Goal: Information Seeking & Learning: Learn about a topic

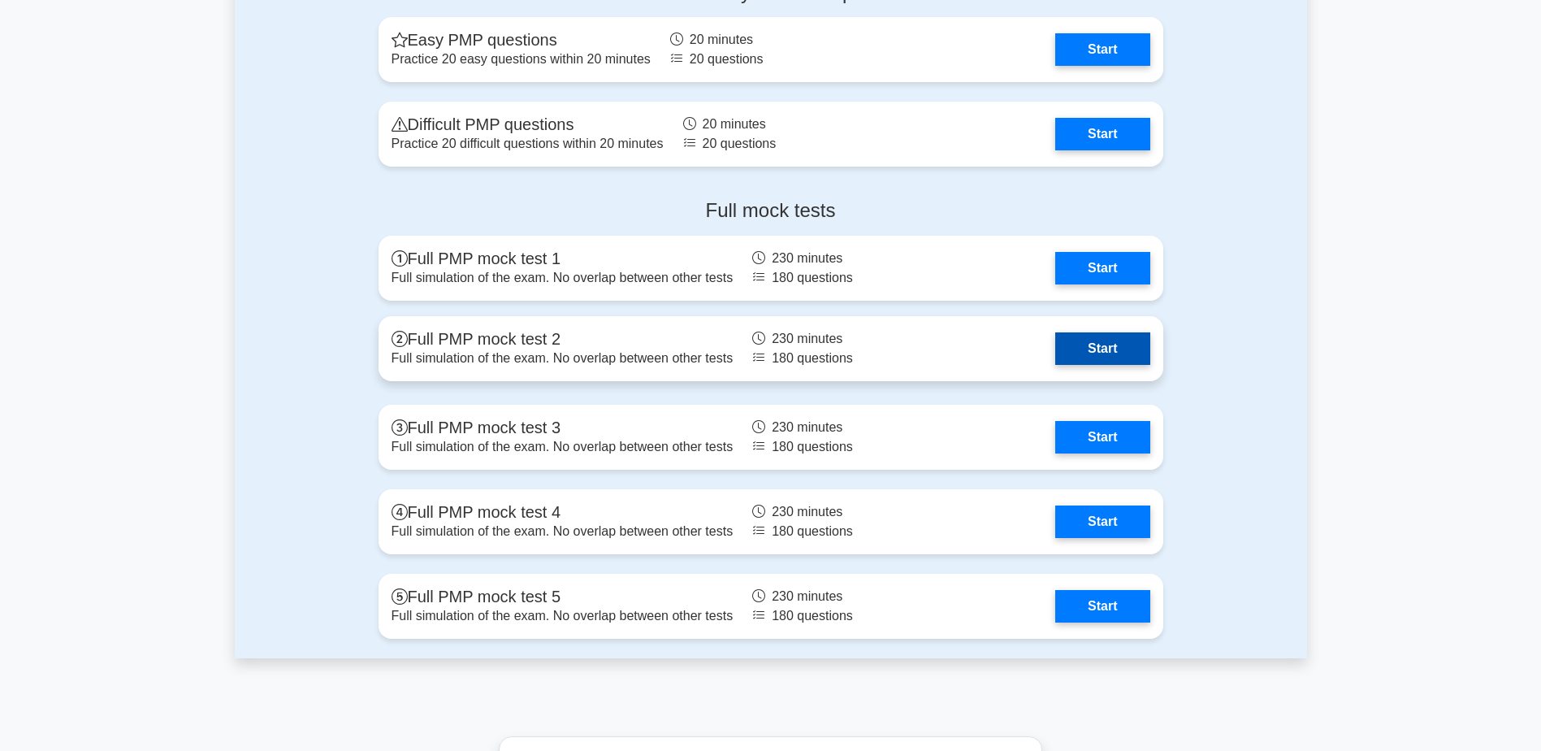
scroll to position [4468, 0]
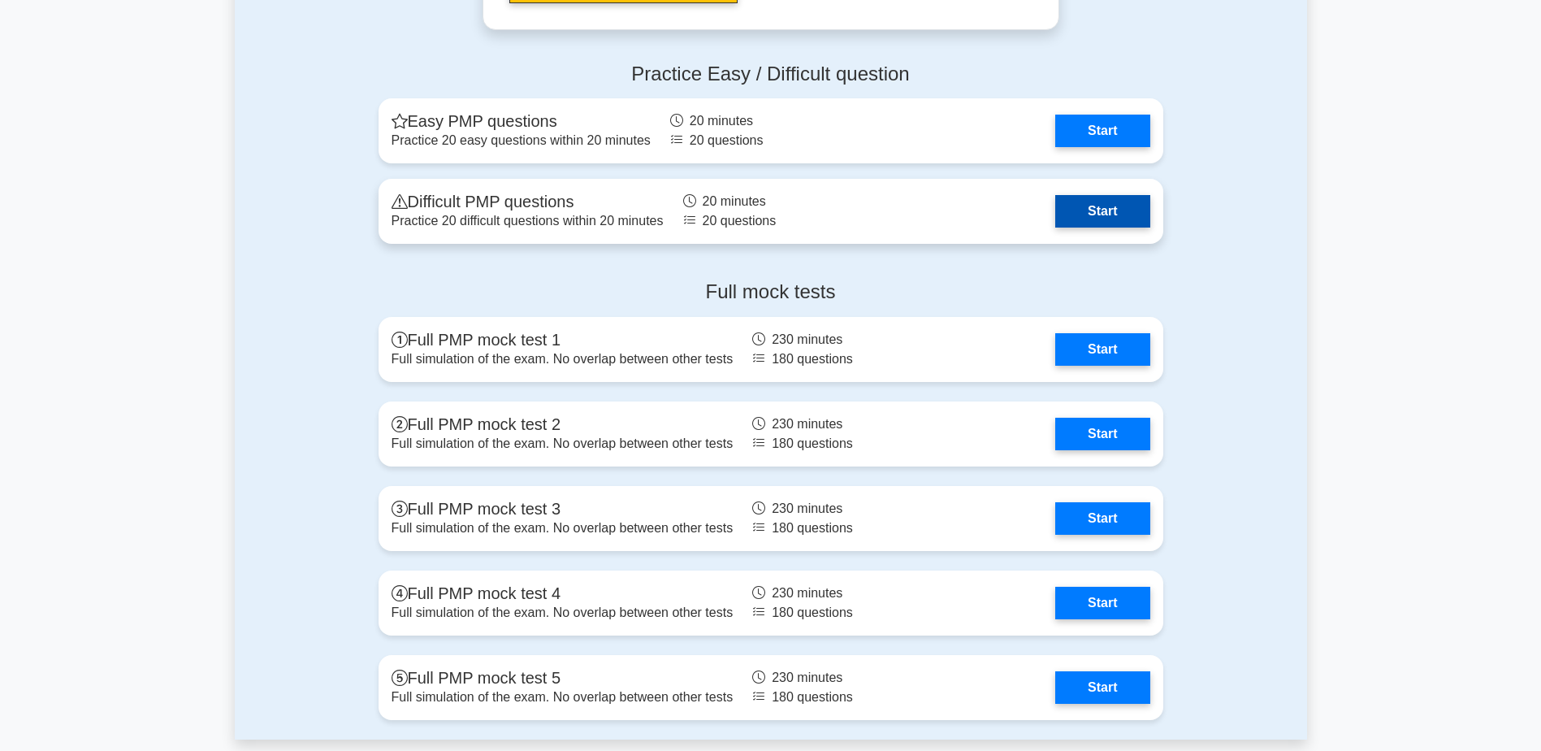
click at [1101, 211] on link "Start" at bounding box center [1102, 211] width 94 height 32
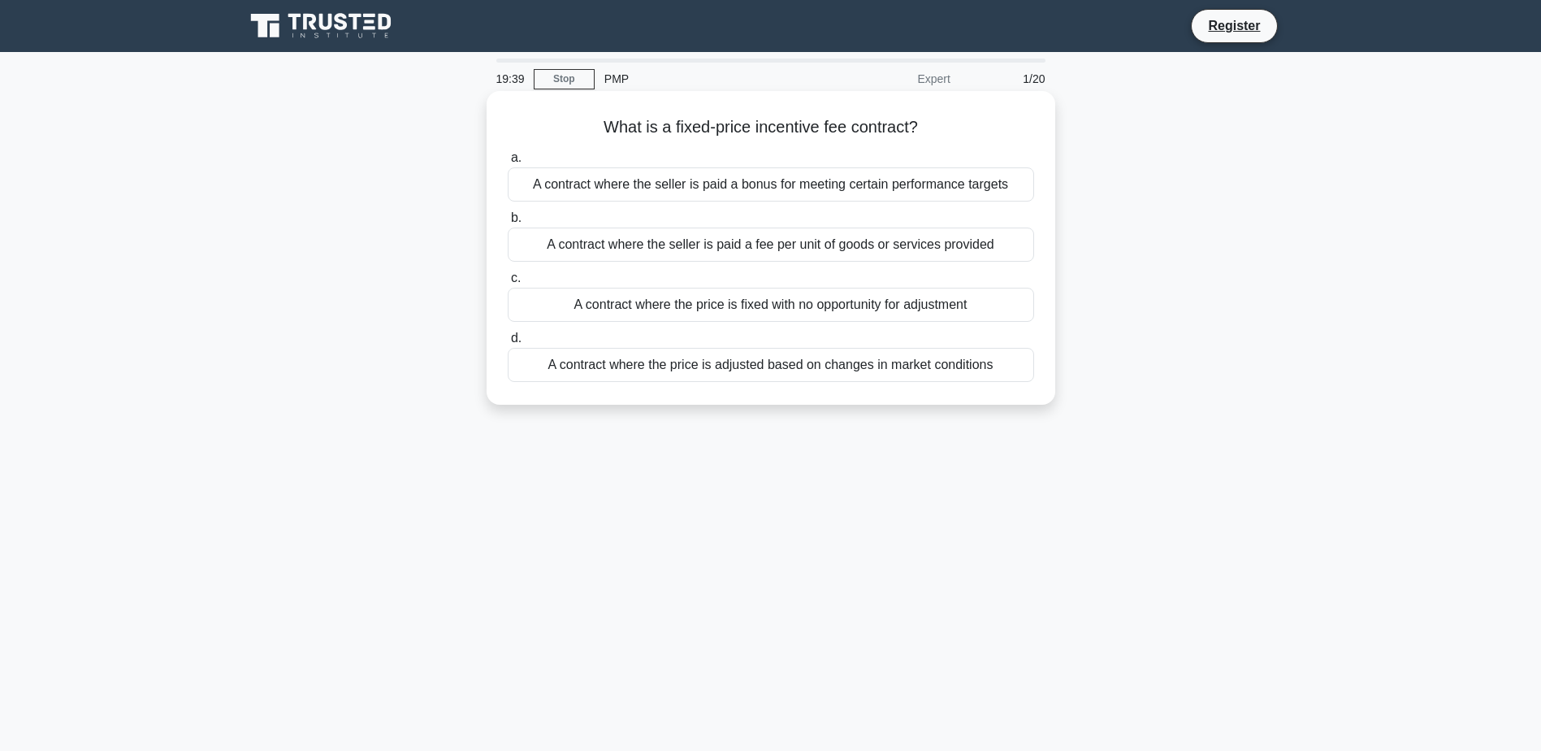
click at [740, 184] on div "A contract where the seller is paid a bonus for meeting certain performance tar…" at bounding box center [771, 184] width 526 height 34
click at [508, 163] on input "a. A contract where the seller is paid a bonus for meeting certain performance …" at bounding box center [508, 158] width 0 height 11
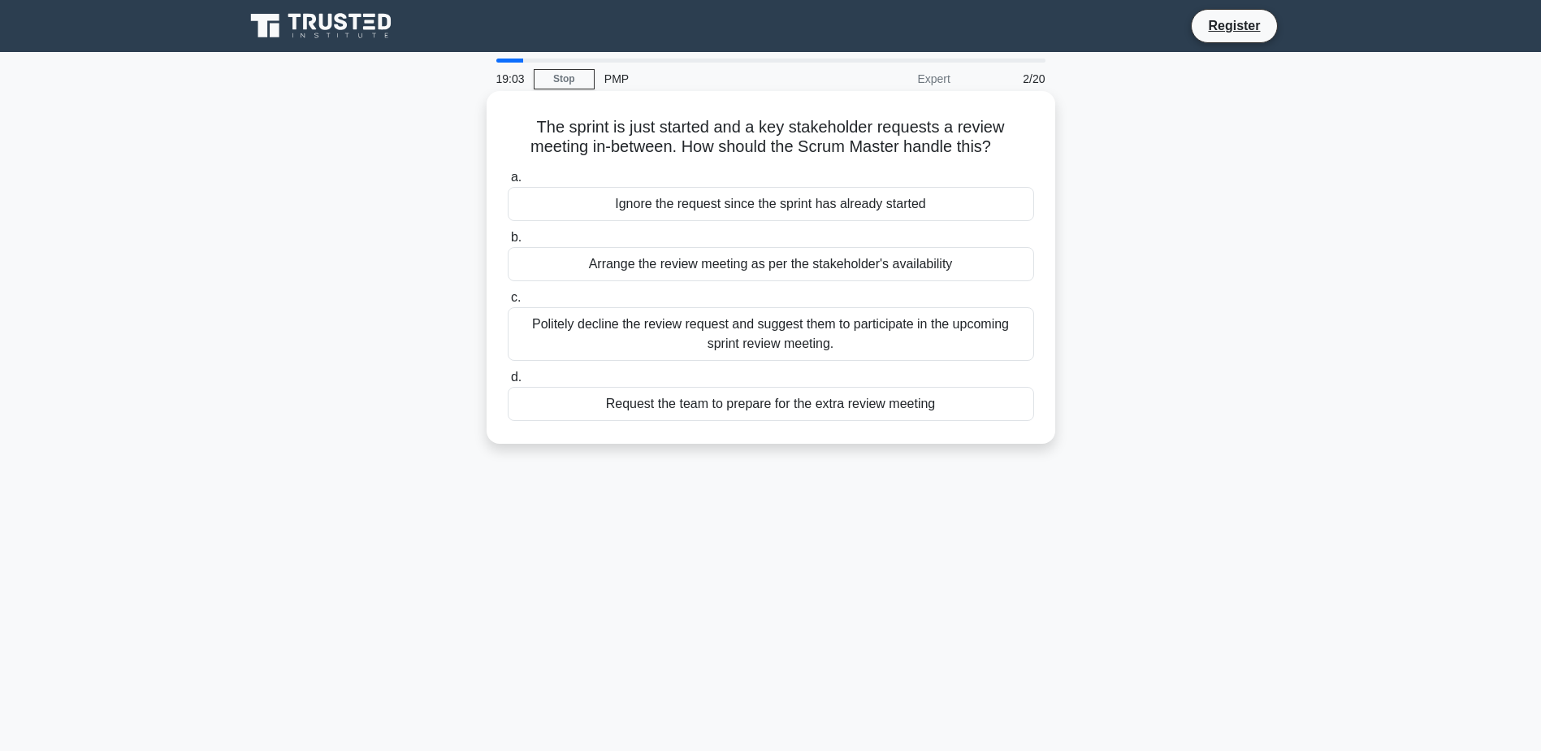
click at [738, 335] on div "Politely decline the review request and suggest them to participate in the upco…" at bounding box center [771, 334] width 526 height 54
click at [508, 303] on input "c. Politely decline the review request and suggest them to participate in the u…" at bounding box center [508, 297] width 0 height 11
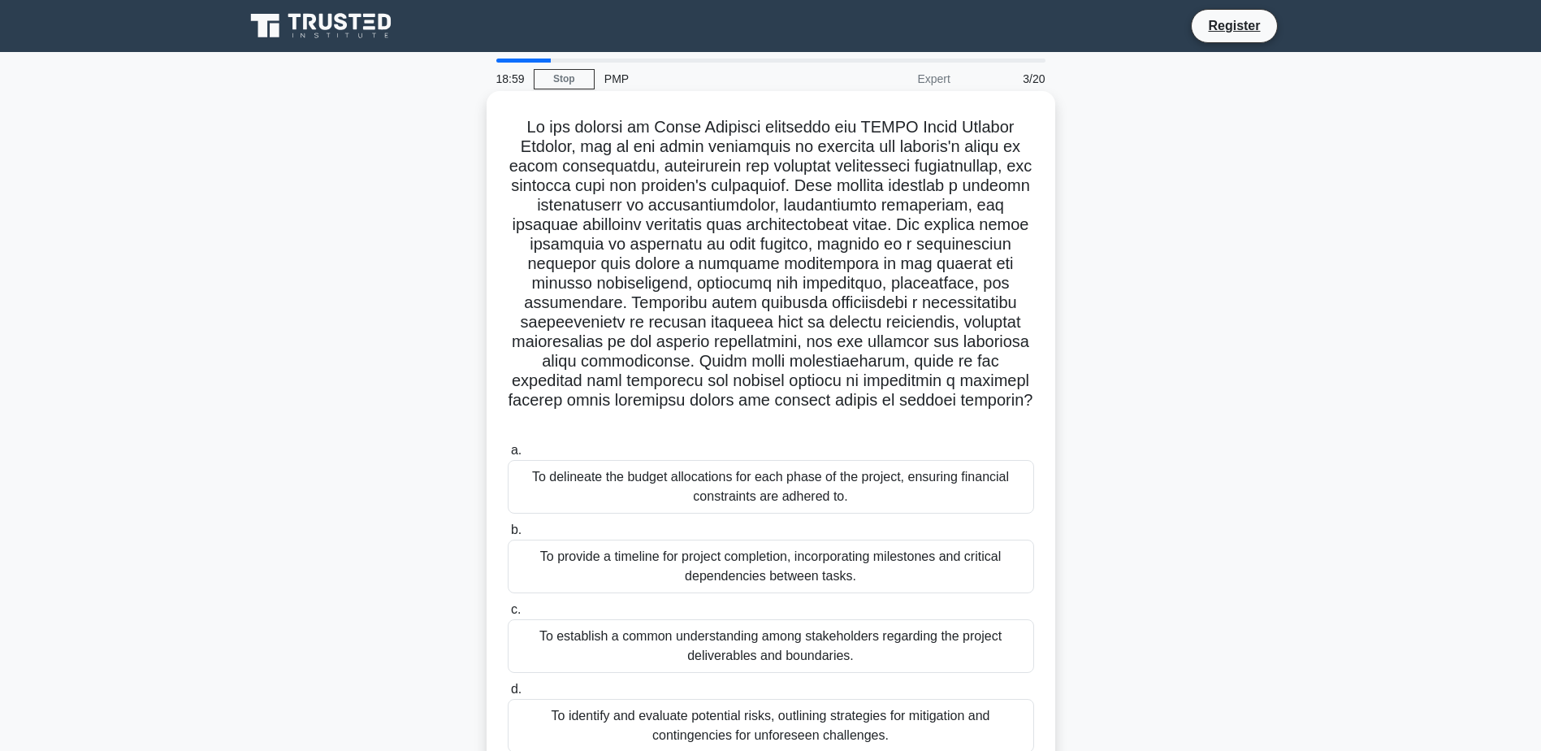
drag, startPoint x: 512, startPoint y: 121, endPoint x: 963, endPoint y: 400, distance: 530.0
click at [963, 400] on h5 ".spinner_0XTQ{transform-origin:center;animation:spinner_y6GP .75s linear infini…" at bounding box center [771, 274] width 530 height 314
copy h5 "In the context of Scope Planning following the PMBOK Guide Seventh Edition, one…"
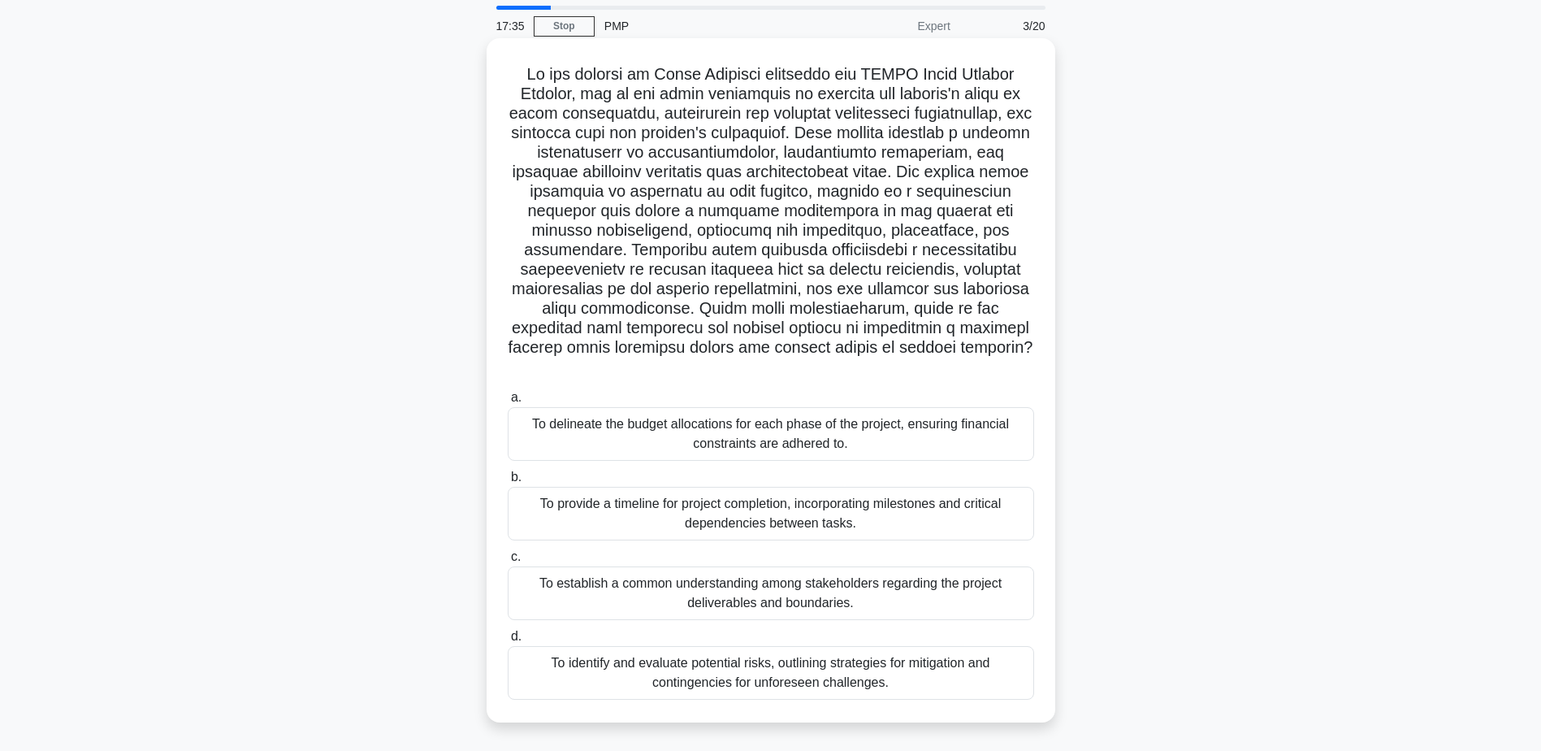
scroll to position [81, 0]
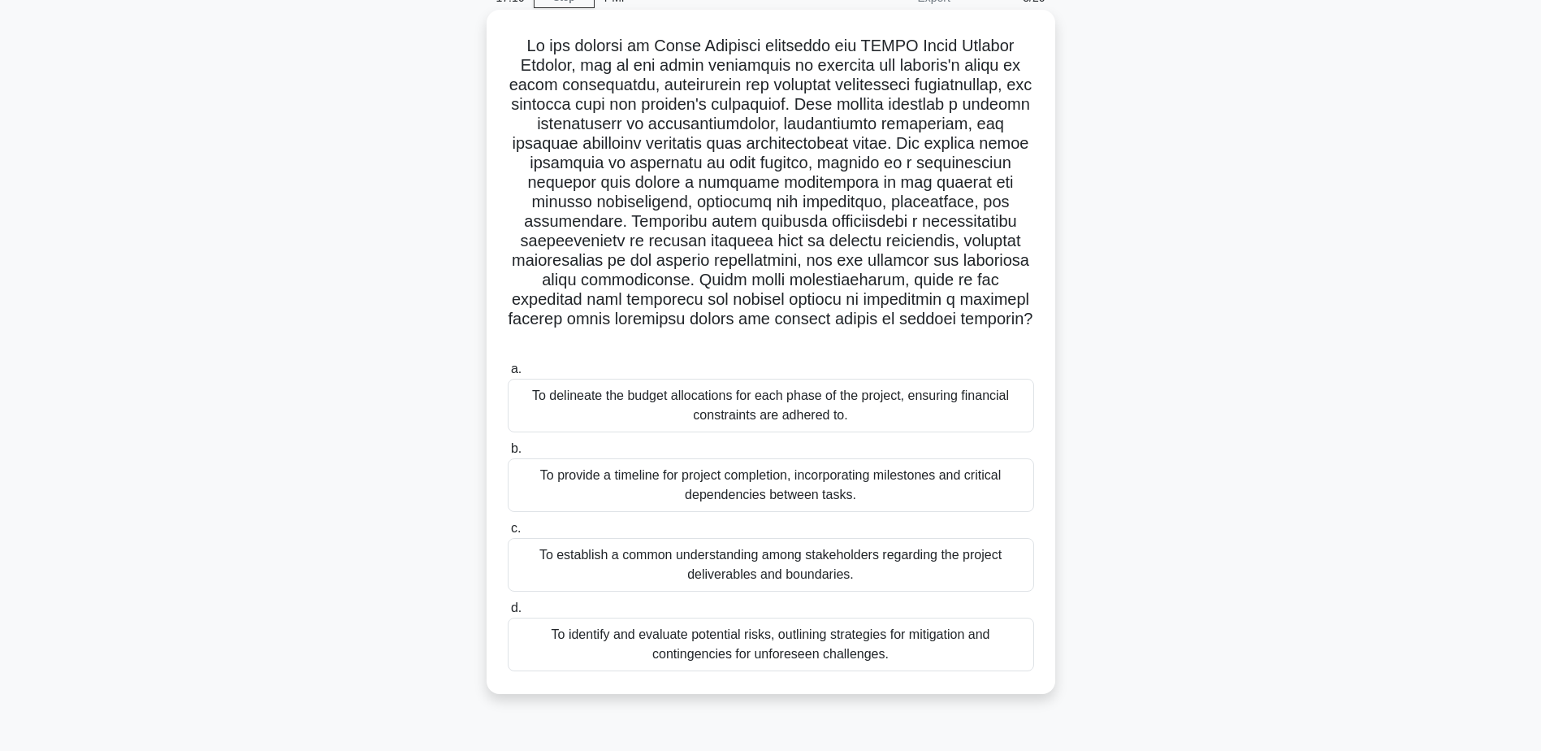
click at [724, 379] on div "To delineate the budget allocations for each phase of the project, ensuring fin…" at bounding box center [771, 406] width 526 height 54
click at [508, 374] on input "a. To delineate the budget allocations for each phase of the project, ensuring …" at bounding box center [508, 369] width 0 height 11
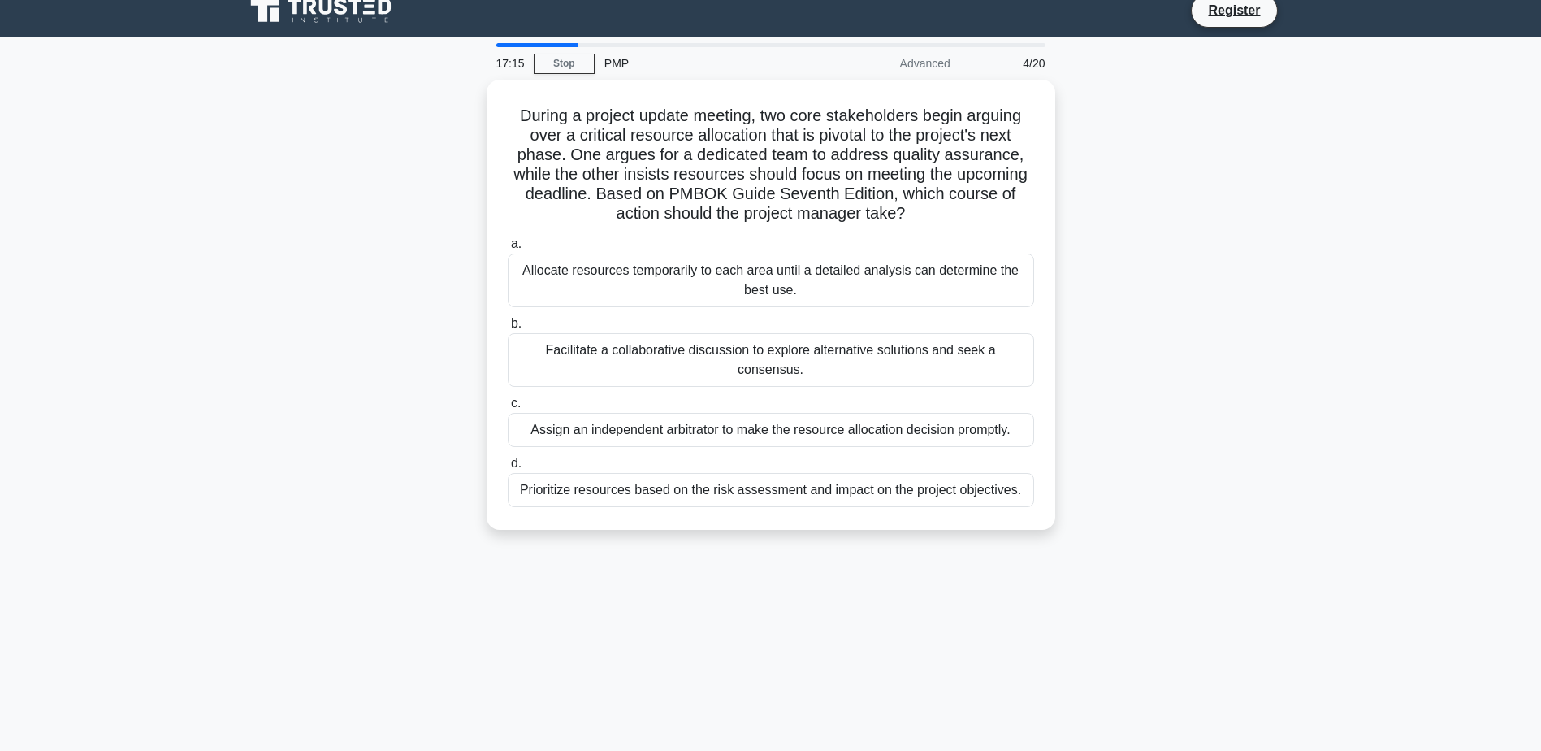
scroll to position [0, 0]
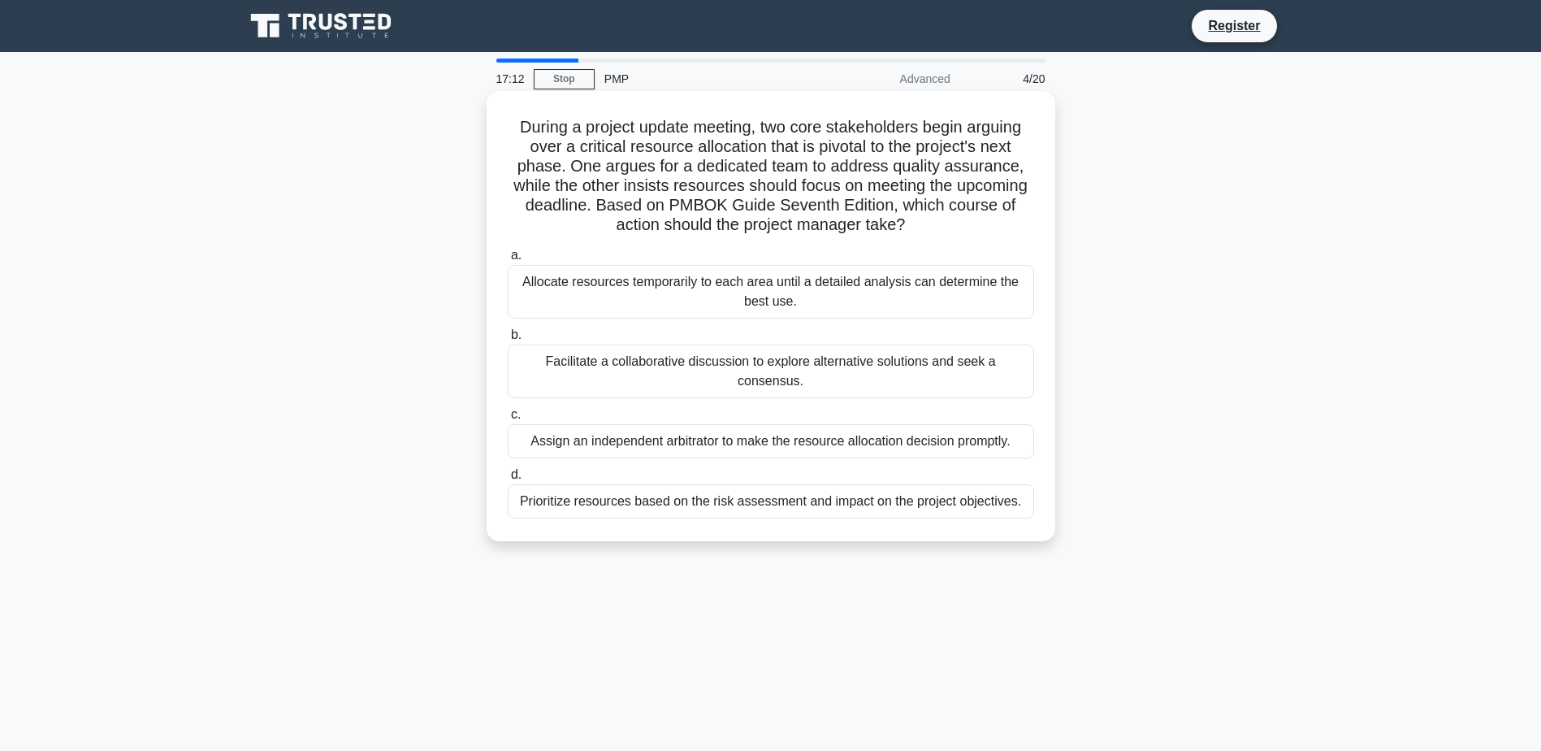
drag, startPoint x: 507, startPoint y: 119, endPoint x: 911, endPoint y: 227, distance: 417.7
click at [911, 227] on h5 "During a project update meeting, two core stakeholders begin arguing over a cri…" at bounding box center [771, 176] width 530 height 119
copy h5 "During a project update meeting, two core stakeholders begin arguing over a cri…"
click at [591, 366] on div "Facilitate a collaborative discussion to explore alternative solutions and seek…" at bounding box center [771, 371] width 526 height 54
click at [508, 340] on input "b. Facilitate a collaborative discussion to explore alternative solutions and s…" at bounding box center [508, 335] width 0 height 11
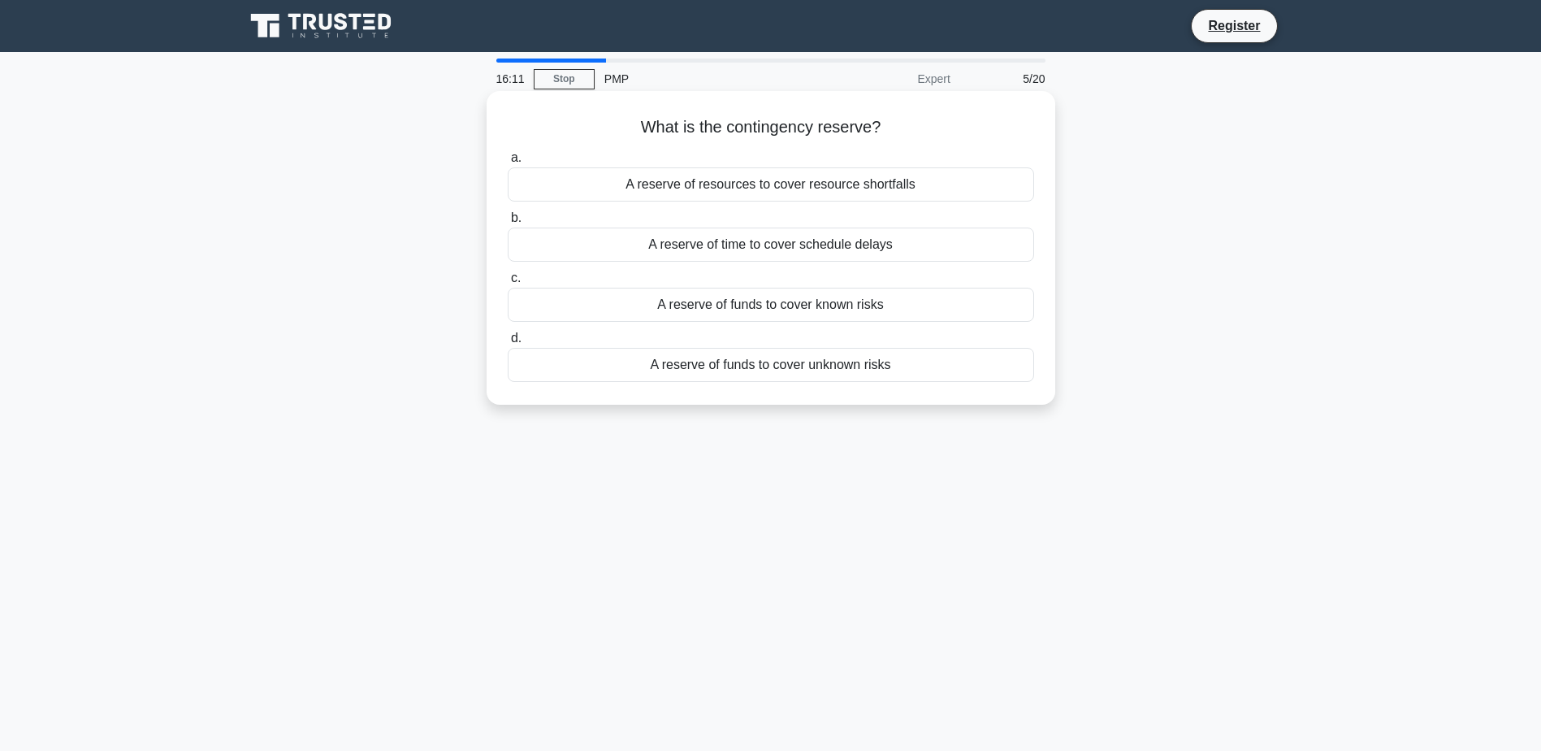
click at [764, 305] on div "A reserve of funds to cover known risks" at bounding box center [771, 305] width 526 height 34
click at [508, 283] on input "c. A reserve of funds to cover known risks" at bounding box center [508, 278] width 0 height 11
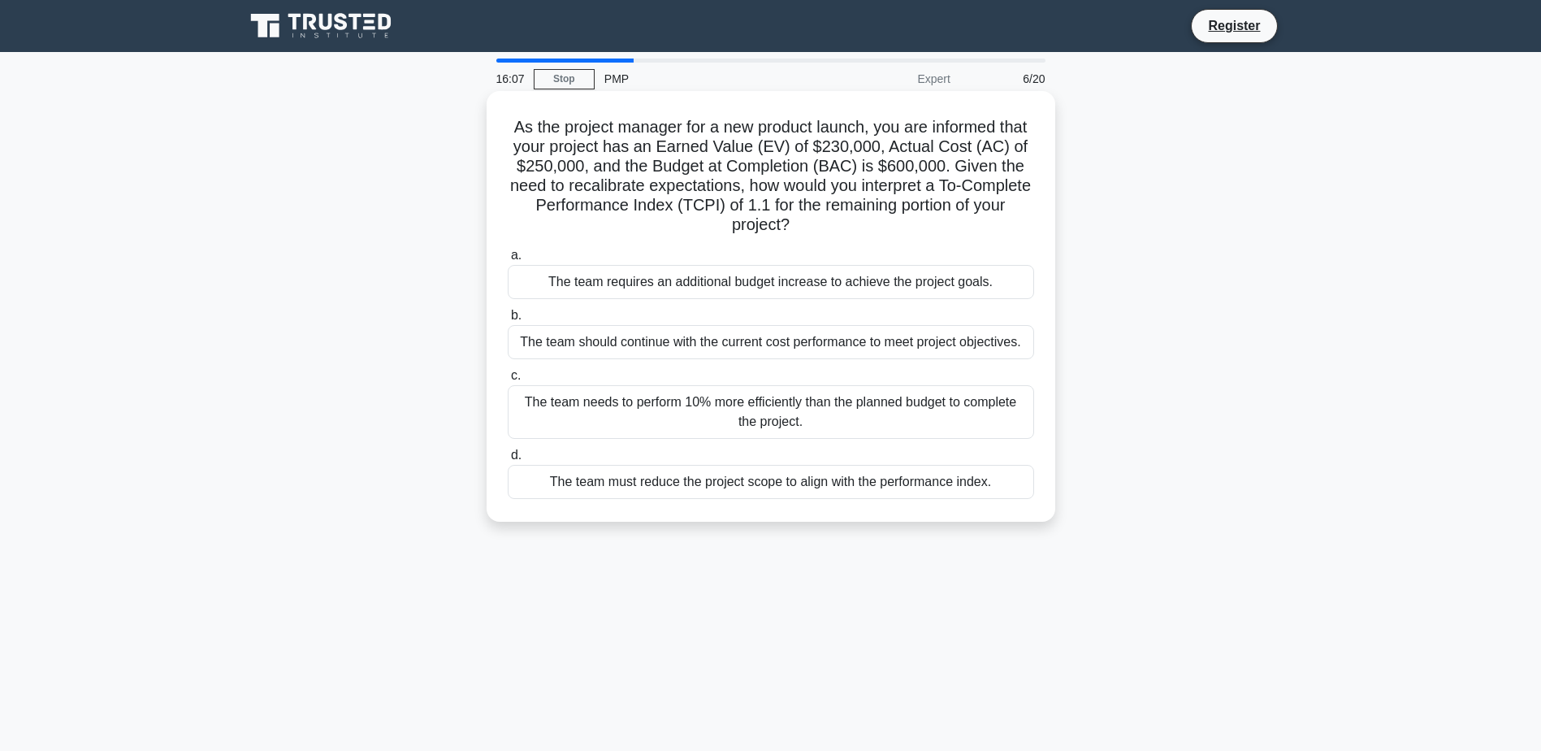
drag, startPoint x: 525, startPoint y: 118, endPoint x: 852, endPoint y: 227, distance: 345.2
click at [852, 227] on h5 "As the project manager for a new product launch, you are informed that your pro…" at bounding box center [771, 176] width 530 height 119
copy h5 "As the project manager for a new product launch, you are informed that your pro…"
click at [689, 405] on div "The team needs to perform 10% more efficiently than the planned budget to compl…" at bounding box center [771, 412] width 526 height 54
click at [508, 381] on input "c. The team needs to perform 10% more efficiently than the planned budget to co…" at bounding box center [508, 375] width 0 height 11
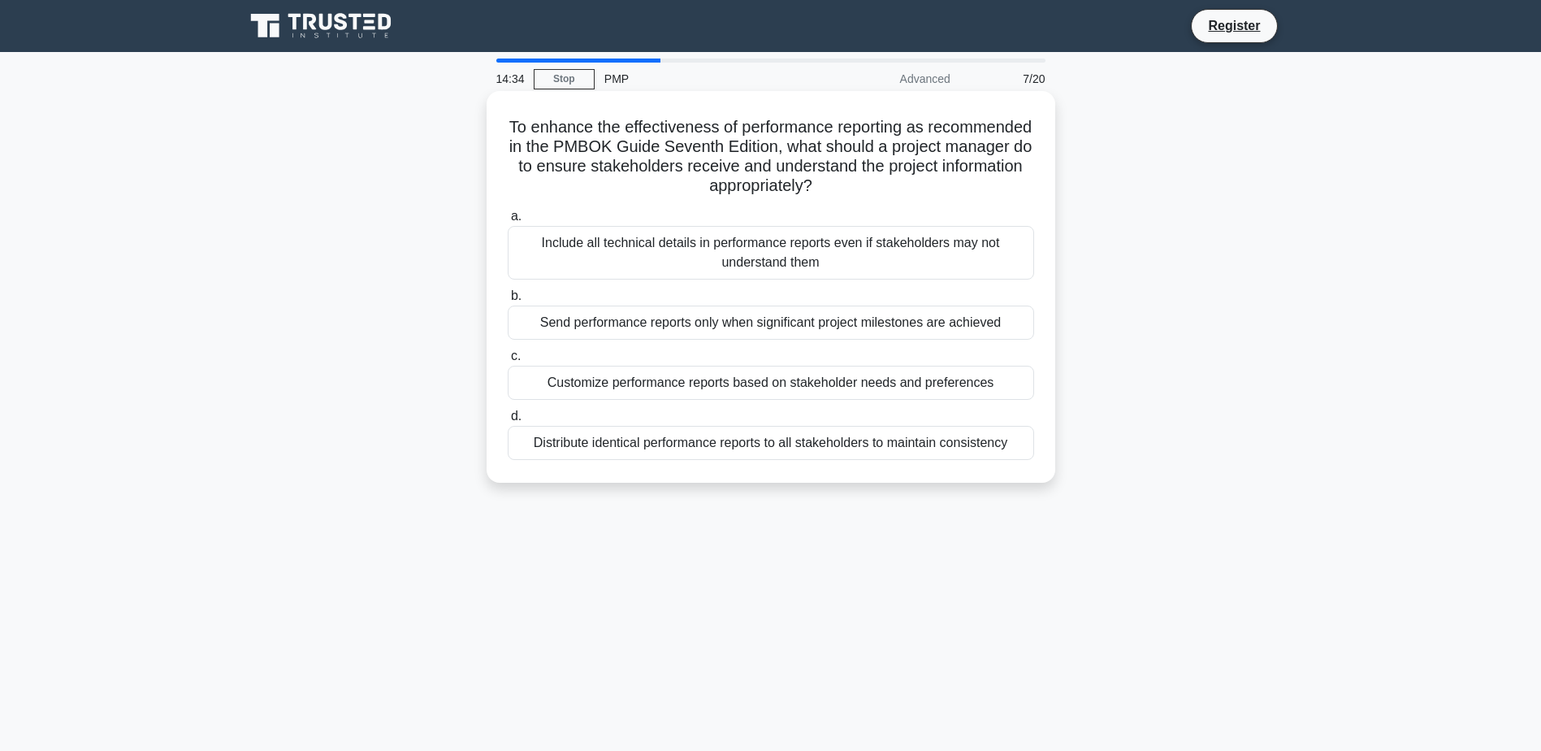
drag, startPoint x: 559, startPoint y: 111, endPoint x: 921, endPoint y: 186, distance: 369.9
click at [921, 186] on div "To enhance the effectiveness of performance reporting as recommended in the PMB…" at bounding box center [771, 286] width 556 height 379
copy h5 "To enhance the effectiveness of performance reporting as recommended in the PMB…"
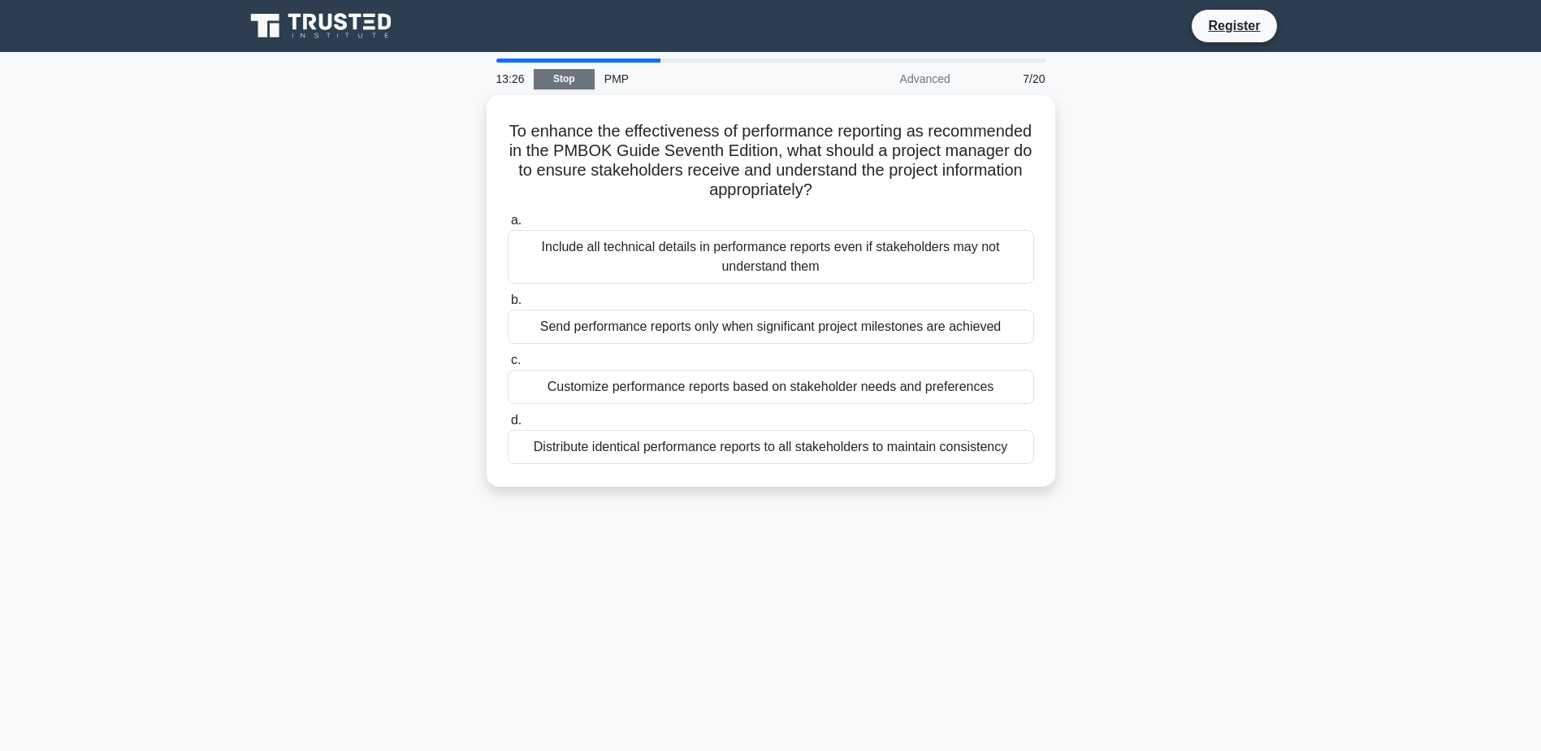
click at [567, 74] on link "Stop" at bounding box center [564, 79] width 61 height 20
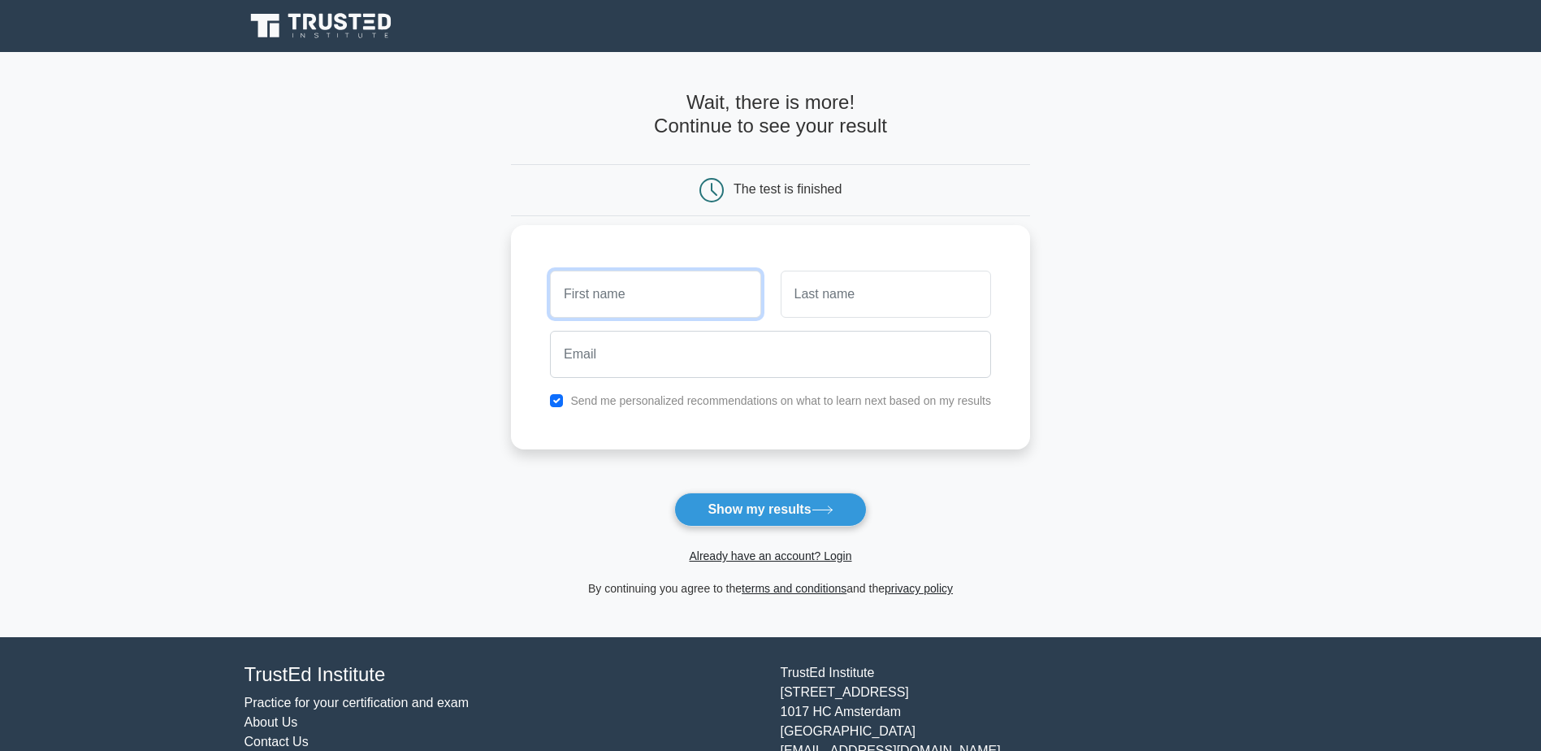
scroll to position [67, 0]
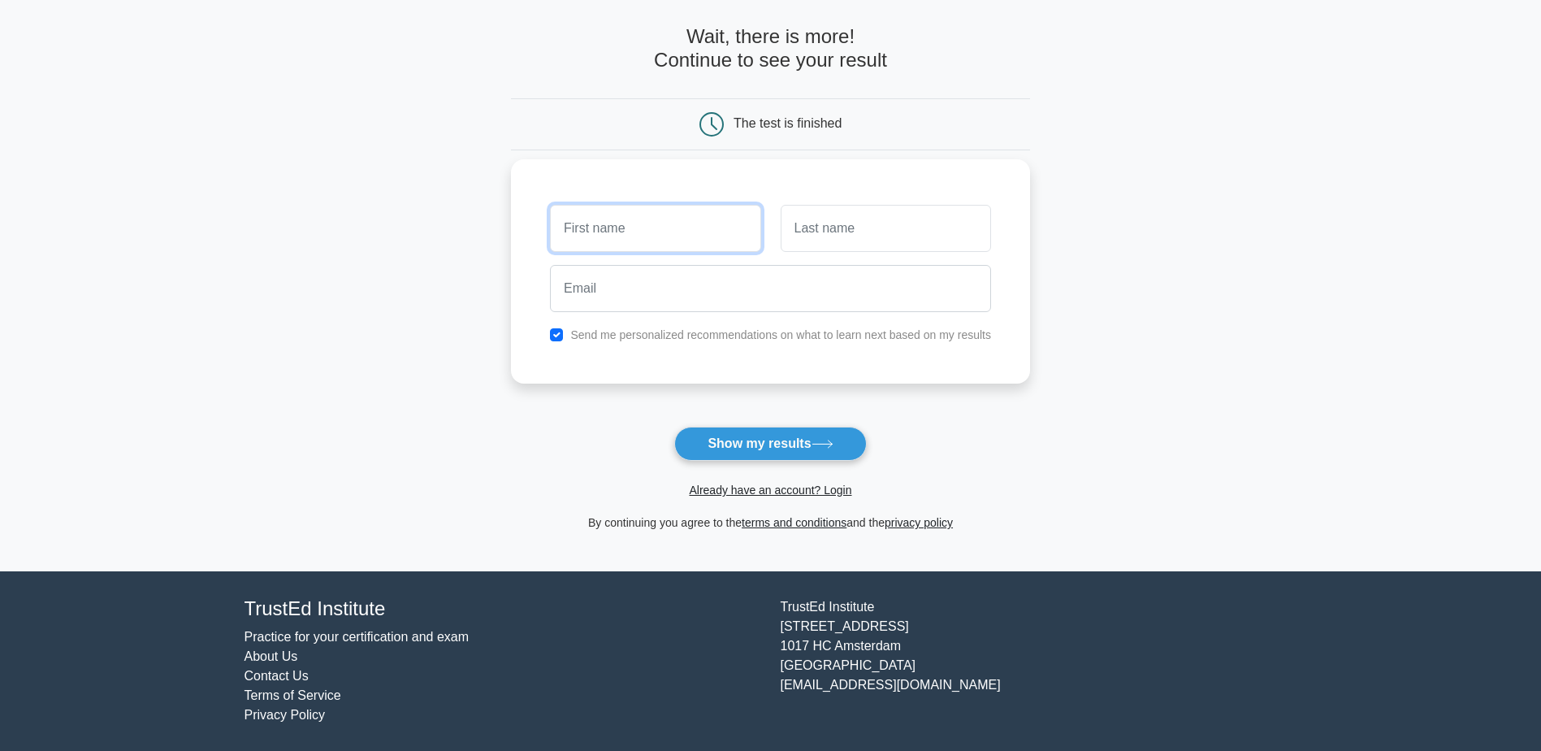
click at [578, 231] on input "text" at bounding box center [655, 228] width 210 height 47
type input "KHAIRY"
type input "ABDELFATTAH"
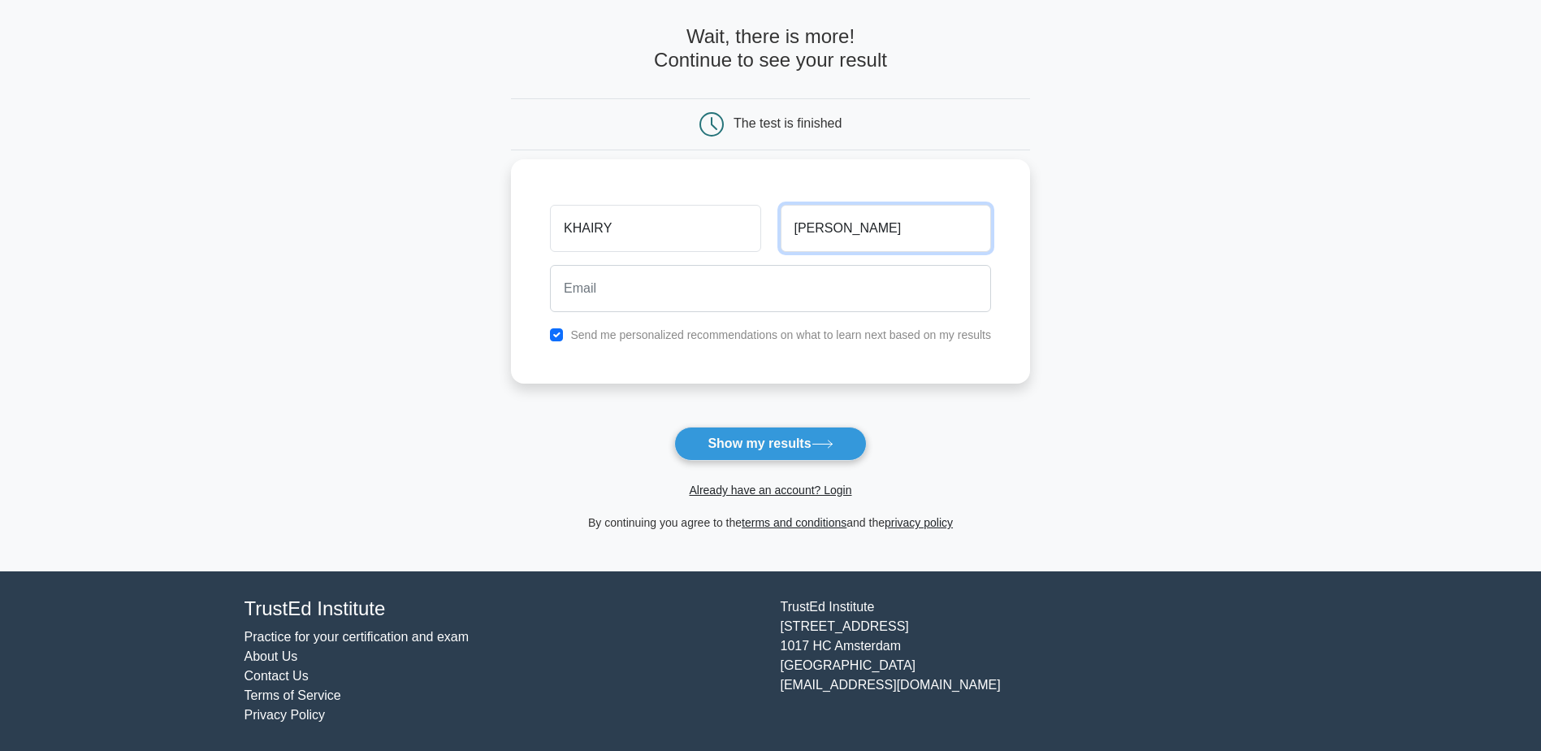
type input "khairy.abdelfattah@emceg.com"
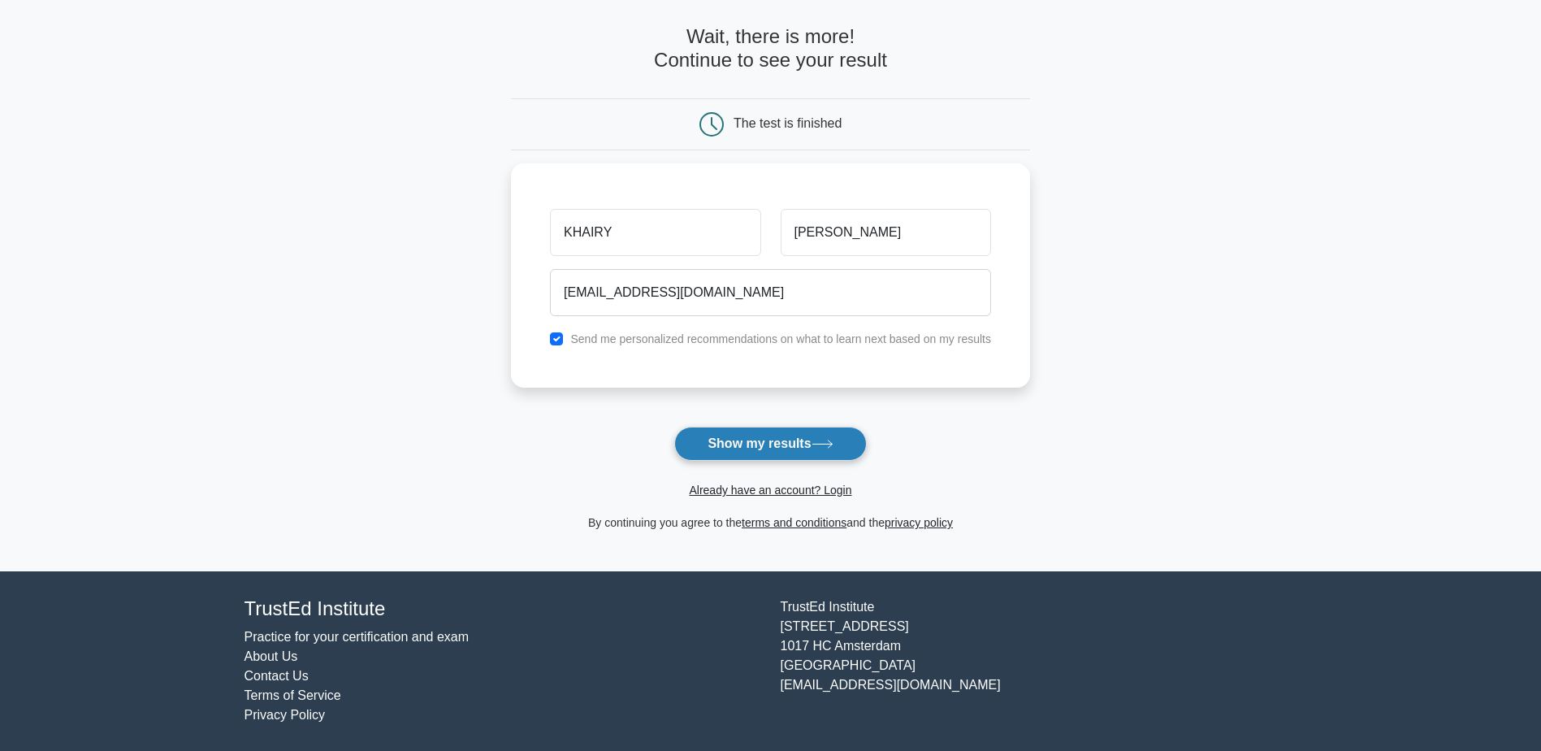
click at [742, 438] on button "Show my results" at bounding box center [770, 443] width 192 height 34
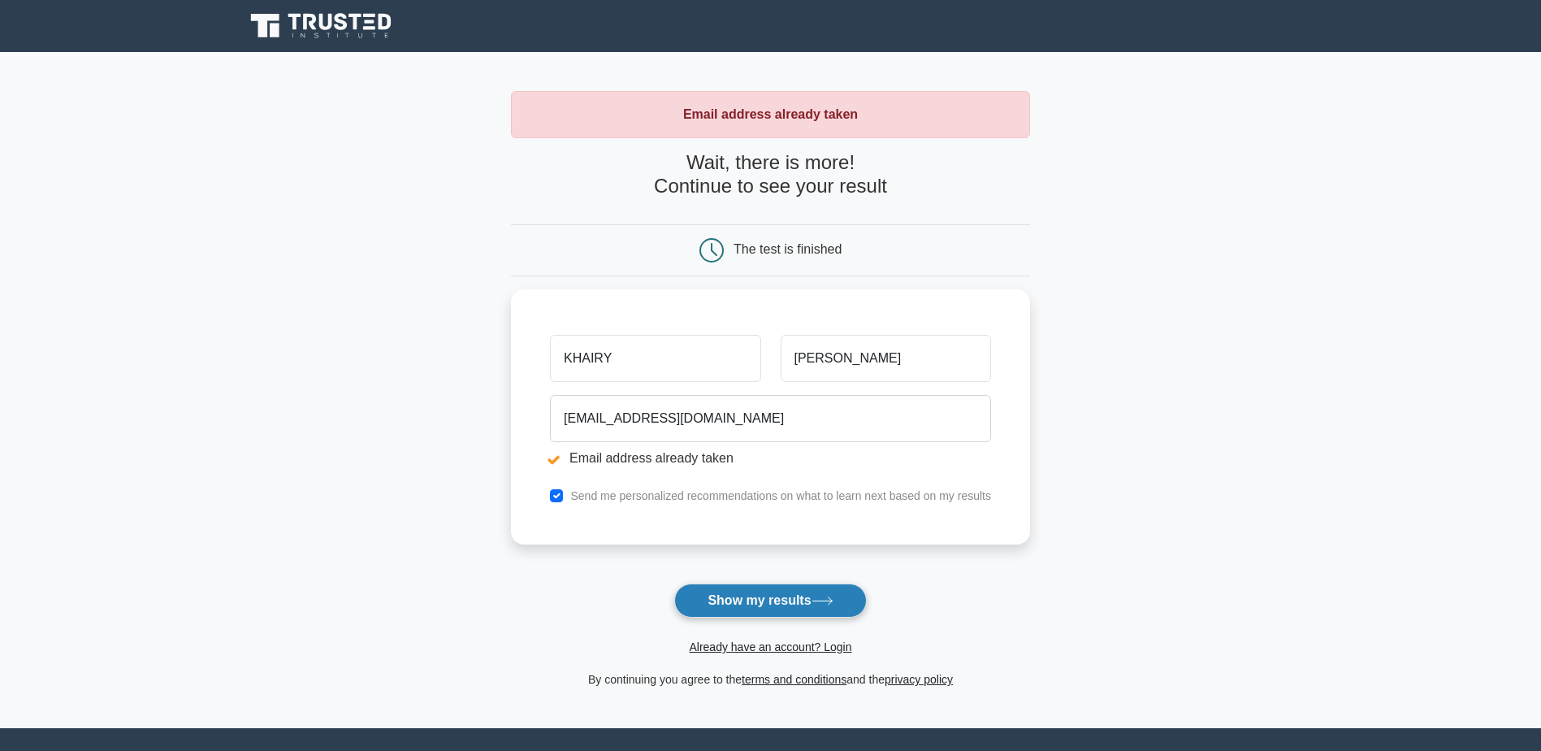
click at [739, 595] on button "Show my results" at bounding box center [770, 600] width 192 height 34
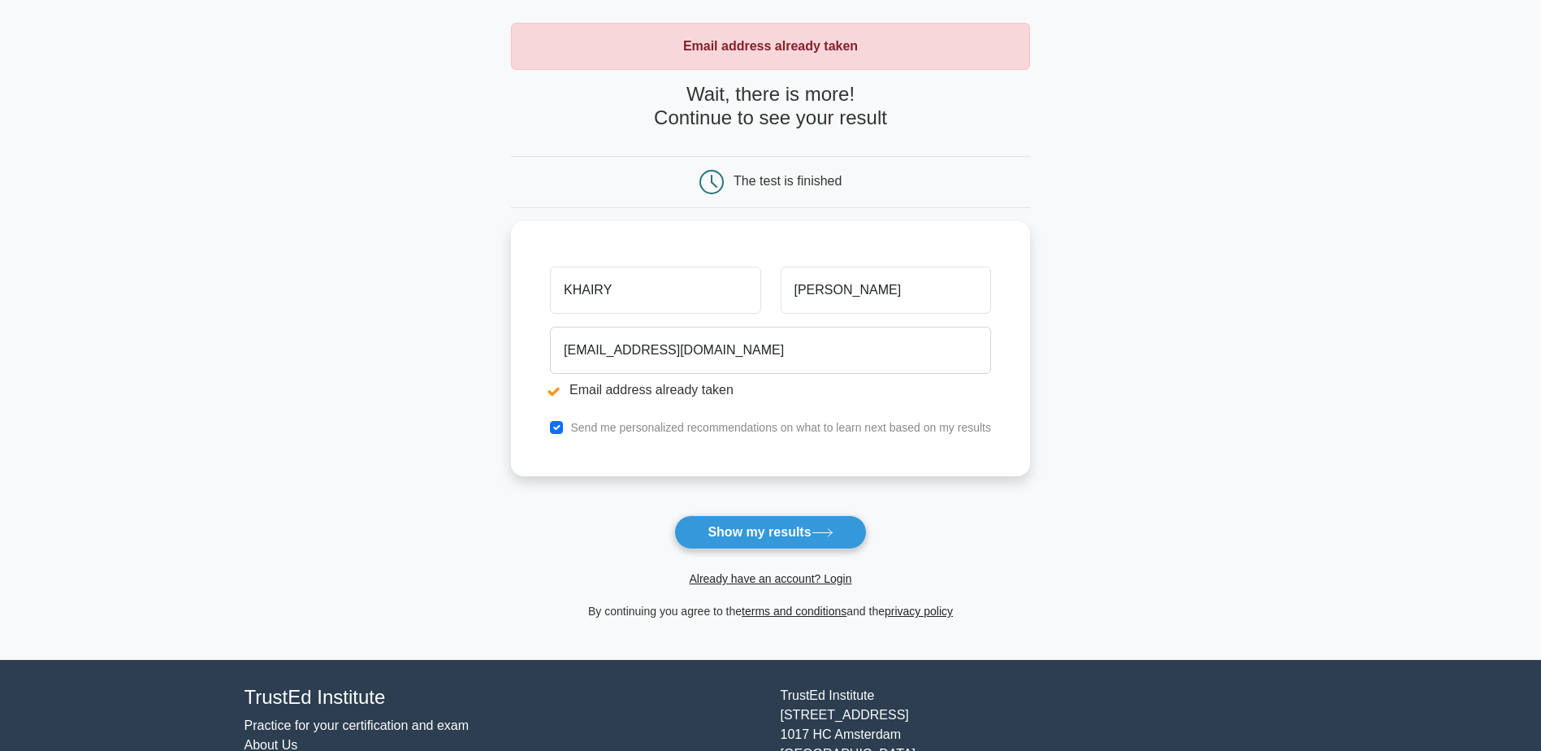
scroll to position [158, 0]
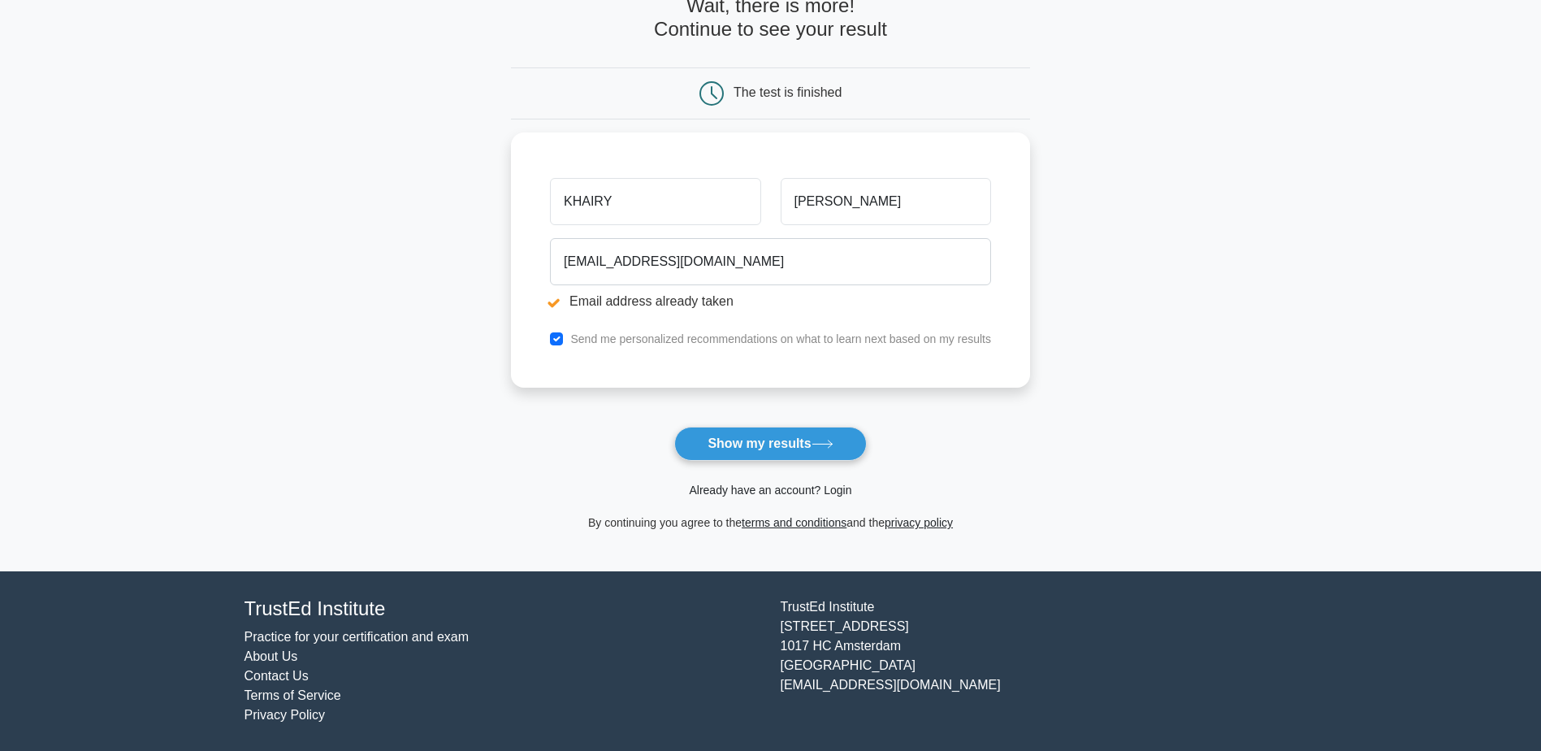
click at [767, 492] on link "Already have an account? Login" at bounding box center [770, 489] width 162 height 13
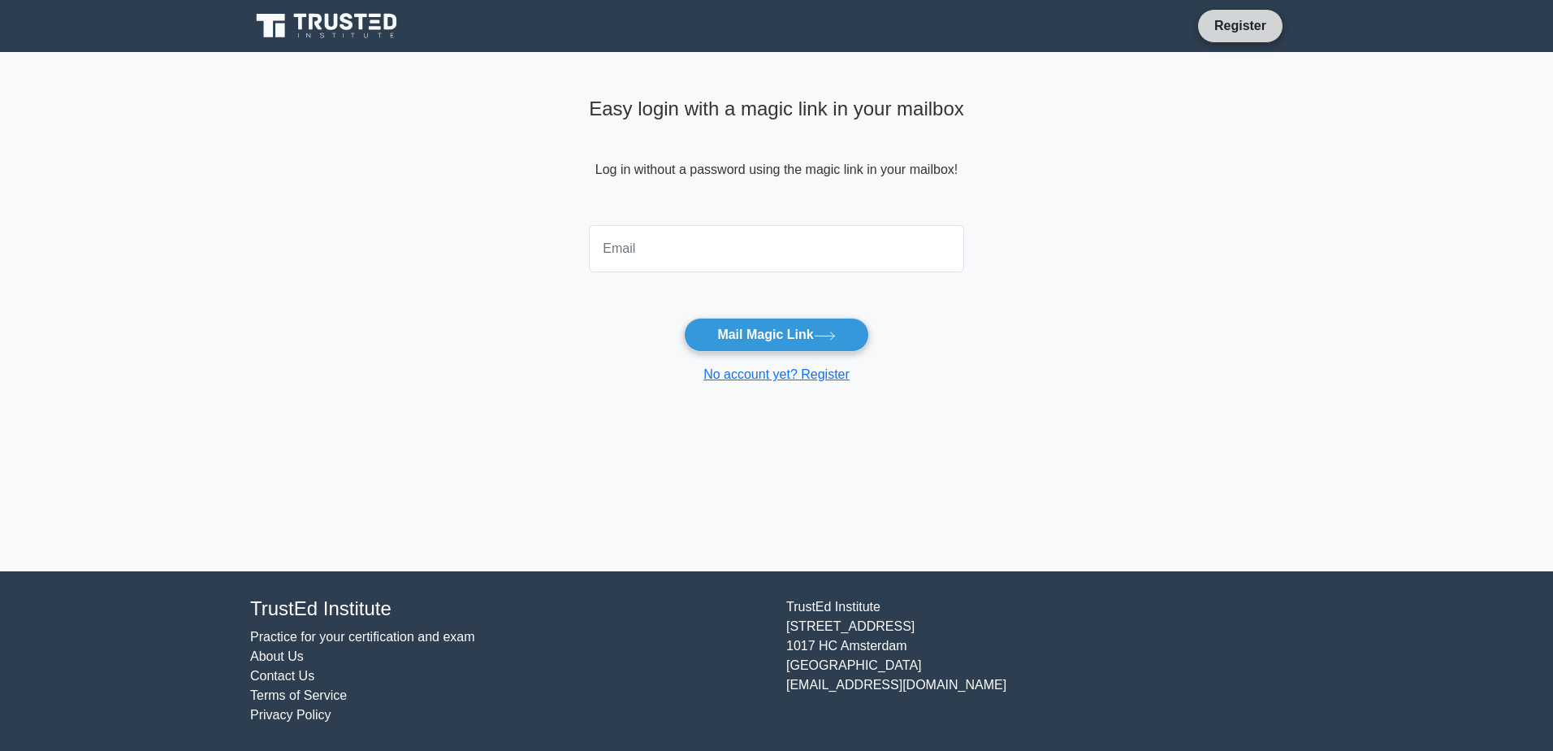
click at [1225, 30] on link "Register" at bounding box center [1240, 25] width 71 height 20
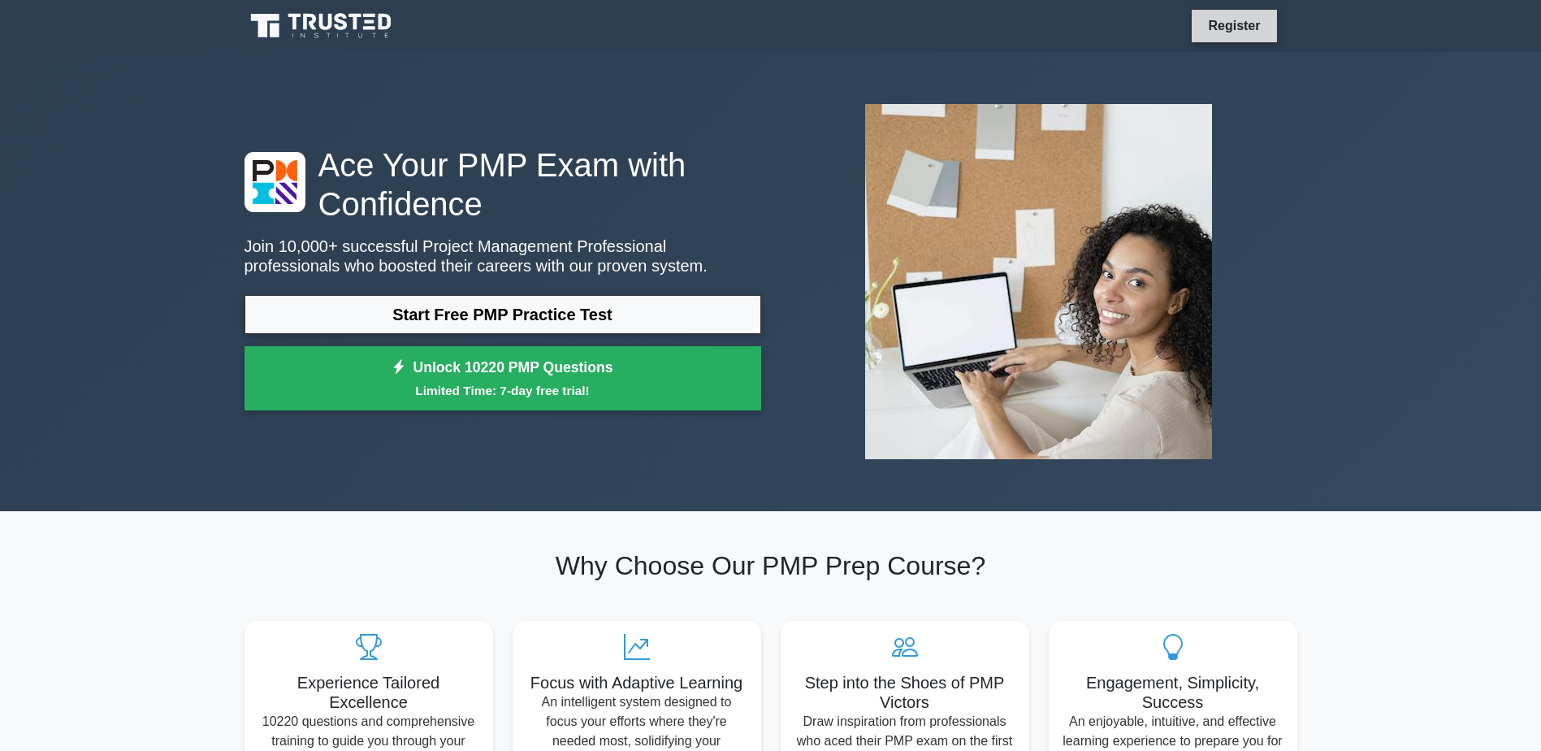
click at [1227, 19] on link "Register" at bounding box center [1233, 25] width 71 height 20
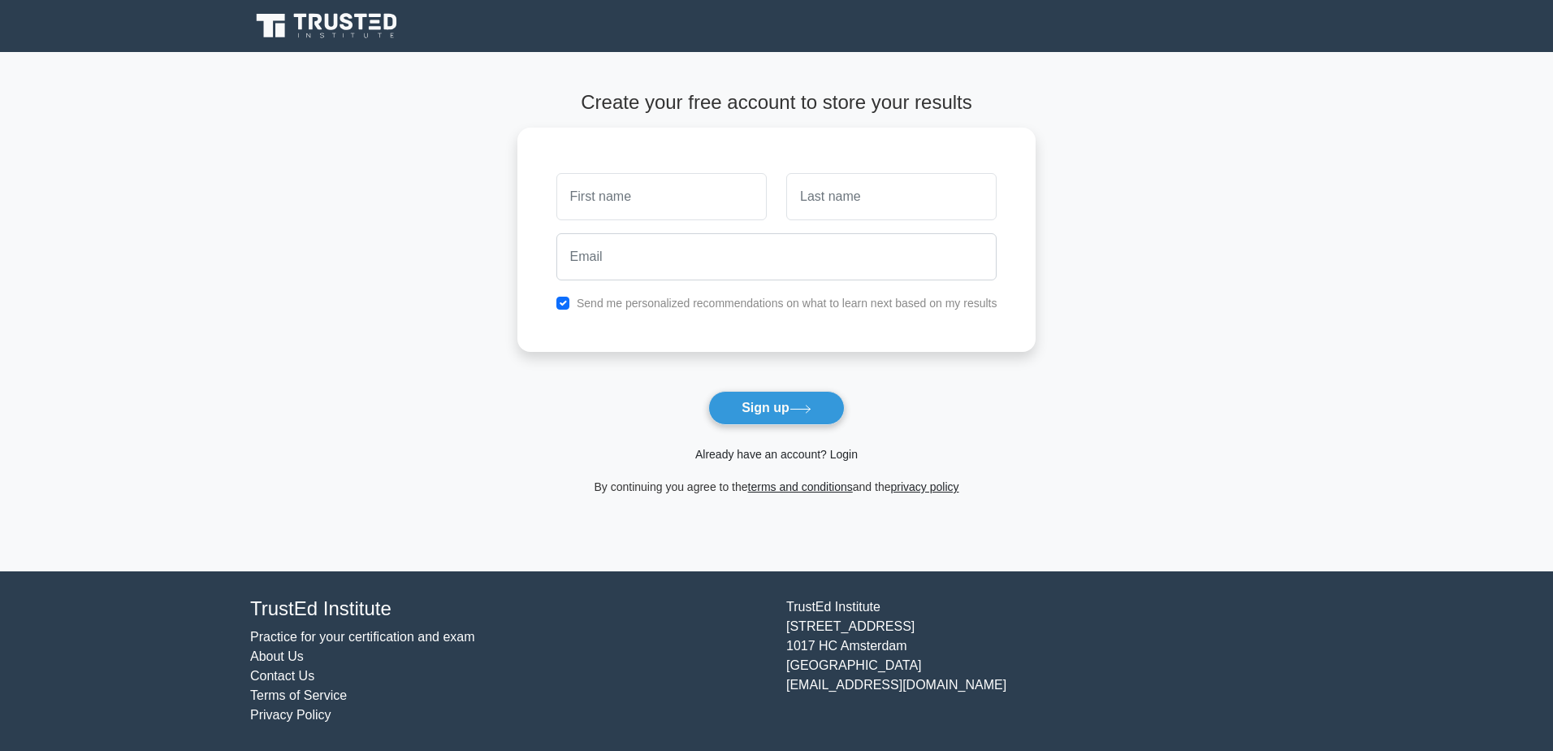
click at [755, 452] on link "Already have an account? Login" at bounding box center [776, 454] width 162 height 13
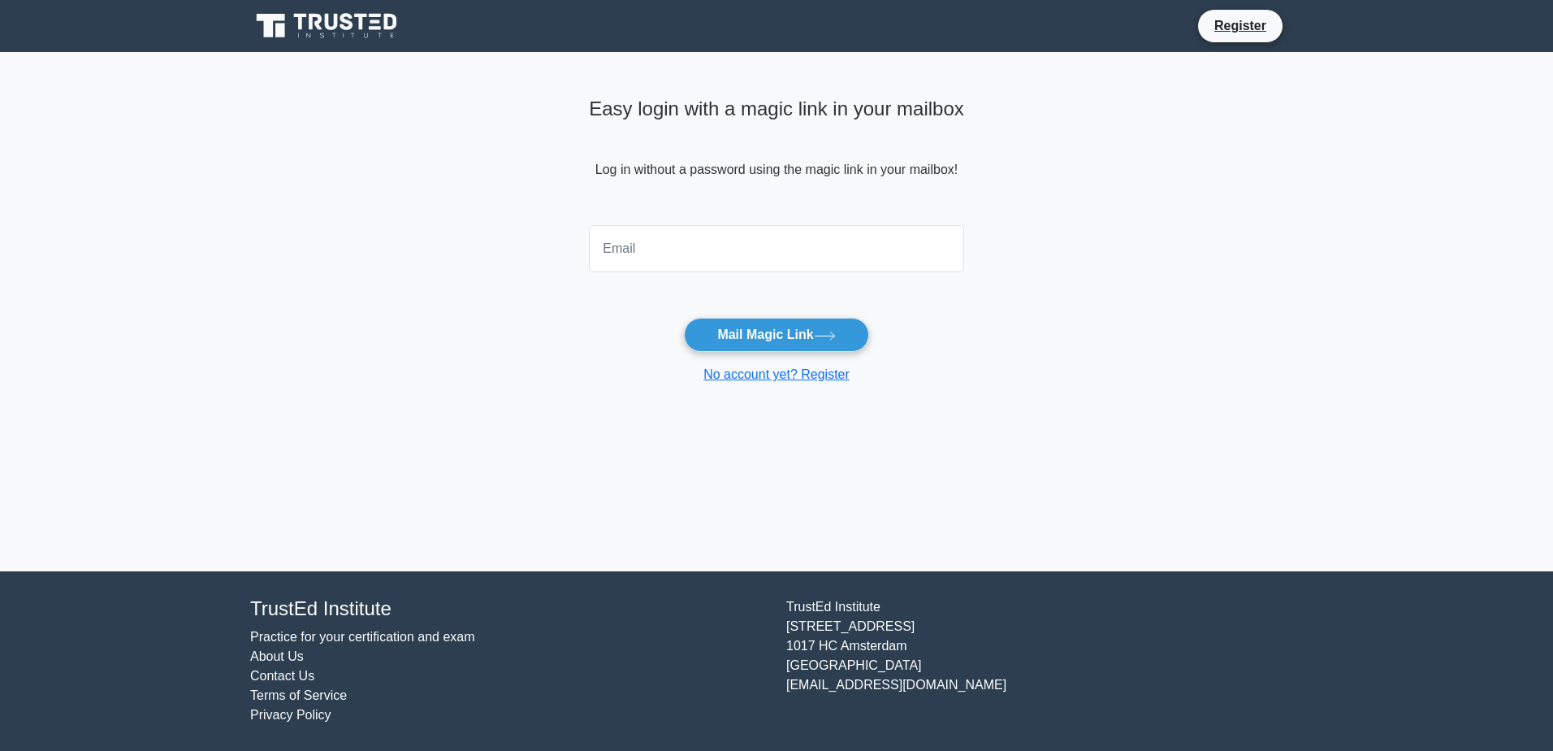
click at [614, 245] on input "email" at bounding box center [776, 248] width 375 height 47
type input "[EMAIL_ADDRESS][DOMAIN_NAME]"
click at [760, 328] on button "Mail Magic Link" at bounding box center [776, 335] width 184 height 34
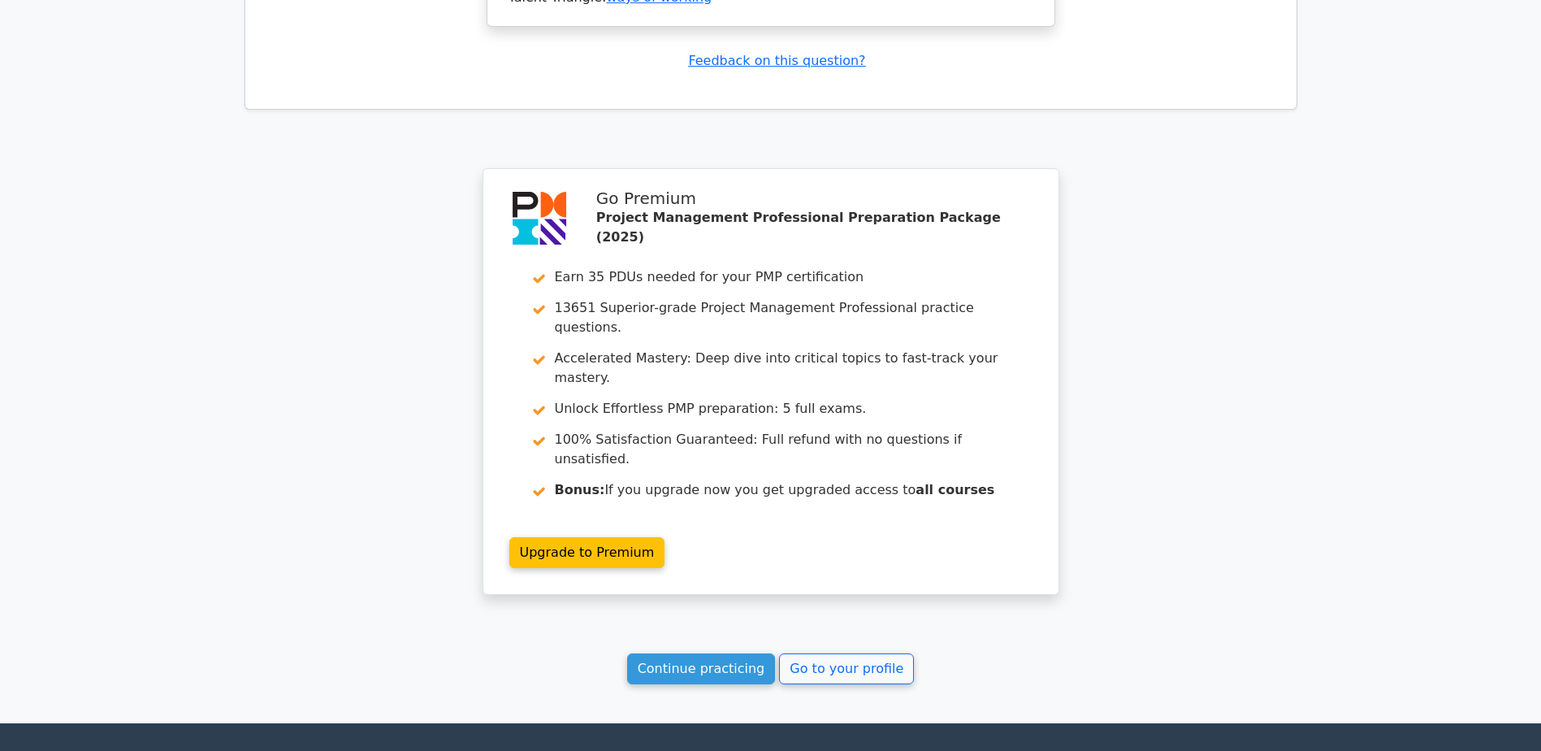
scroll to position [2138, 0]
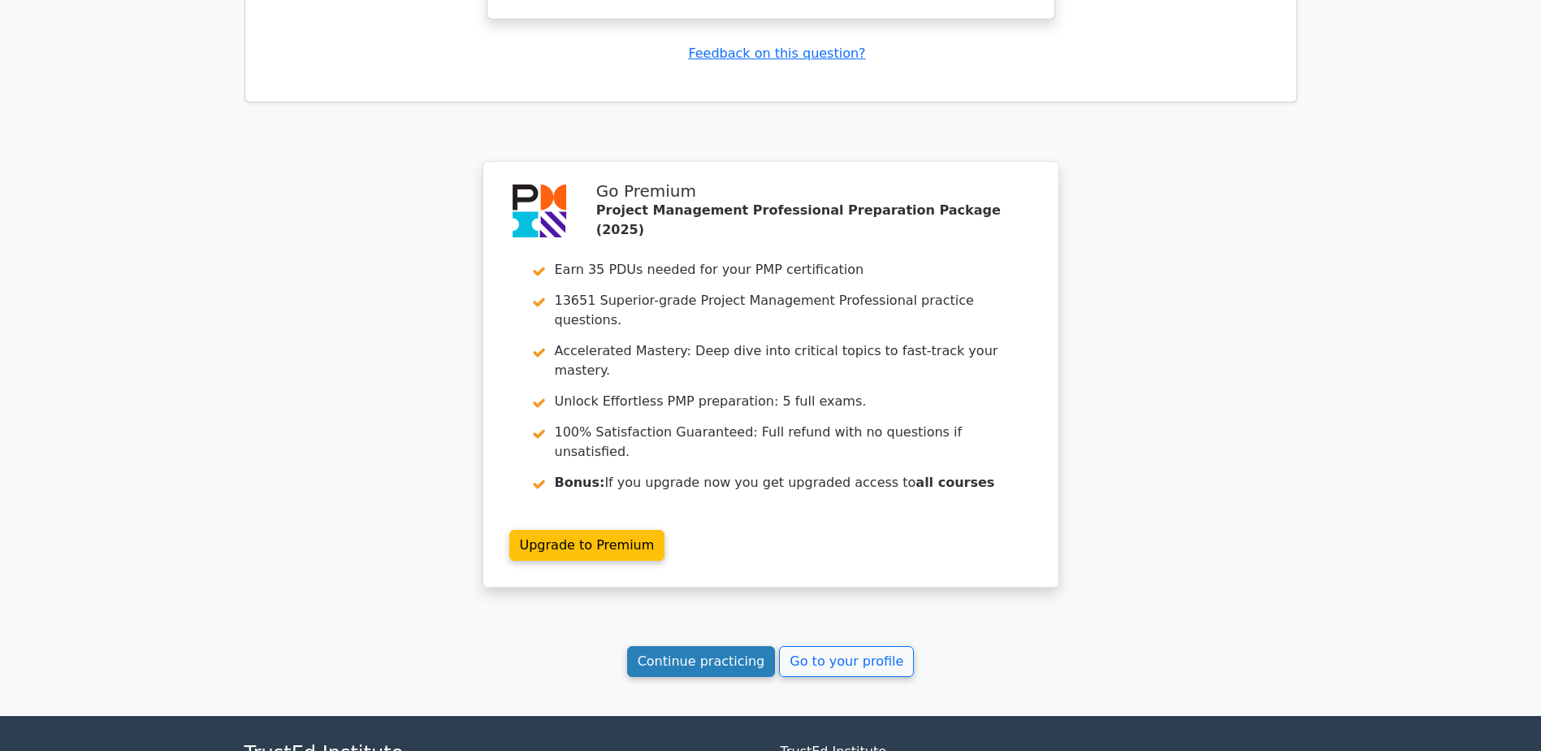
click at [690, 646] on link "Continue practicing" at bounding box center [701, 661] width 149 height 31
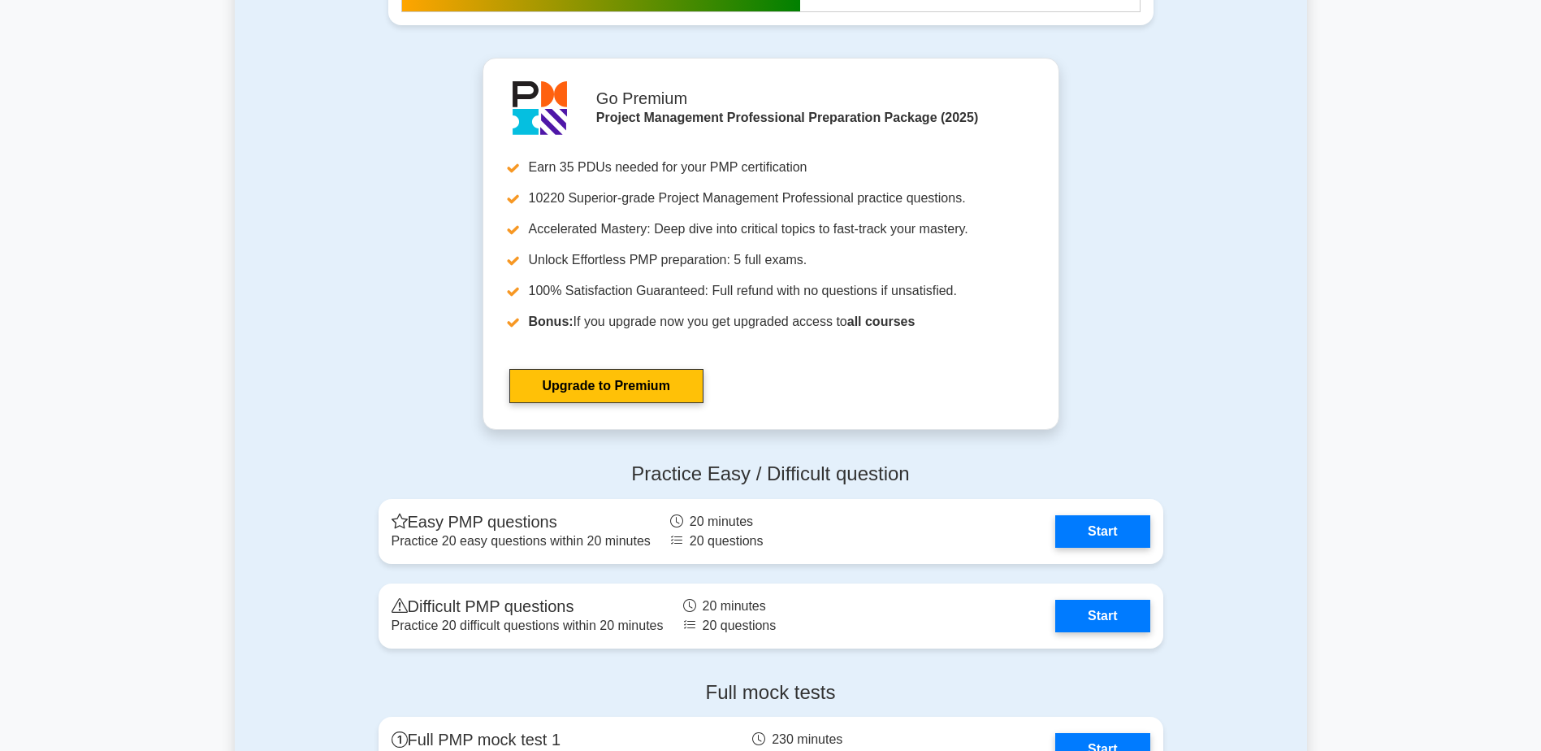
scroll to position [5767, 0]
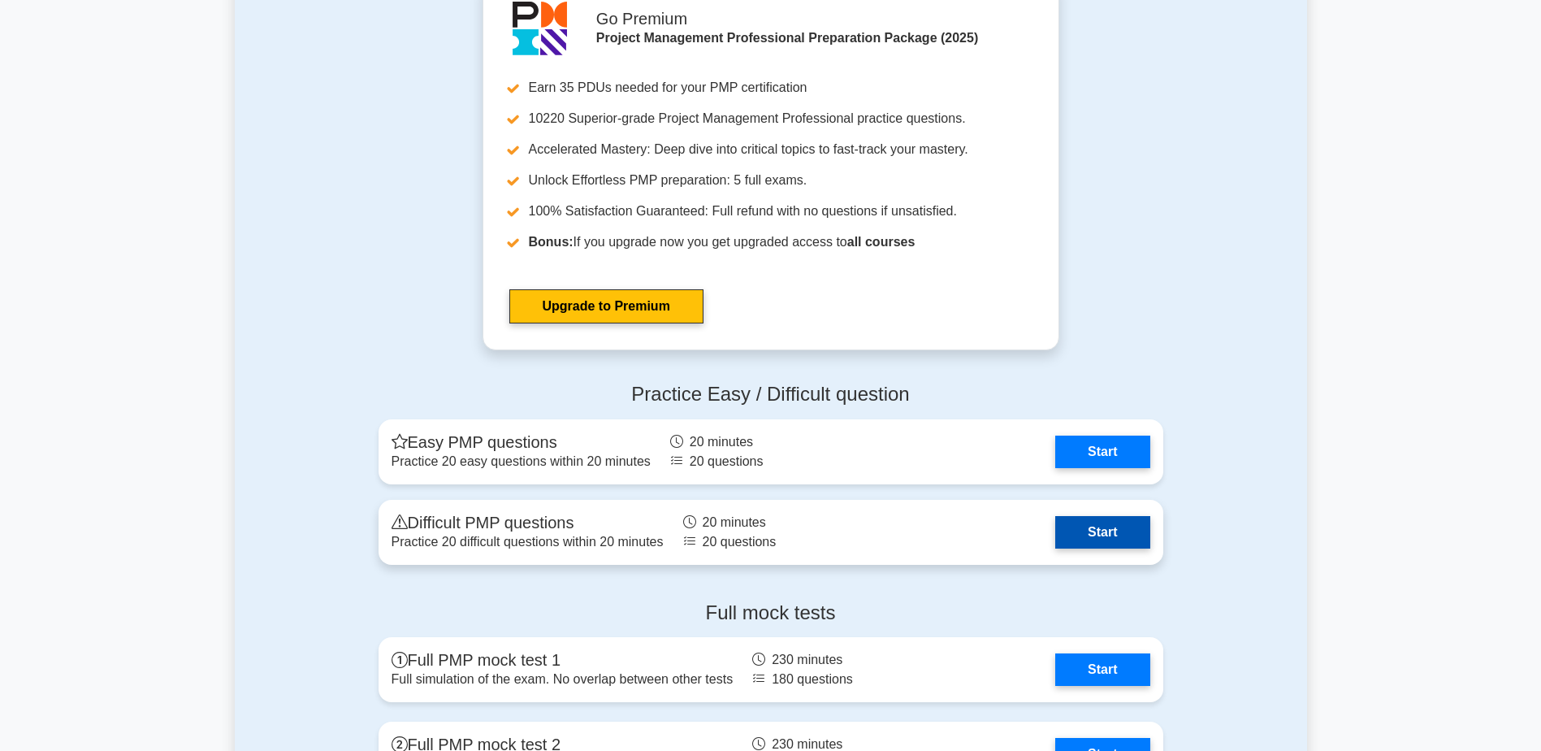
click at [1097, 527] on link "Start" at bounding box center [1102, 532] width 94 height 32
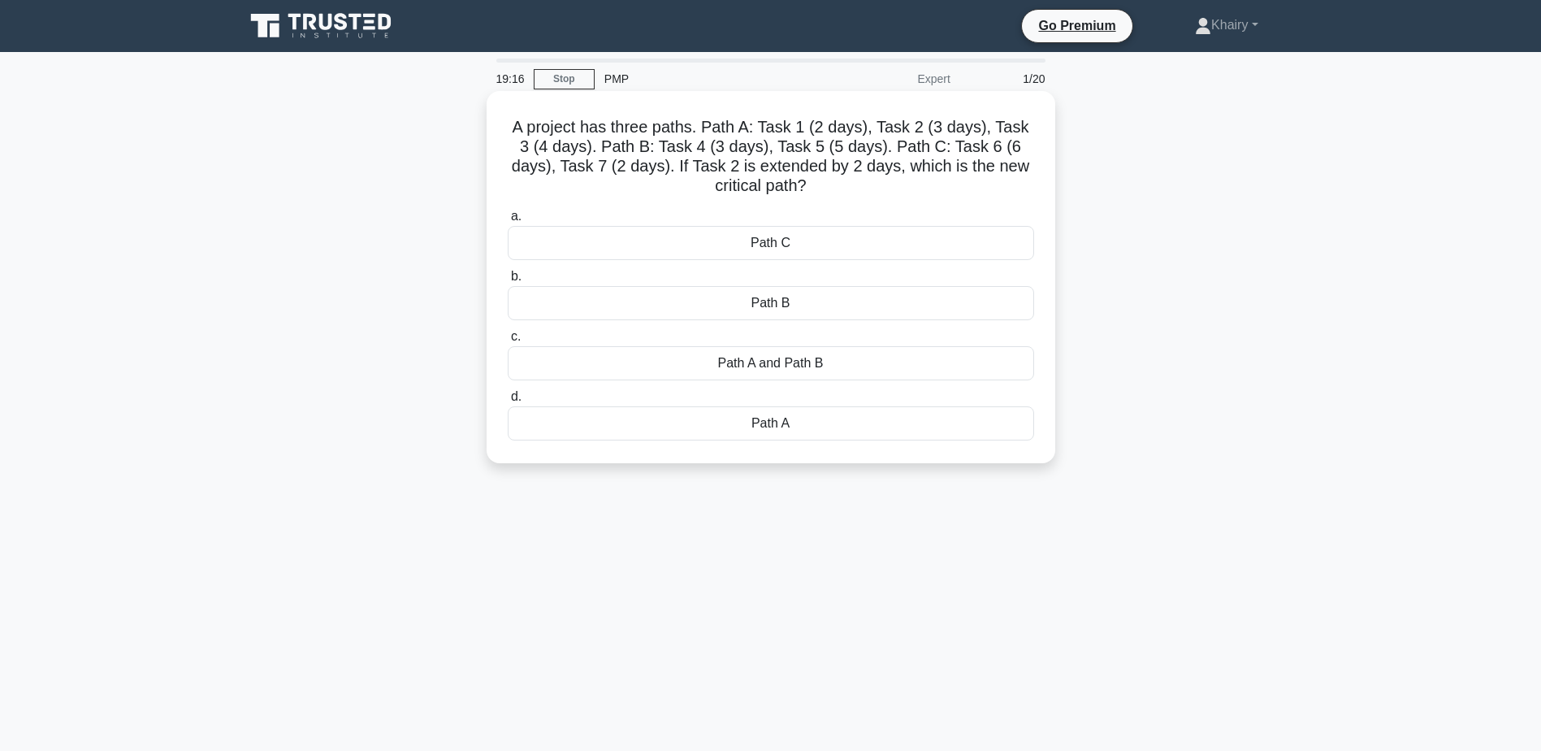
click at [751, 368] on div "Path A and Path B" at bounding box center [771, 363] width 526 height 34
click at [508, 342] on input "c. Path A and Path B" at bounding box center [508, 336] width 0 height 11
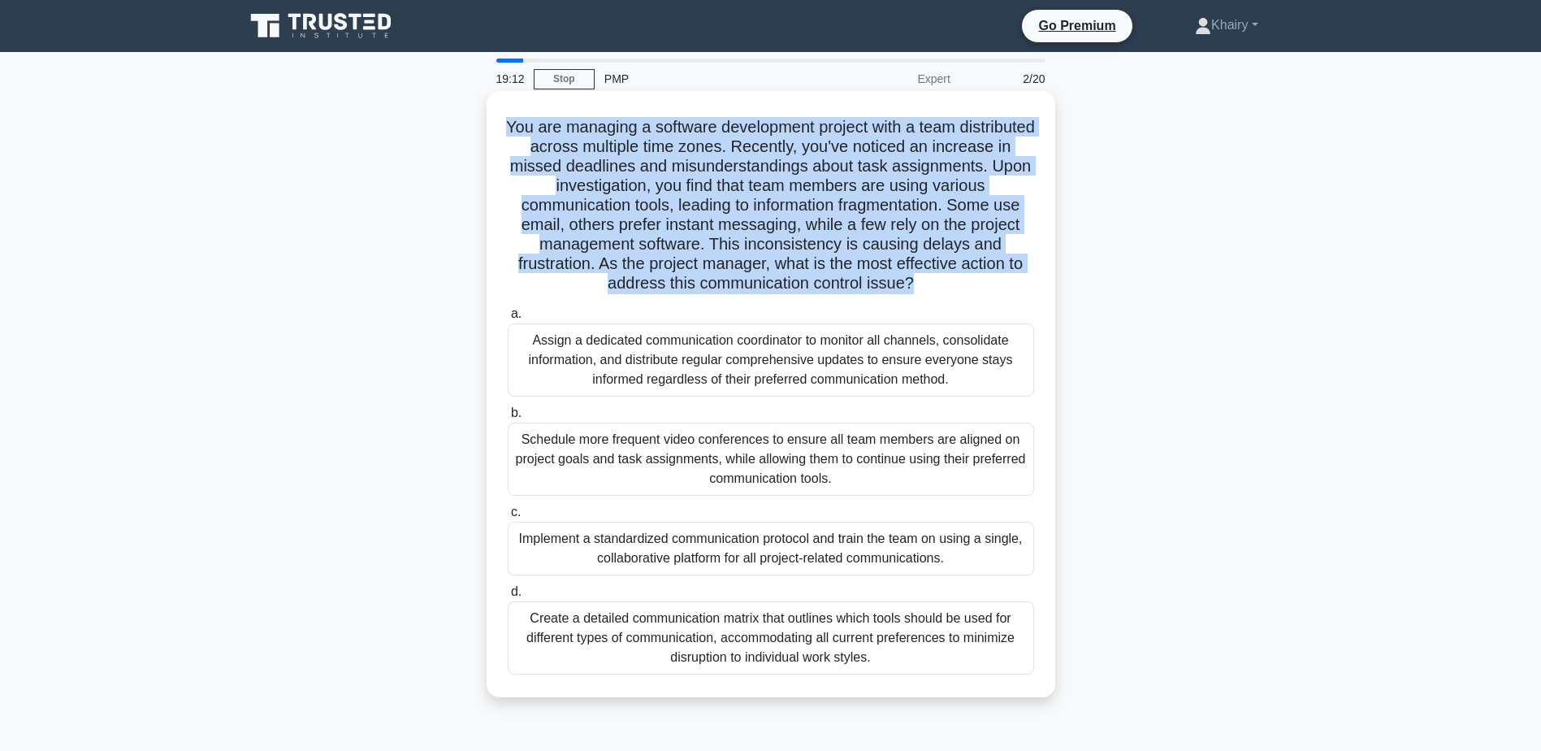
drag, startPoint x: 534, startPoint y: 114, endPoint x: 1004, endPoint y: 285, distance: 500.6
click at [1004, 285] on div "You are managing a software development project with a team distributed across …" at bounding box center [771, 393] width 556 height 593
copy h5 "You are managing a software development project with a team distributed across …"
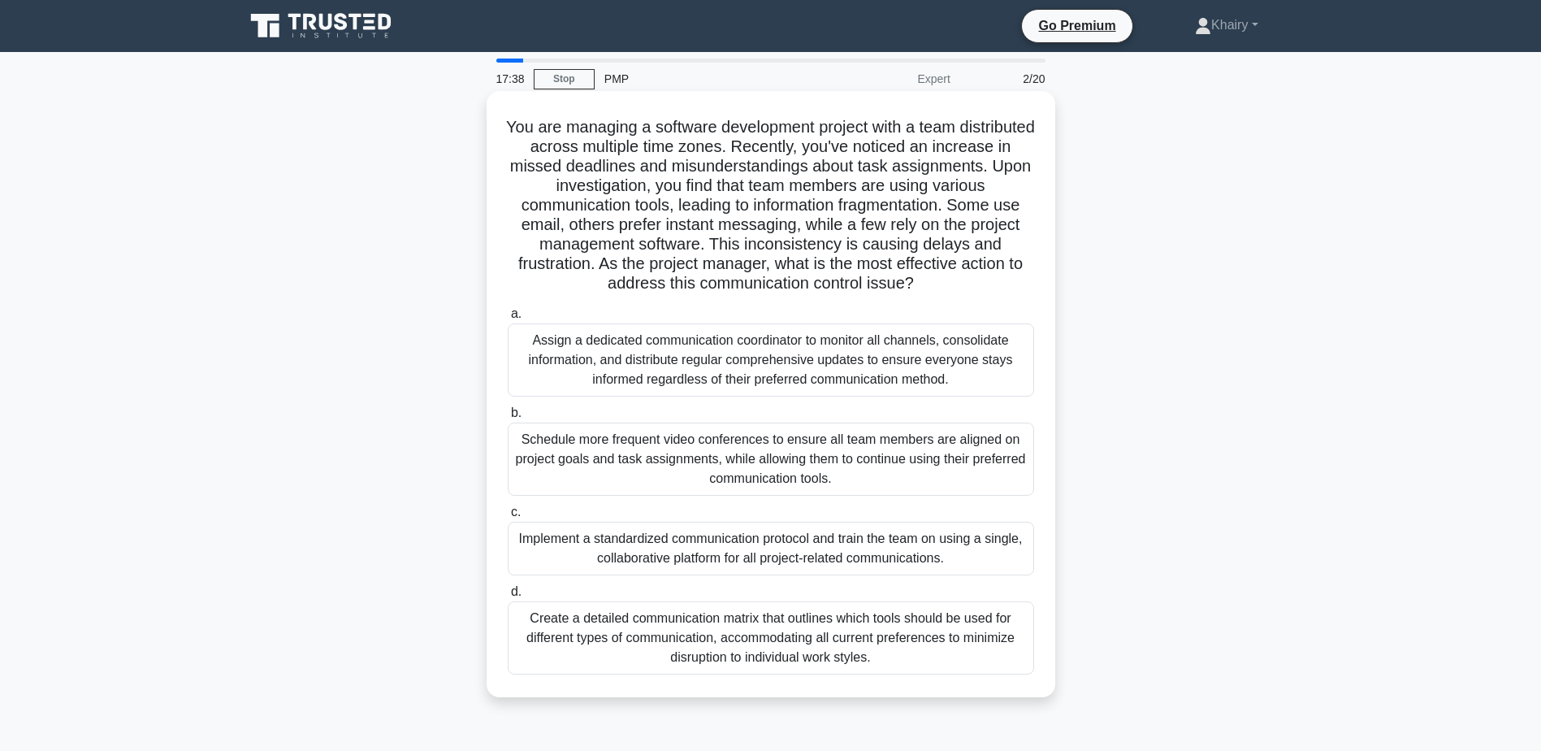
click at [732, 553] on div "Implement a standardized communication protocol and train the team on using a s…" at bounding box center [771, 548] width 526 height 54
click at [508, 517] on input "c. Implement a standardized communication protocol and train the team on using …" at bounding box center [508, 512] width 0 height 11
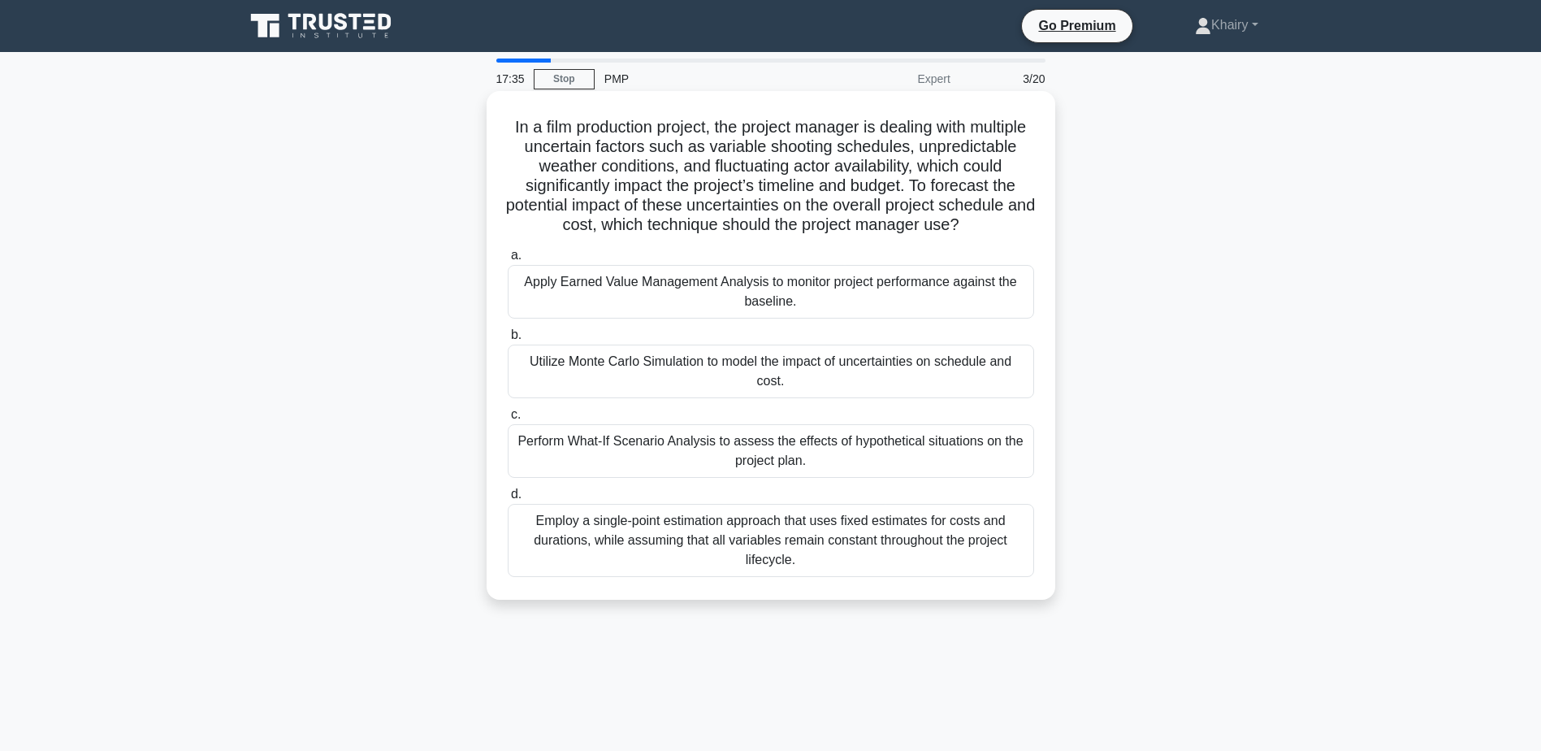
drag, startPoint x: 532, startPoint y: 119, endPoint x: 929, endPoint y: 243, distance: 416.2
click at [929, 236] on h5 "In a film production project, the project manager is dealing with multiple unce…" at bounding box center [771, 176] width 530 height 119
copy h5 "In a film production project, the project manager is dealing with multiple unce…"
click at [723, 310] on div "Apply Earned Value Management Analysis to monitor project performance against t…" at bounding box center [771, 292] width 526 height 54
click at [508, 261] on input "a. Apply Earned Value Management Analysis to monitor project performance agains…" at bounding box center [508, 255] width 0 height 11
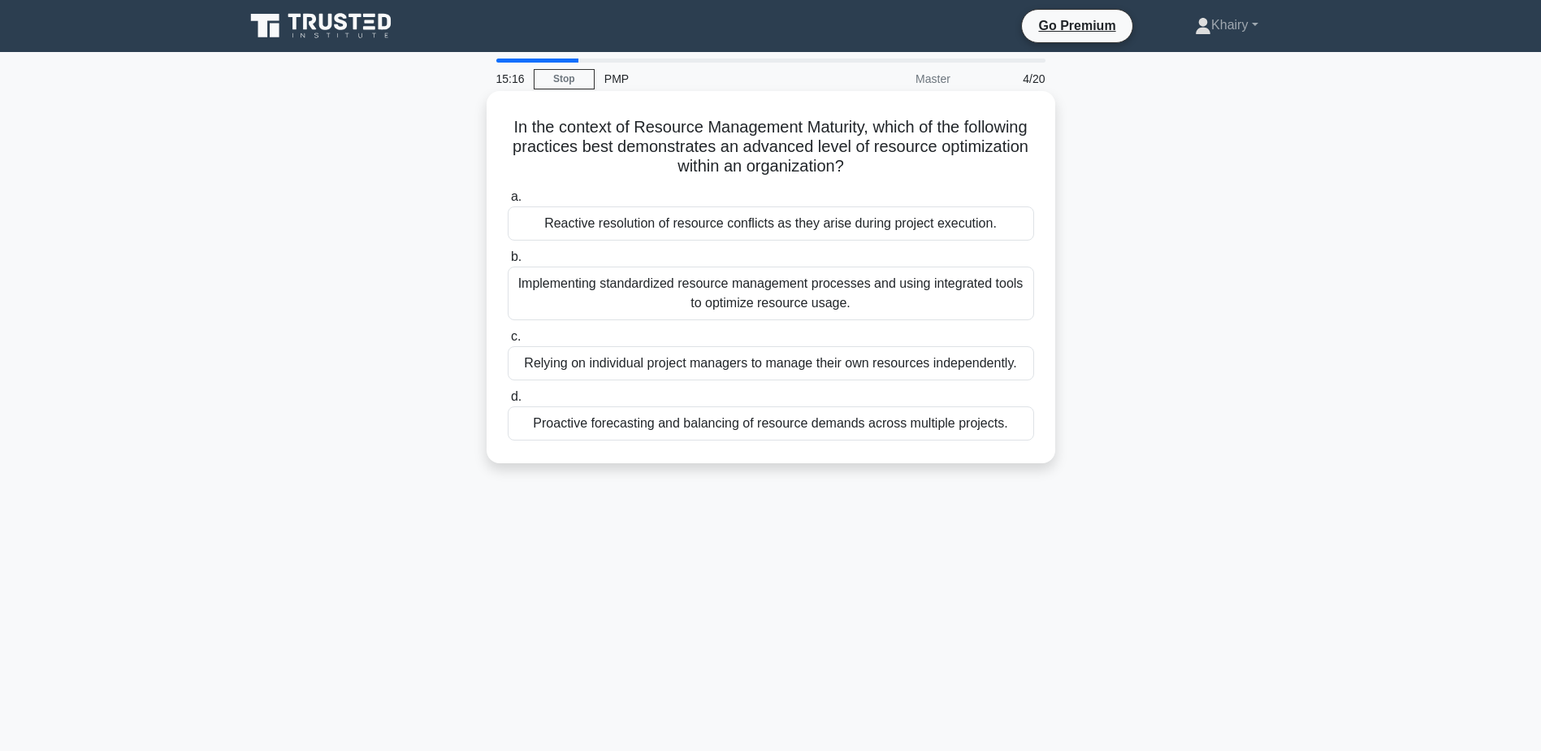
click at [686, 288] on div "Implementing standardized resource management processes and using integrated to…" at bounding box center [771, 293] width 526 height 54
click at [508, 262] on input "b. Implementing standardized resource management processes and using integrated…" at bounding box center [508, 257] width 0 height 11
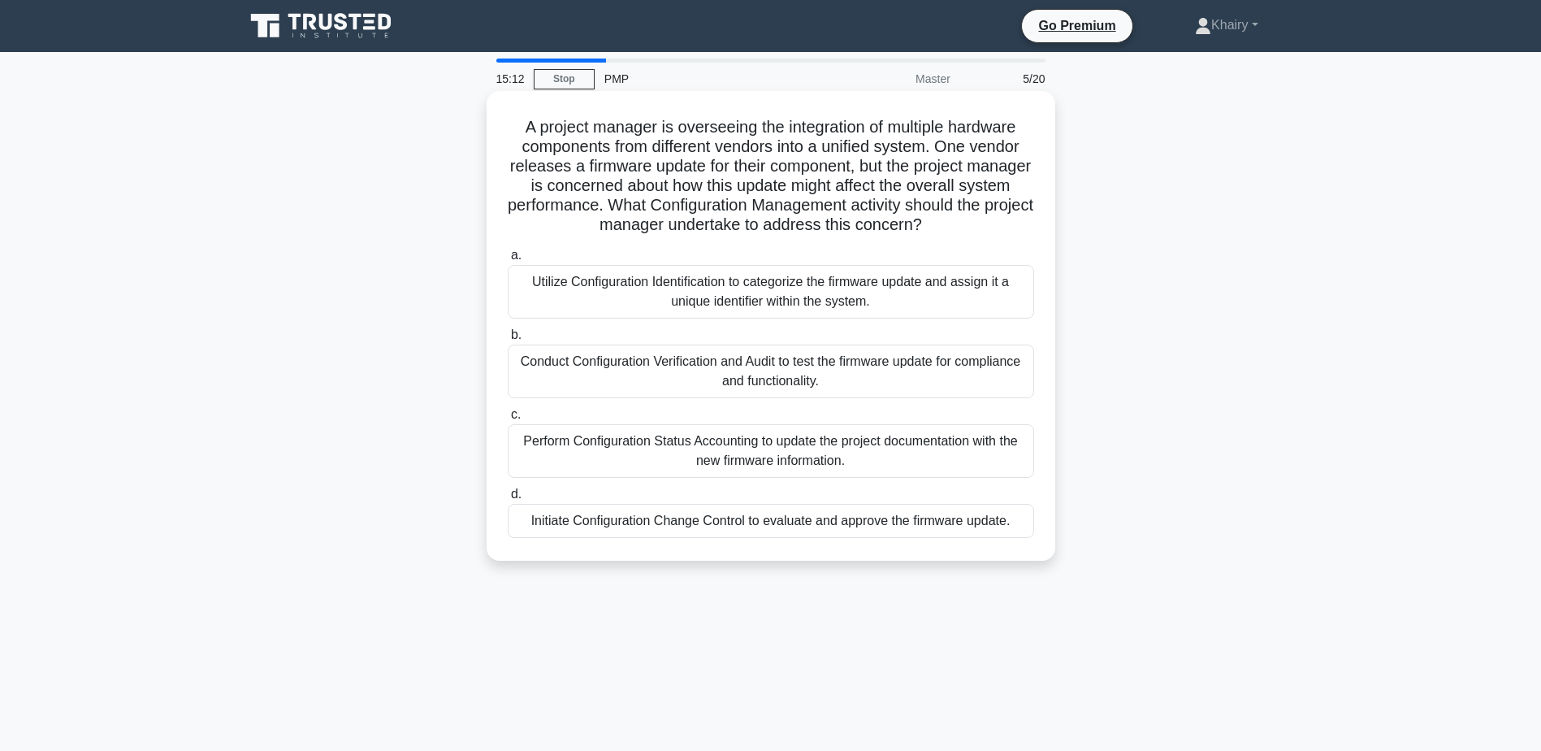
drag, startPoint x: 516, startPoint y: 119, endPoint x: 997, endPoint y: 219, distance: 491.1
click at [997, 219] on h5 "A project manager is overseeing the integration of multiple hardware components…" at bounding box center [771, 176] width 530 height 119
copy h5 "A project manager is overseeing the integration of multiple hardware components…"
click at [746, 523] on div "Initiate Configuration Change Control to evaluate and approve the firmware upda…" at bounding box center [771, 521] width 526 height 34
click at [508, 500] on input "d. Initiate Configuration Change Control to evaluate and approve the firmware u…" at bounding box center [508, 494] width 0 height 11
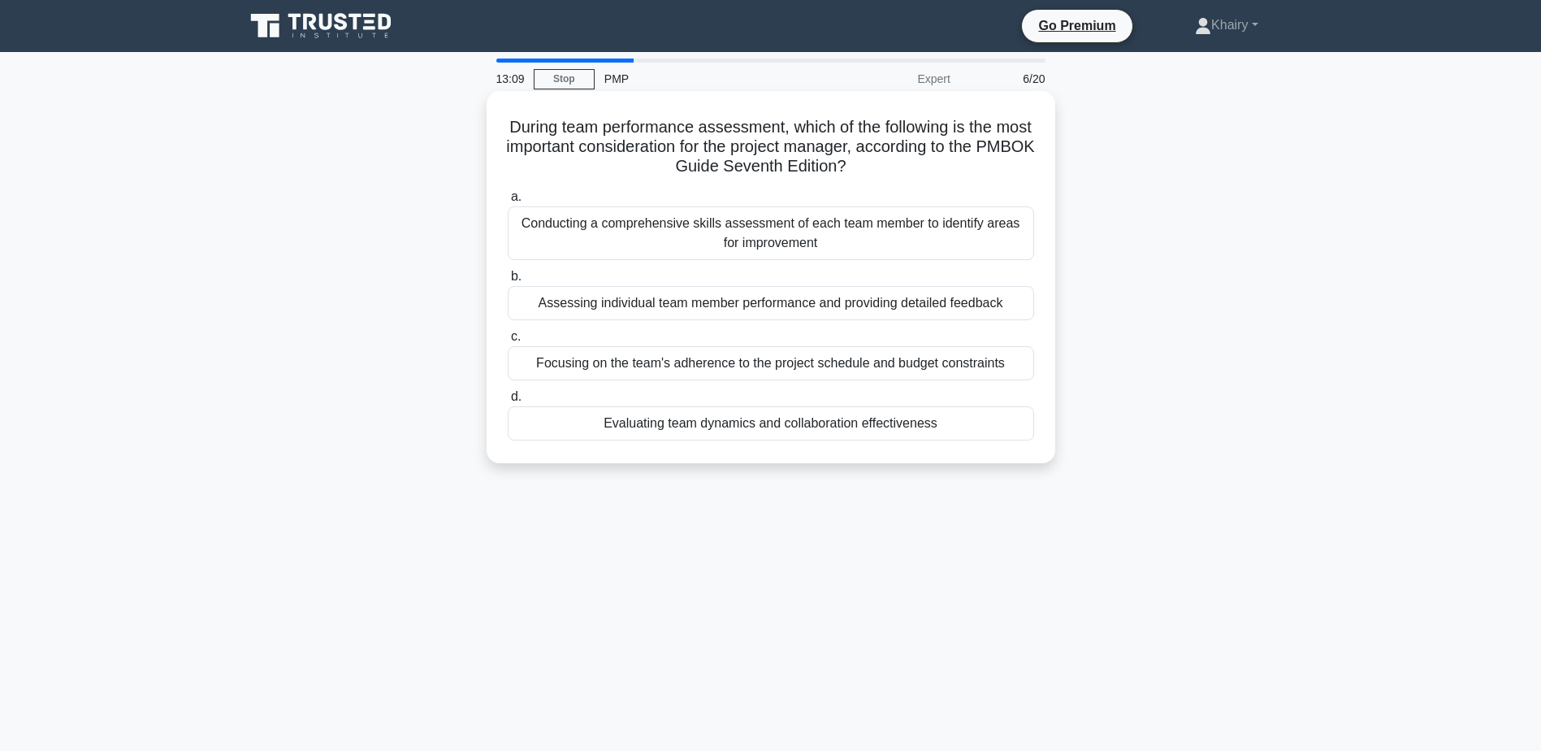
click at [768, 423] on div "Evaluating team dynamics and collaboration effectiveness" at bounding box center [771, 423] width 526 height 34
click at [508, 402] on input "d. Evaluating team dynamics and collaboration effectiveness" at bounding box center [508, 397] width 0 height 11
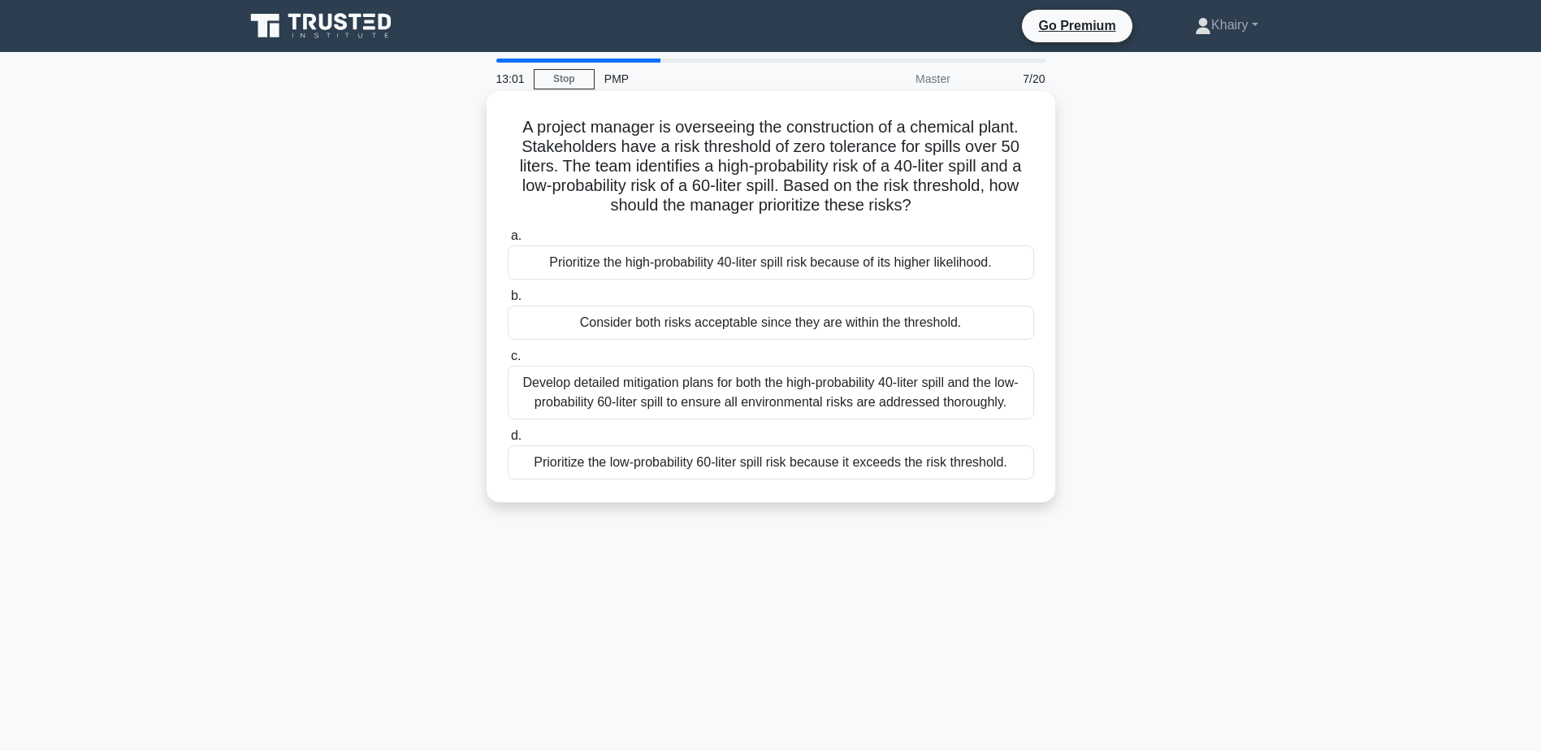
drag, startPoint x: 496, startPoint y: 121, endPoint x: 917, endPoint y: 210, distance: 430.0
click at [917, 210] on div "A project manager is overseeing the construction of a chemical plant. Stakehold…" at bounding box center [771, 296] width 556 height 398
copy h5 "A project manager is overseeing the construction of a chemical plant. Stakehold…"
click at [601, 461] on div "Prioritize the low-probability 60-liter spill risk because it exceeds the risk …" at bounding box center [771, 462] width 526 height 34
click at [508, 441] on input "d. Prioritize the low-probability 60-liter spill risk because it exceeds the ri…" at bounding box center [508, 436] width 0 height 11
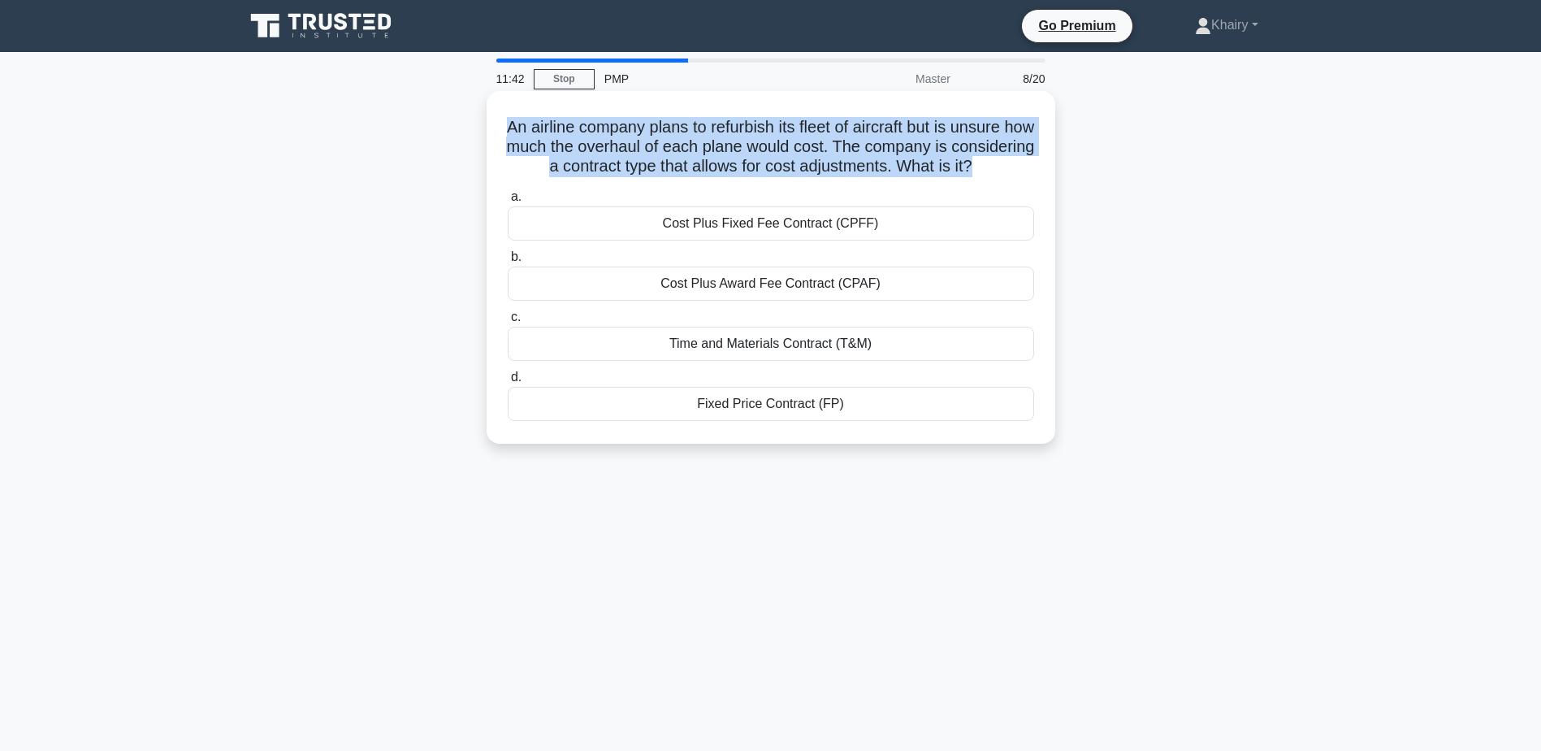
drag, startPoint x: 511, startPoint y: 120, endPoint x: 1048, endPoint y: 174, distance: 539.6
click at [1048, 174] on div "An airline company plans to refurbish its fleet of aircraft but is unsure how m…" at bounding box center [771, 267] width 556 height 340
copy h5 "An airline company plans to refurbish its fleet of aircraft but is unsure how m…"
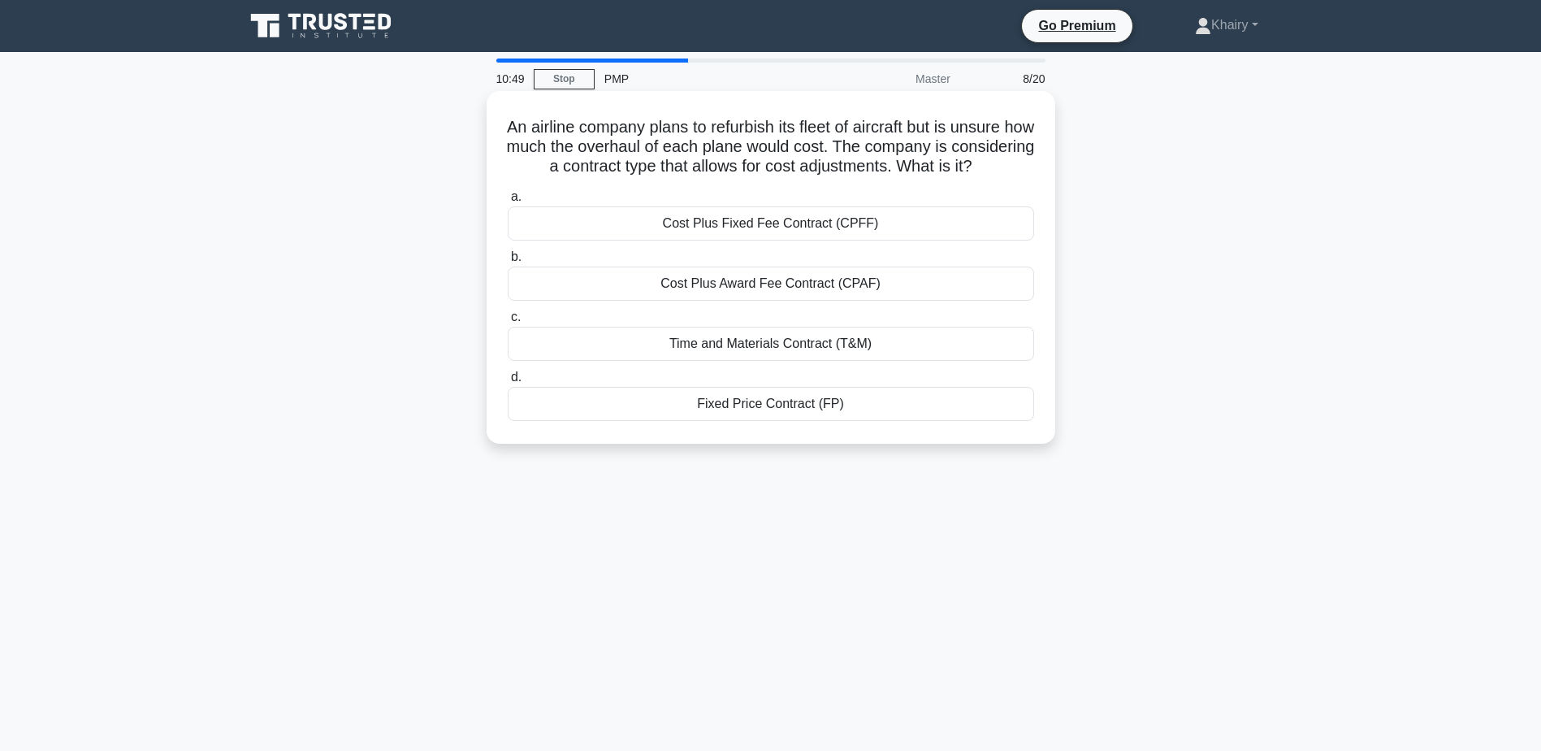
click at [720, 361] on div "Time and Materials Contract (T&M)" at bounding box center [771, 344] width 526 height 34
click at [508, 322] on input "c. Time and Materials Contract (T&M)" at bounding box center [508, 317] width 0 height 11
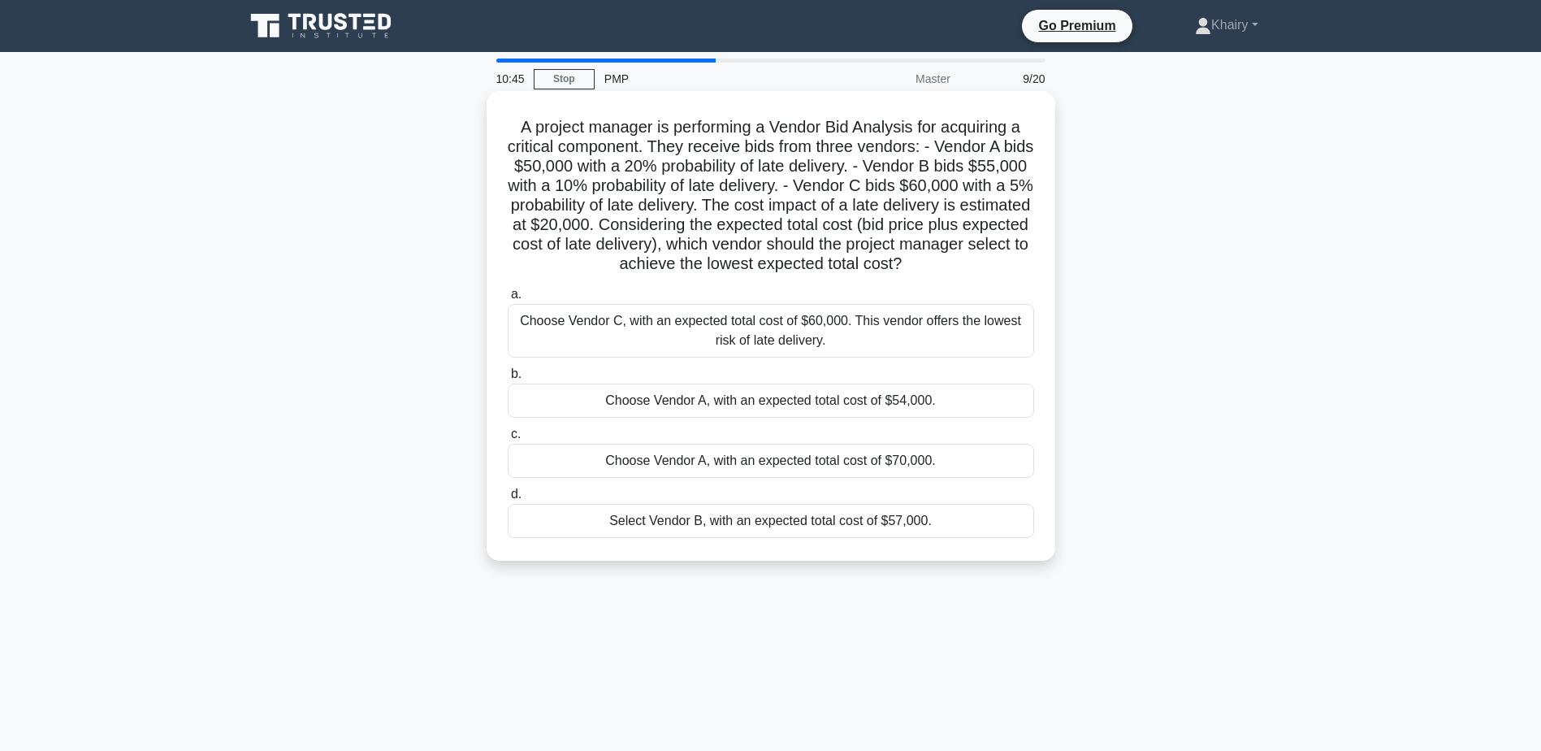
drag, startPoint x: 508, startPoint y: 119, endPoint x: 980, endPoint y: 265, distance: 494.6
click at [980, 265] on h5 "A project manager is performing a Vendor Bid Analysis for acquiring a critical …" at bounding box center [771, 196] width 530 height 158
copy h5 "A project manager is performing a Vendor Bid Analysis for acquiring a critical …"
click at [809, 400] on div "Choose Vendor A, with an expected total cost of $54,000." at bounding box center [771, 400] width 526 height 34
click at [508, 379] on input "b. Choose Vendor A, with an expected total cost of $54,000." at bounding box center [508, 374] width 0 height 11
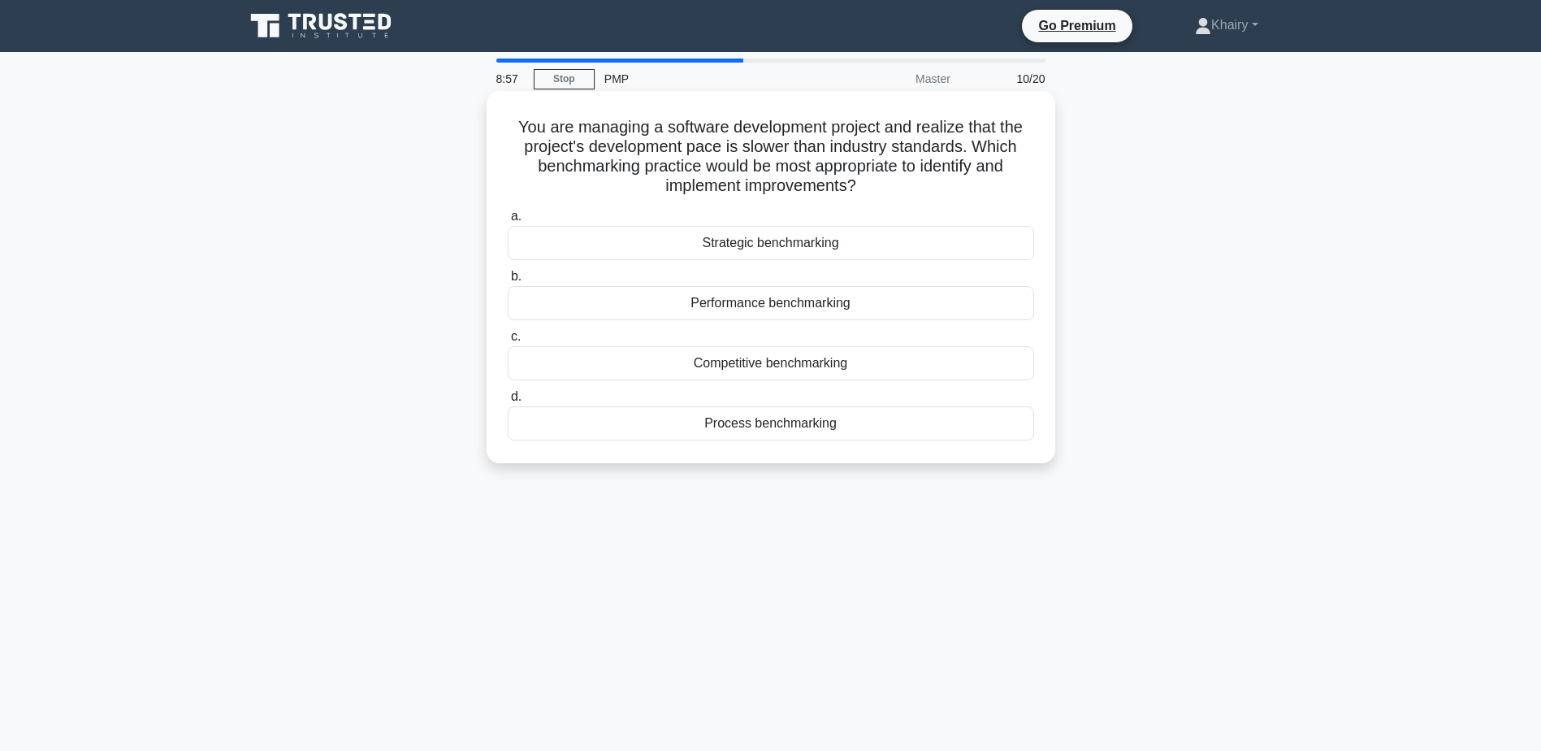
drag, startPoint x: 507, startPoint y: 121, endPoint x: 885, endPoint y: 184, distance: 382.9
click at [885, 184] on h5 "You are managing a software development project and realize that the project's …" at bounding box center [771, 157] width 530 height 80
copy h5 "You are managing a software development project and realize that the project's …"
click at [751, 305] on div "Performance benchmarking" at bounding box center [771, 303] width 526 height 34
click at [508, 282] on input "b. Performance benchmarking" at bounding box center [508, 276] width 0 height 11
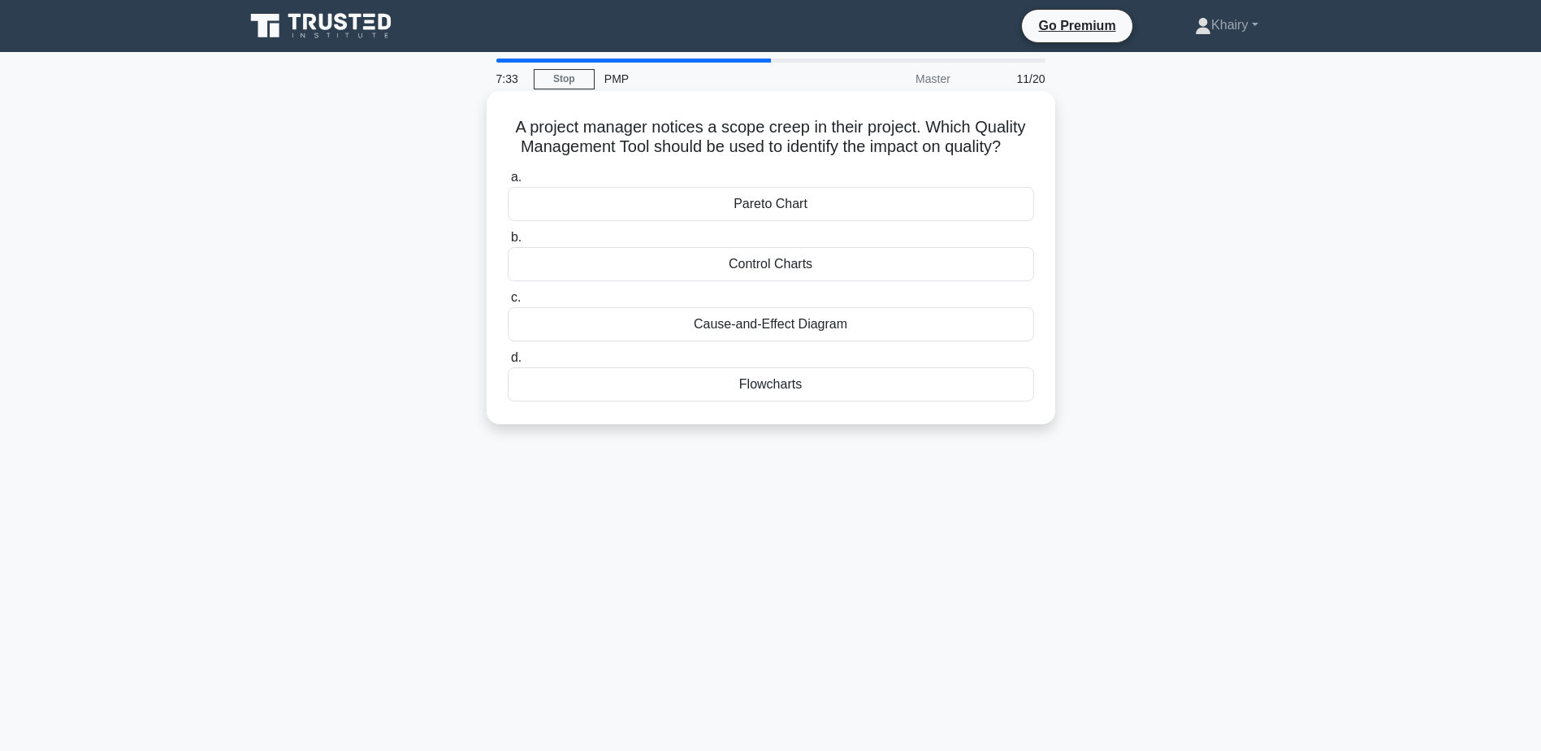
click at [731, 325] on div "Cause-and-Effect Diagram" at bounding box center [771, 324] width 526 height 34
click at [508, 303] on input "c. Cause-and-Effect Diagram" at bounding box center [508, 297] width 0 height 11
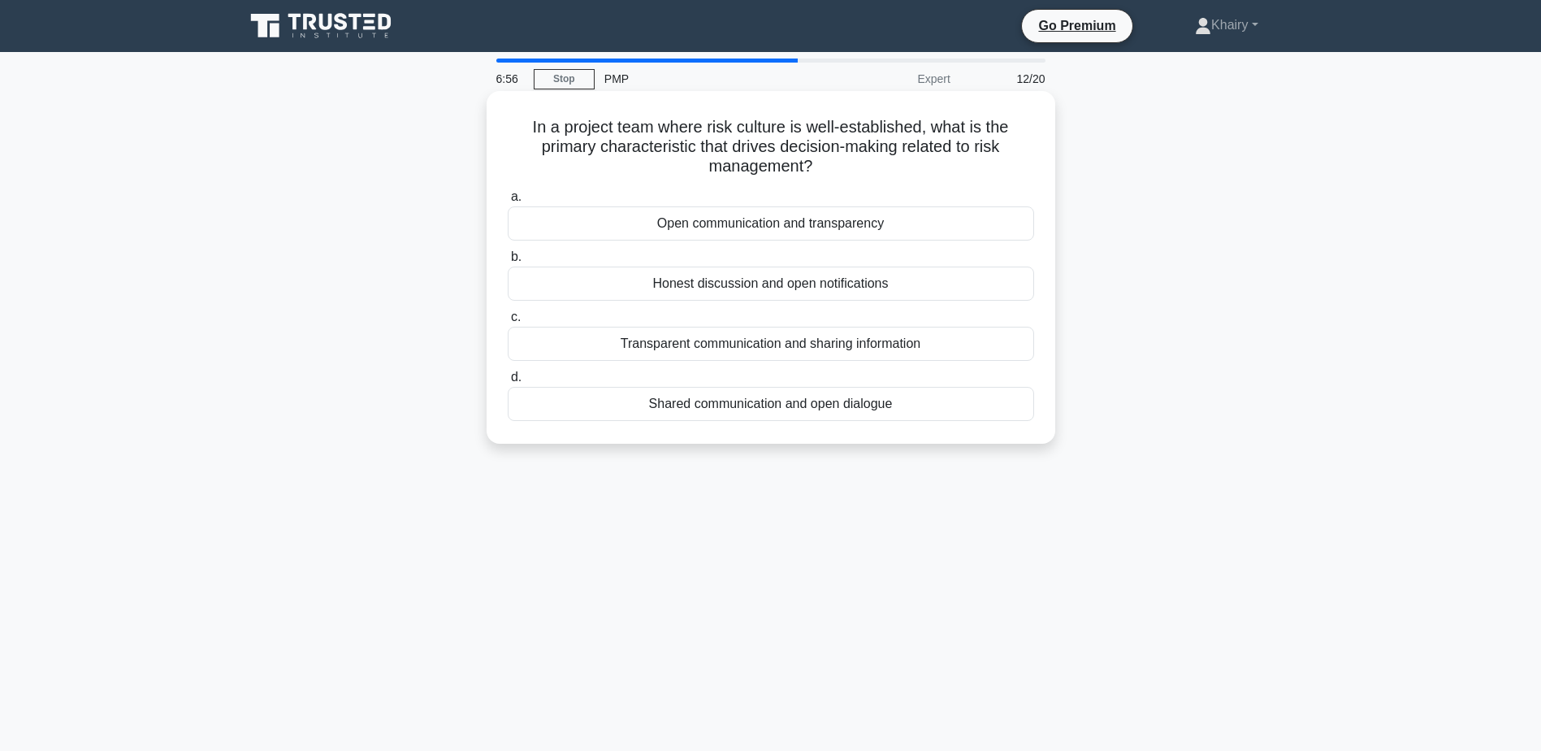
click at [815, 227] on div "Open communication and transparency" at bounding box center [771, 223] width 526 height 34
click at [508, 202] on input "a. Open communication and transparency" at bounding box center [508, 197] width 0 height 11
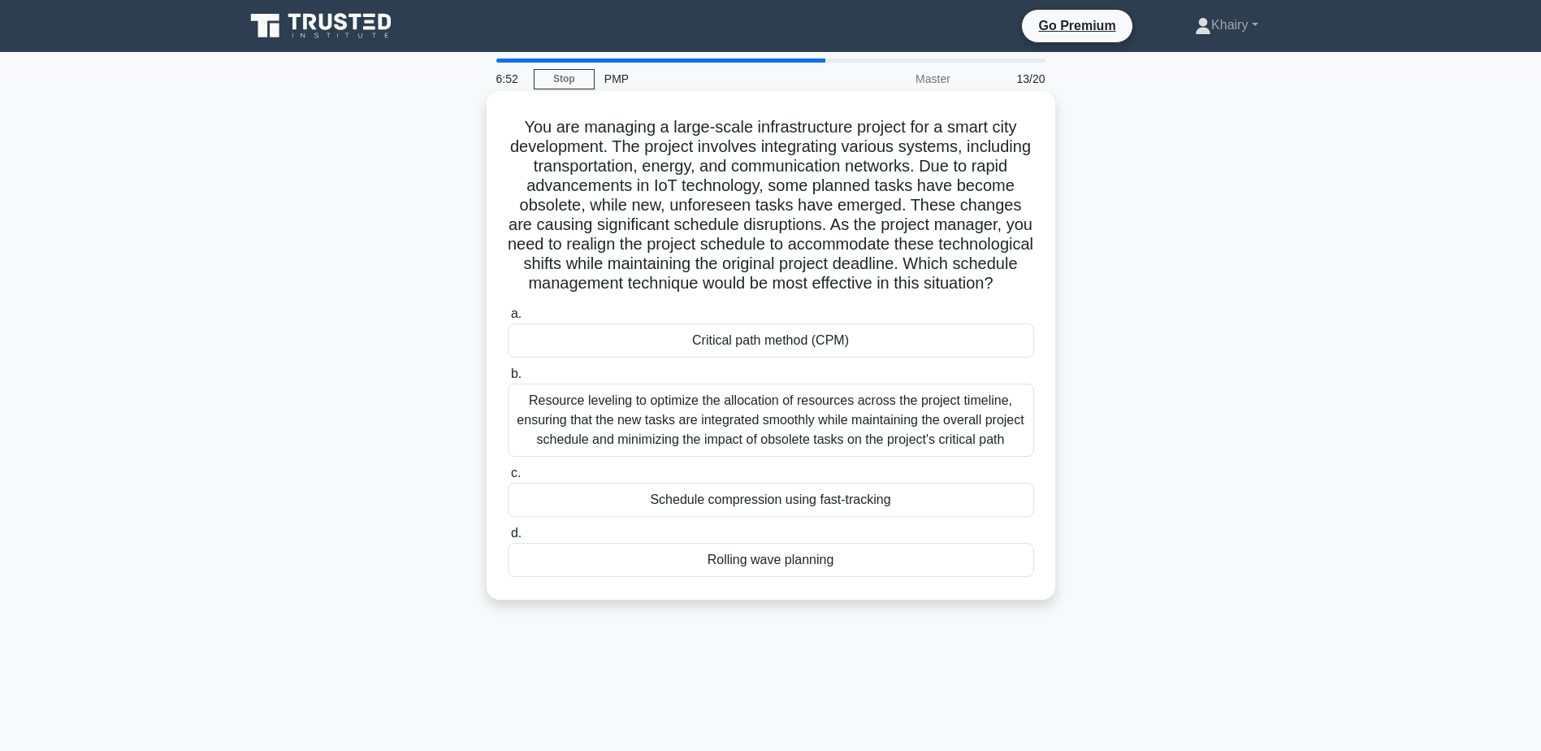
drag, startPoint x: 507, startPoint y: 119, endPoint x: 909, endPoint y: 307, distance: 443.7
click at [909, 294] on h5 "You are managing a large-scale infrastructure project for a smart city developm…" at bounding box center [771, 205] width 530 height 177
copy h5 "You are managing a large-scale infrastructure project for a smart city developm…"
click at [738, 357] on div "Critical path method (CPM)" at bounding box center [771, 340] width 526 height 34
click at [508, 319] on input "a. Critical path method (CPM)" at bounding box center [508, 314] width 0 height 11
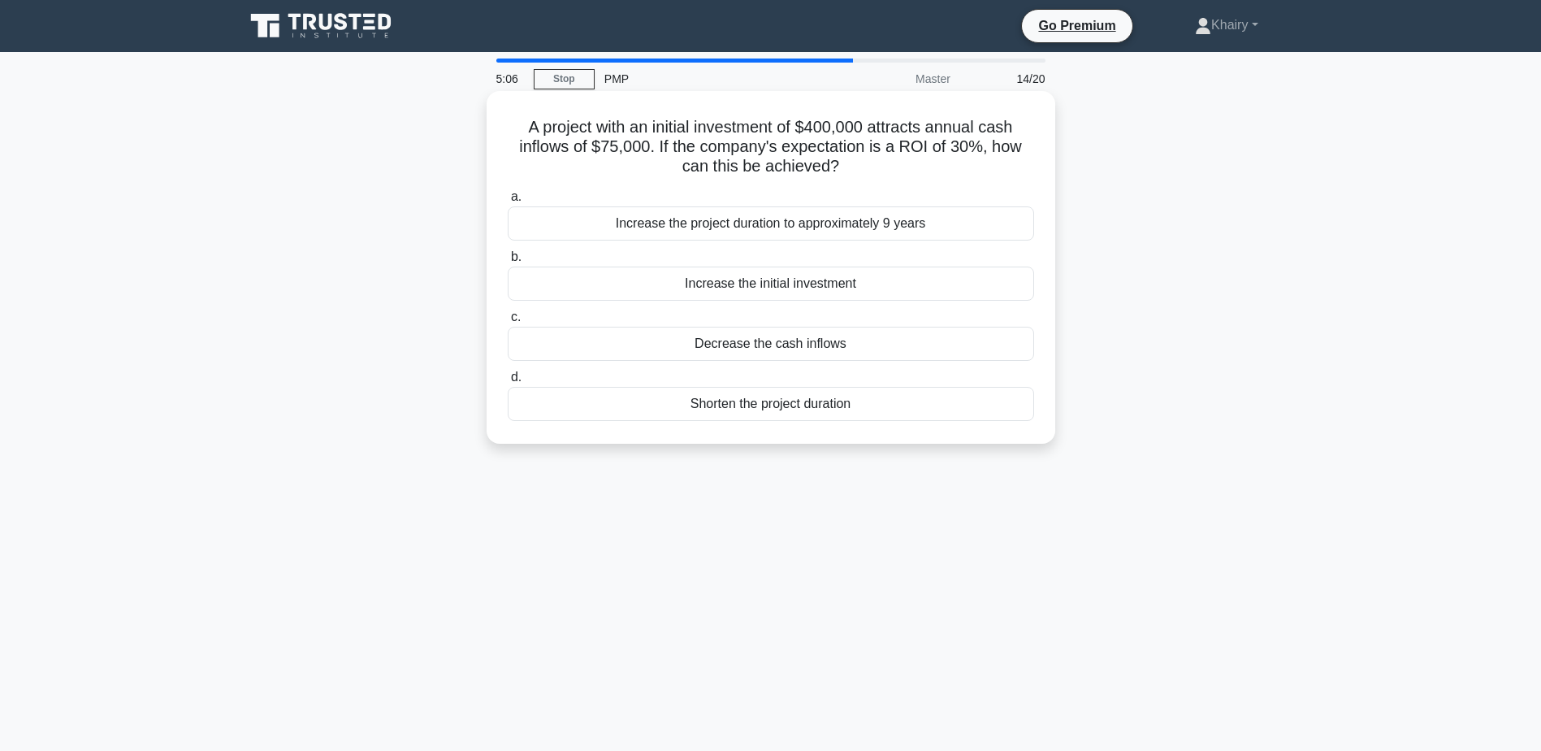
click at [706, 228] on div "Increase the project duration to approximately 9 years" at bounding box center [771, 223] width 526 height 34
click at [508, 202] on input "a. Increase the project duration to approximately 9 years" at bounding box center [508, 197] width 0 height 11
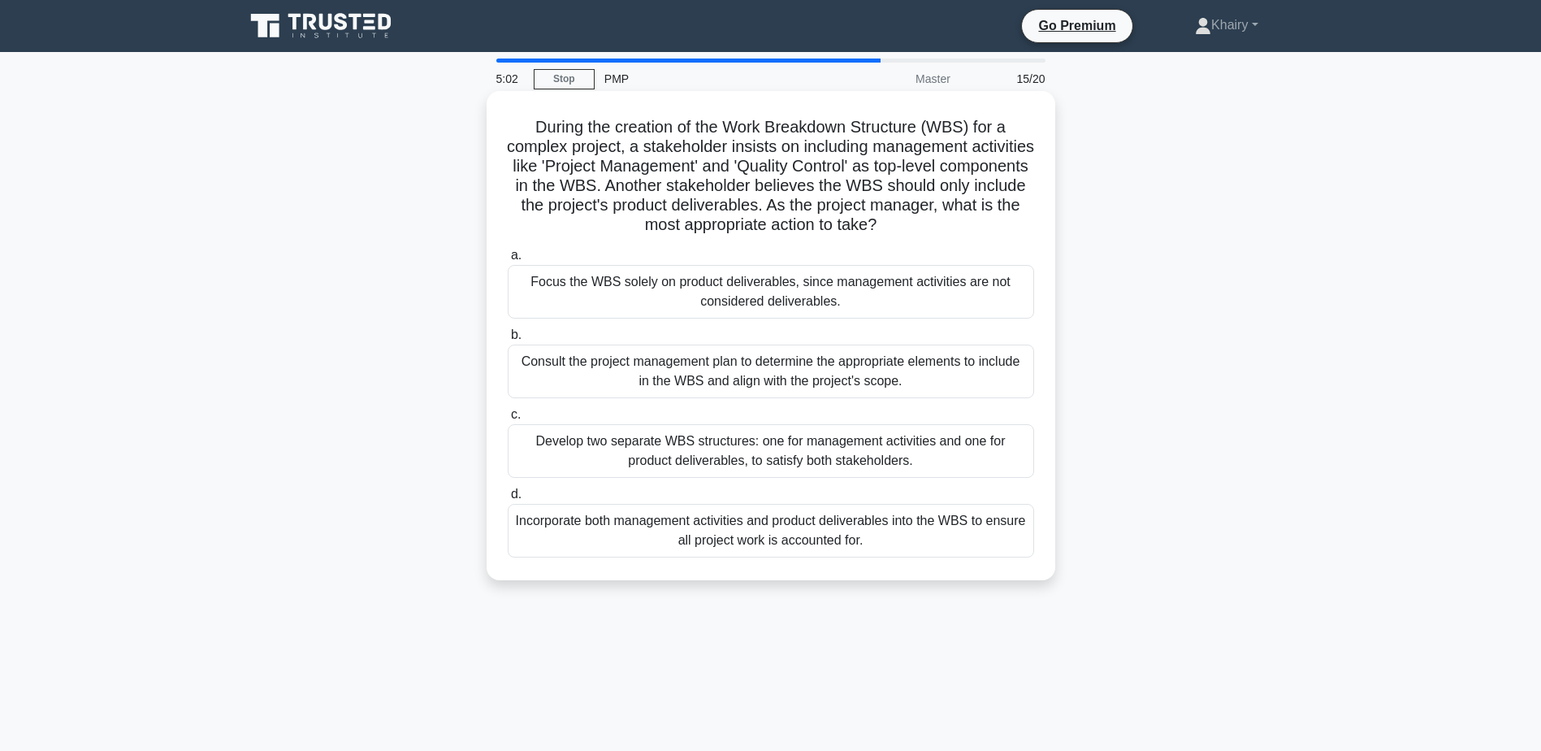
drag, startPoint x: 530, startPoint y: 116, endPoint x: 926, endPoint y: 237, distance: 413.7
click at [926, 237] on div "During the creation of the Work Breakdown Structure (WBS) for a complex project…" at bounding box center [771, 335] width 556 height 476
copy h5 "During the creation of the Work Breakdown Structure (WBS) for a complex project…"
click at [735, 282] on div "Focus the WBS solely on product deliverables, since management activities are n…" at bounding box center [771, 292] width 526 height 54
click at [508, 261] on input "a. Focus the WBS solely on product deliverables, since management activities ar…" at bounding box center [508, 255] width 0 height 11
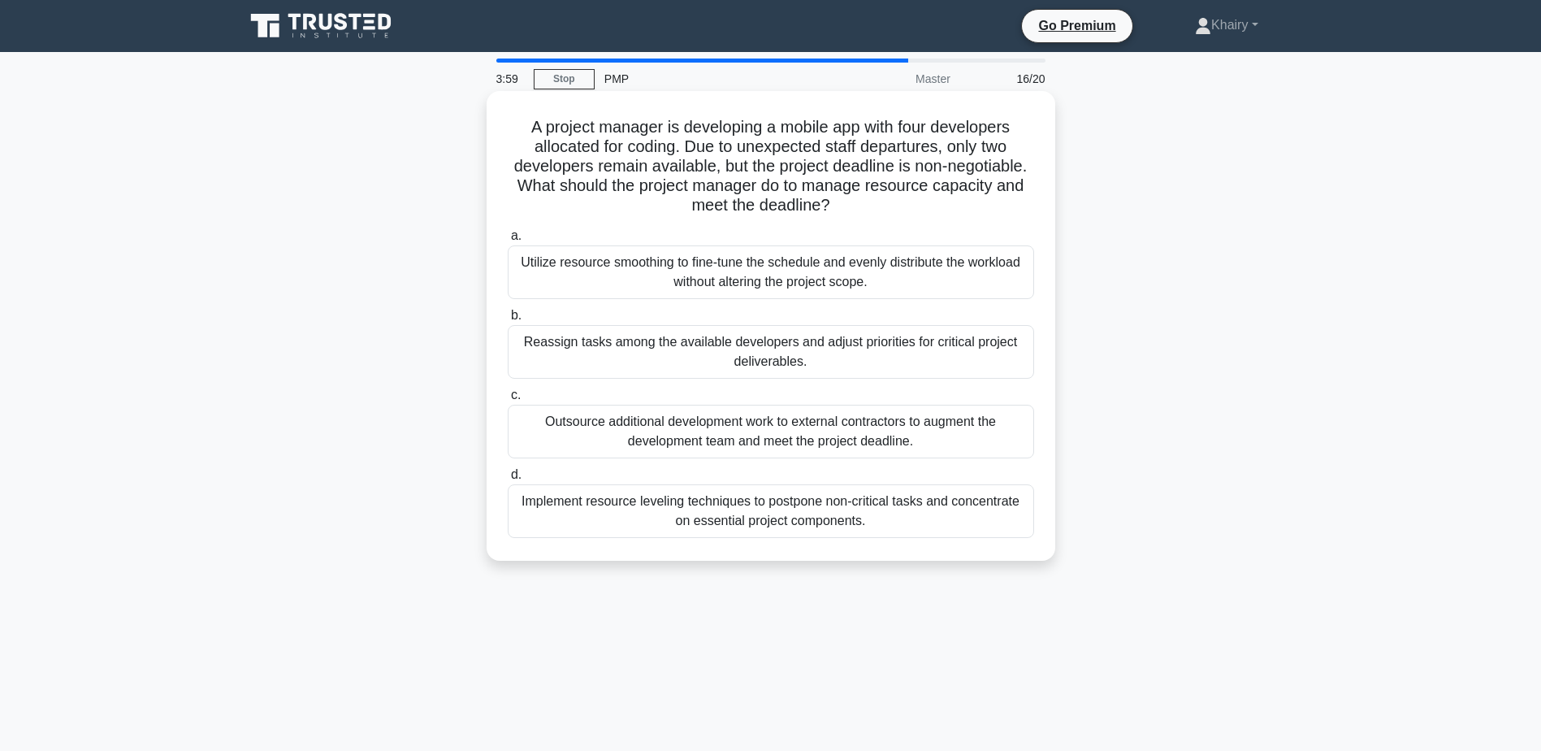
drag, startPoint x: 524, startPoint y: 113, endPoint x: 862, endPoint y: 210, distance: 351.5
click at [862, 210] on div "A project manager is developing a mobile app with four developers allocated for…" at bounding box center [771, 325] width 556 height 457
copy h5 "A project manager is developing a mobile app with four developers allocated for…"
click at [765, 353] on div "Reassign tasks among the available developers and adjust priorities for critica…" at bounding box center [771, 352] width 526 height 54
click at [508, 321] on input "b. Reassign tasks among the available developers and adjust priorities for crit…" at bounding box center [508, 315] width 0 height 11
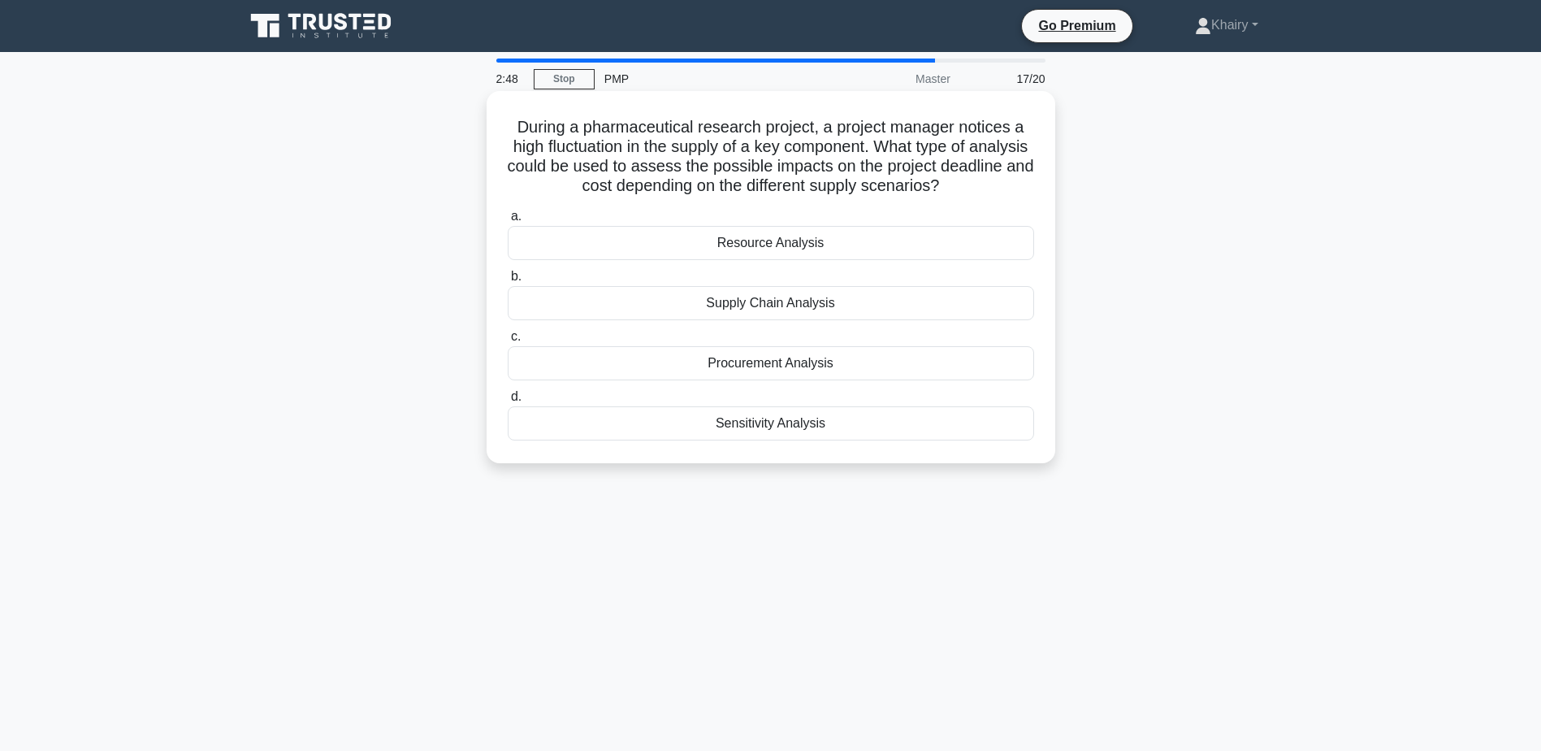
drag, startPoint x: 517, startPoint y: 118, endPoint x: 1003, endPoint y: 187, distance: 491.4
click at [1003, 187] on h5 "During a pharmaceutical research project, a project manager notices a high fluc…" at bounding box center [771, 157] width 530 height 80
click at [787, 367] on div "Procurement Analysis" at bounding box center [771, 363] width 526 height 34
click at [508, 342] on input "c. Procurement Analysis" at bounding box center [508, 336] width 0 height 11
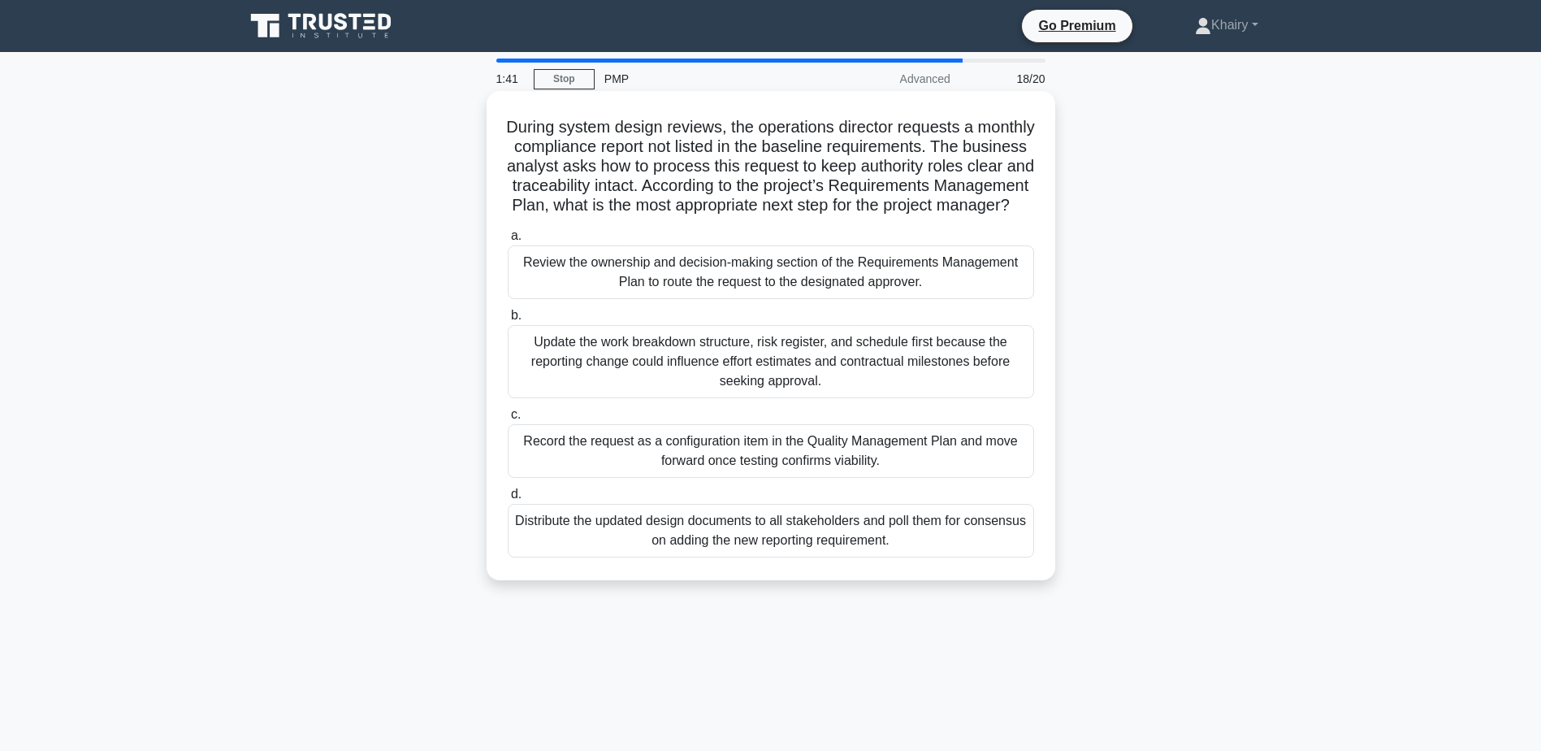
drag, startPoint x: 532, startPoint y: 119, endPoint x: 876, endPoint y: 224, distance: 359.5
click at [876, 216] on h5 "During system design reviews, the operations director requests a monthly compli…" at bounding box center [771, 166] width 530 height 99
click at [745, 292] on div "Review the ownership and decision-making section of the Requirements Management…" at bounding box center [771, 272] width 526 height 54
click at [508, 241] on input "a. Review the ownership and decision-making section of the Requirements Managem…" at bounding box center [508, 236] width 0 height 11
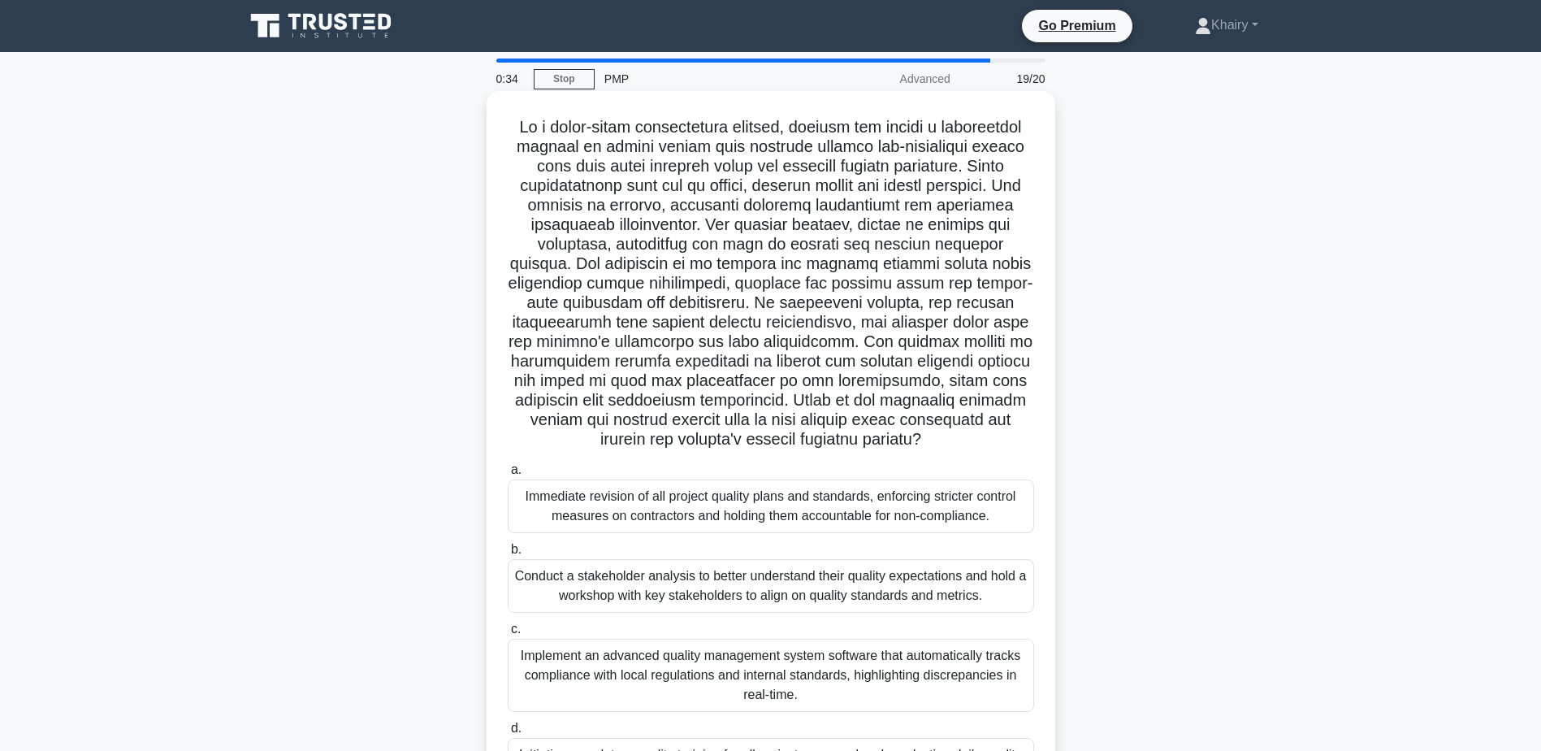
drag, startPoint x: 508, startPoint y: 118, endPoint x: 948, endPoint y: 436, distance: 543.3
click at [948, 436] on h5 ".spinner_0XTQ{transform-origin:center;animation:spinner_y6GP .75s linear infini…" at bounding box center [771, 283] width 530 height 333
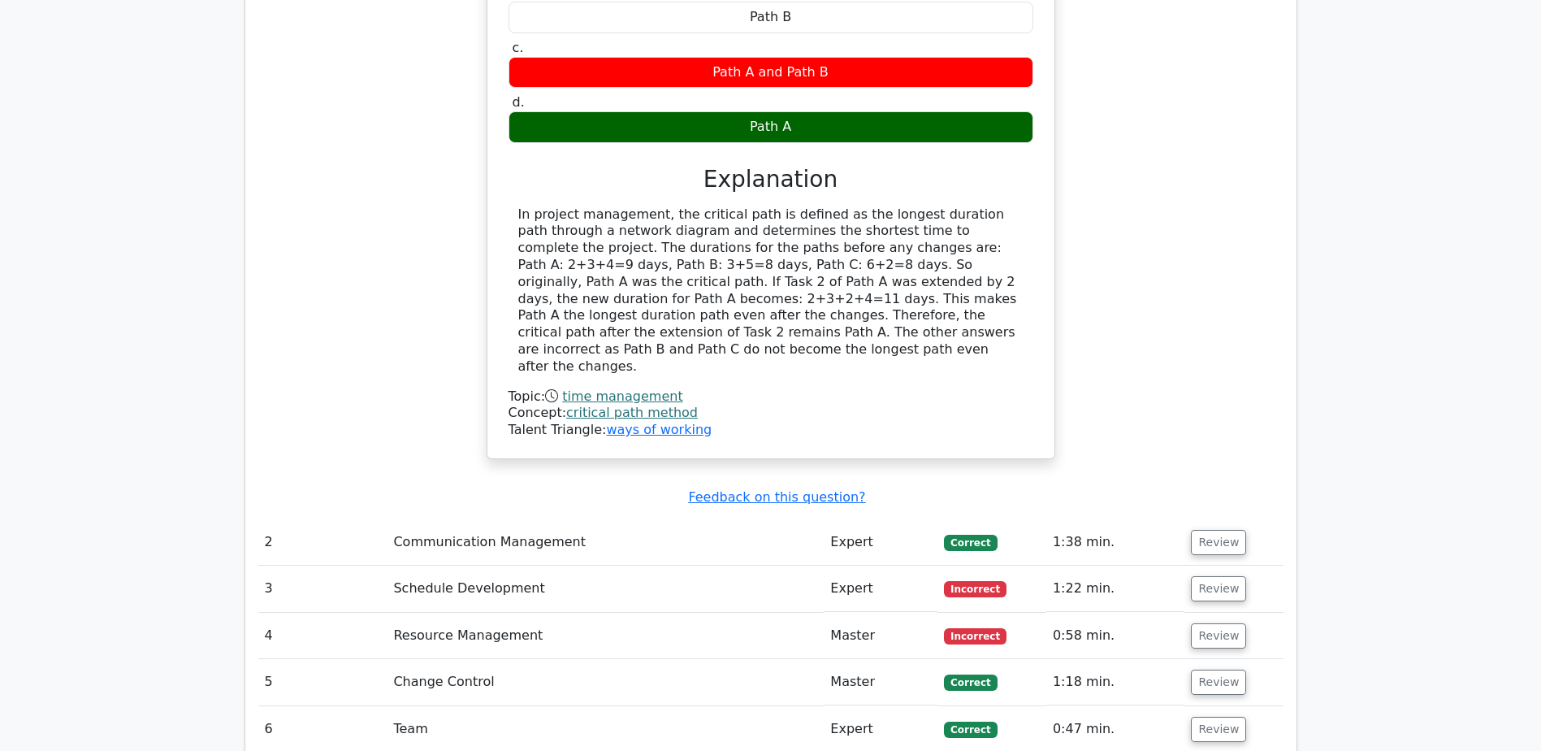
scroll to position [2031, 0]
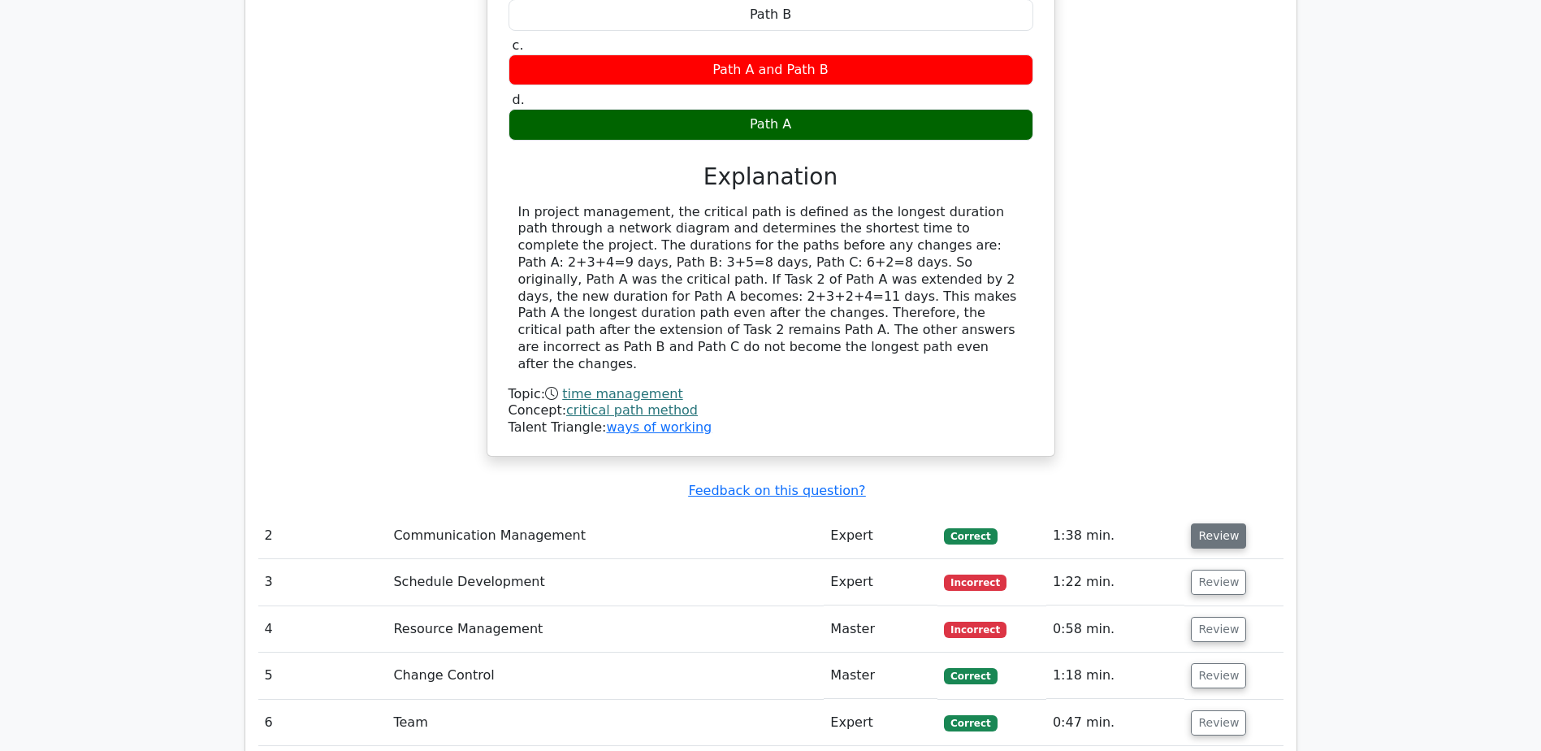
click at [1205, 523] on button "Review" at bounding box center [1218, 535] width 55 height 25
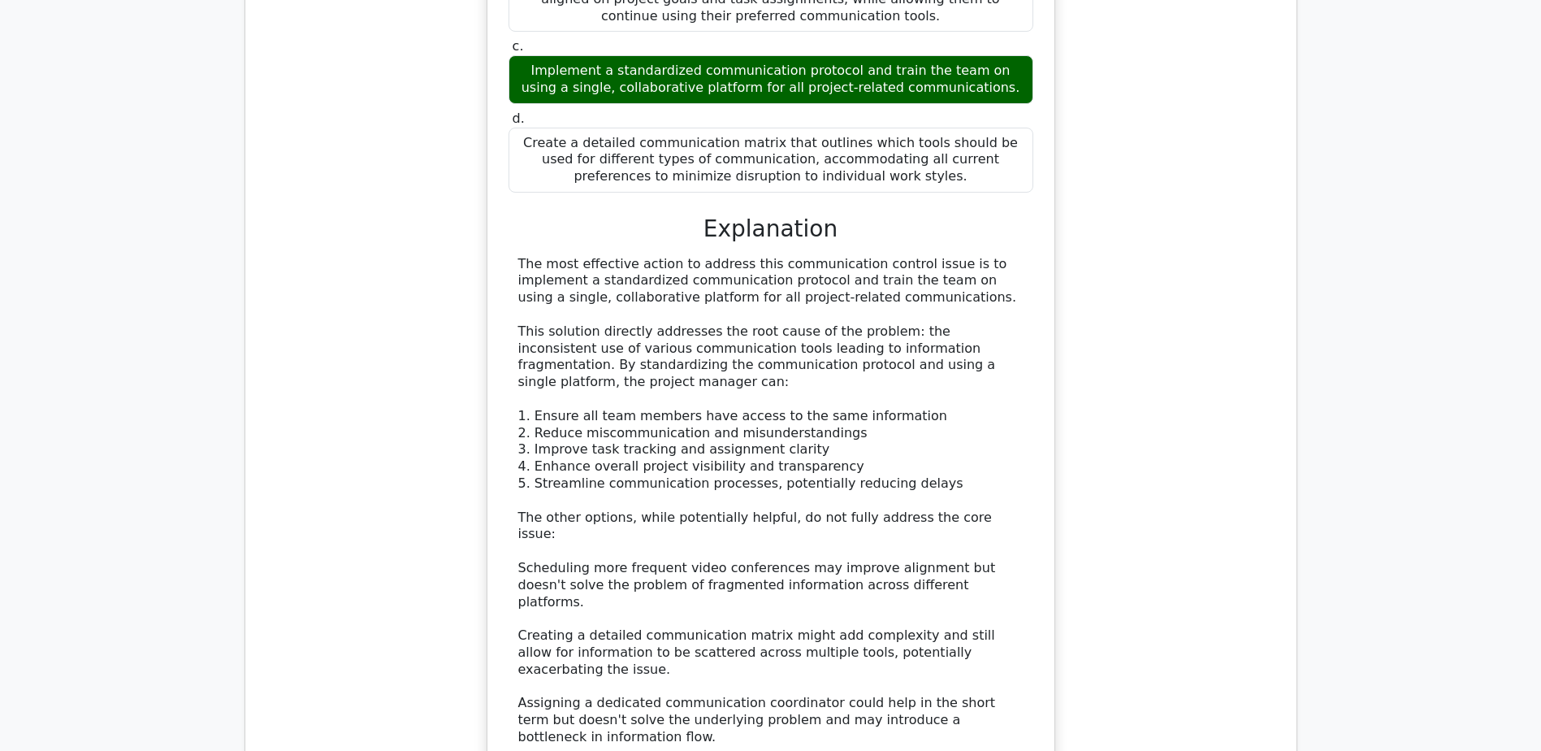
scroll to position [3249, 0]
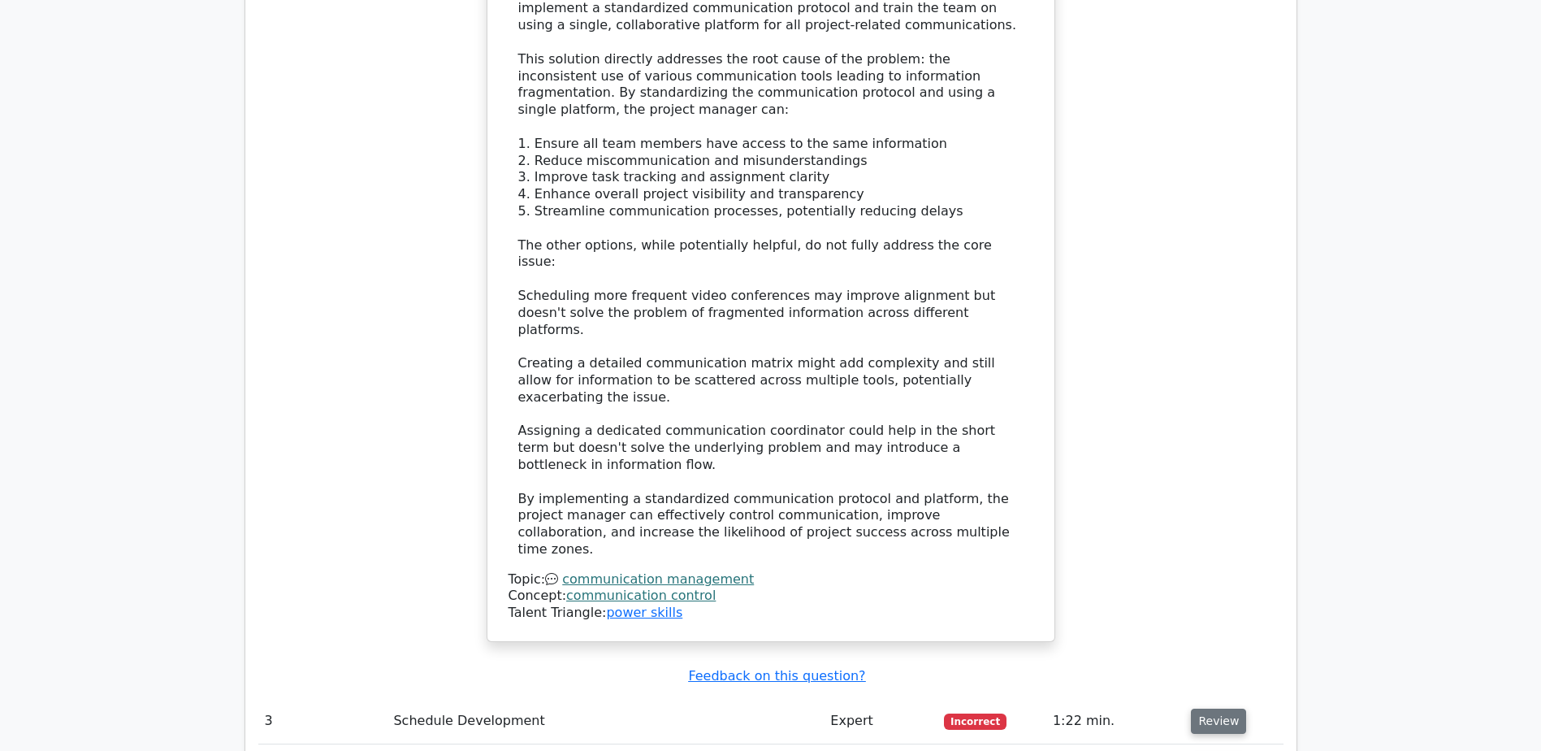
click at [1209, 708] on button "Review" at bounding box center [1218, 720] width 55 height 25
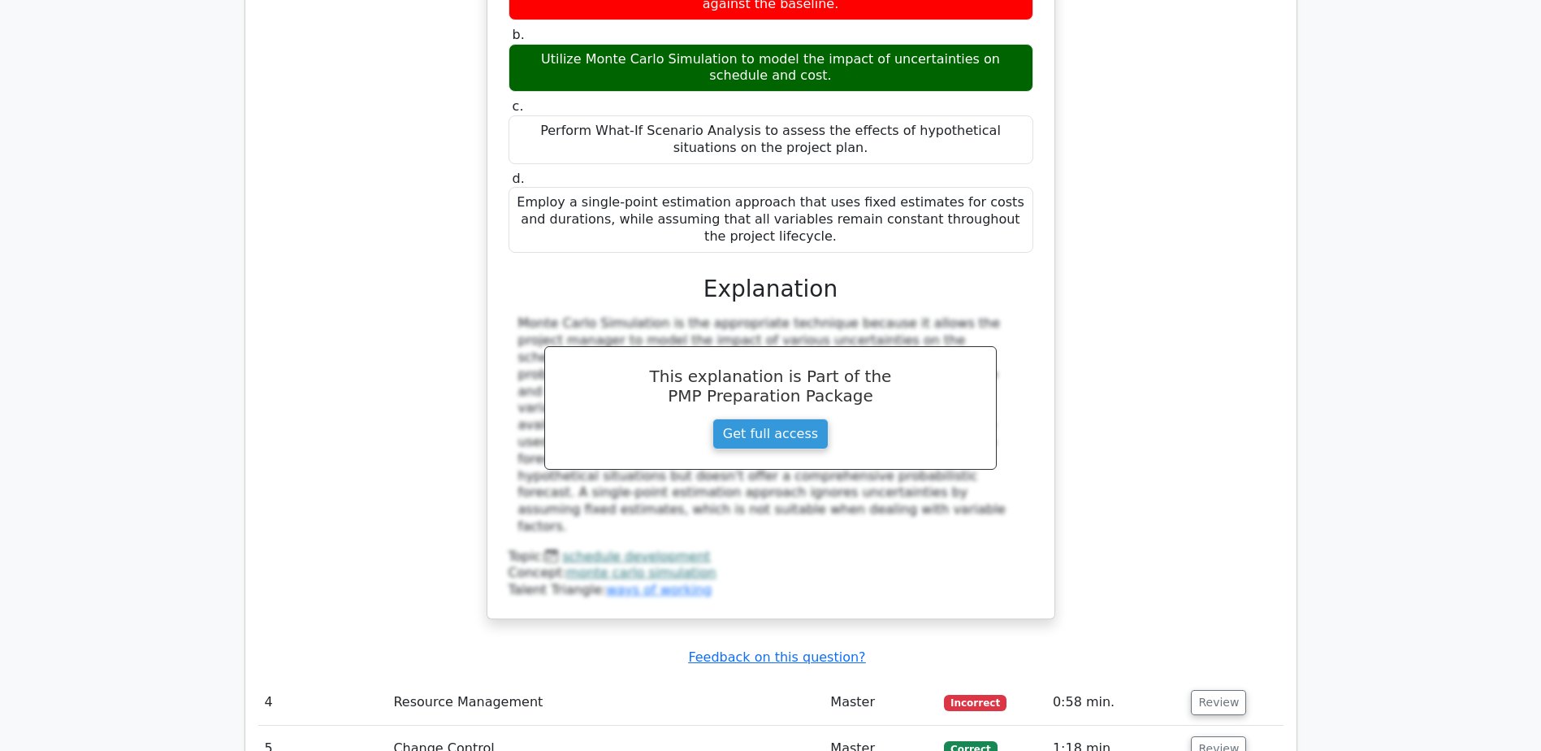
scroll to position [4224, 0]
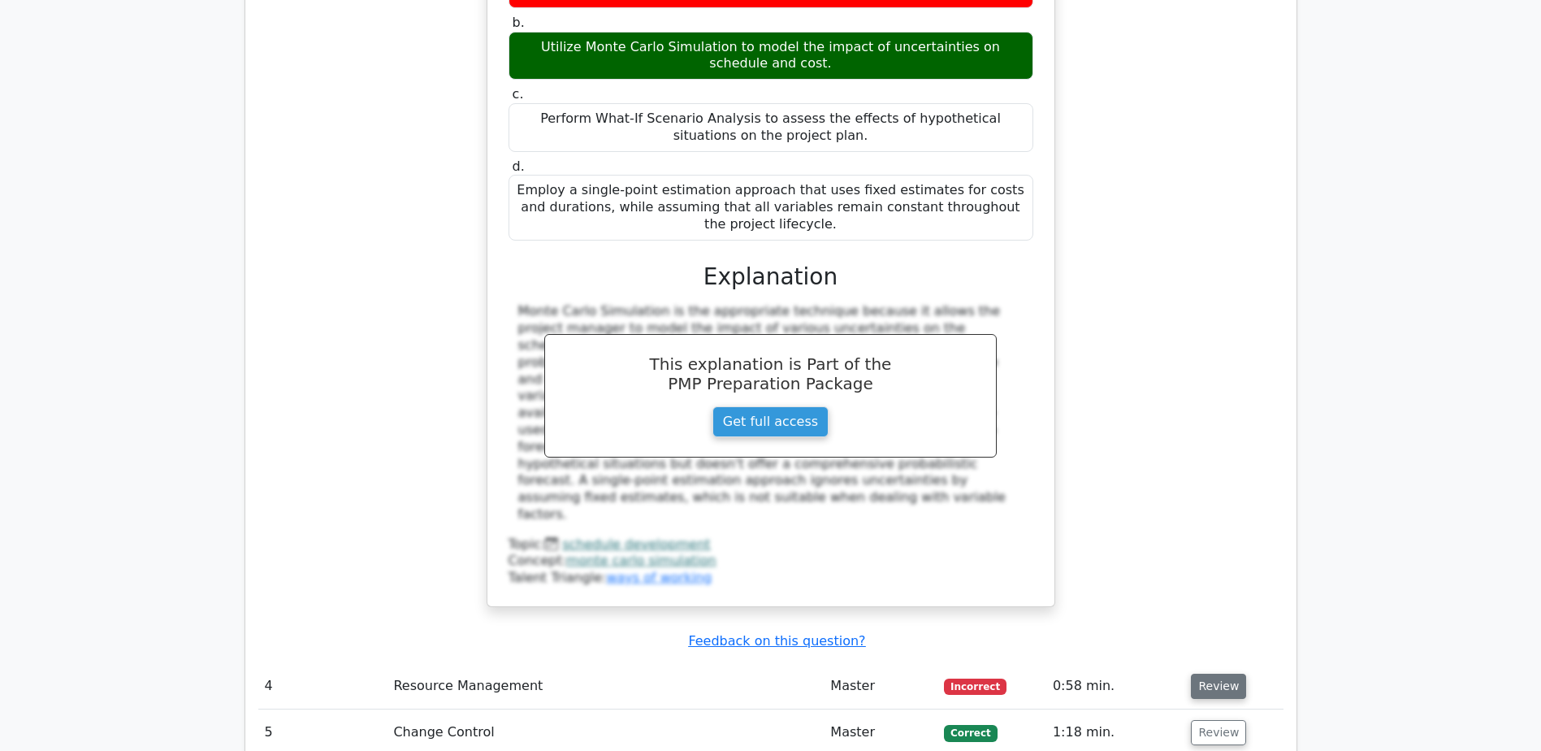
click at [1208, 673] on button "Review" at bounding box center [1218, 685] width 55 height 25
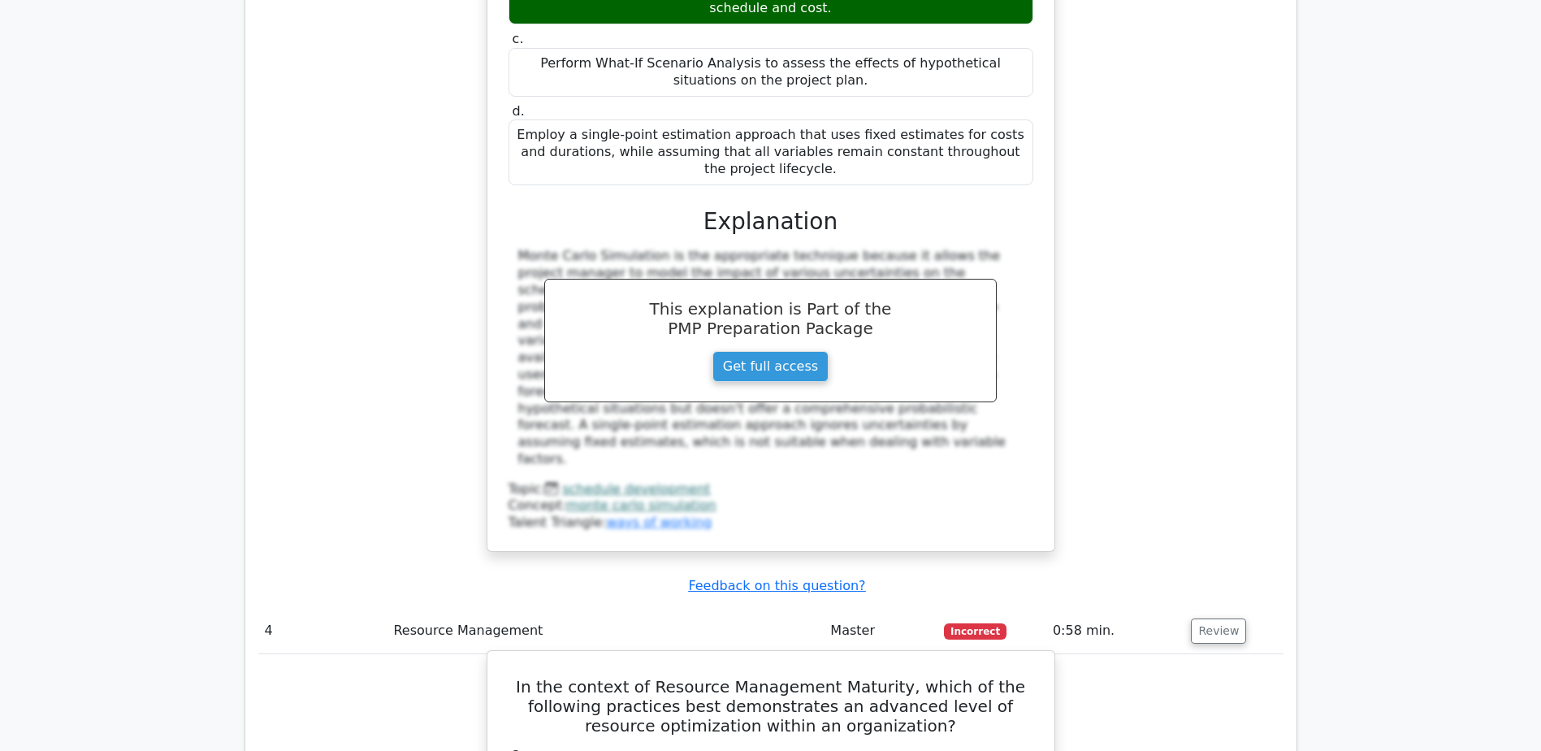
scroll to position [4305, 0]
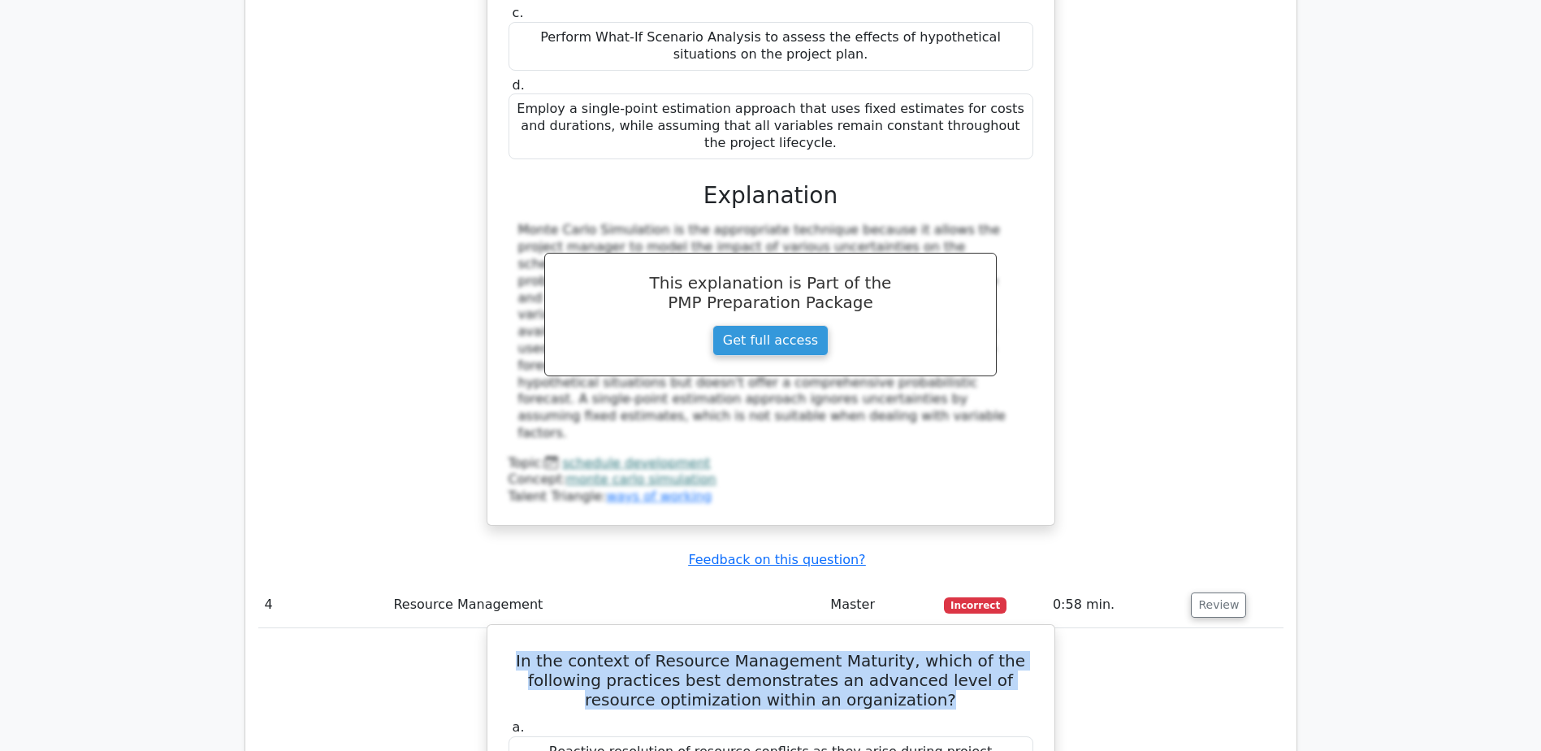
drag, startPoint x: 537, startPoint y: 413, endPoint x: 919, endPoint y: 453, distance: 383.9
click at [919, 651] on h5 "In the context of Resource Management Maturity, which of the following practice…" at bounding box center [771, 680] width 528 height 58
copy h5 "In the context of Resource Management Maturity, which of the following practice…"
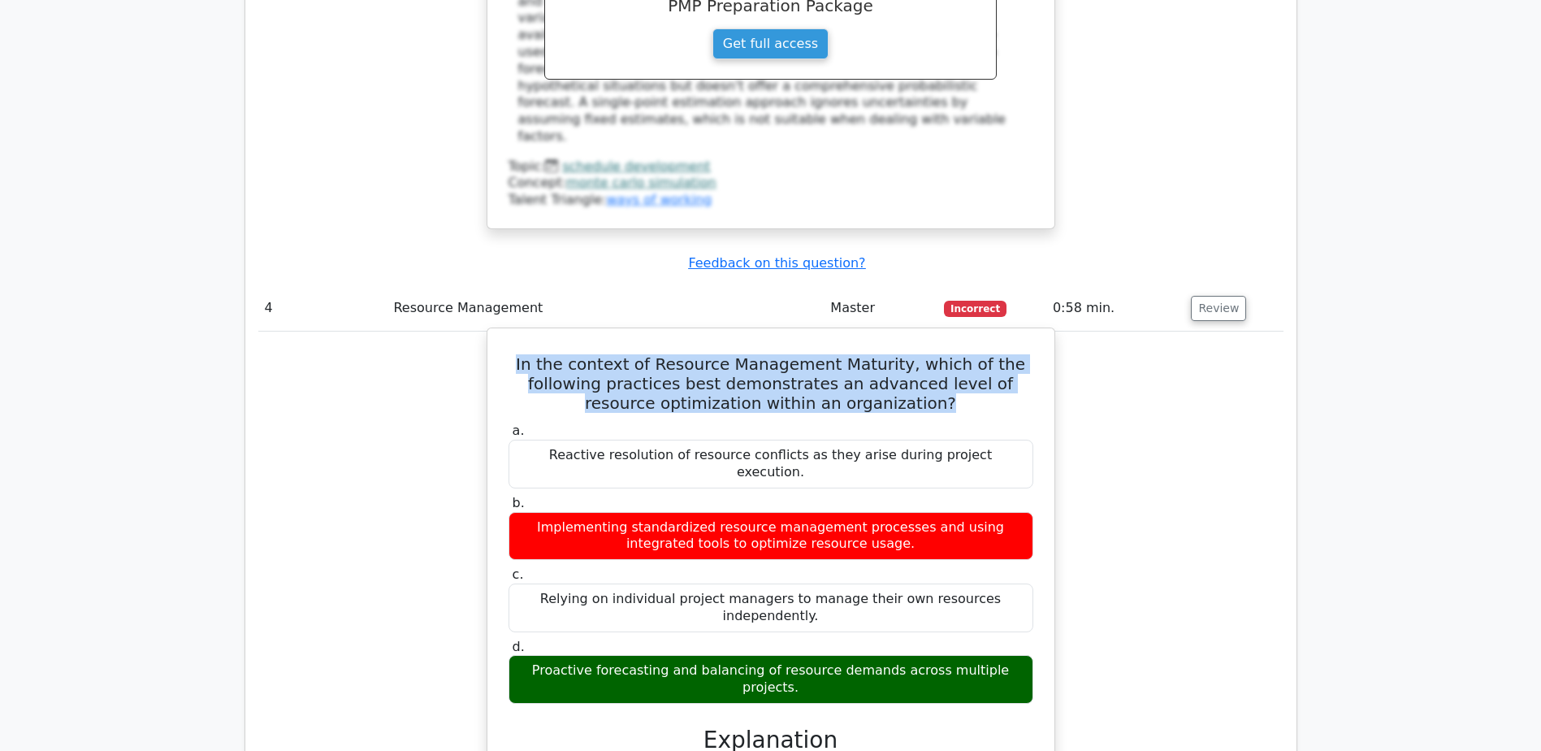
scroll to position [4630, 0]
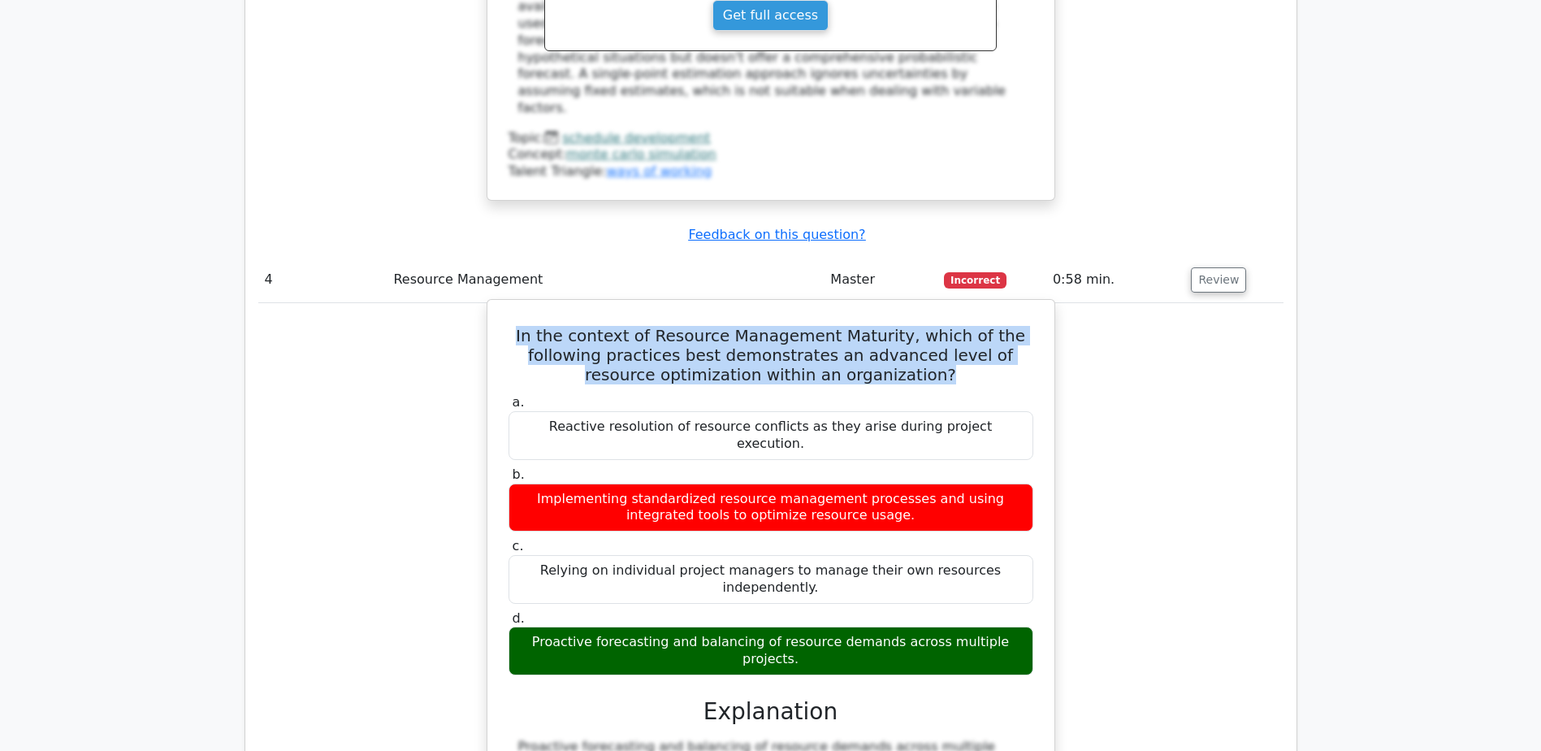
drag, startPoint x: 526, startPoint y: 358, endPoint x: 1019, endPoint y: 361, distance: 493.9
click at [1019, 626] on div "Proactive forecasting and balancing of resource demands across multiple project…" at bounding box center [770, 650] width 525 height 49
copy div "Proactive forecasting and balancing of resource demands across multiple project…"
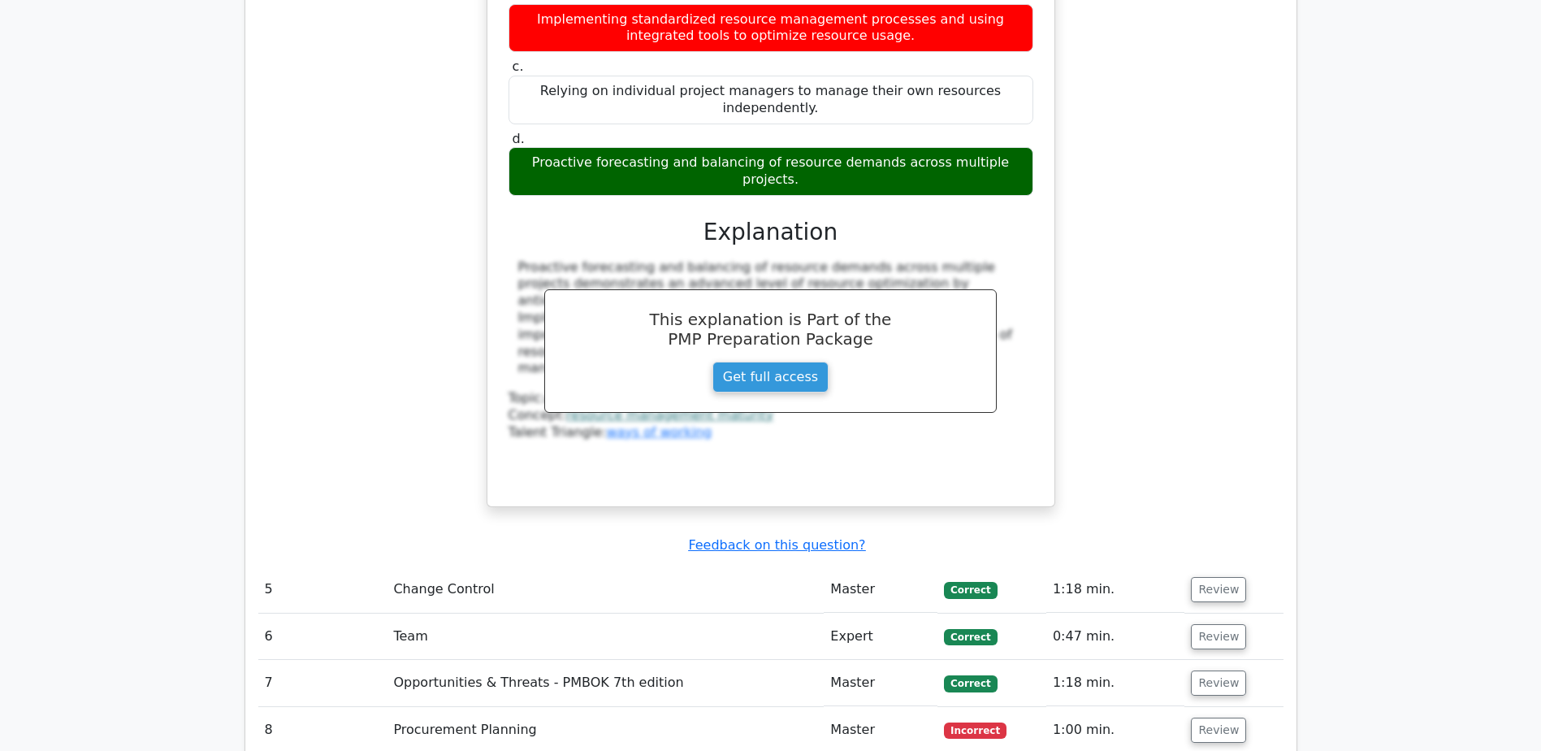
scroll to position [5117, 0]
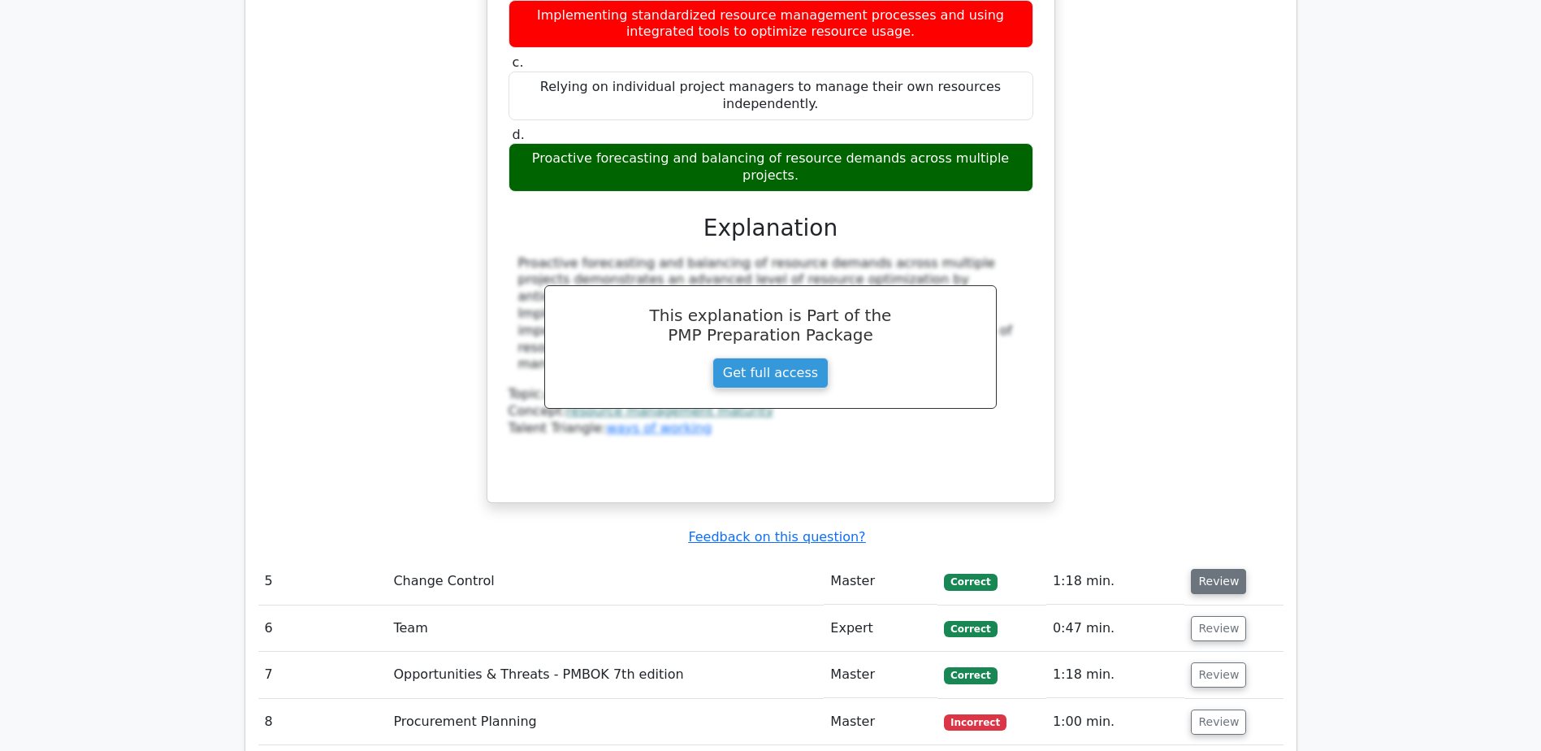
click at [1204, 569] on button "Review" at bounding box center [1218, 581] width 55 height 25
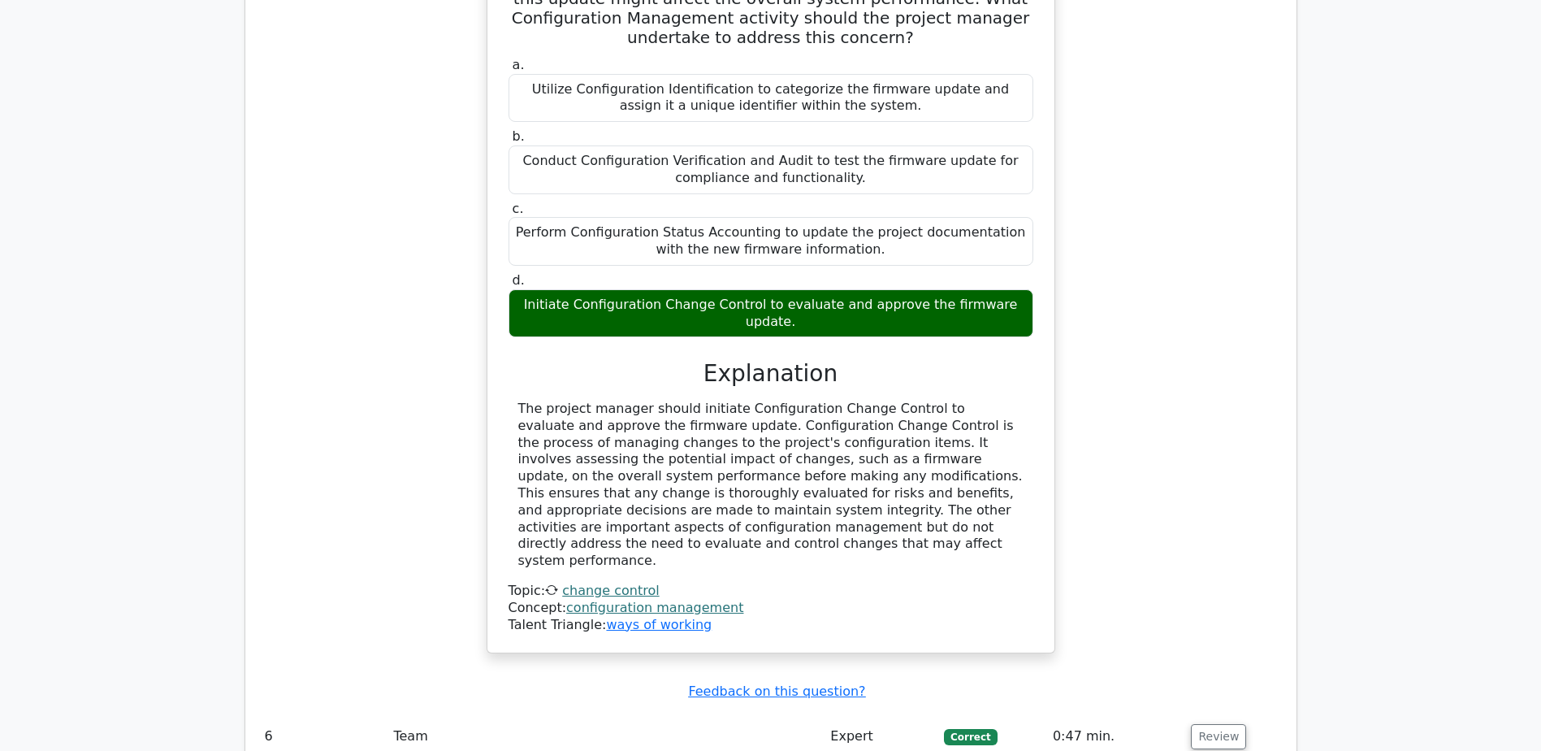
scroll to position [5848, 0]
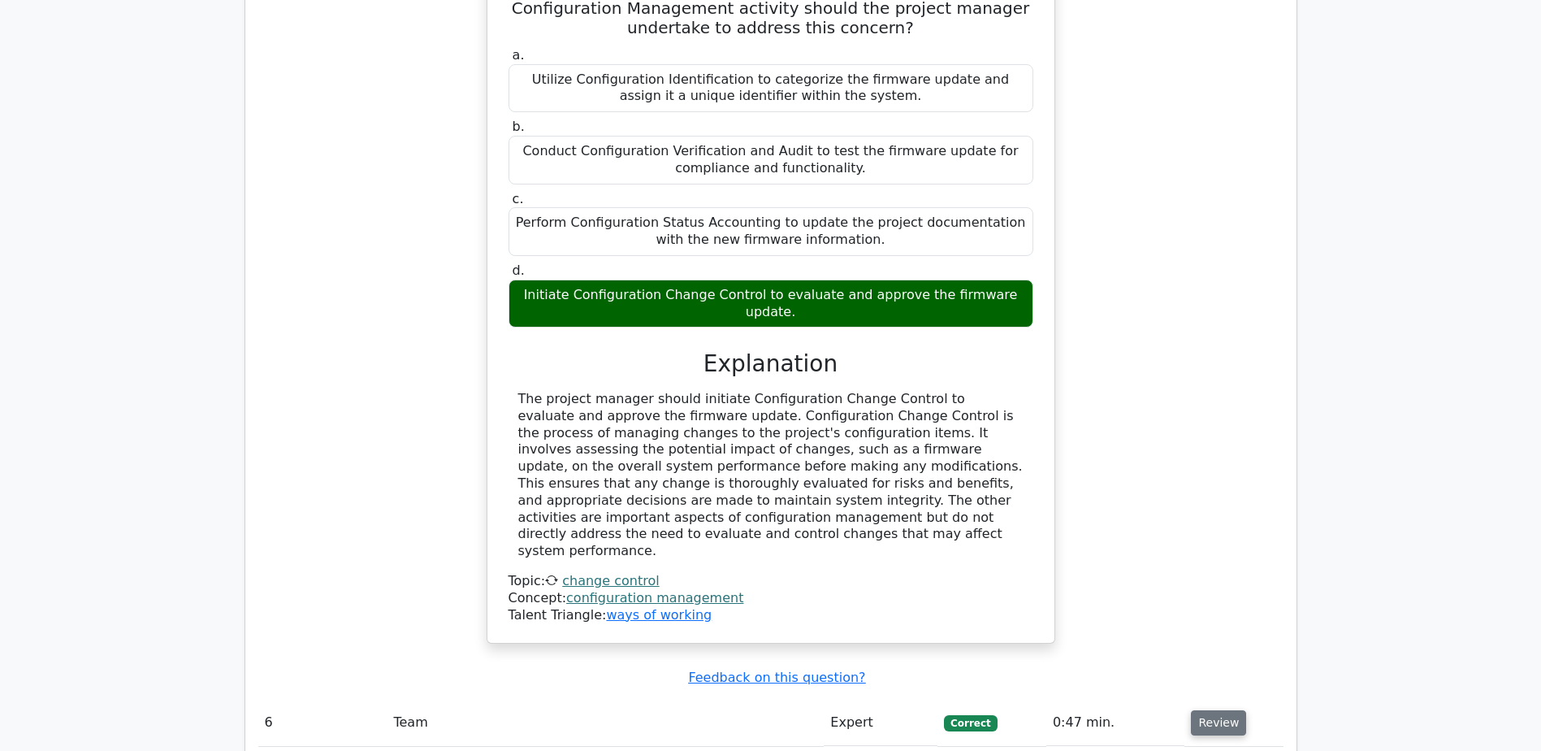
click at [1218, 710] on button "Review" at bounding box center [1218, 722] width 55 height 25
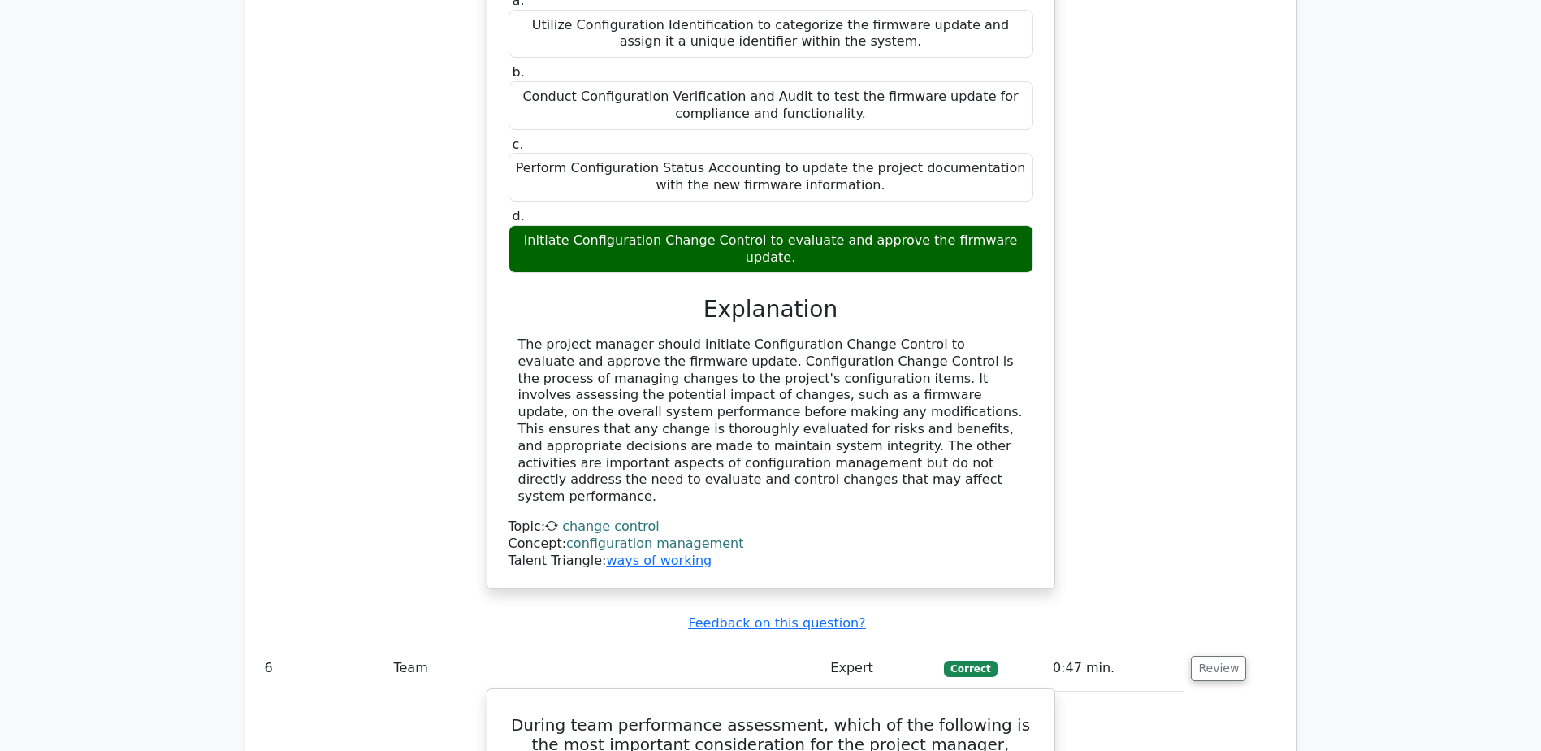
scroll to position [5930, 0]
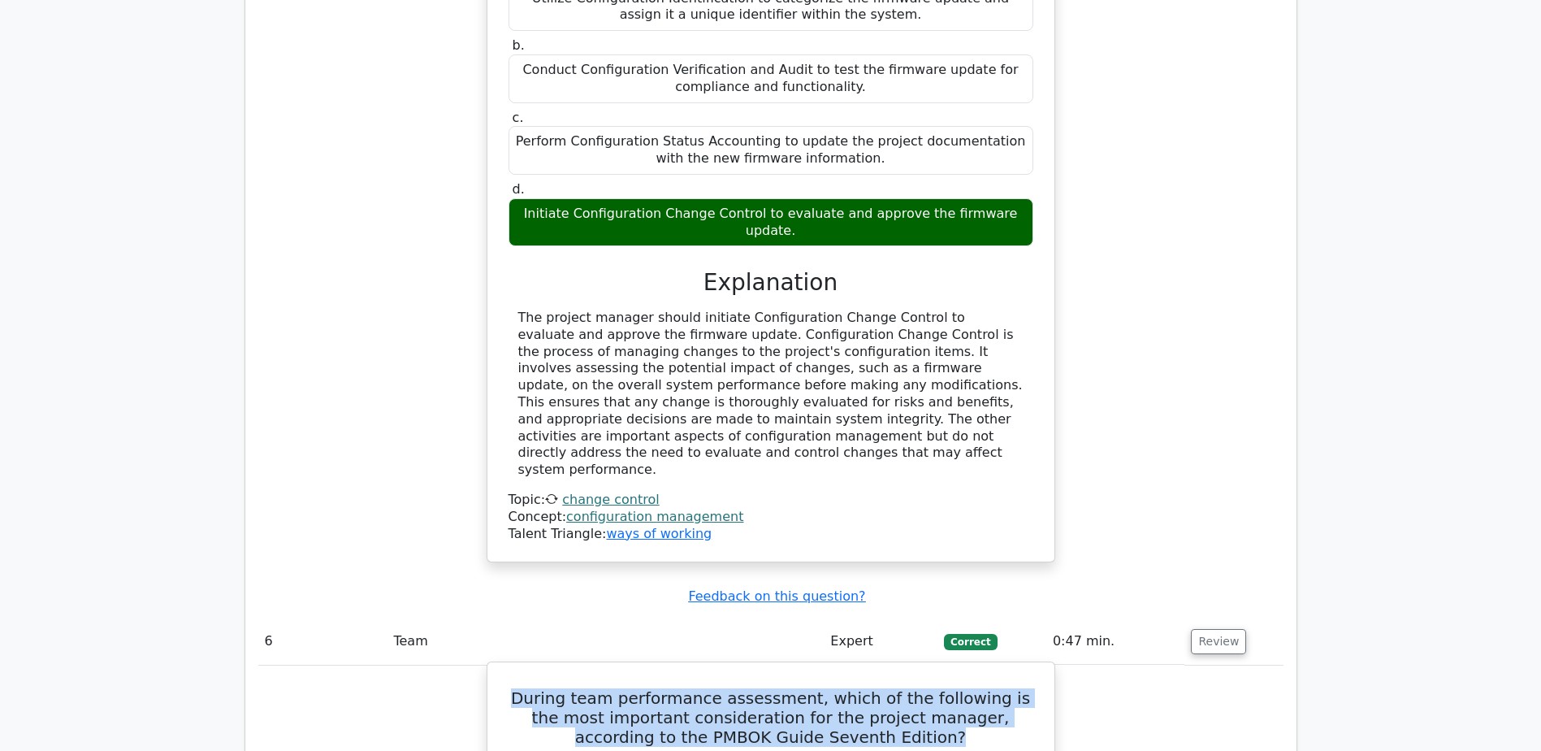
drag, startPoint x: 513, startPoint y: 330, endPoint x: 916, endPoint y: 378, distance: 405.7
click at [916, 688] on h5 "During team performance assessment, which of the following is the most importan…" at bounding box center [771, 717] width 528 height 58
copy h5 "During team performance assessment, which of the following is the most importan…"
drag, startPoint x: 586, startPoint y: 604, endPoint x: 968, endPoint y: 599, distance: 381.8
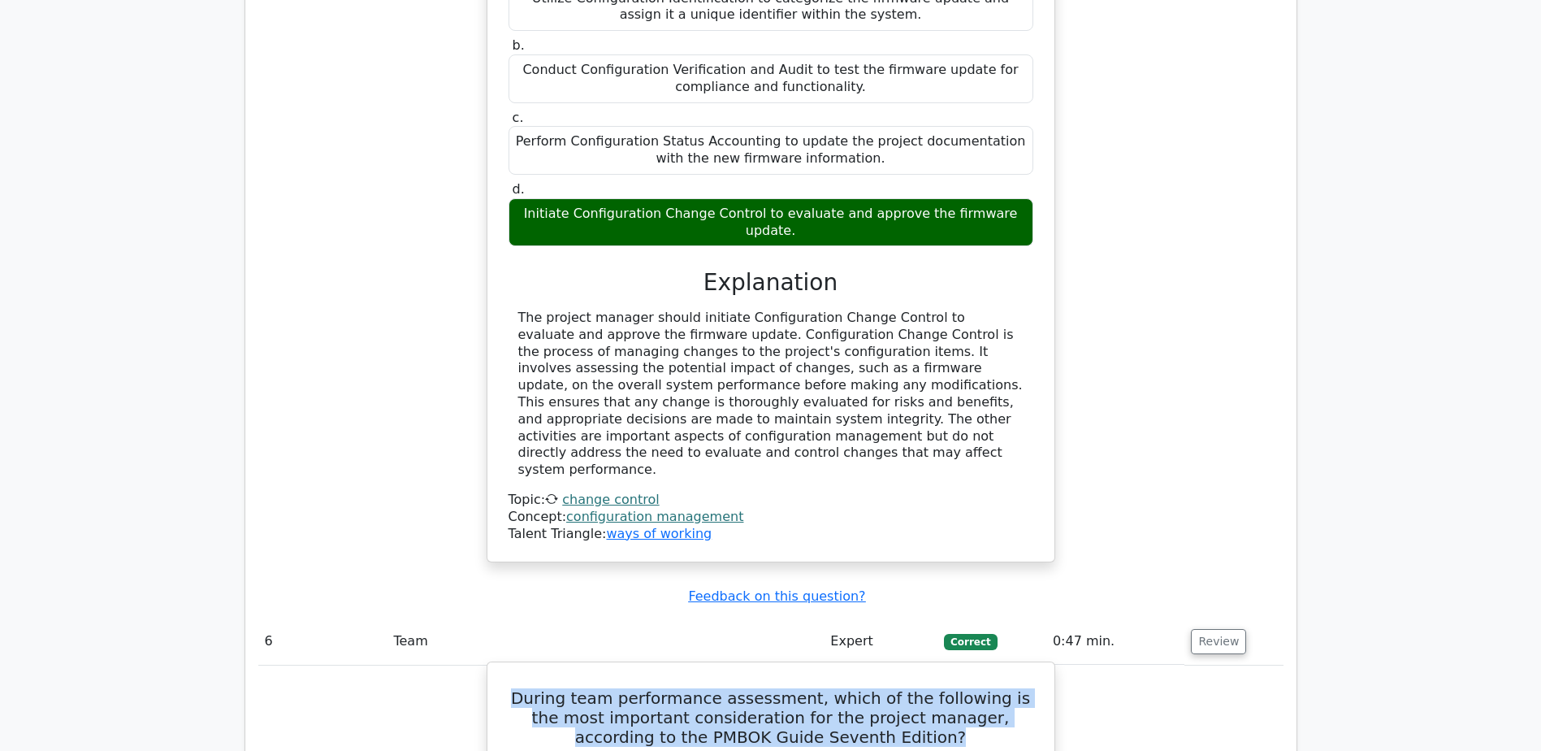
copy div "Evaluating team dynamics and collaboration effectiveness"
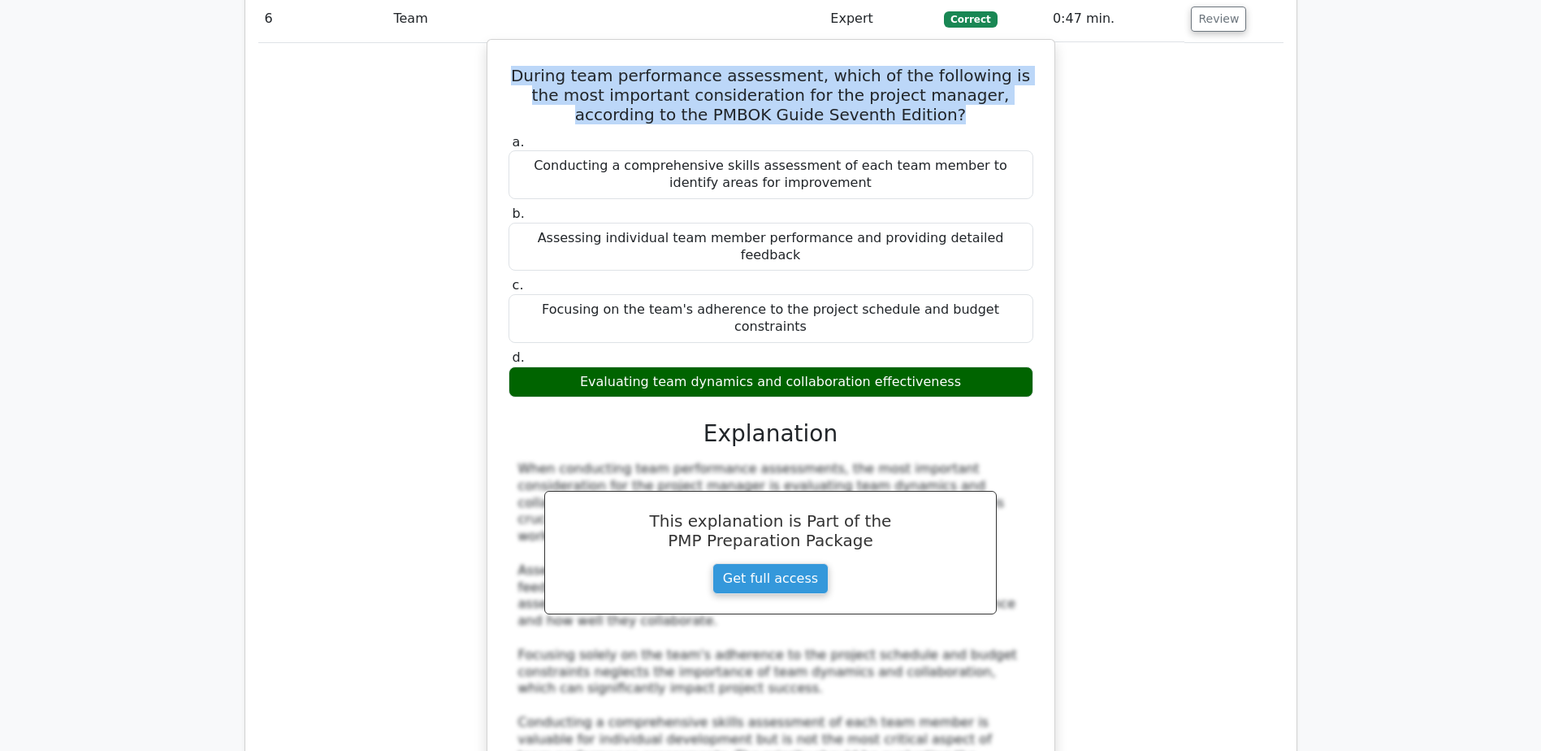
scroll to position [6579, 0]
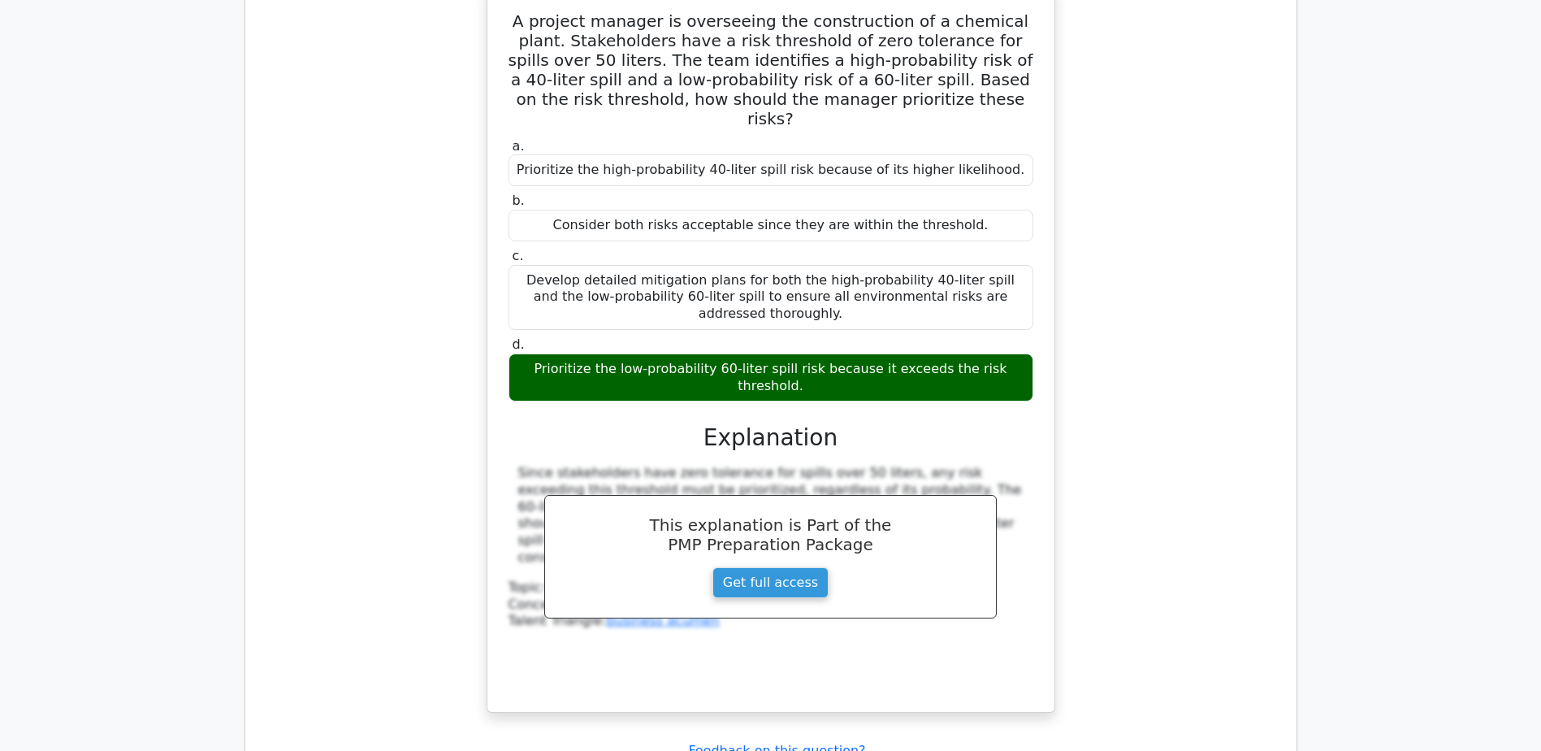
scroll to position [7554, 0]
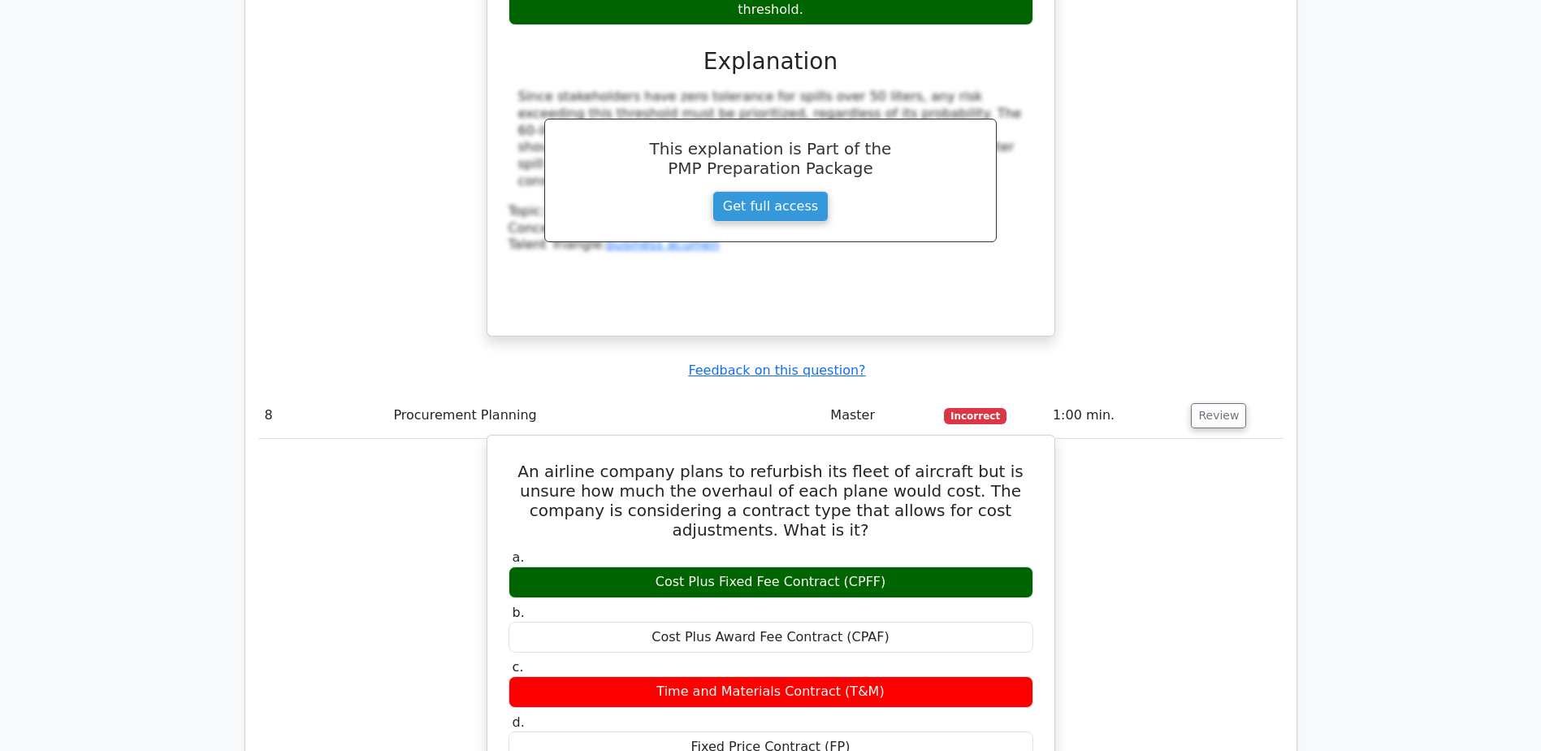
scroll to position [8123, 0]
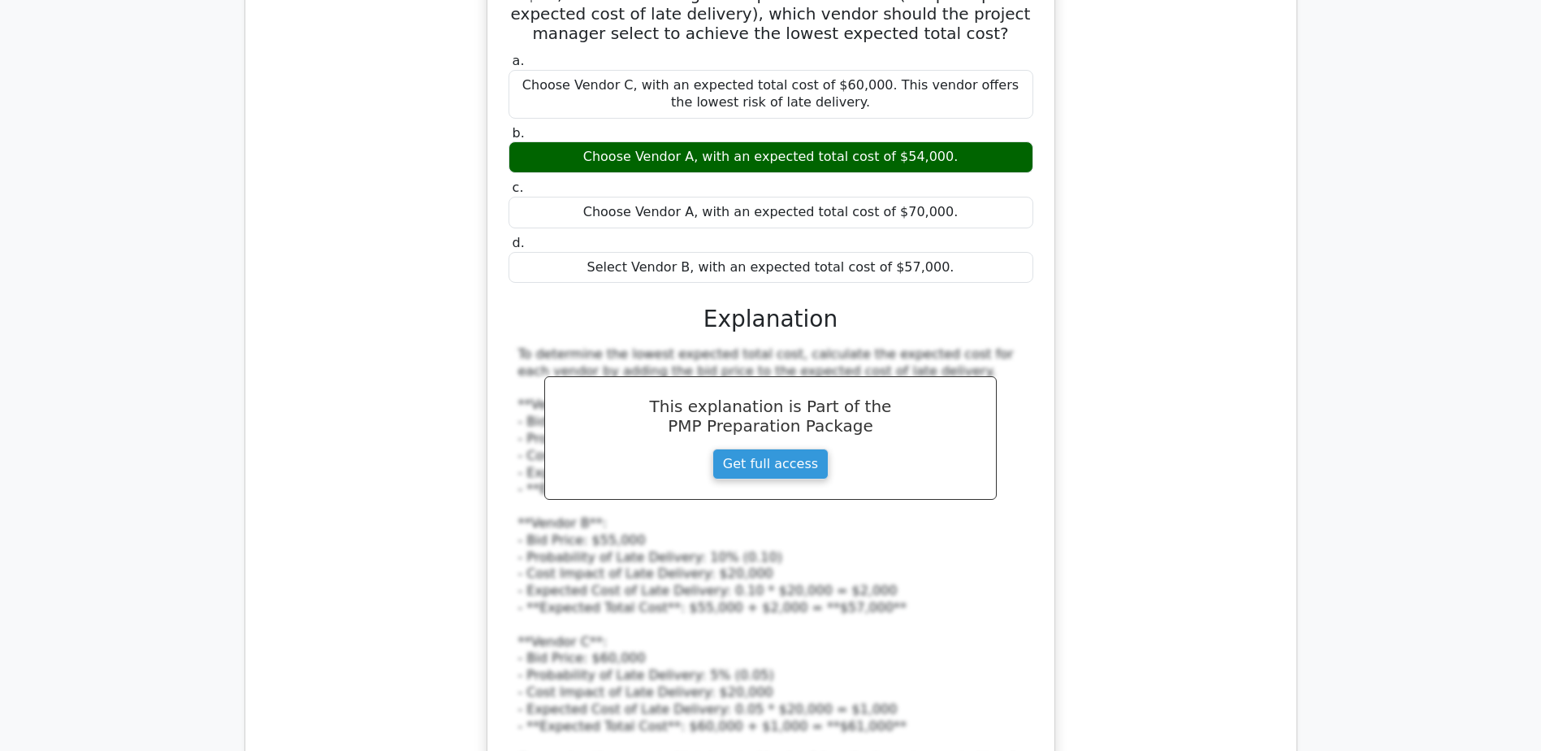
scroll to position [9422, 0]
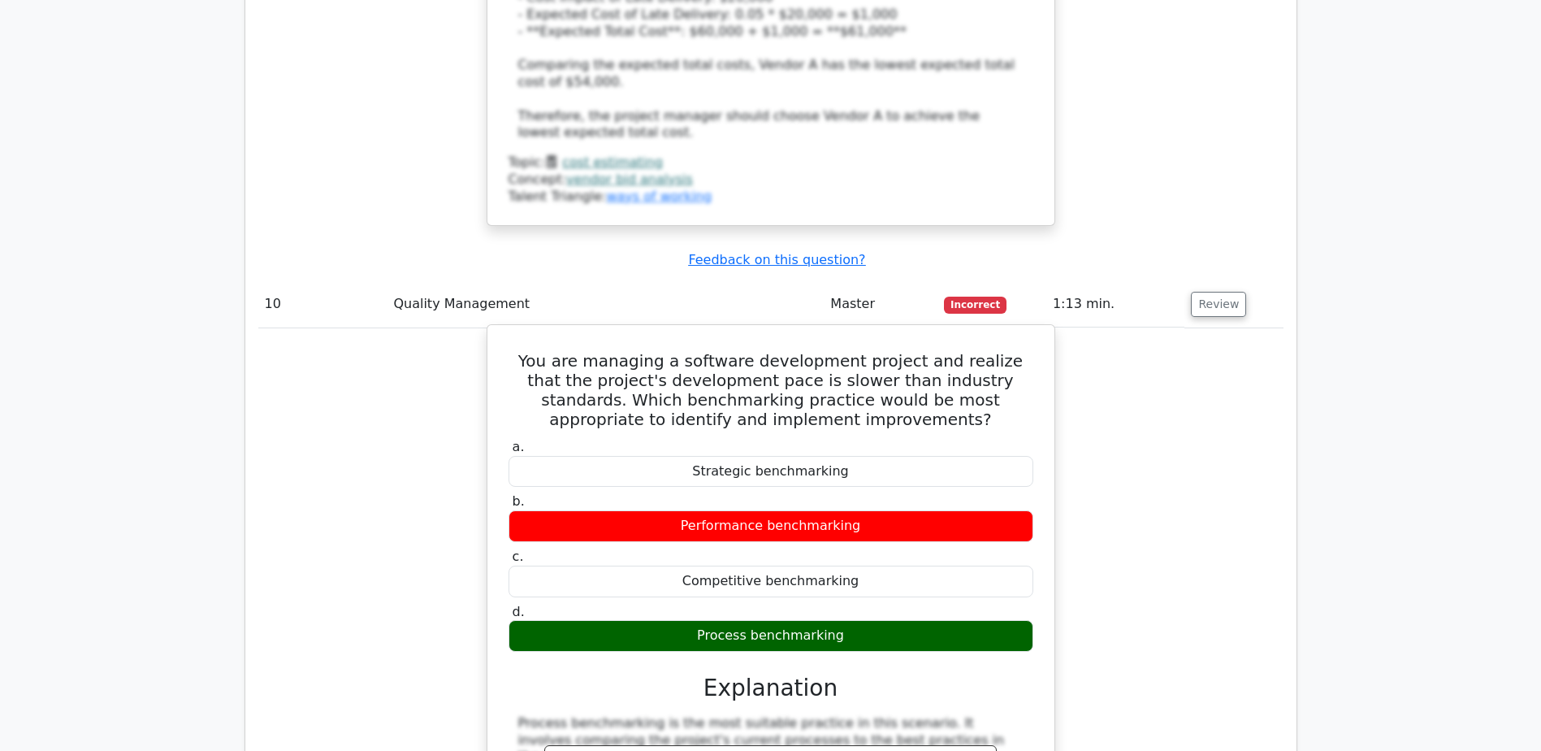
scroll to position [10235, 0]
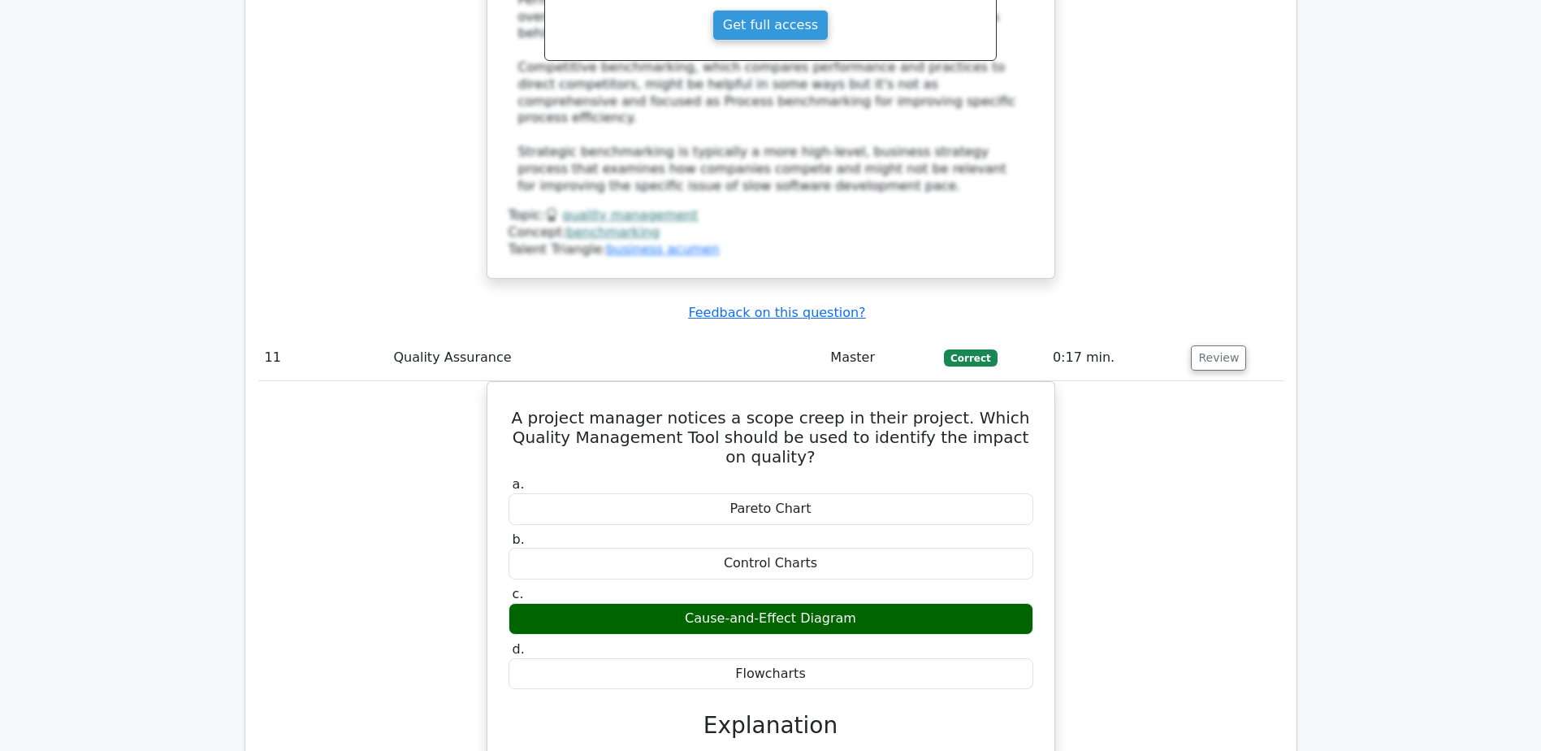
scroll to position [11047, 0]
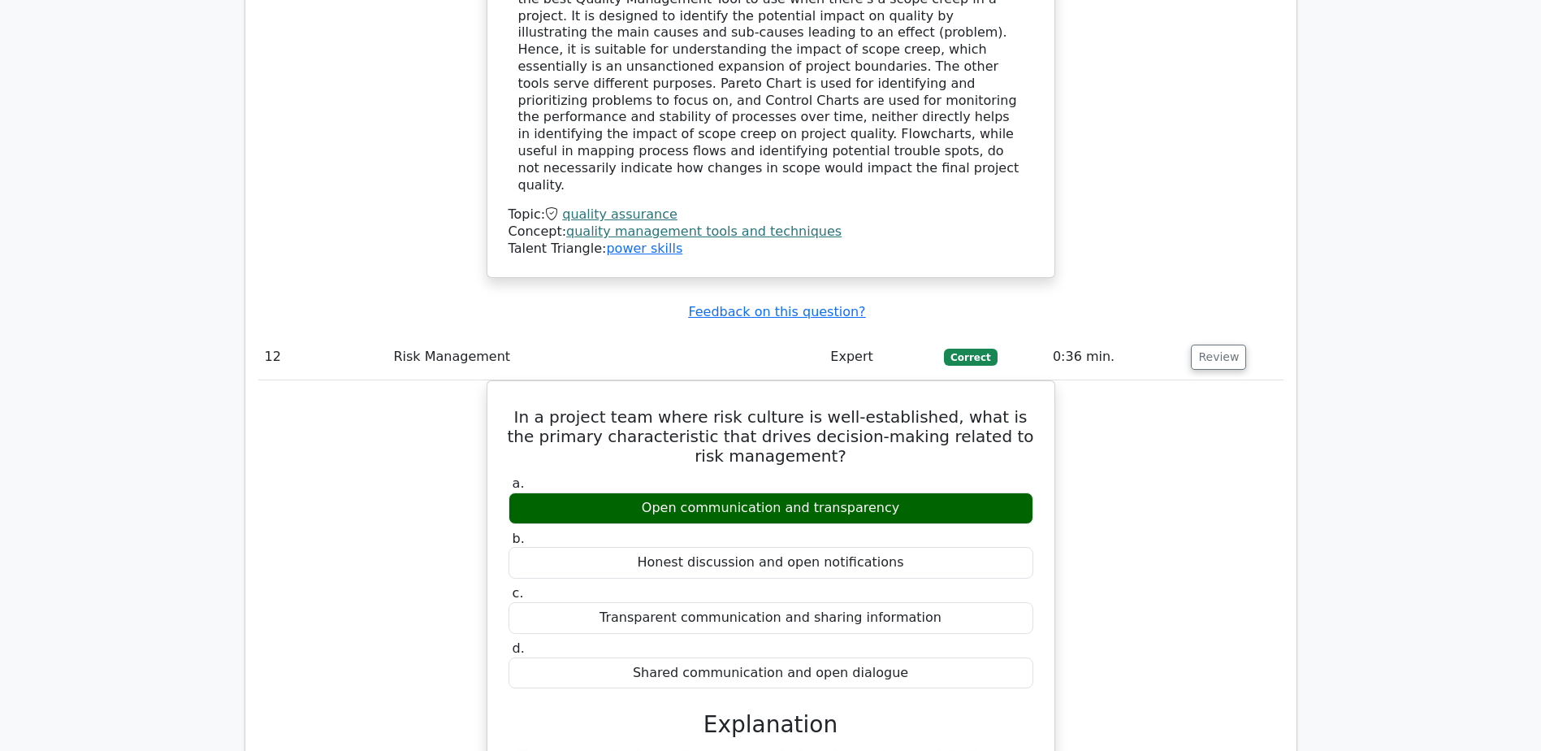
scroll to position [11616, 0]
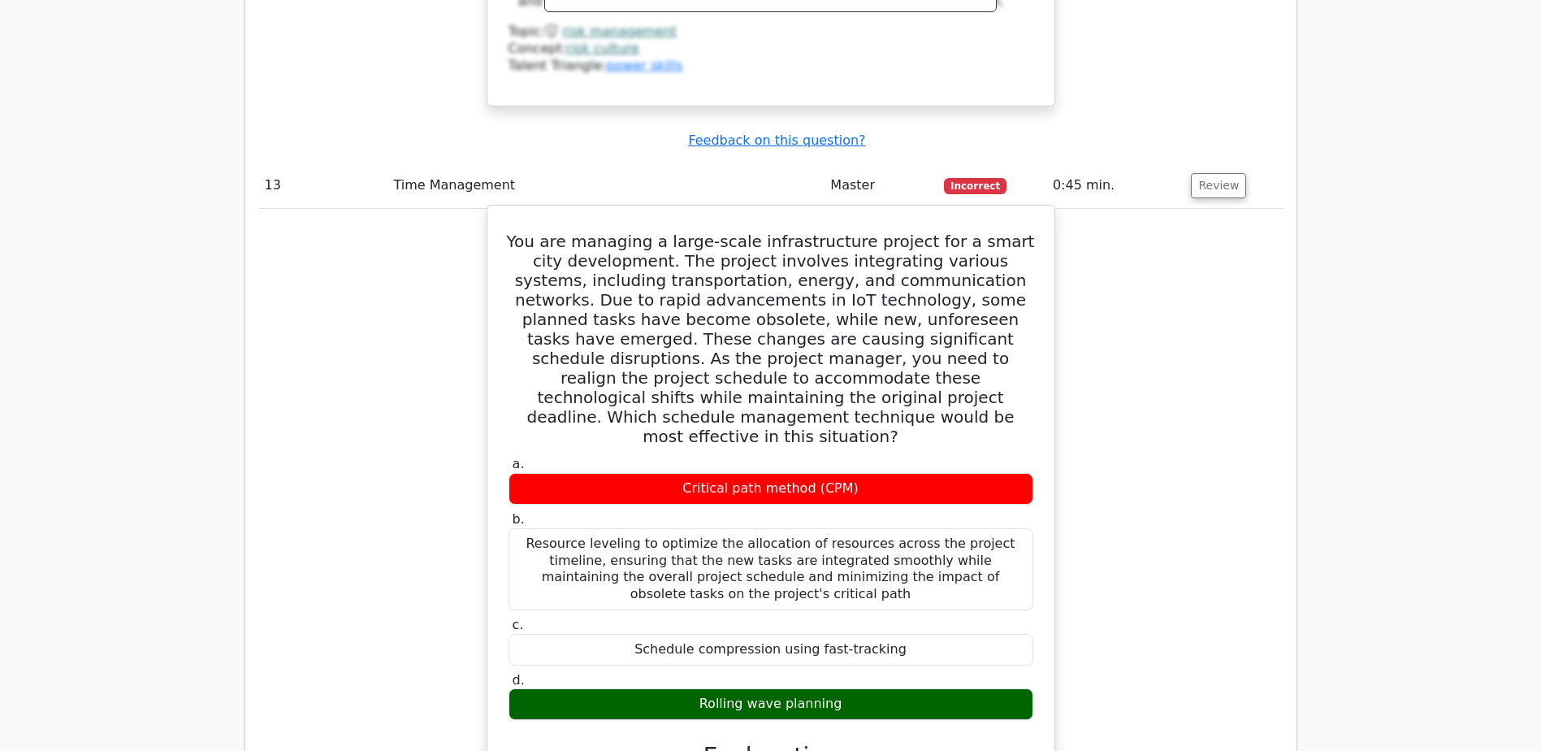
scroll to position [12509, 0]
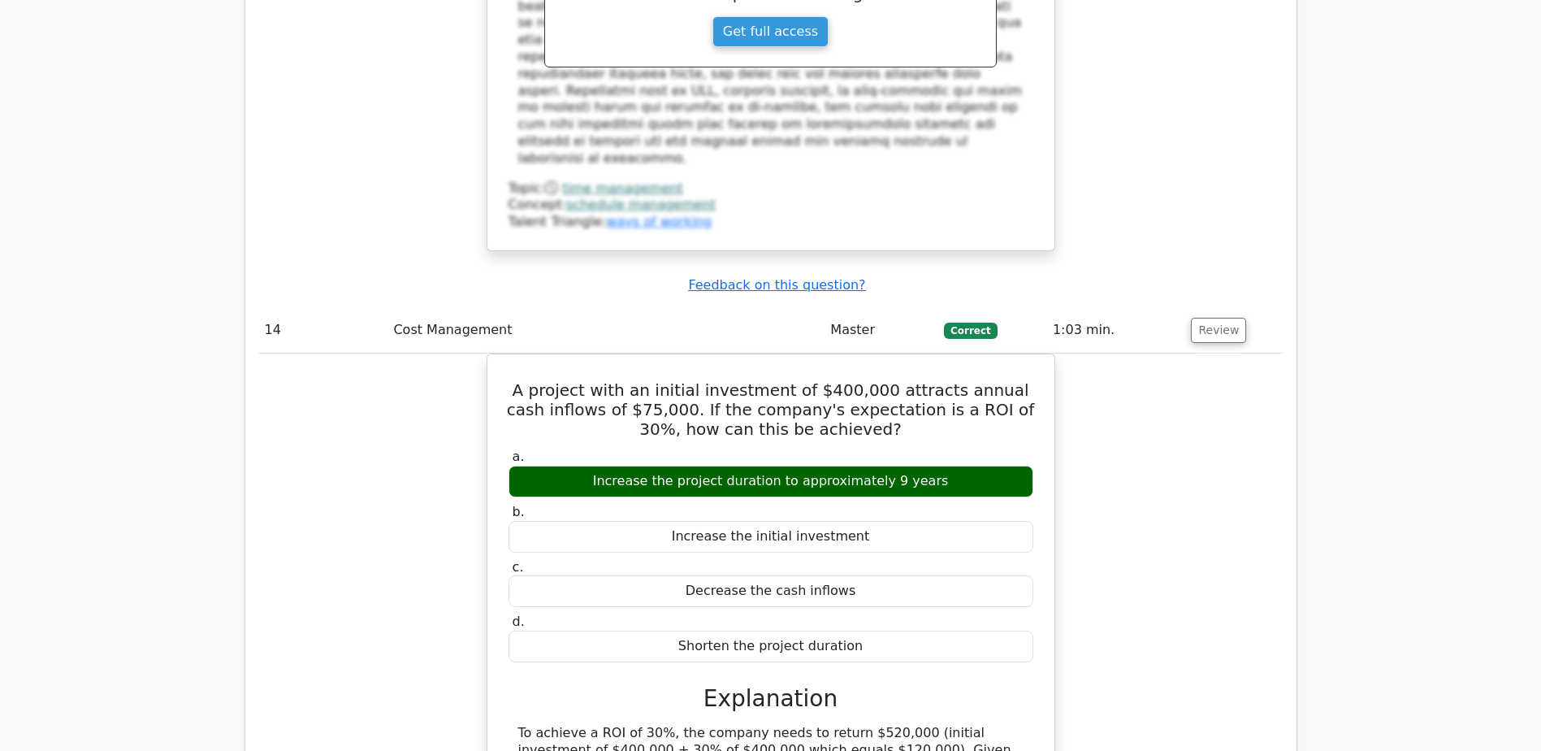
scroll to position [13403, 0]
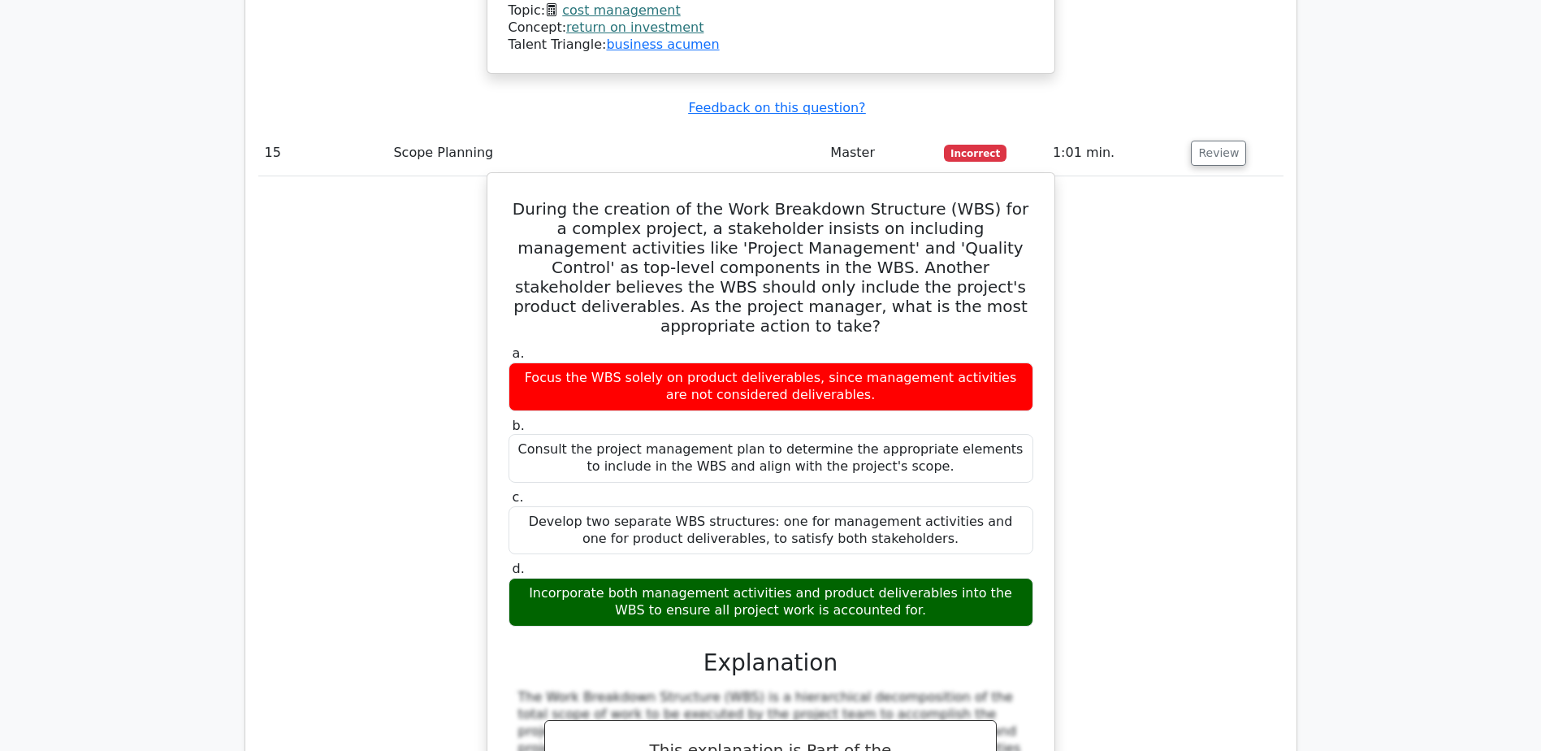
scroll to position [14377, 0]
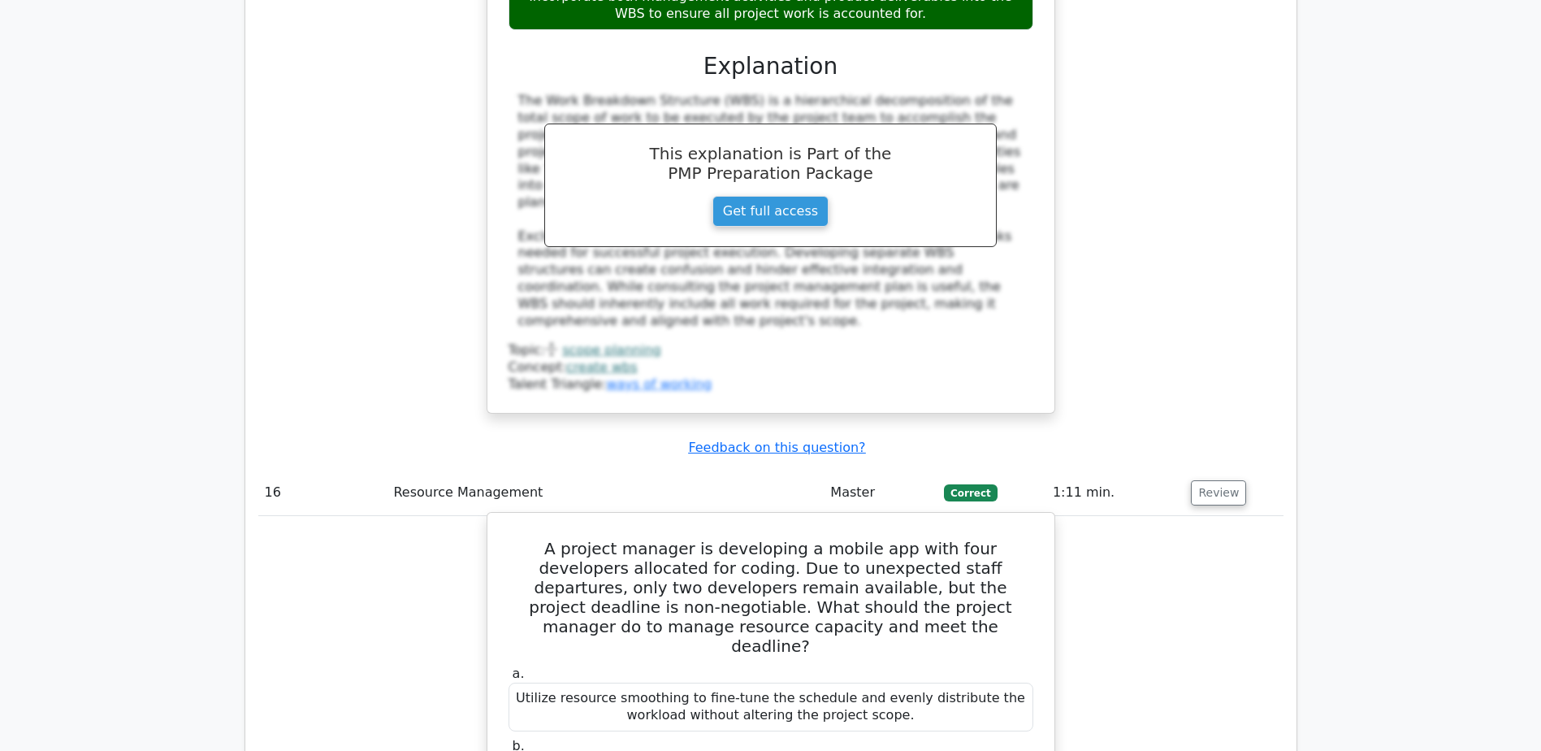
scroll to position [15027, 0]
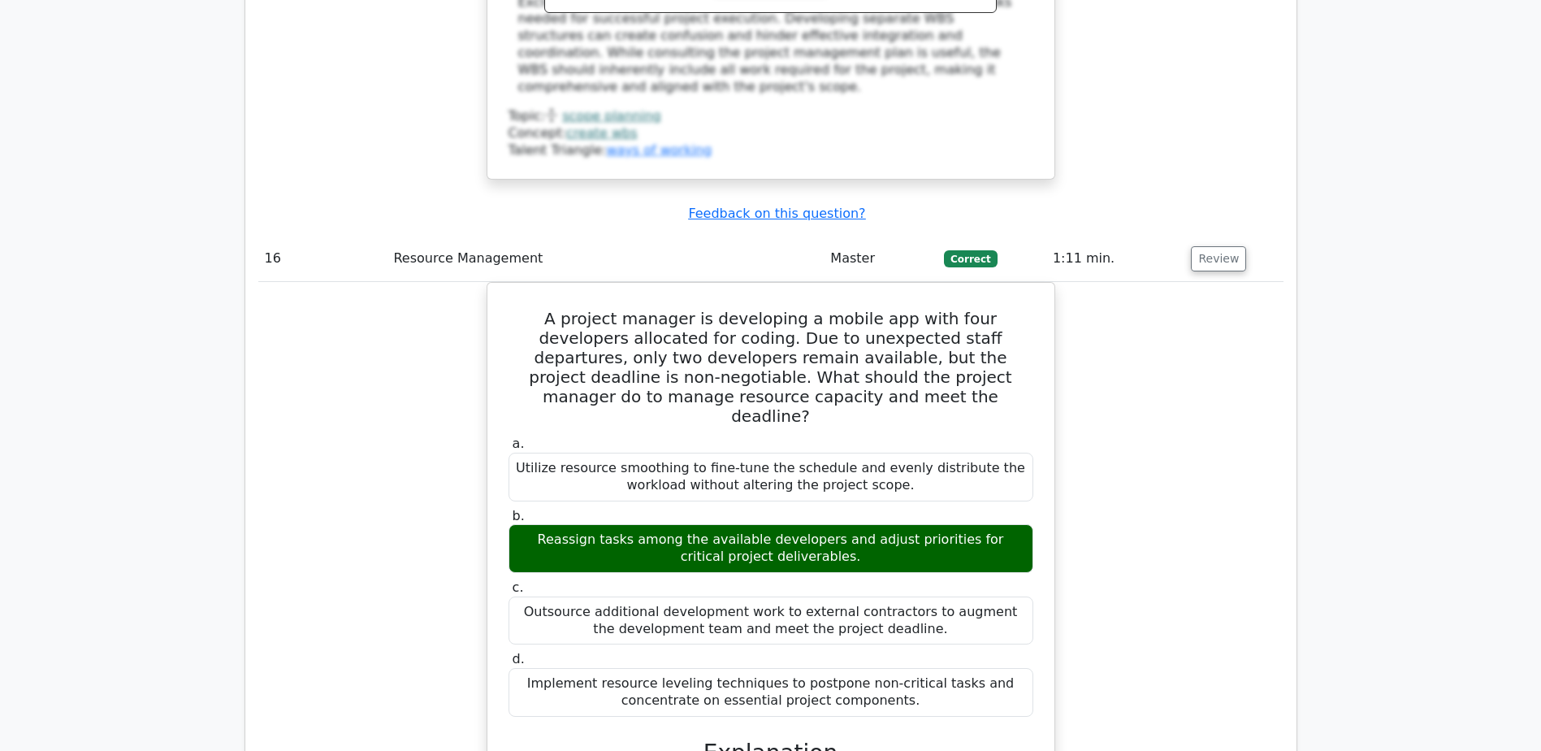
scroll to position [15190, 0]
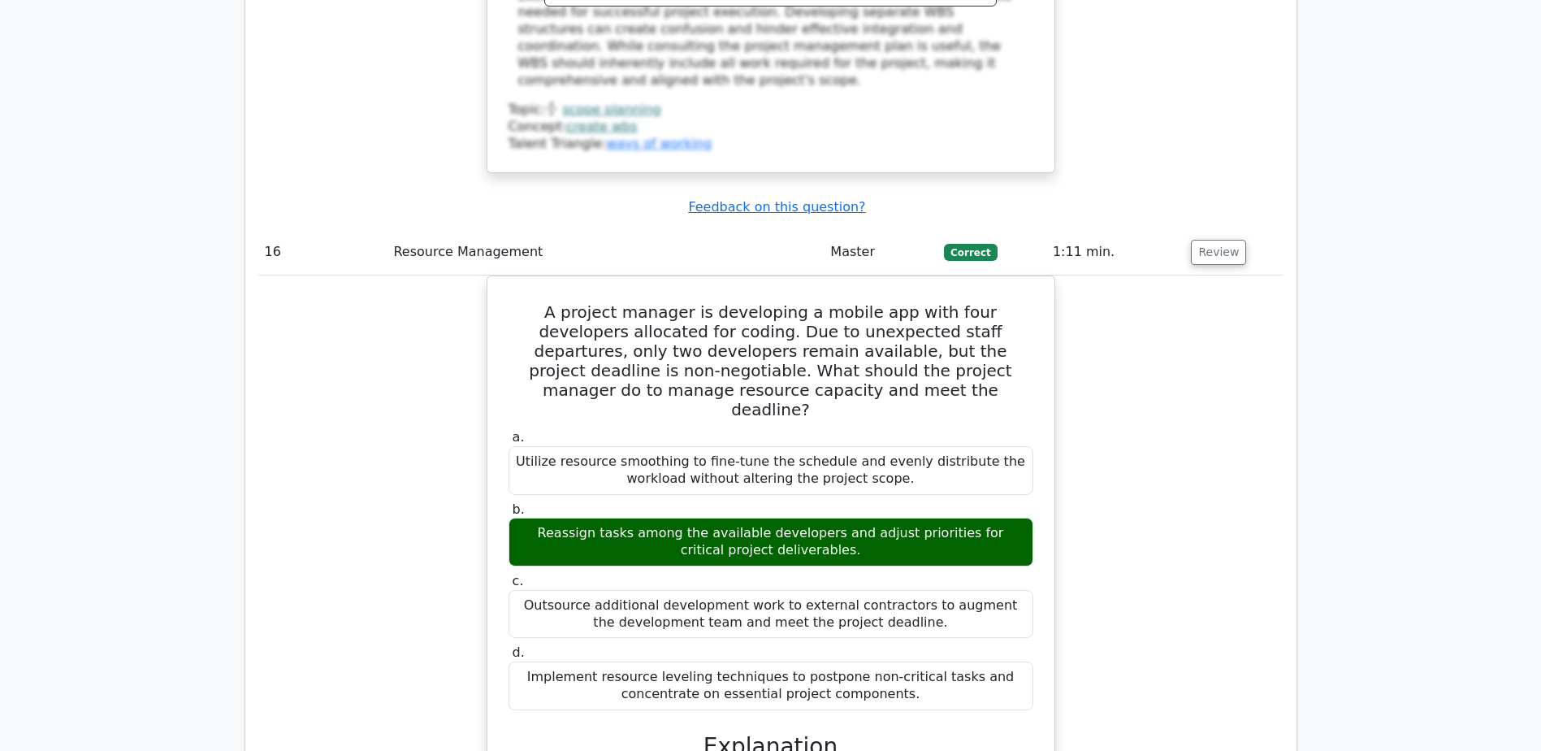
drag, startPoint x: 508, startPoint y: 358, endPoint x: 1031, endPoint y: 422, distance: 526.2
copy h5 "During a pharmaceutical research project, a project manager notices a high fluc…"
drag, startPoint x: 712, startPoint y: 635, endPoint x: 876, endPoint y: 636, distance: 164.1
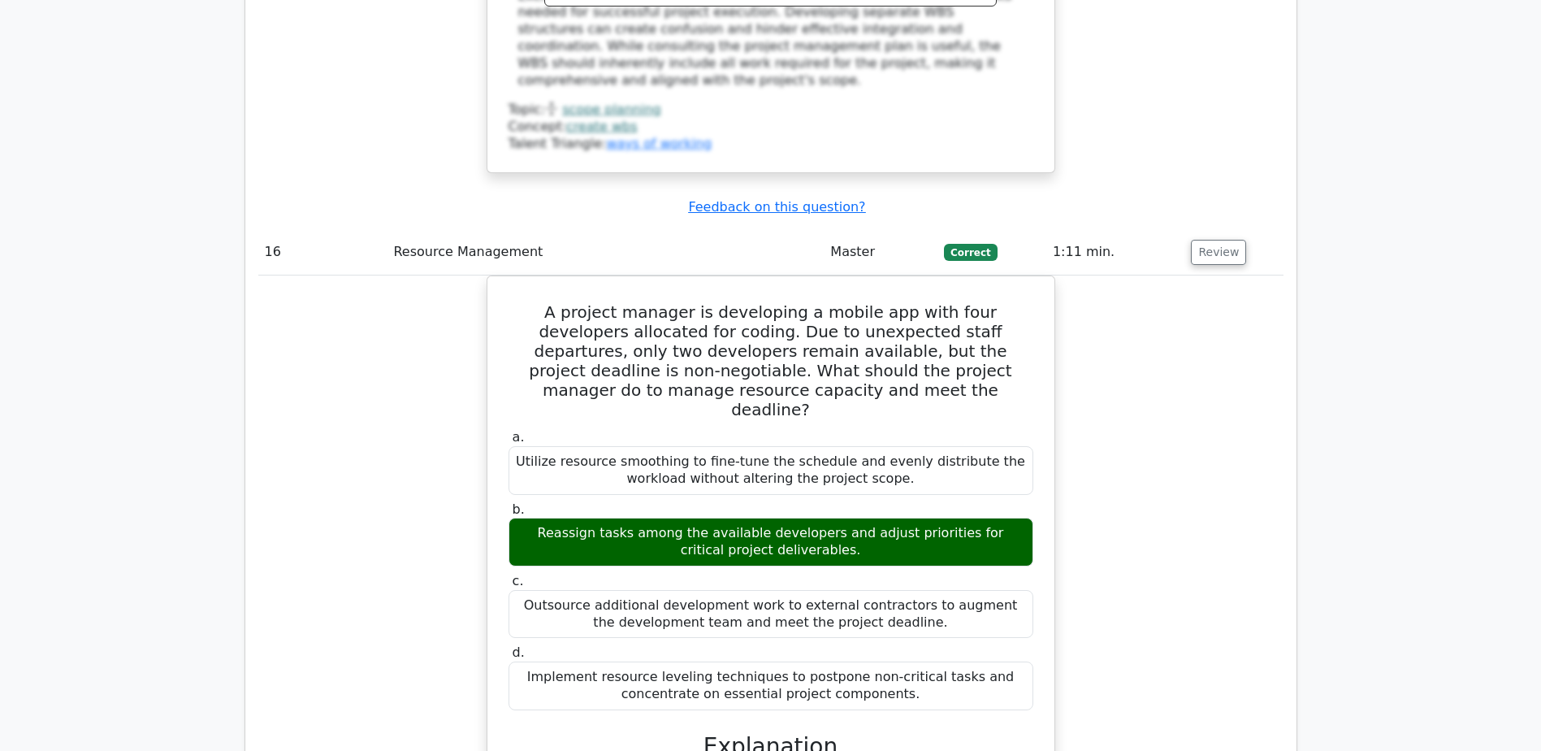
copy div "Sensitivity Analysis"
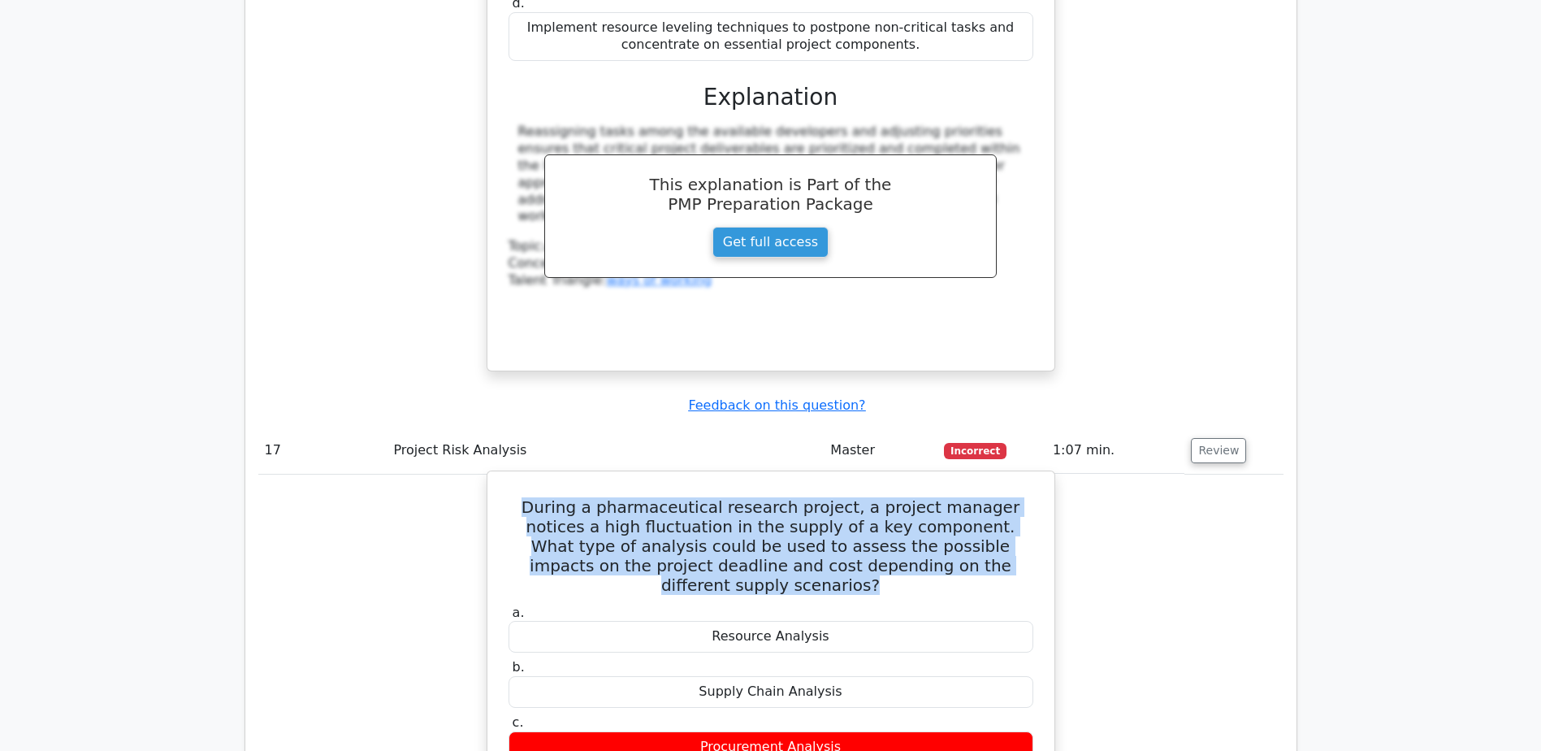
scroll to position [15839, 0]
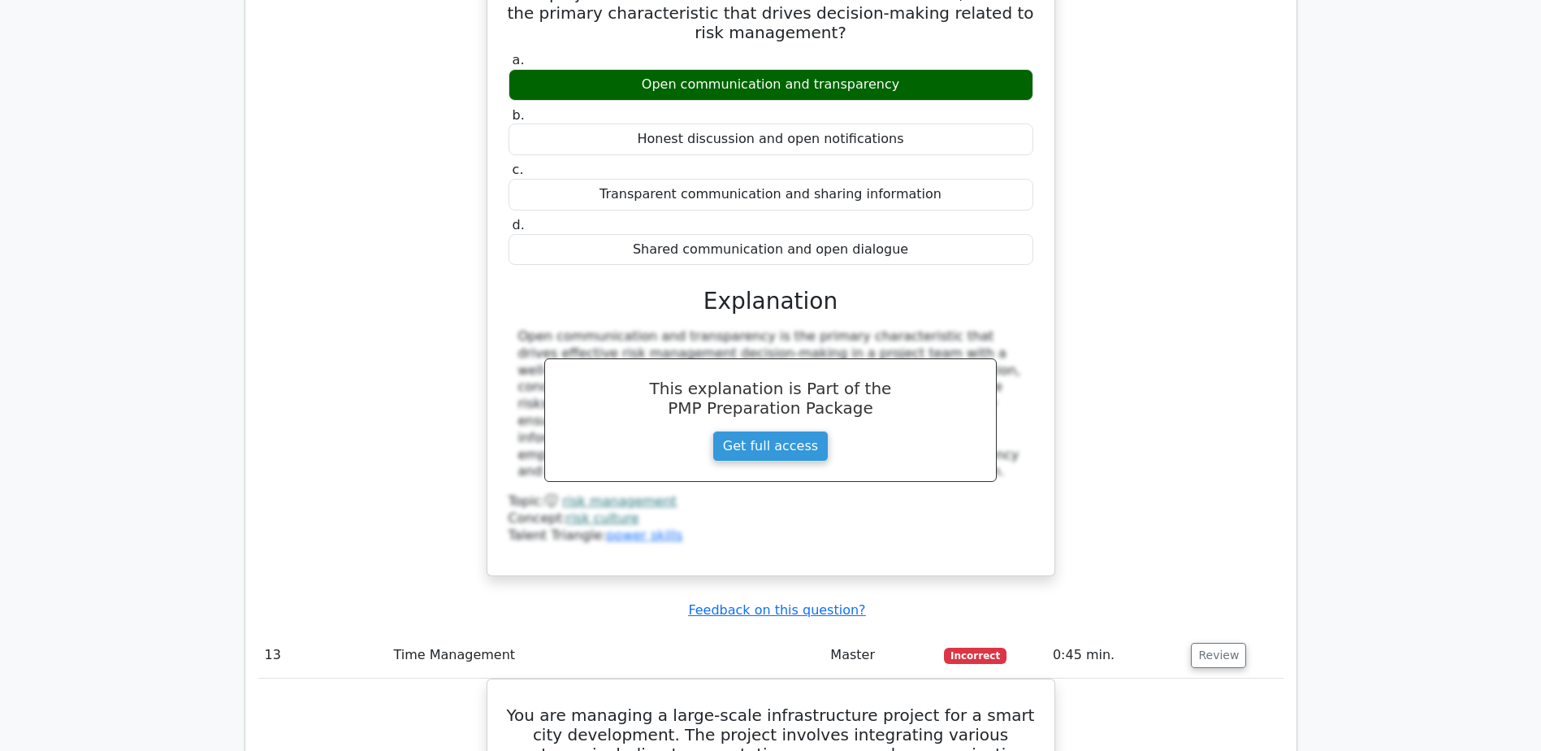
scroll to position [12022, 0]
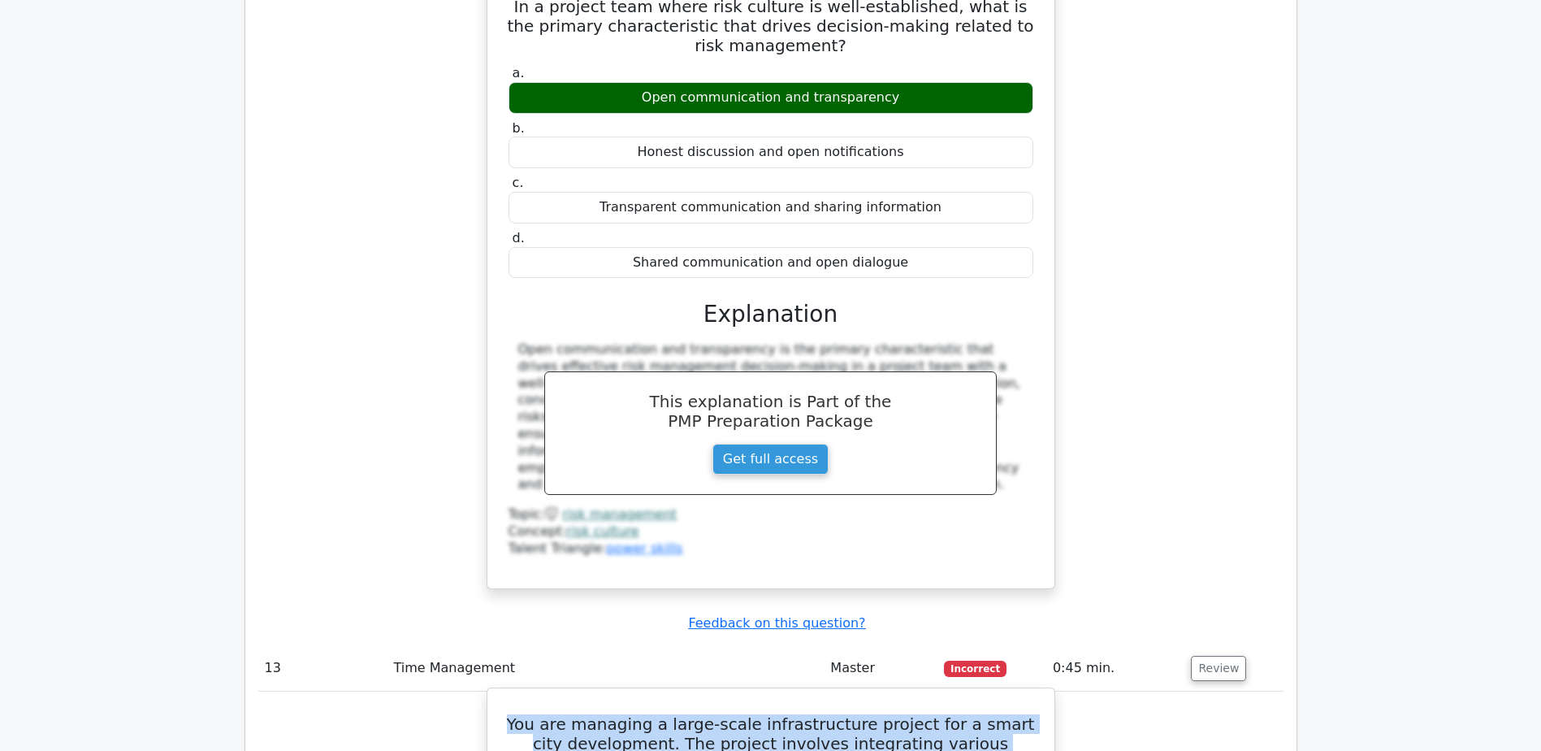
drag, startPoint x: 514, startPoint y: 89, endPoint x: 888, endPoint y: 272, distance: 416.3
copy h5 "You are managing a large-scale infrastructure project for a smart city developm…"
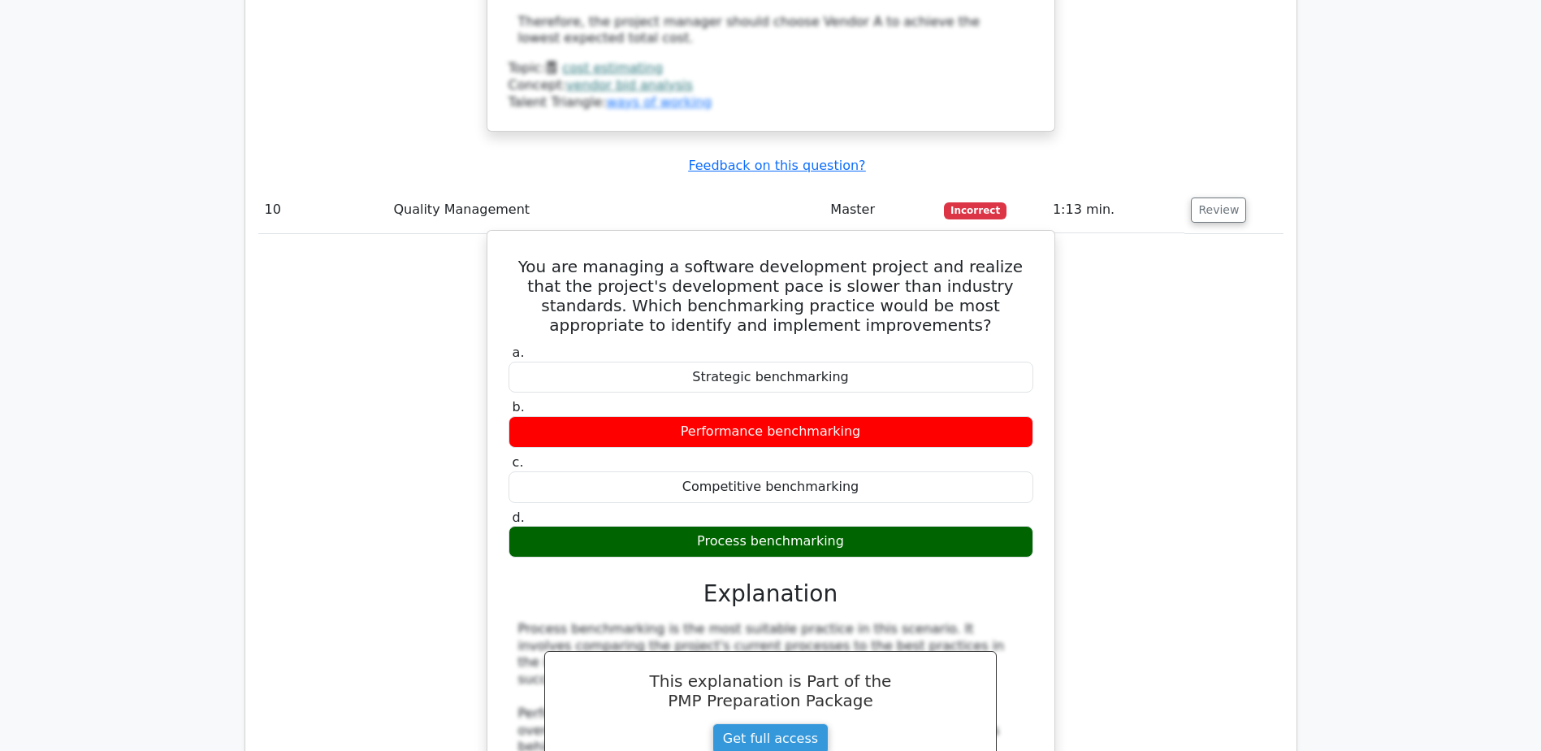
scroll to position [10316, 0]
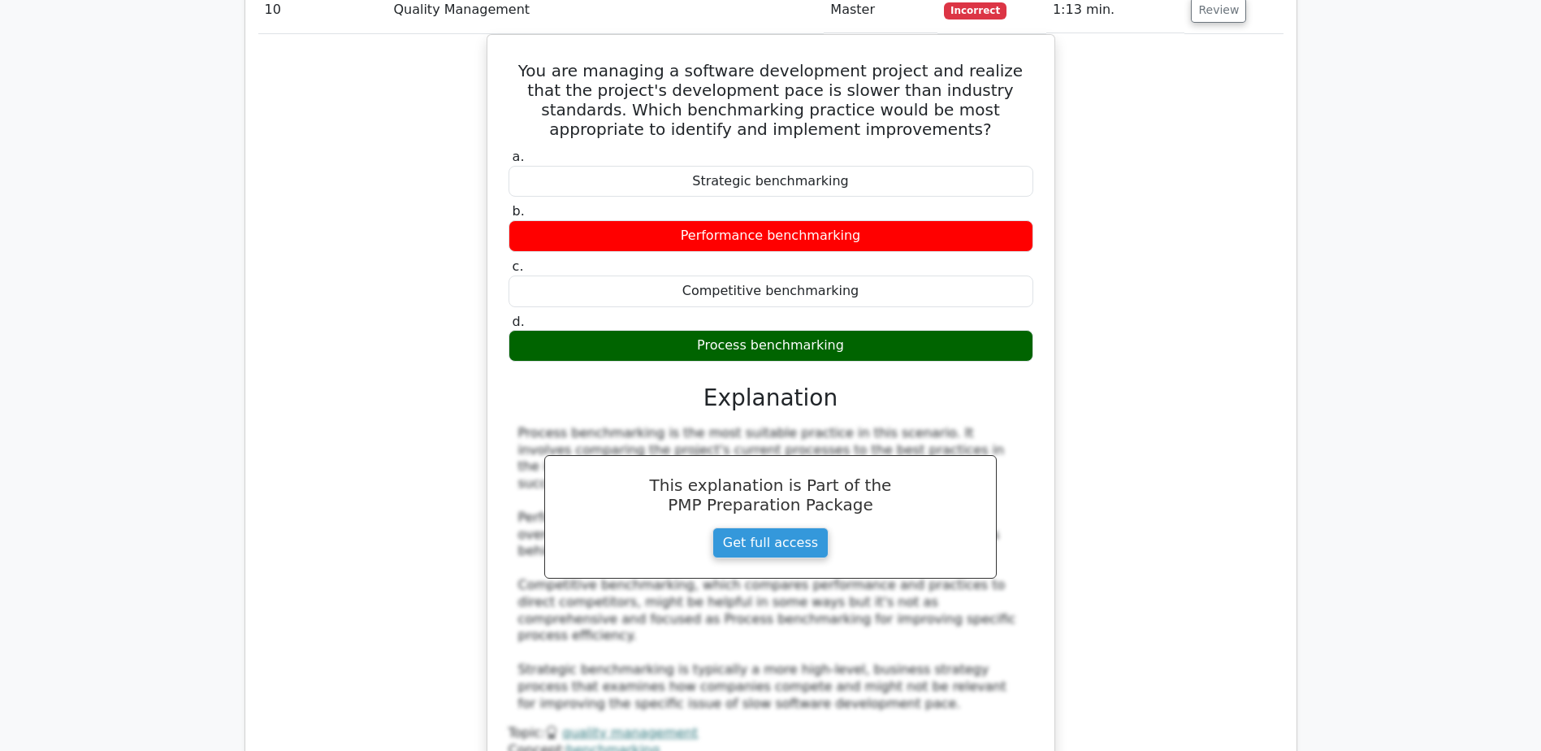
drag, startPoint x: 504, startPoint y: 348, endPoint x: 1045, endPoint y: 378, distance: 541.8
drag, startPoint x: 1045, startPoint y: 378, endPoint x: 929, endPoint y: 405, distance: 118.6
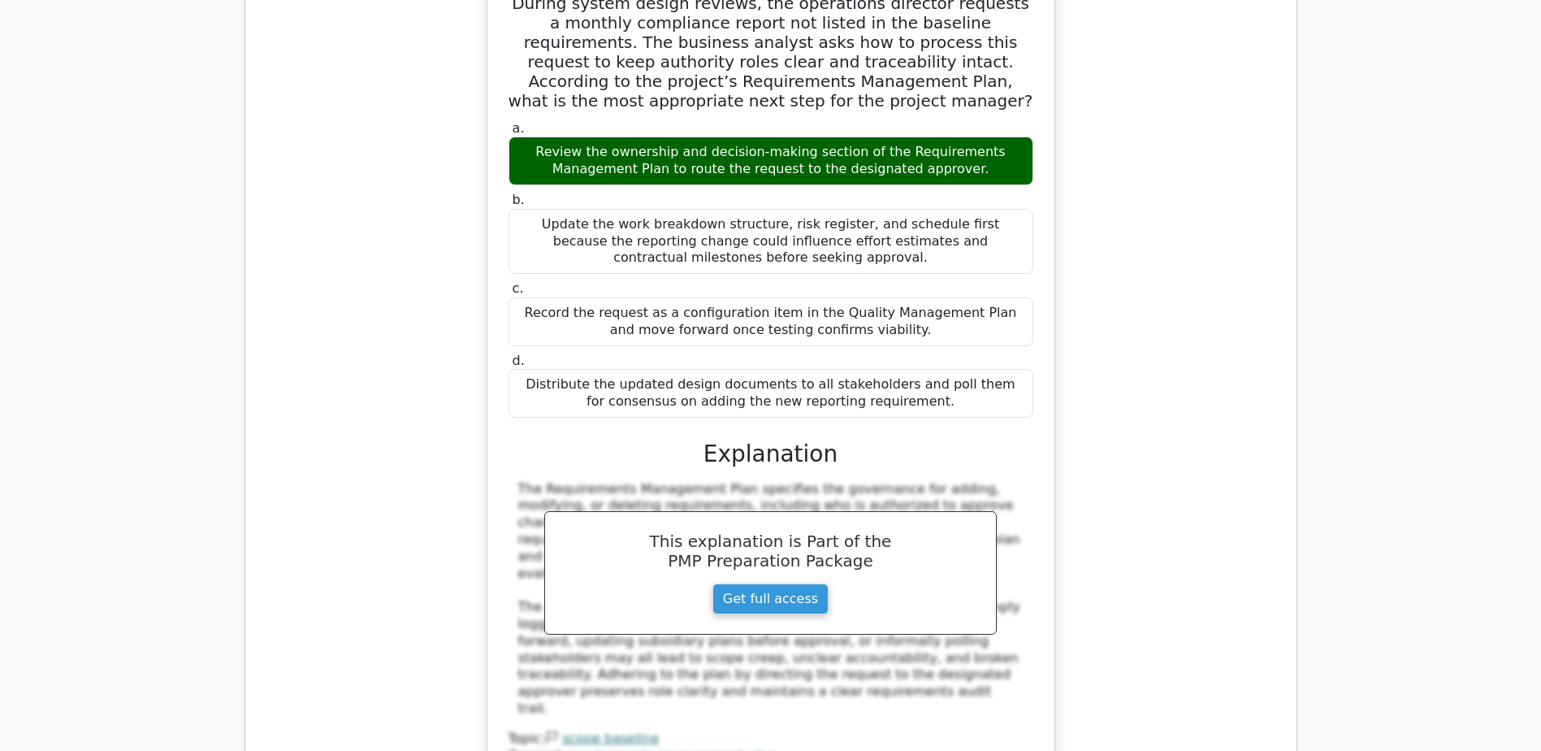
scroll to position [17181, 0]
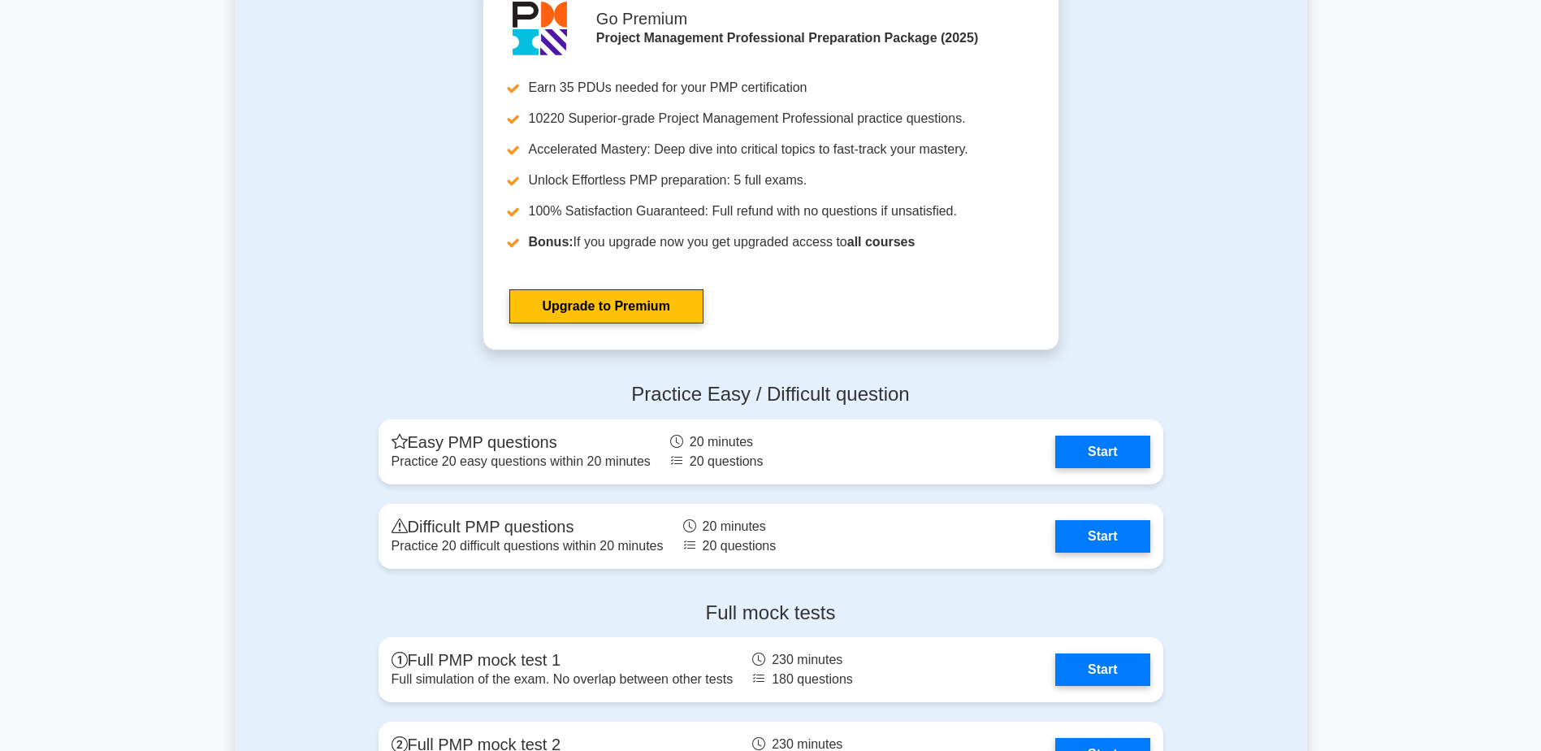
scroll to position [5930, 0]
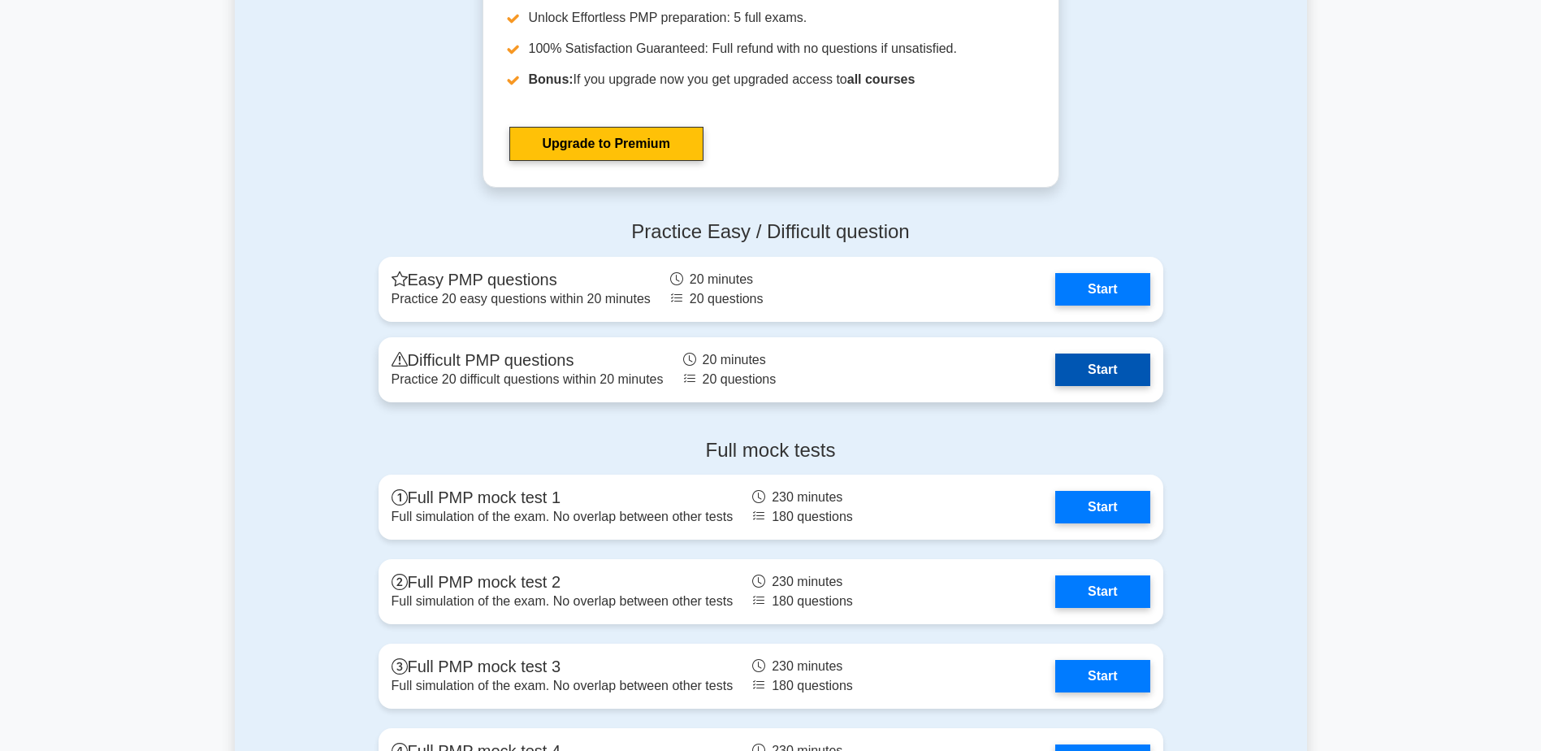
click at [1098, 370] on link "Start" at bounding box center [1102, 369] width 94 height 32
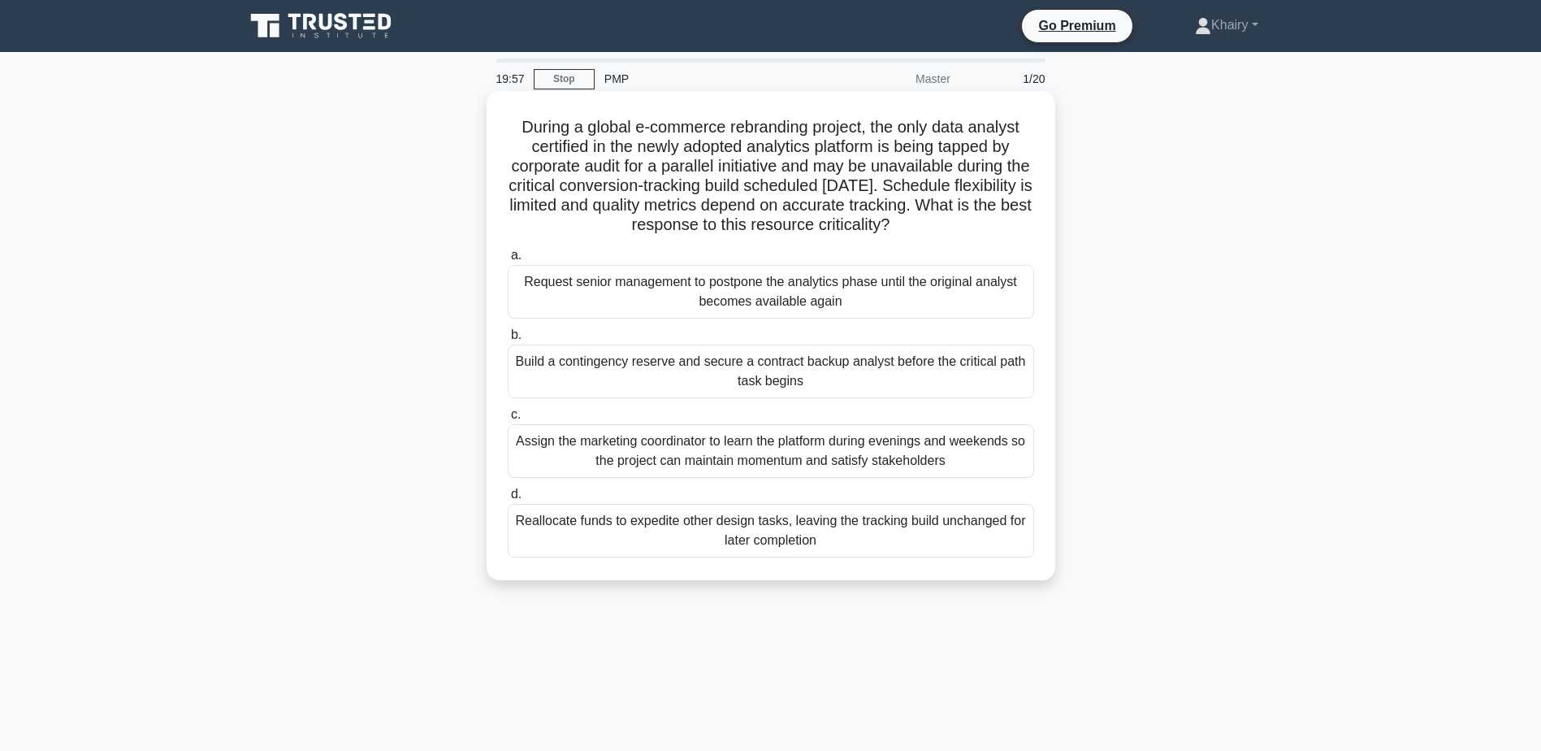
drag, startPoint x: 515, startPoint y: 119, endPoint x: 964, endPoint y: 225, distance: 461.6
click at [964, 225] on h5 "During a global e-commerce rebranding project, the only data analyst certified …" at bounding box center [771, 176] width 530 height 119
copy h5 "During a global e-commerce rebranding project, the only data analyst certified …"
click at [618, 374] on div "Build a contingency reserve and secure a contract backup analyst before the cri…" at bounding box center [771, 371] width 526 height 54
click at [508, 340] on input "b. Build a contingency reserve and secure a contract backup analyst before the …" at bounding box center [508, 335] width 0 height 11
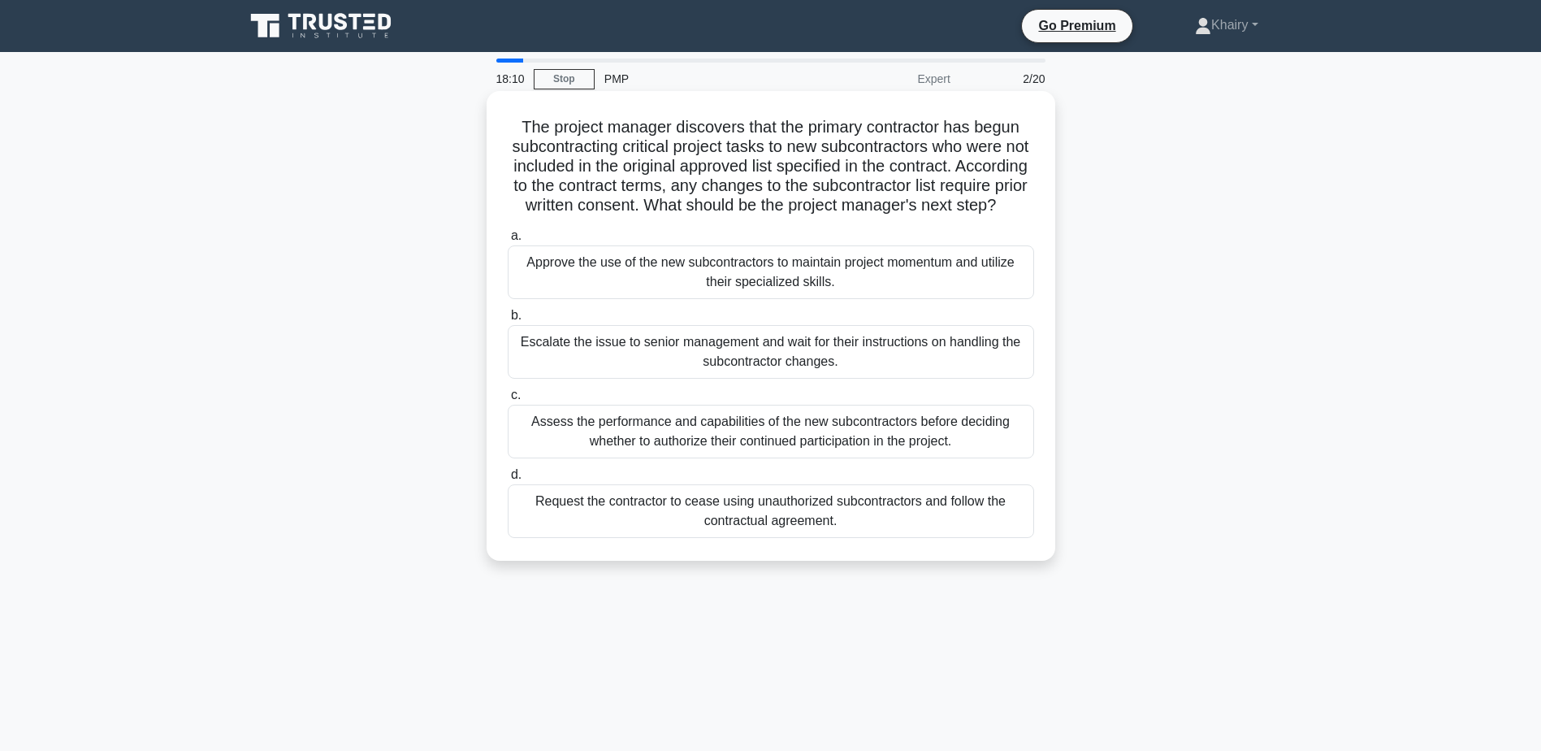
drag, startPoint x: 508, startPoint y: 121, endPoint x: 849, endPoint y: 224, distance: 355.6
click at [849, 216] on h5 "The project manager discovers that the primary contractor has begun subcontract…" at bounding box center [771, 166] width 530 height 99
copy h5 "The project manager discovers that the primary contractor has begun subcontract…"
click at [643, 365] on div "Escalate the issue to senior management and wait for their instructions on hand…" at bounding box center [771, 352] width 526 height 54
click at [508, 321] on input "b. Escalate the issue to senior management and wait for their instructions on h…" at bounding box center [508, 315] width 0 height 11
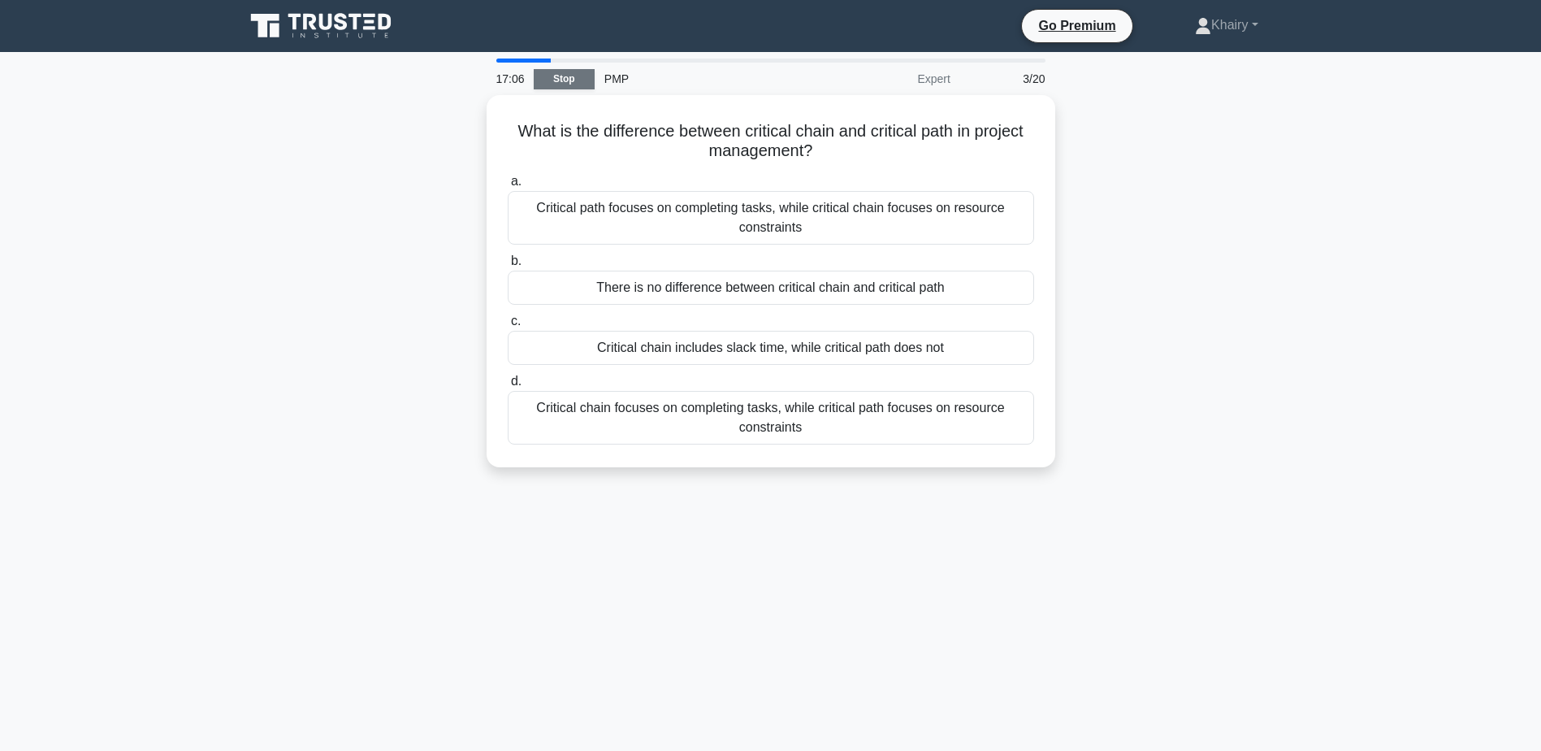
click at [565, 76] on link "Stop" at bounding box center [564, 79] width 61 height 20
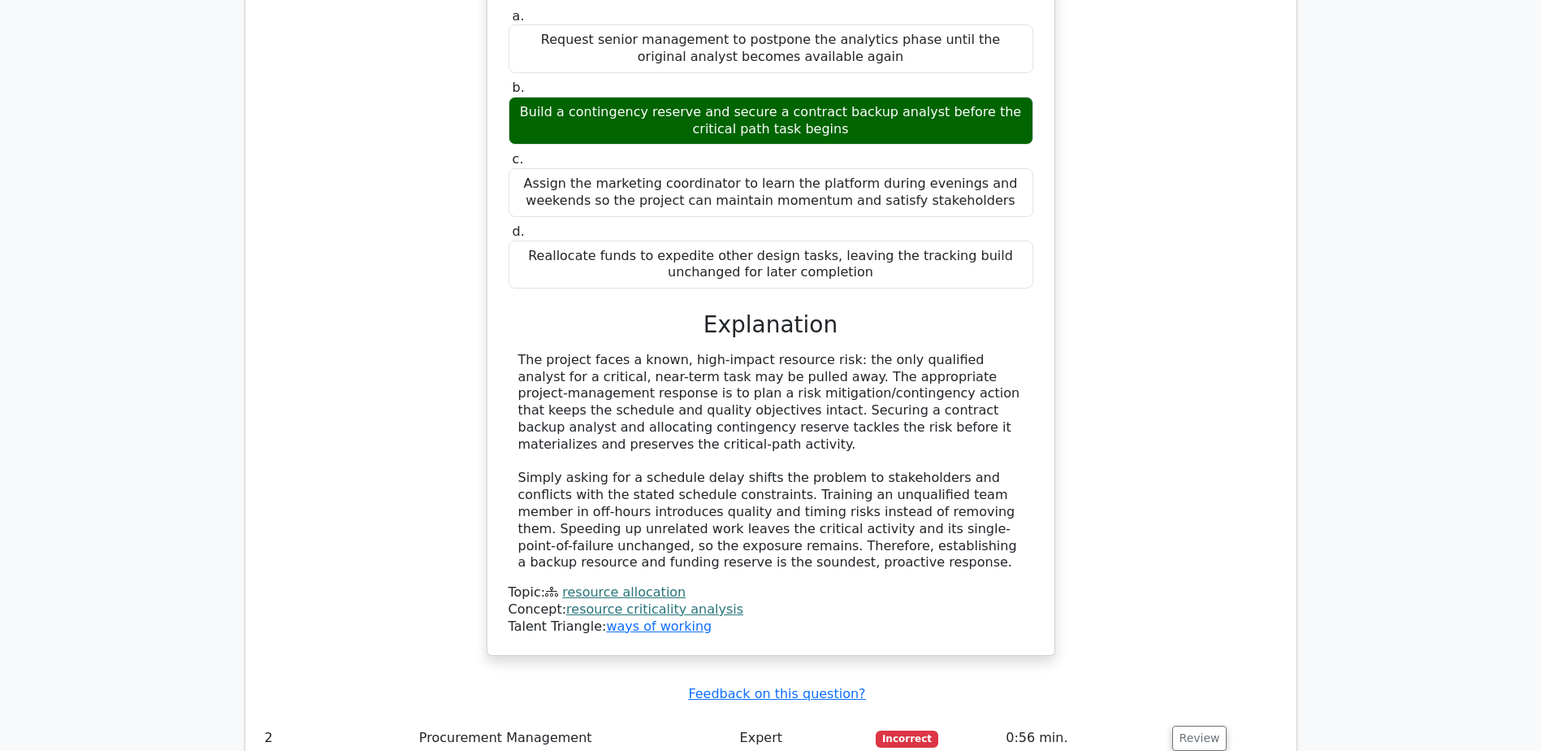
scroll to position [1706, 0]
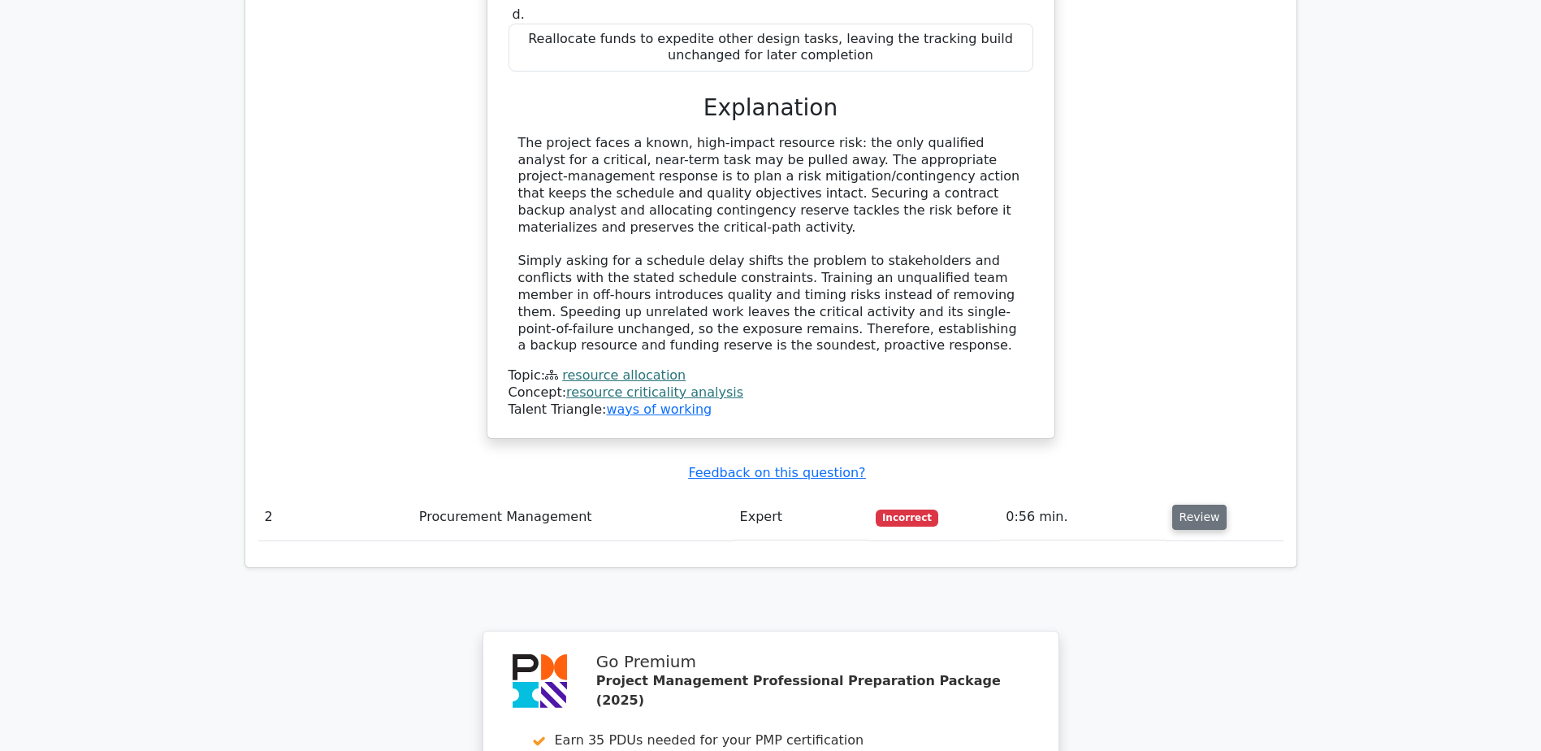
click at [1188, 504] on button "Review" at bounding box center [1199, 516] width 55 height 25
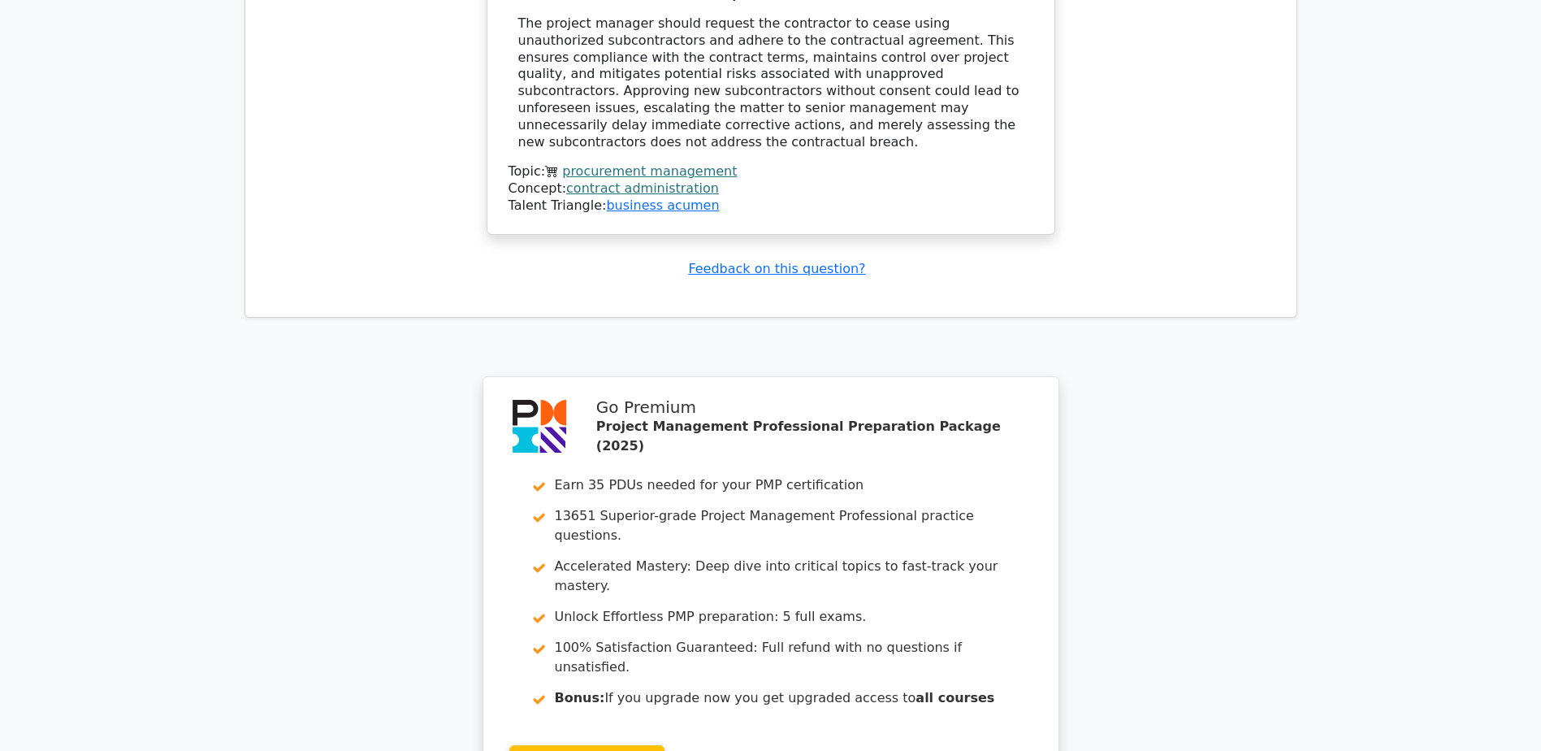
scroll to position [2948, 0]
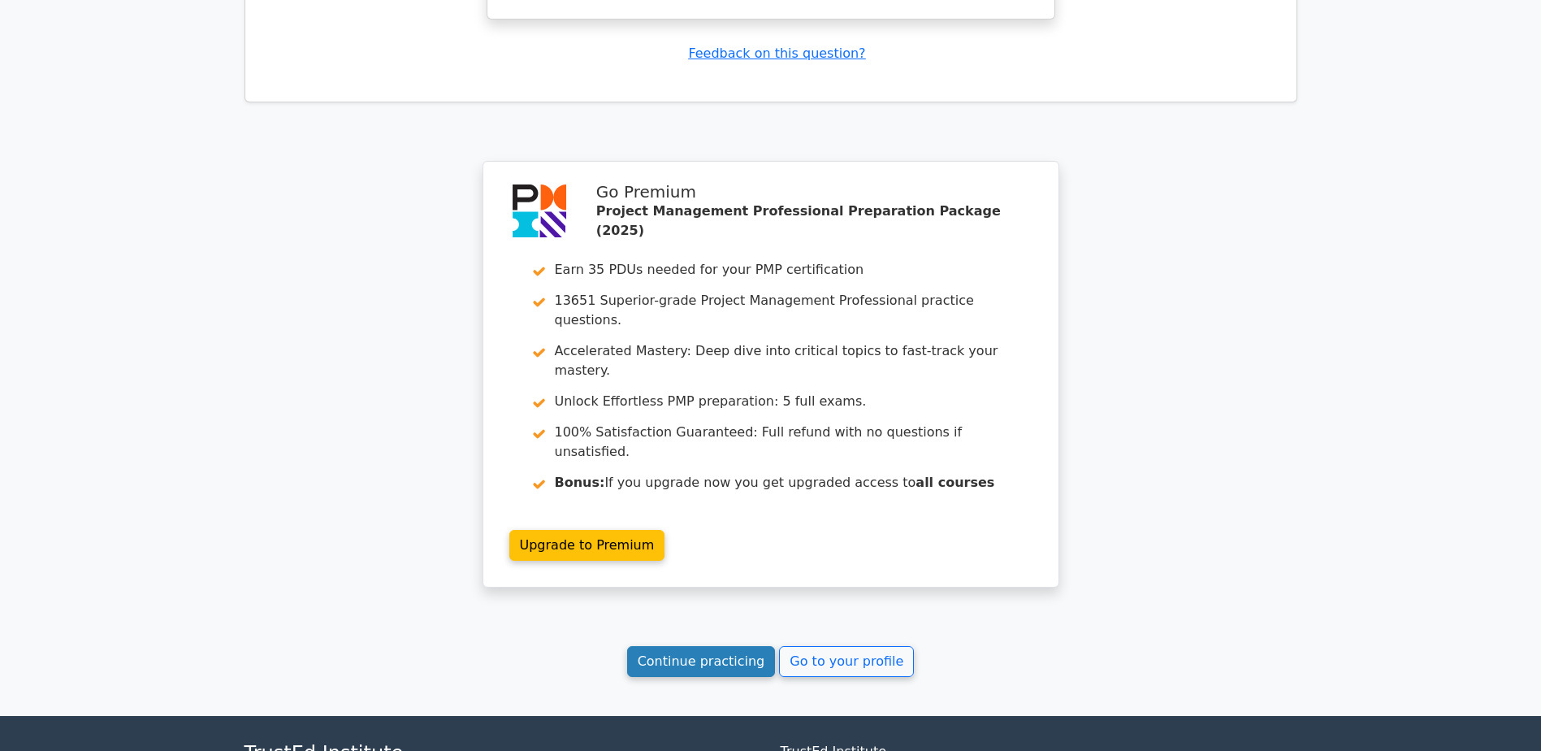
click at [686, 646] on link "Continue practicing" at bounding box center [701, 661] width 149 height 31
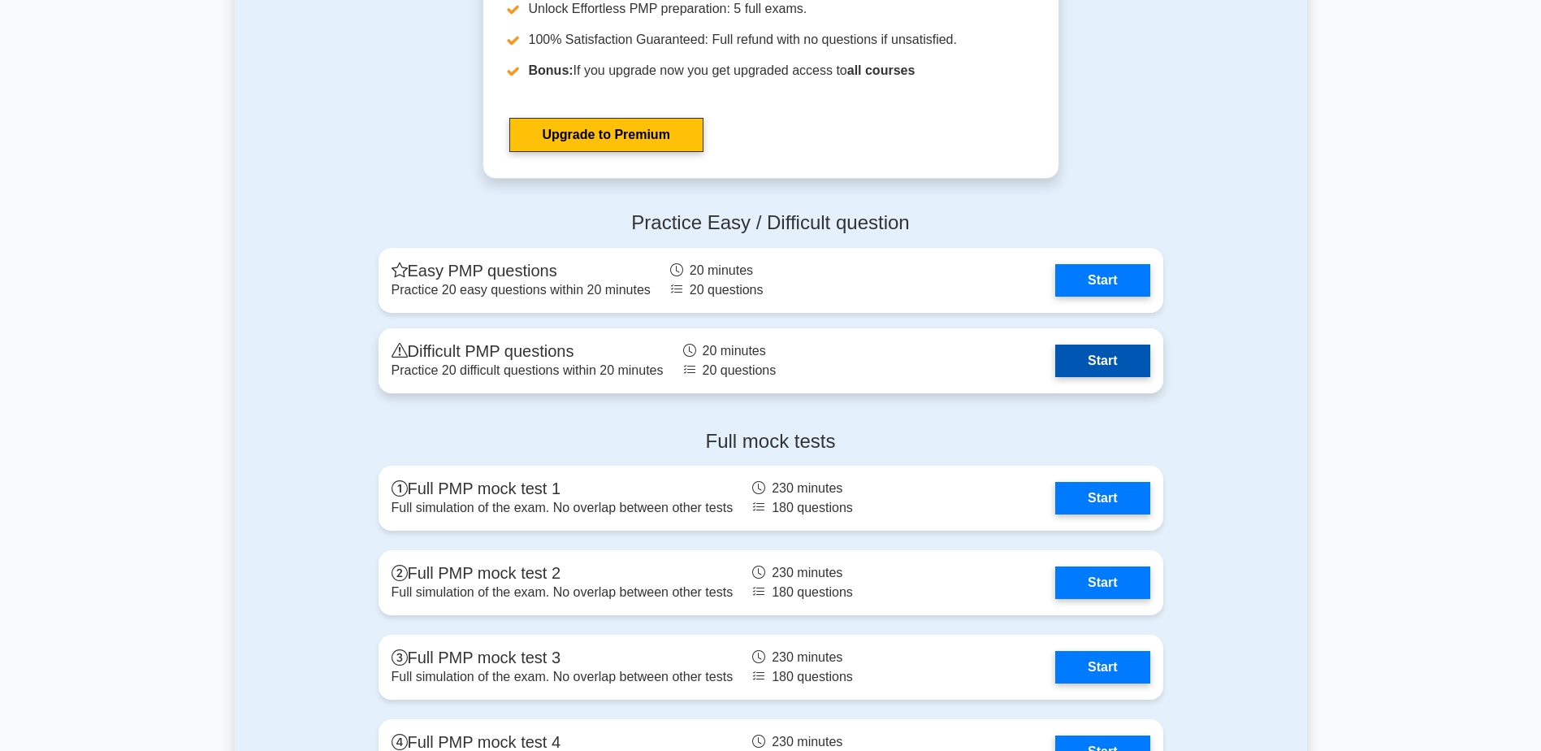
scroll to position [5930, 0]
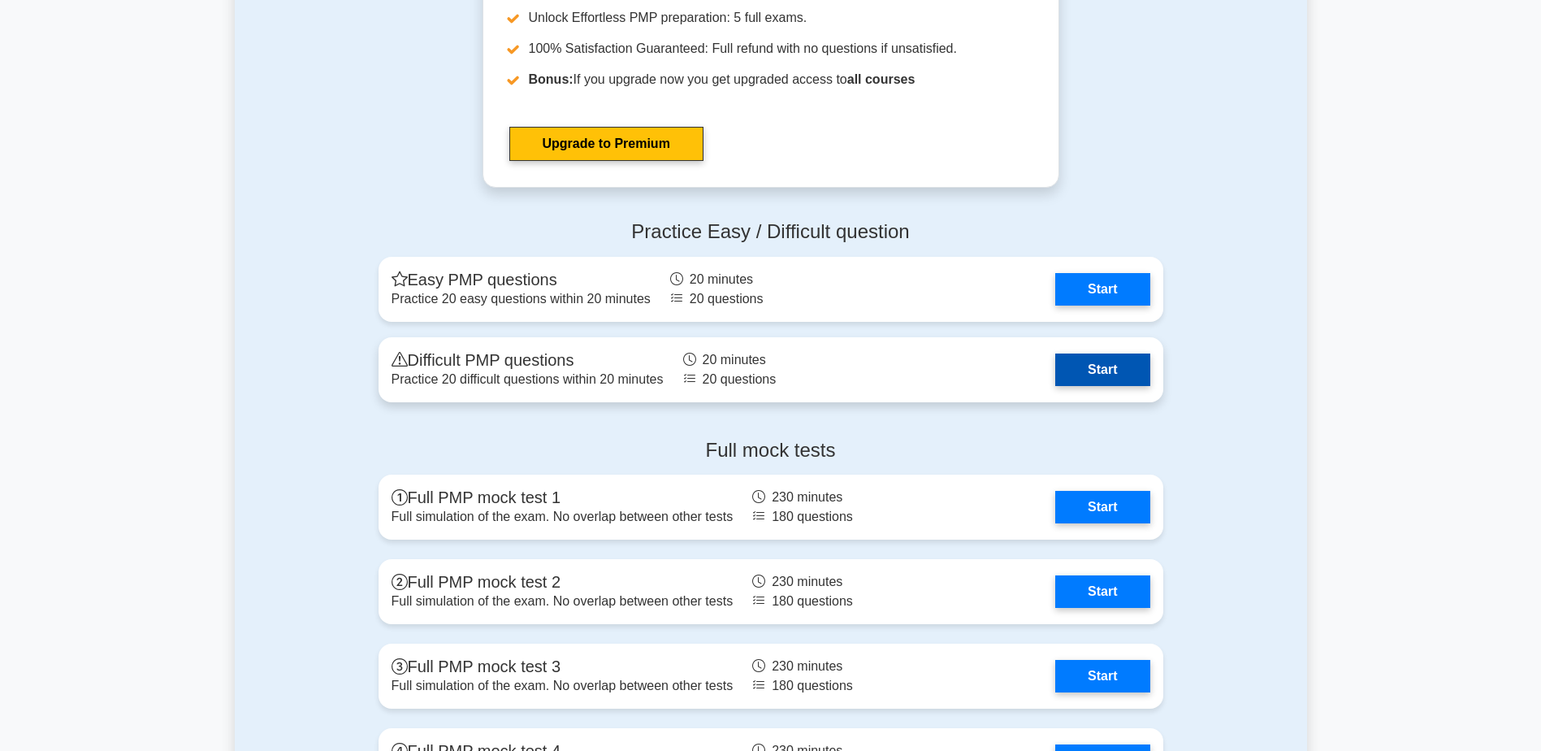
click at [1108, 359] on link "Start" at bounding box center [1102, 369] width 94 height 32
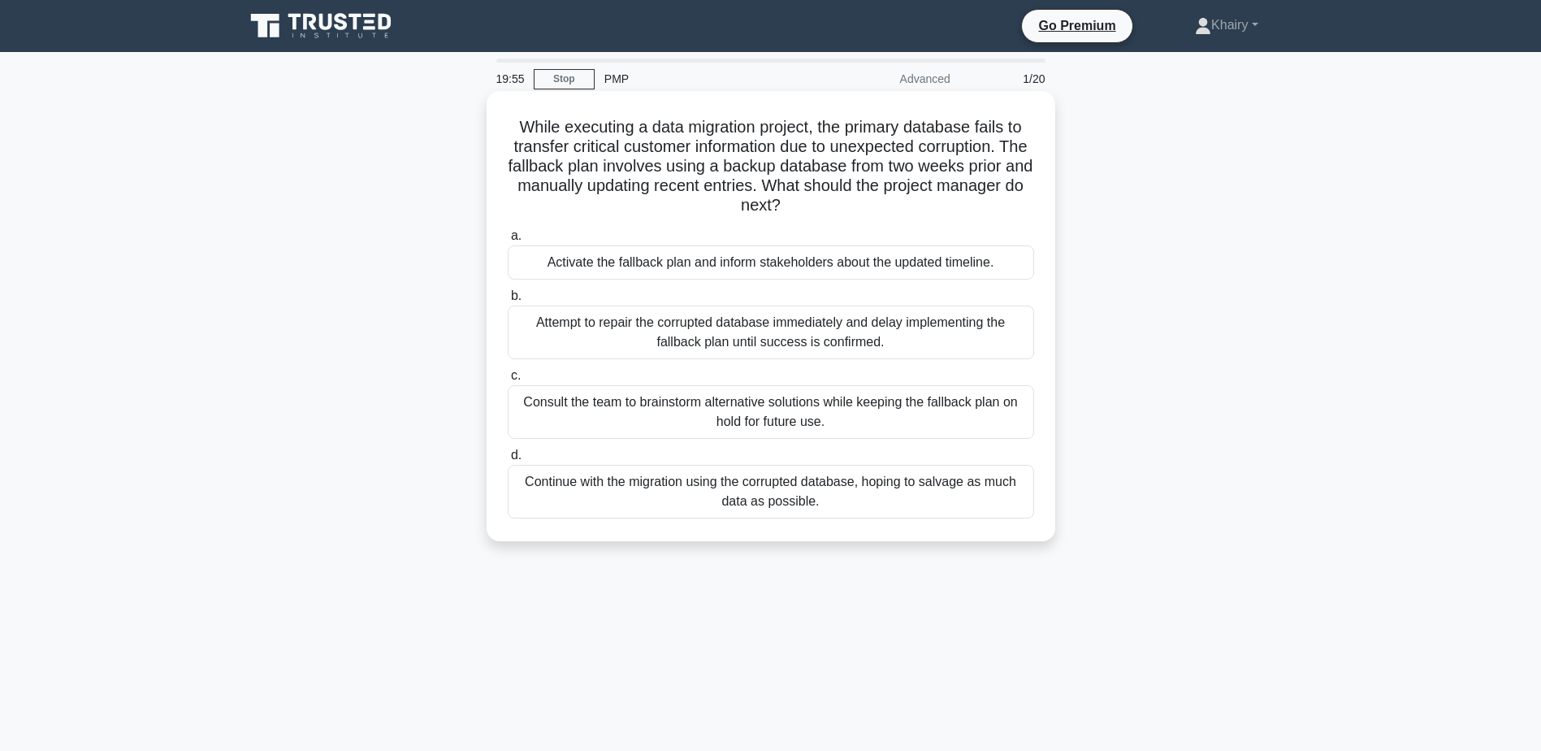
drag, startPoint x: 507, startPoint y: 120, endPoint x: 839, endPoint y: 211, distance: 344.5
click at [839, 211] on h5 "While executing a data migration project, the primary database fails to transfe…" at bounding box center [771, 166] width 530 height 99
copy h5 "While executing a data migration project, the primary database fails to transfe…"
click at [648, 261] on div "Activate the fallback plan and inform stakeholders about the updated timeline." at bounding box center [771, 262] width 526 height 34
click at [508, 241] on input "a. Activate the fallback plan and inform stakeholders about the updated timelin…" at bounding box center [508, 236] width 0 height 11
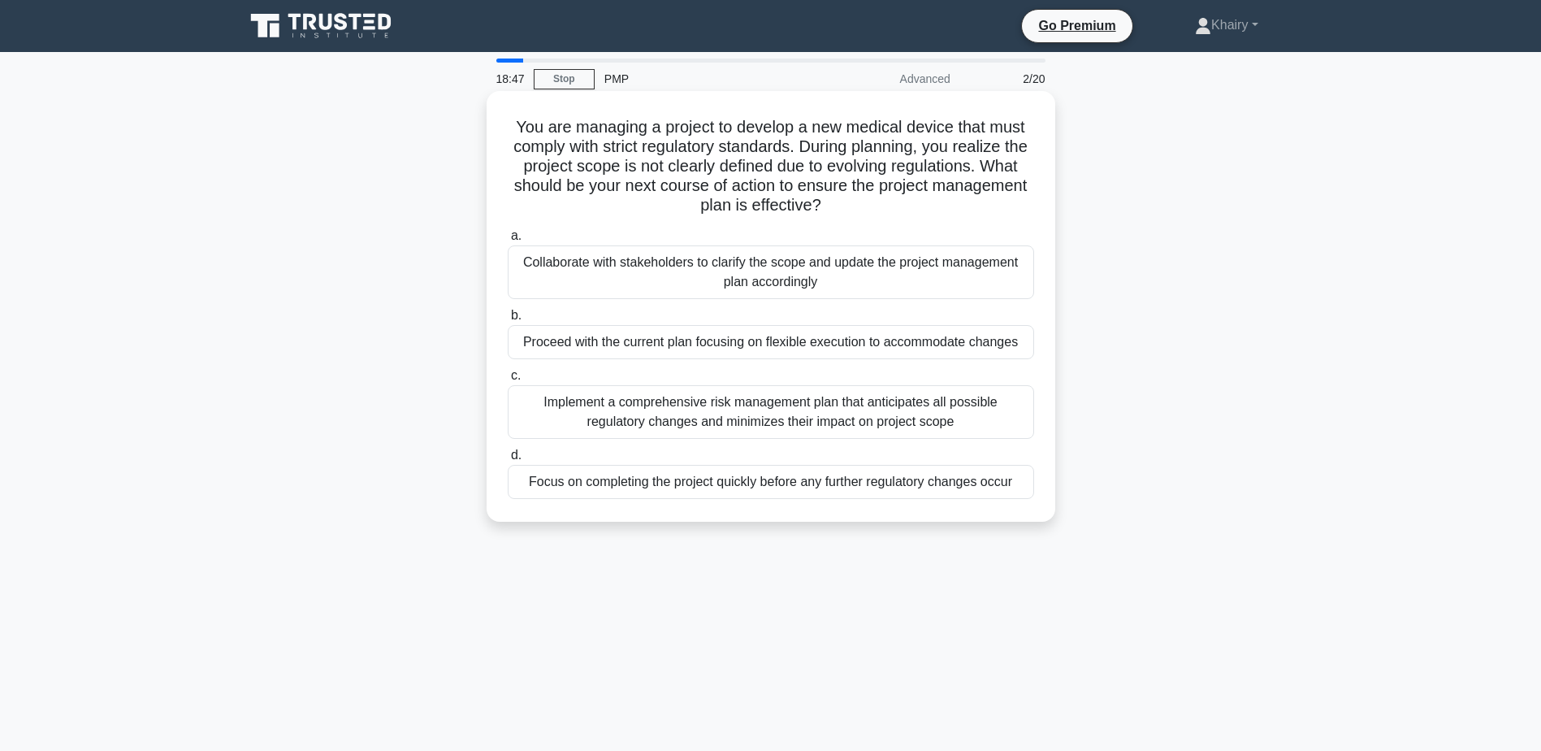
drag, startPoint x: 504, startPoint y: 119, endPoint x: 917, endPoint y: 215, distance: 424.6
click at [917, 215] on div "You are managing a project to develop a new medical device that must comply wit…" at bounding box center [771, 306] width 556 height 418
copy h5 "You are managing a project to develop a new medical device that must comply wit…"
click at [732, 279] on div "Collaborate with stakeholders to clarify the scope and update the project manag…" at bounding box center [771, 272] width 526 height 54
click at [508, 241] on input "a. Collaborate with stakeholders to clarify the scope and update the project ma…" at bounding box center [508, 236] width 0 height 11
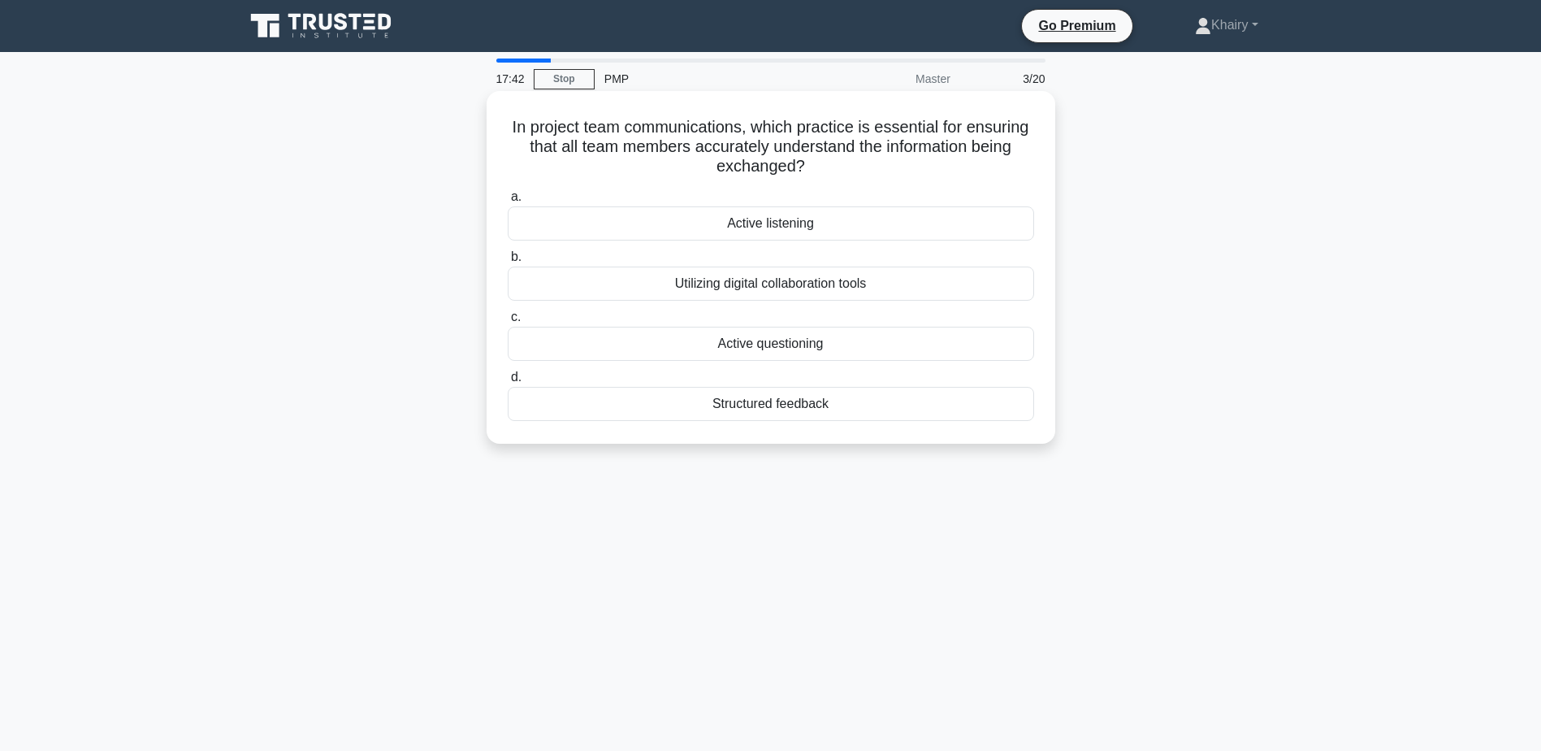
drag, startPoint x: 530, startPoint y: 114, endPoint x: 834, endPoint y: 160, distance: 308.1
click at [834, 160] on div "In project team communications, which practice is essential for ensuring that a…" at bounding box center [771, 267] width 556 height 340
copy h5 "In project team communications, which practice is essential for ensuring that a…"
click at [777, 224] on div "Active listening" at bounding box center [771, 223] width 526 height 34
click at [508, 202] on input "a. Active listening" at bounding box center [508, 197] width 0 height 11
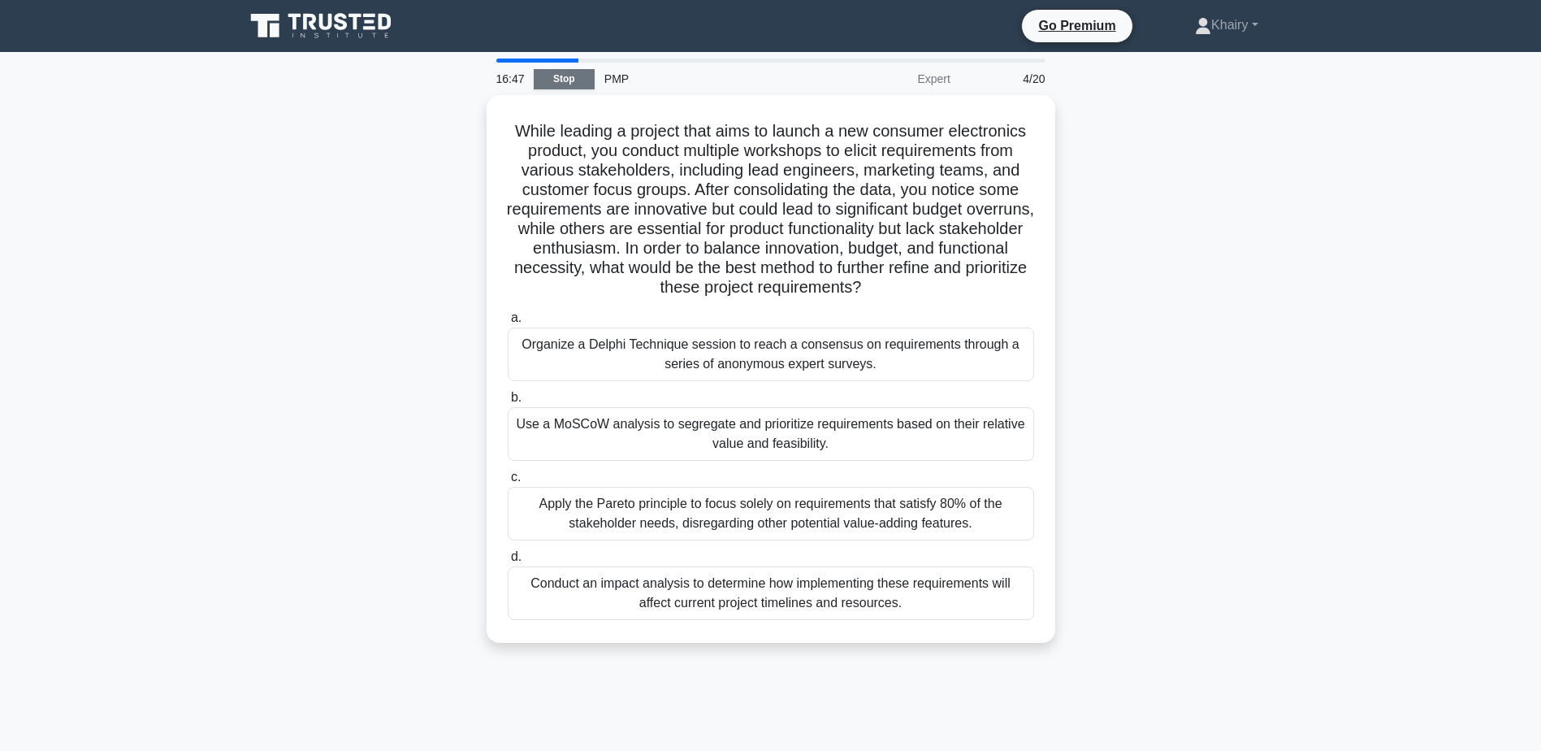
click at [565, 71] on link "Stop" at bounding box center [564, 79] width 61 height 20
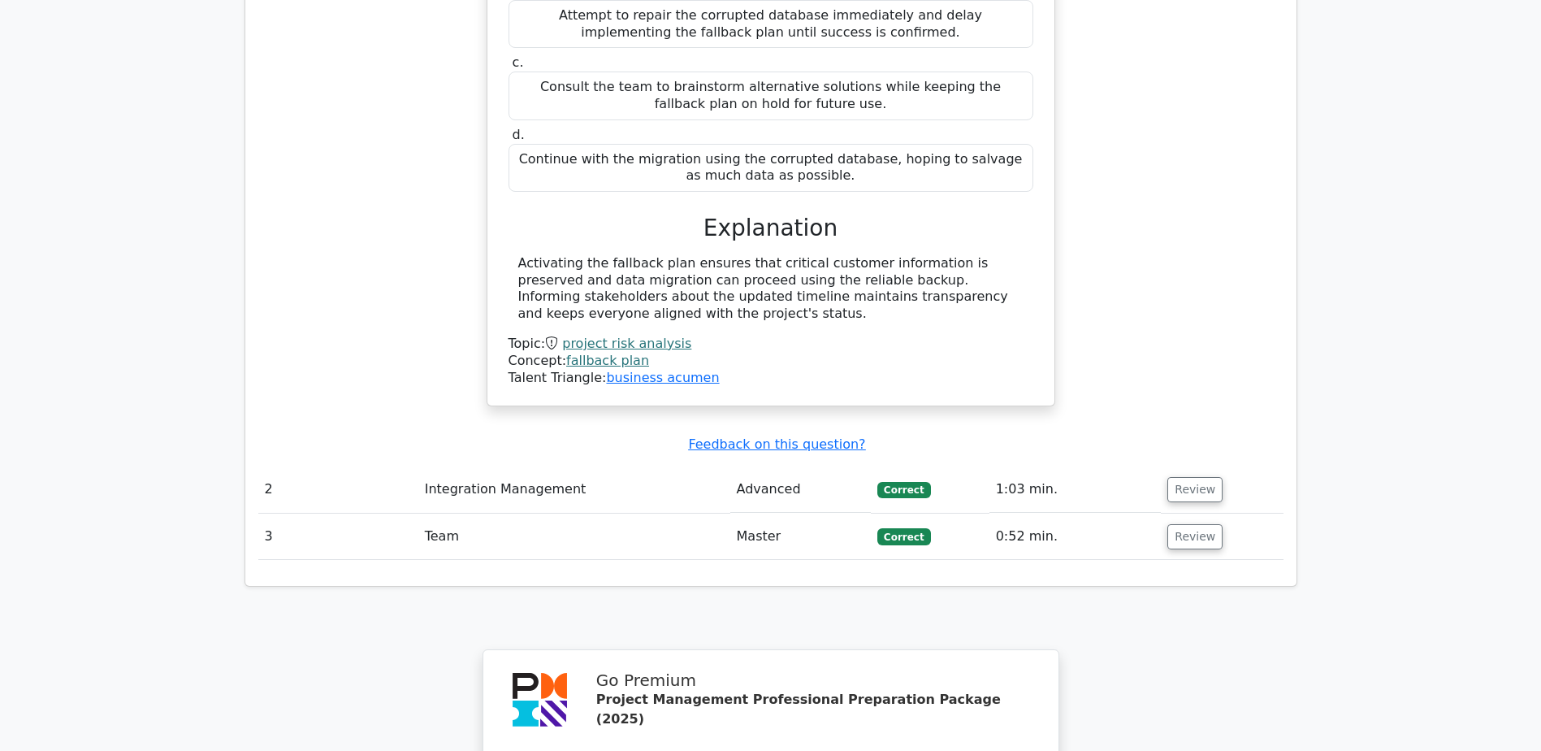
scroll to position [1543, 0]
click at [1183, 476] on button "Review" at bounding box center [1194, 488] width 55 height 25
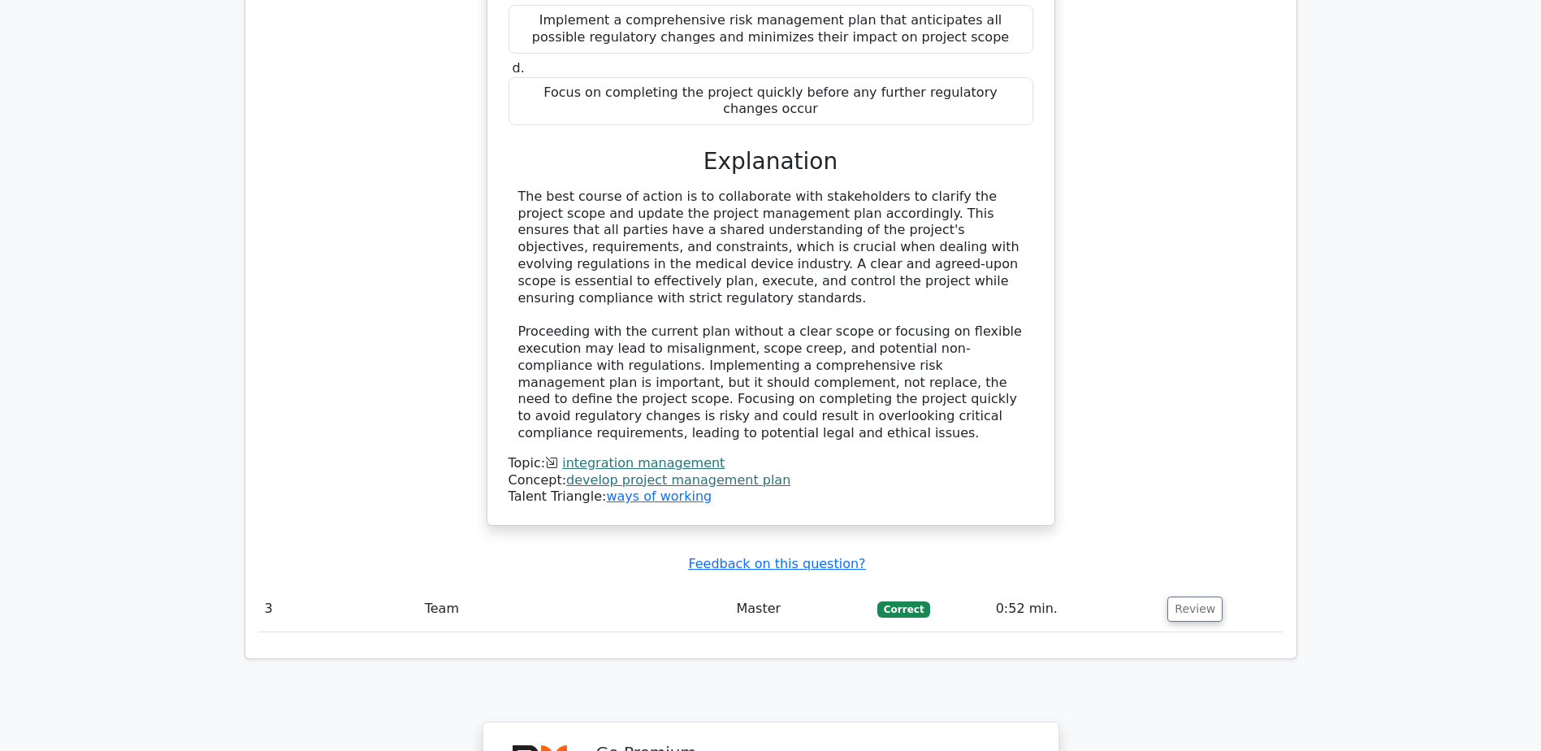
scroll to position [2356, 0]
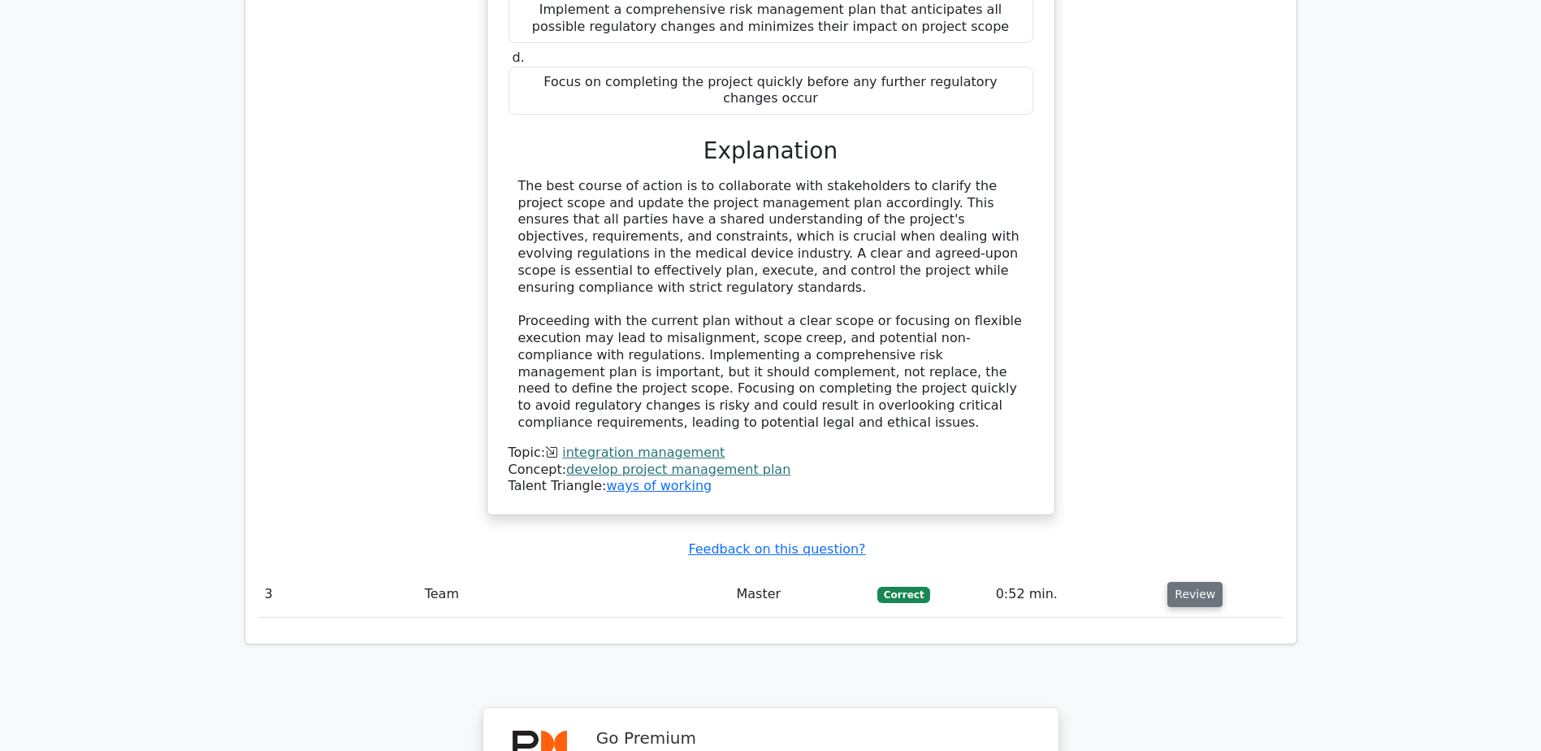
click at [1175, 582] on button "Review" at bounding box center [1194, 594] width 55 height 25
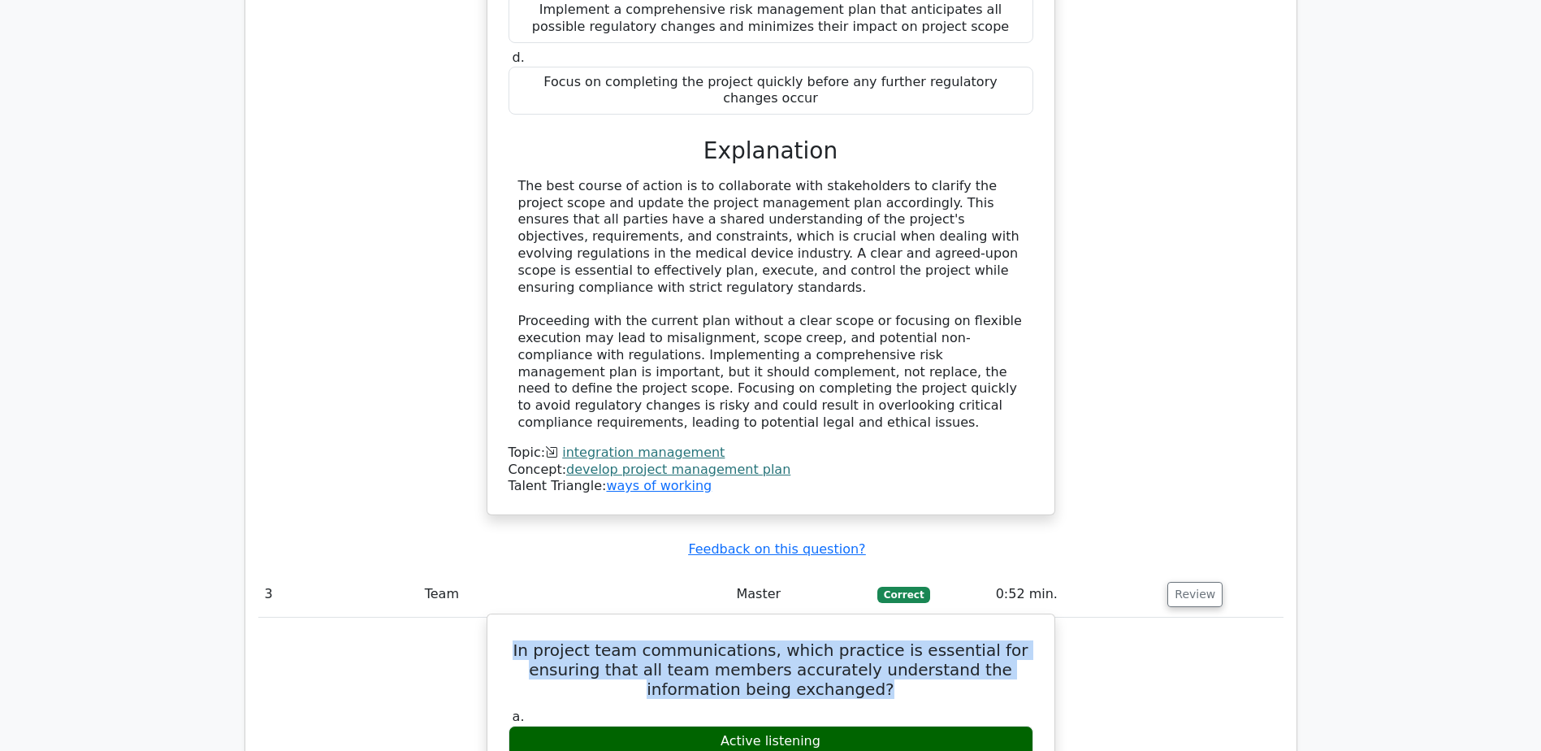
drag, startPoint x: 535, startPoint y: 505, endPoint x: 861, endPoint y: 546, distance: 328.2
click at [861, 640] on h5 "In project team communications, which practice is essential for ensuring that a…" at bounding box center [771, 669] width 528 height 58
copy h5 "In project team communications, which practice is essential for ensuring that a…"
drag, startPoint x: 725, startPoint y: 593, endPoint x: 834, endPoint y: 591, distance: 109.7
click at [834, 725] on div "Active listening" at bounding box center [770, 741] width 525 height 32
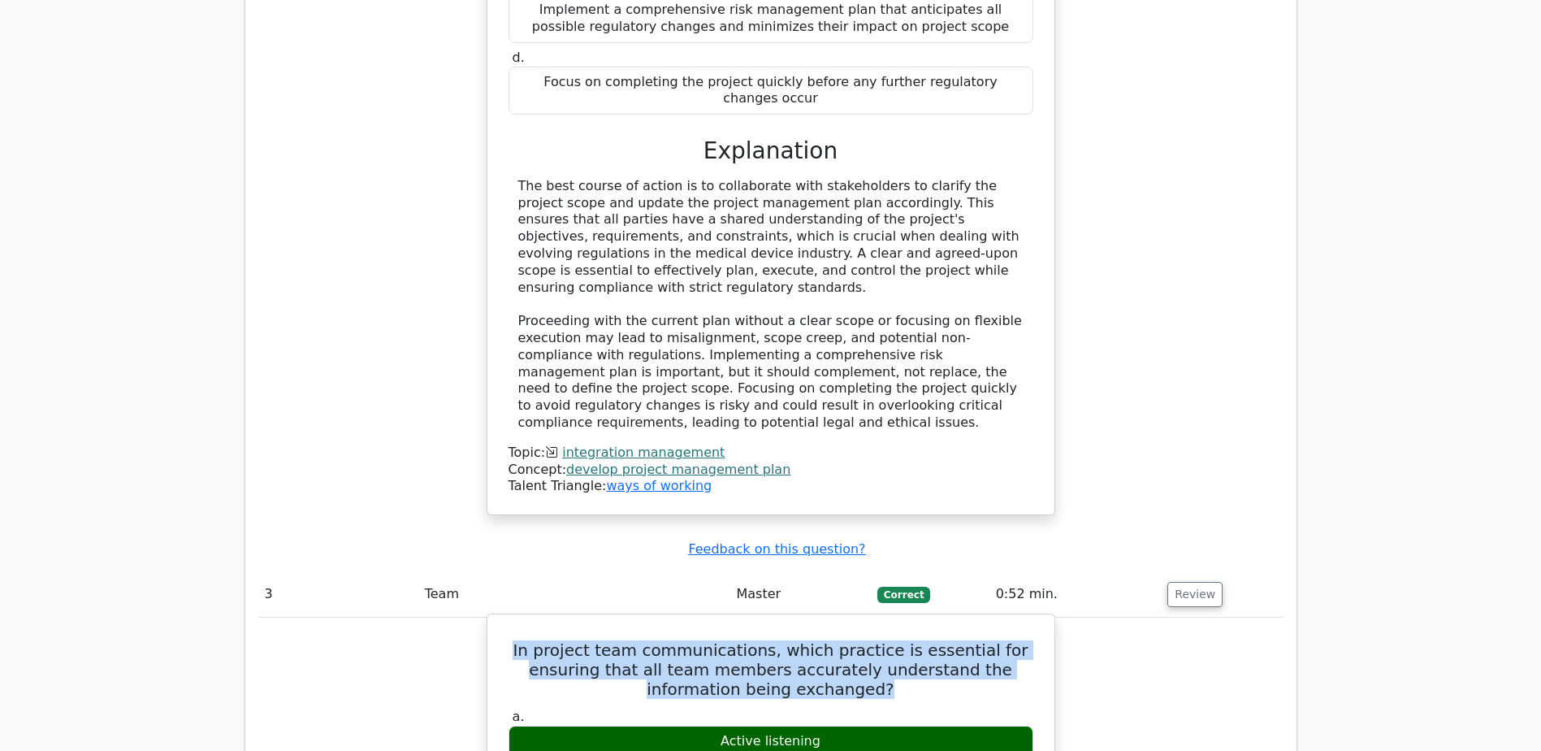
copy div "Active listening"
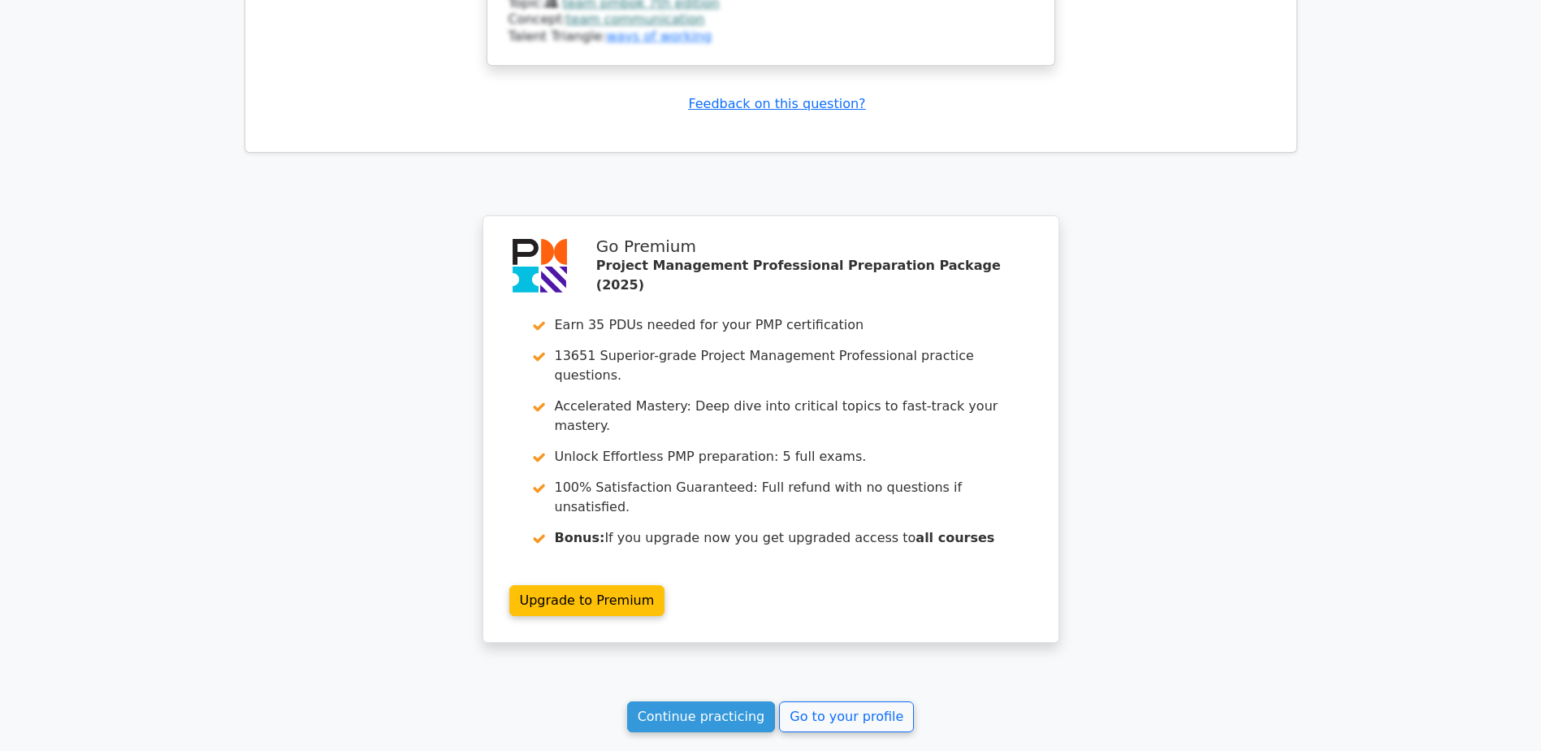
scroll to position [3602, 0]
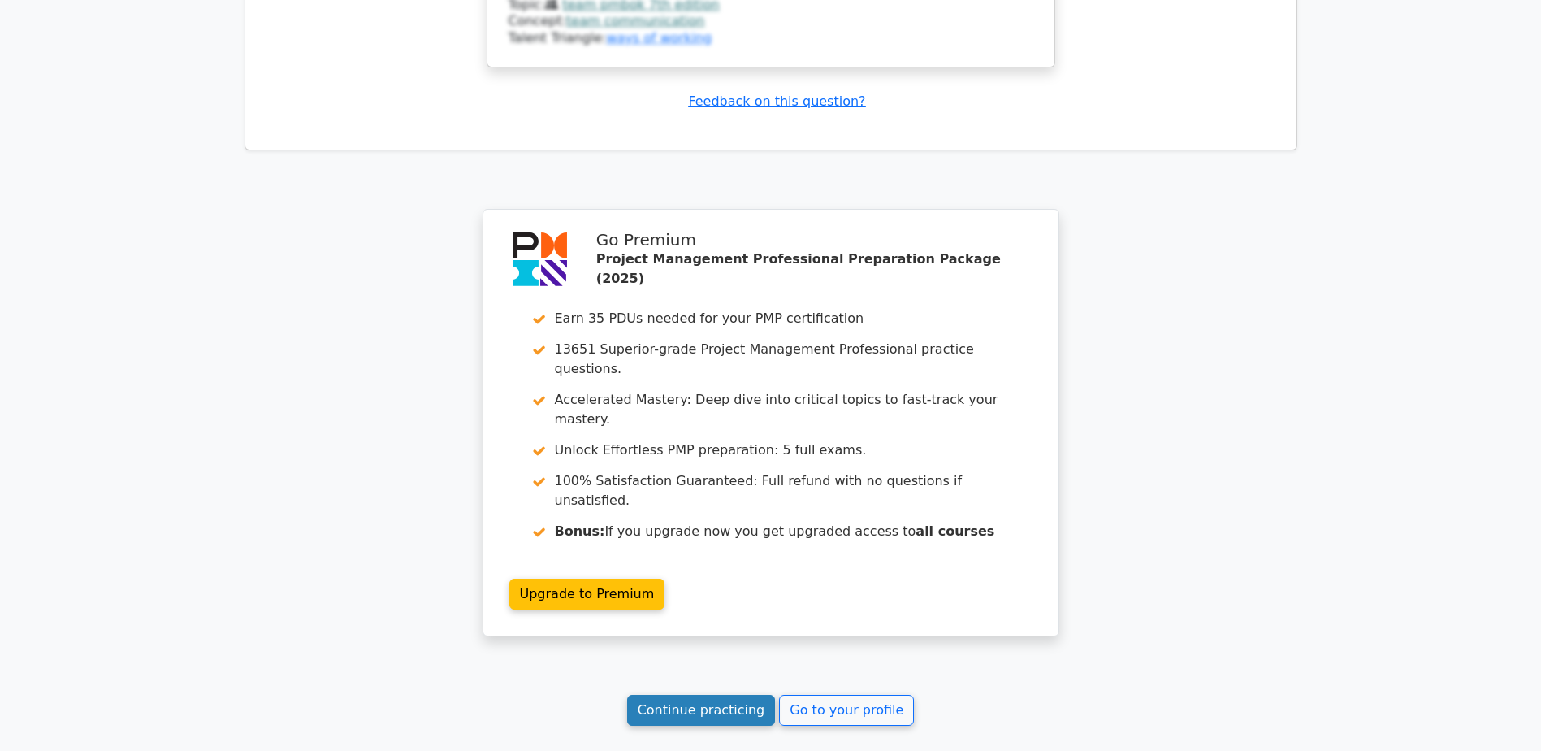
click at [705, 695] on link "Continue practicing" at bounding box center [701, 710] width 149 height 31
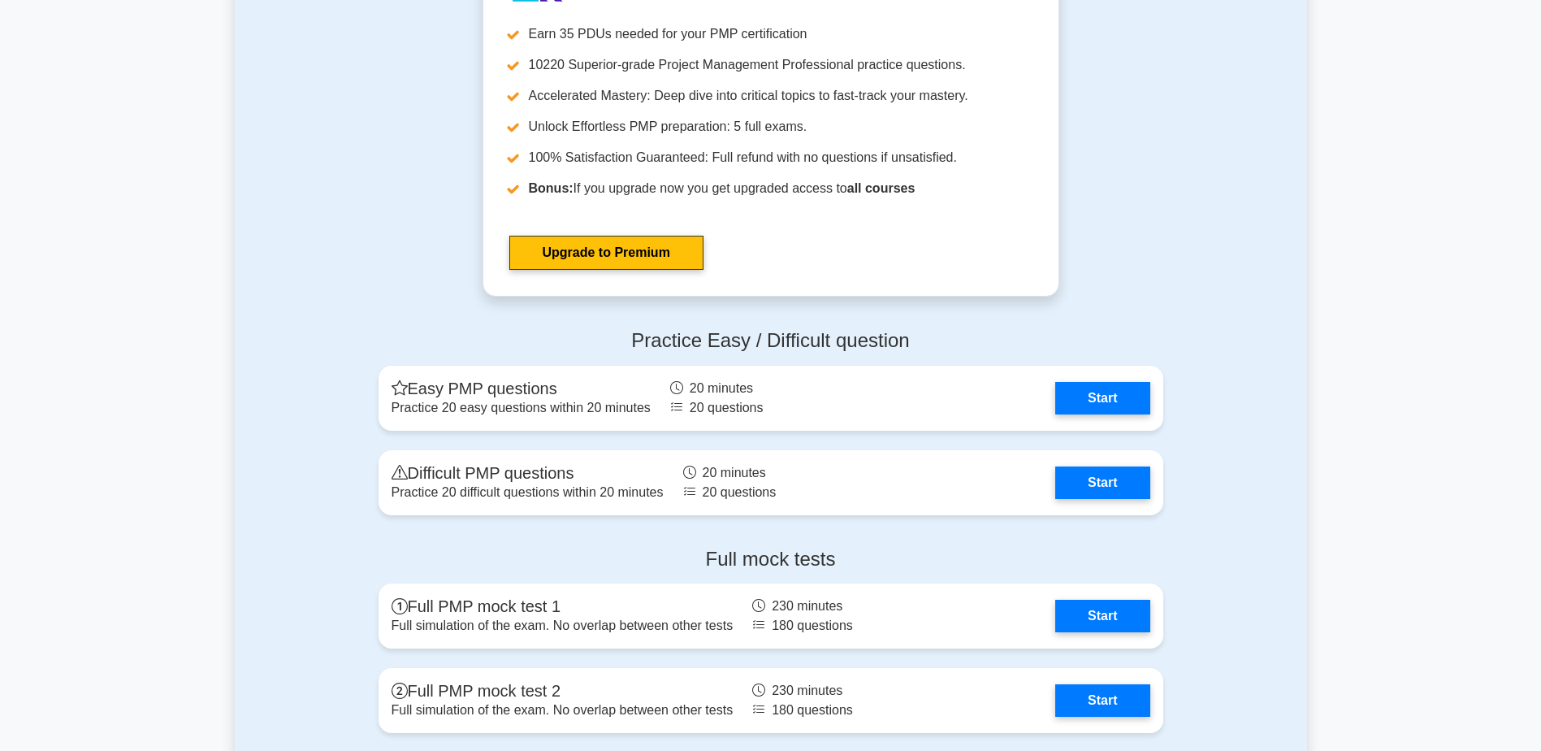
scroll to position [5848, 0]
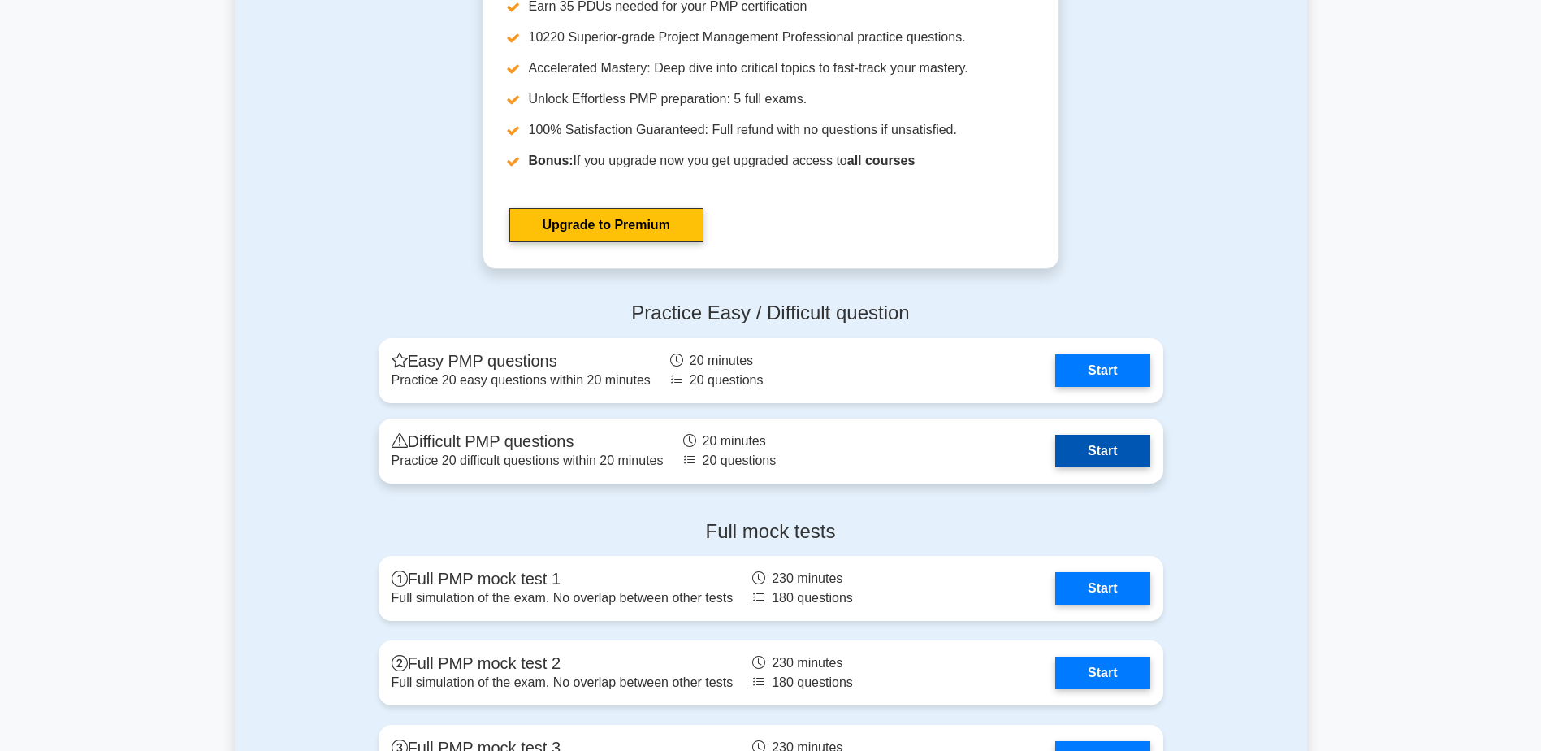
click at [1093, 453] on link "Start" at bounding box center [1102, 451] width 94 height 32
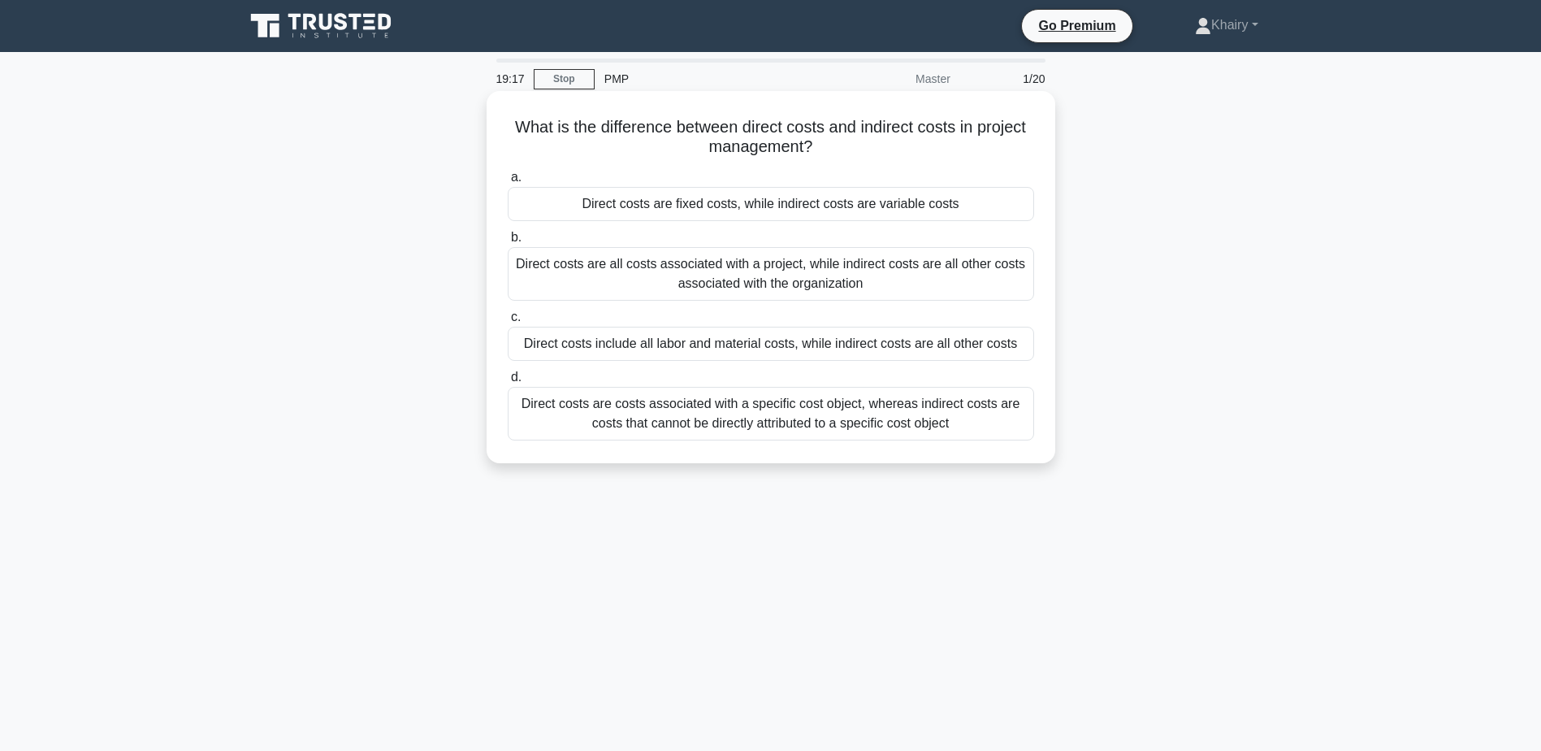
click at [661, 418] on div "Direct costs are costs associated with a specific cost object, whereas indirect…" at bounding box center [771, 414] width 526 height 54
click at [508, 383] on input "d. Direct costs are costs associated with a specific cost object, whereas indir…" at bounding box center [508, 377] width 0 height 11
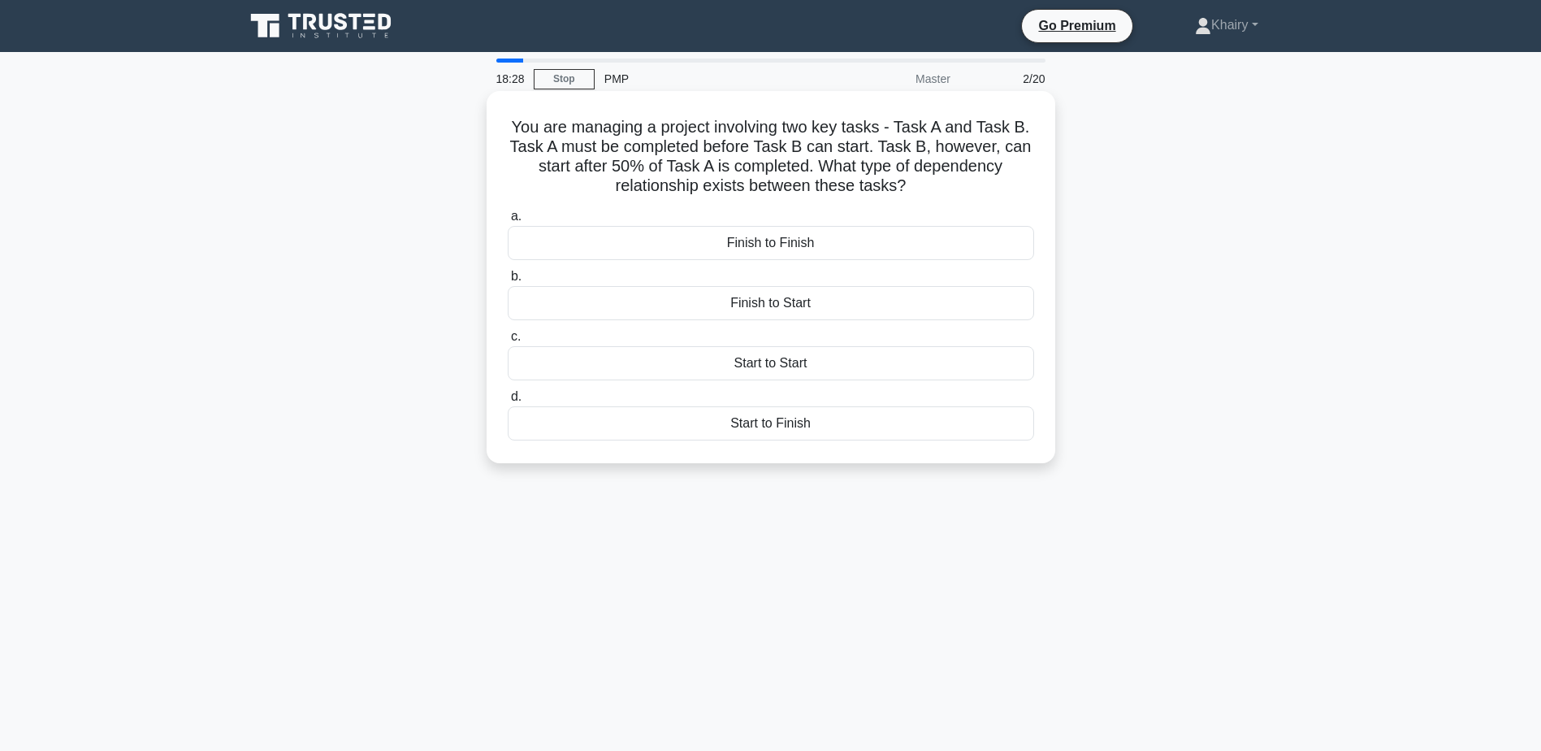
click at [768, 308] on div "Finish to Start" at bounding box center [771, 303] width 526 height 34
click at [508, 282] on input "b. Finish to Start" at bounding box center [508, 276] width 0 height 11
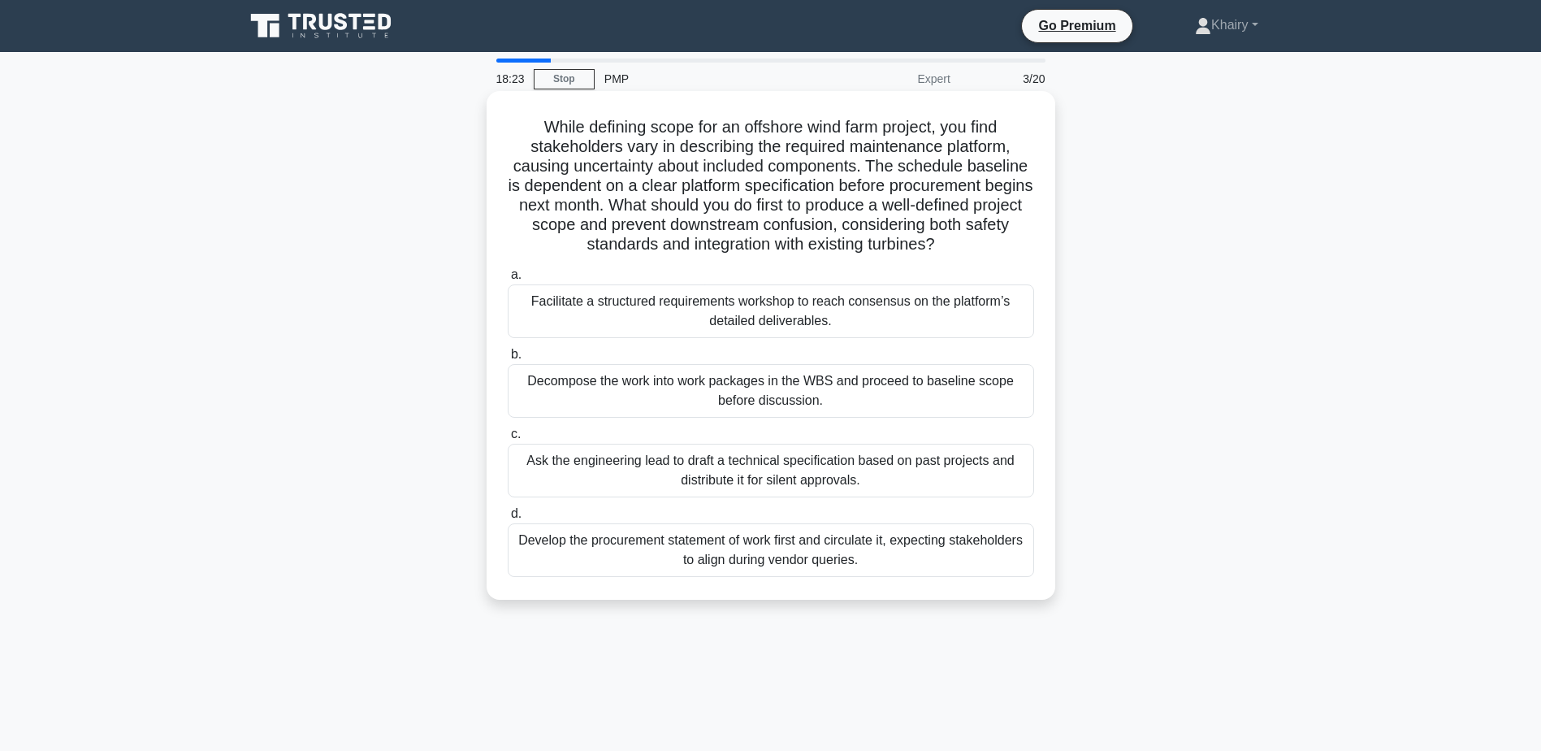
drag, startPoint x: 529, startPoint y: 117, endPoint x: 976, endPoint y: 242, distance: 463.9
click at [976, 242] on h5 "While defining scope for an offshore wind farm project, you find stakeholders v…" at bounding box center [771, 186] width 530 height 138
copy h5 "While defining scope for an offshore wind farm project, you find stakeholders v…"
click at [718, 305] on div "Facilitate a structured requirements workshop to reach consensus on the platfor…" at bounding box center [771, 311] width 526 height 54
click at [508, 280] on input "a. Facilitate a structured requirements workshop to reach consensus on the plat…" at bounding box center [508, 275] width 0 height 11
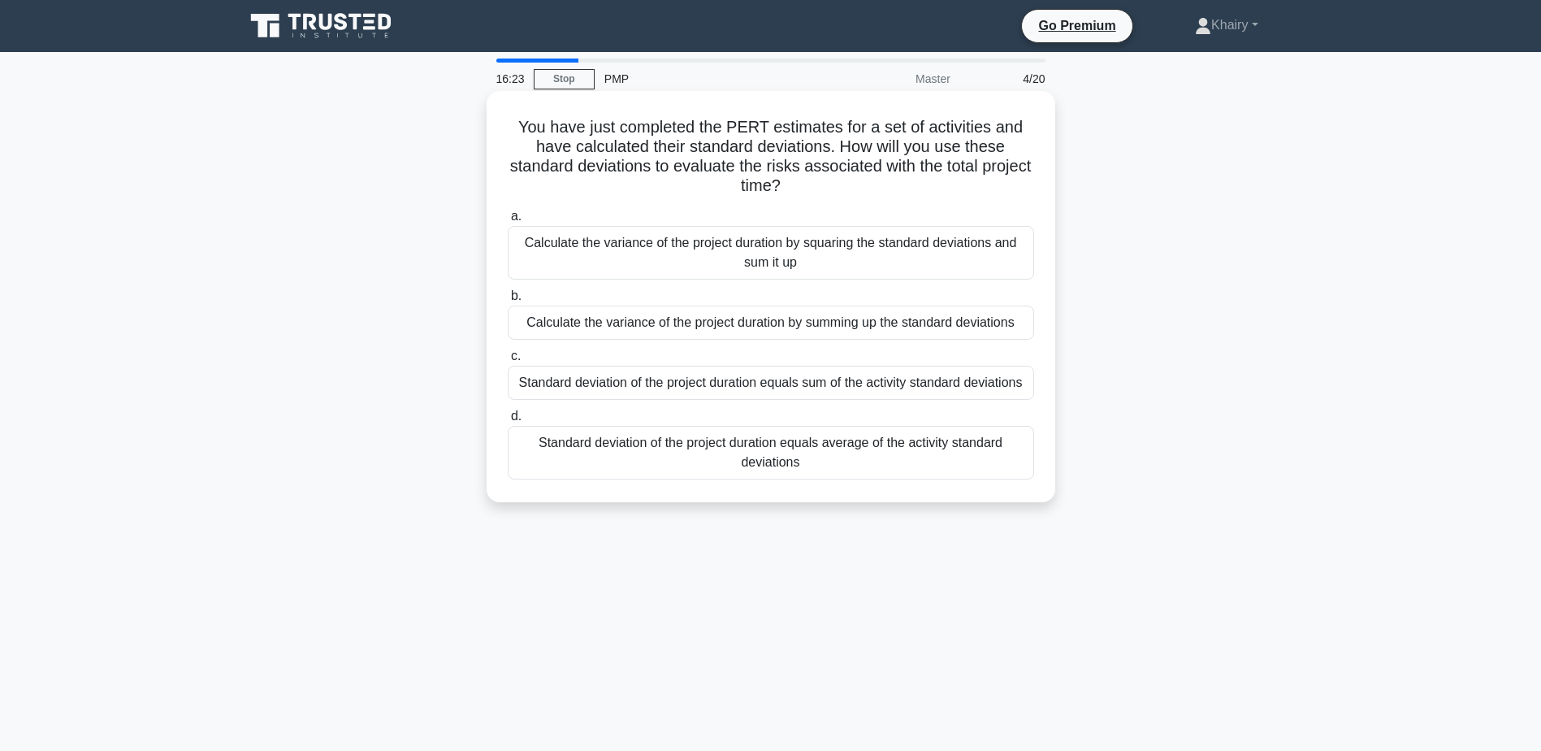
click at [886, 385] on div "Standard deviation of the project duration equals sum of the activity standard …" at bounding box center [771, 383] width 526 height 34
click at [508, 361] on input "c. Standard deviation of the project duration equals sum of the activity standa…" at bounding box center [508, 356] width 0 height 11
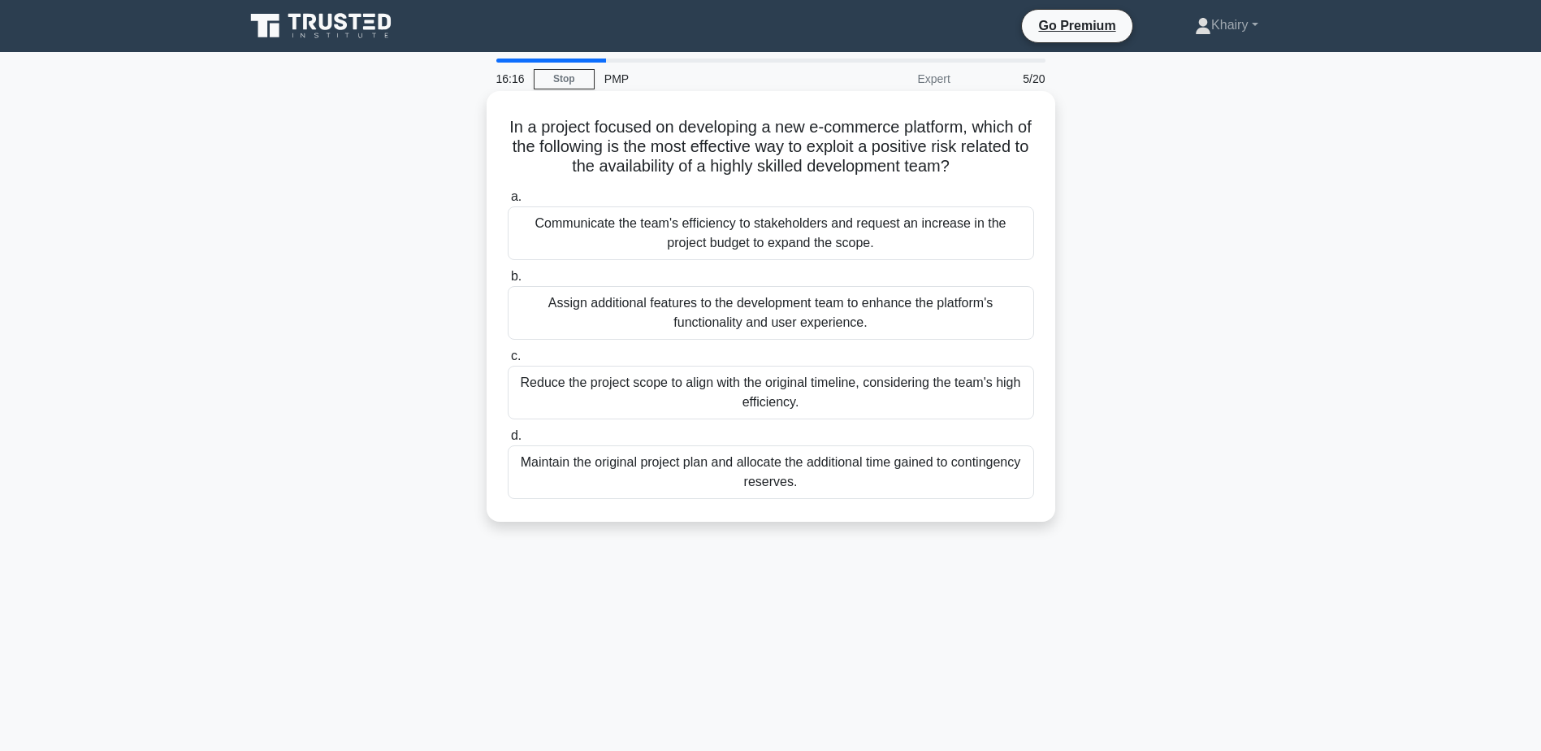
drag, startPoint x: 510, startPoint y: 119, endPoint x: 996, endPoint y: 166, distance: 487.9
click at [996, 166] on h5 "In a project focused on developing a new e-commerce platform, which of the foll…" at bounding box center [771, 147] width 530 height 60
copy h5 "In a project focused on developing a new e-commerce platform, which of the foll…"
click at [681, 465] on div "Maintain the original project plan and allocate the additional time gained to c…" at bounding box center [771, 472] width 526 height 54
click at [508, 441] on input "d. Maintain the original project plan and allocate the additional time gained t…" at bounding box center [508, 436] width 0 height 11
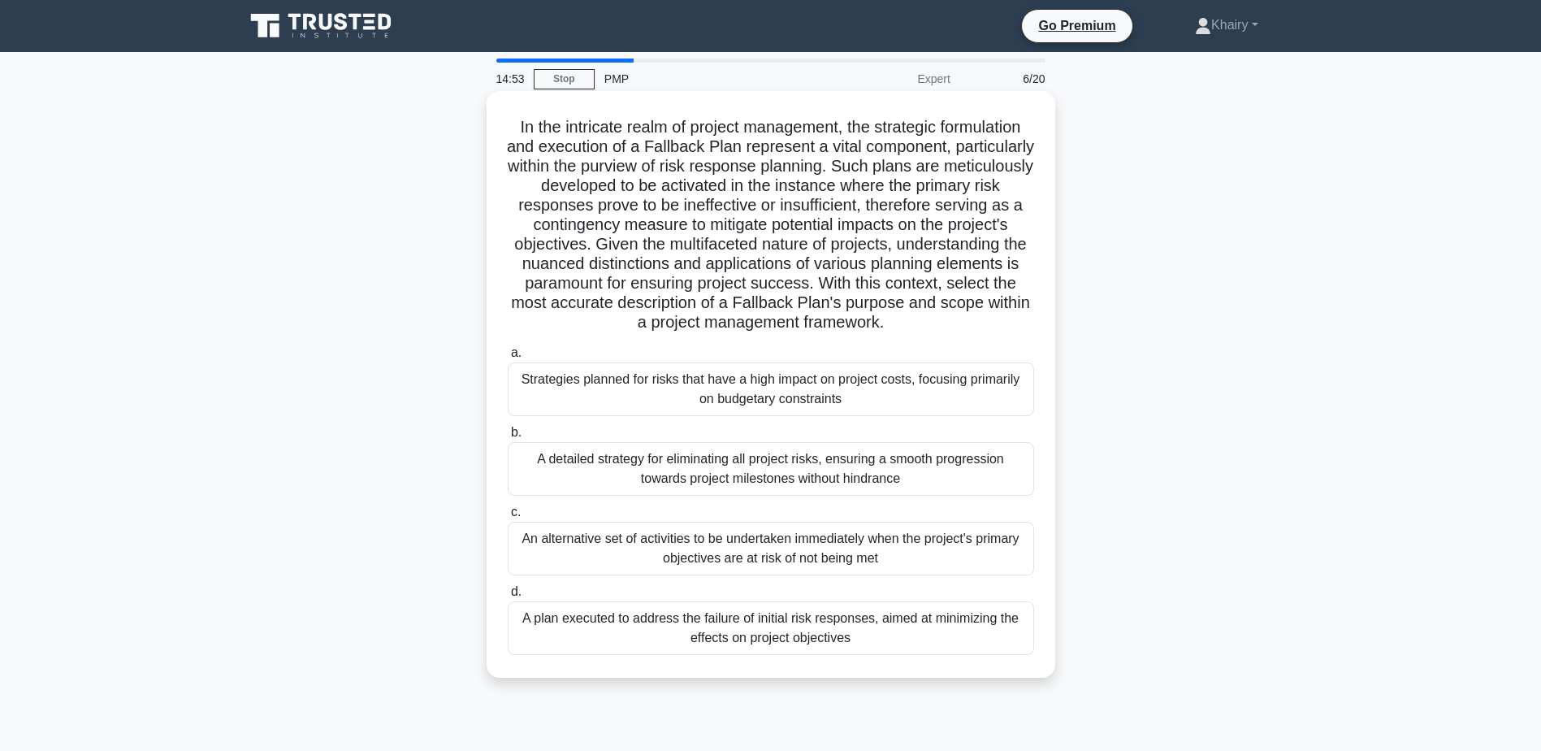
drag, startPoint x: 506, startPoint y: 122, endPoint x: 987, endPoint y: 323, distance: 521.4
click at [987, 323] on h5 "In the intricate realm of project management, the strategic formulation and exe…" at bounding box center [771, 225] width 530 height 216
copy h5 "In the intricate realm of project management, the strategic formulation and exe…"
click at [625, 548] on div "An alternative set of activities to be undertaken immediately when the project'…" at bounding box center [771, 548] width 526 height 54
click at [508, 517] on input "c. An alternative set of activities to be undertaken immediately when the proje…" at bounding box center [508, 512] width 0 height 11
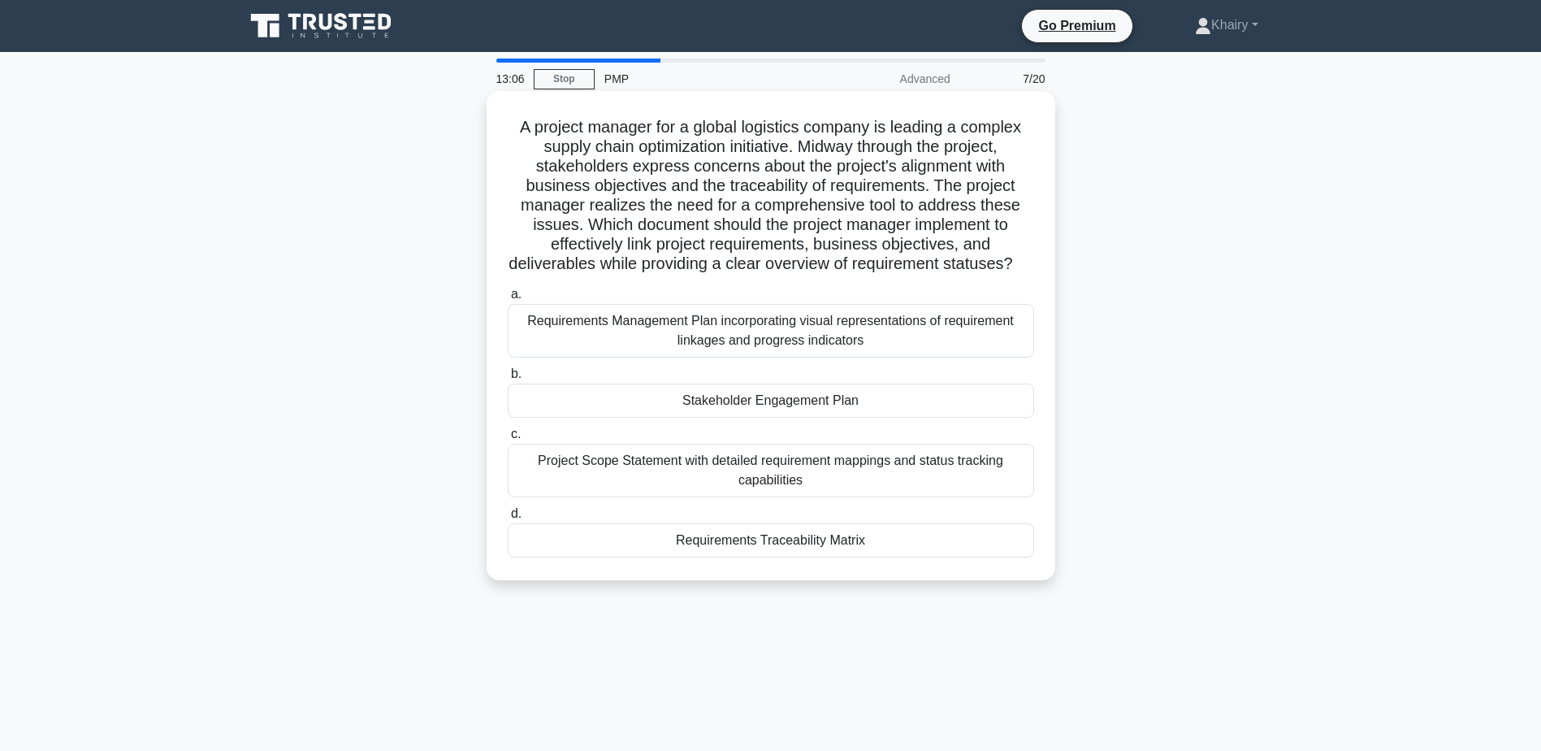
drag, startPoint x: 517, startPoint y: 115, endPoint x: 1004, endPoint y: 286, distance: 516.6
click at [1004, 286] on div "A project manager for a global logistics company is leading a complex supply ch…" at bounding box center [771, 335] width 556 height 476
copy h5 "A project manager for a global logistics company is leading a complex supply ch…"
click at [743, 557] on div "Requirements Traceability Matrix" at bounding box center [771, 540] width 526 height 34
click at [508, 519] on input "d. Requirements Traceability Matrix" at bounding box center [508, 513] width 0 height 11
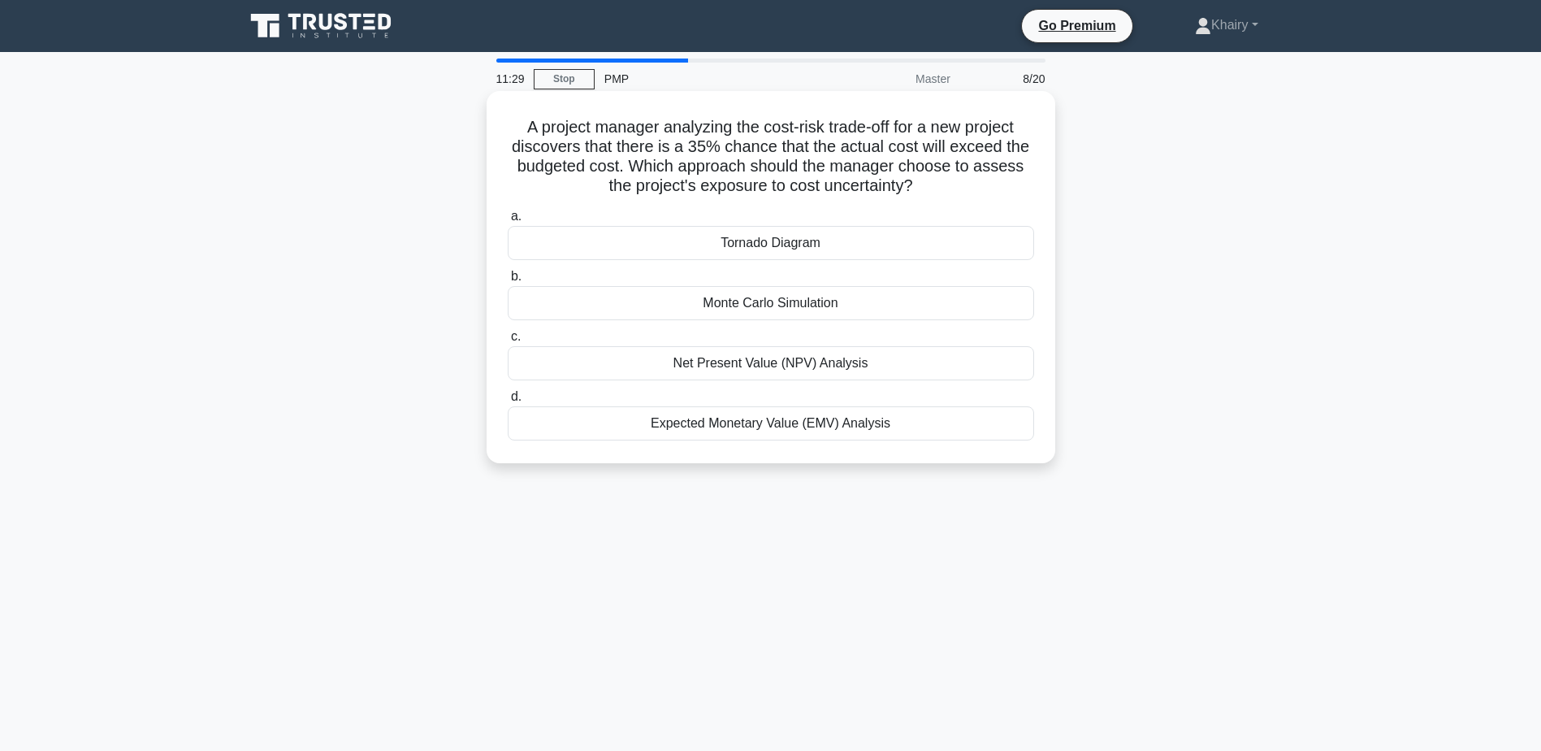
click at [768, 305] on div "Monte Carlo Simulation" at bounding box center [771, 303] width 526 height 34
click at [508, 282] on input "b. Monte Carlo Simulation" at bounding box center [508, 276] width 0 height 11
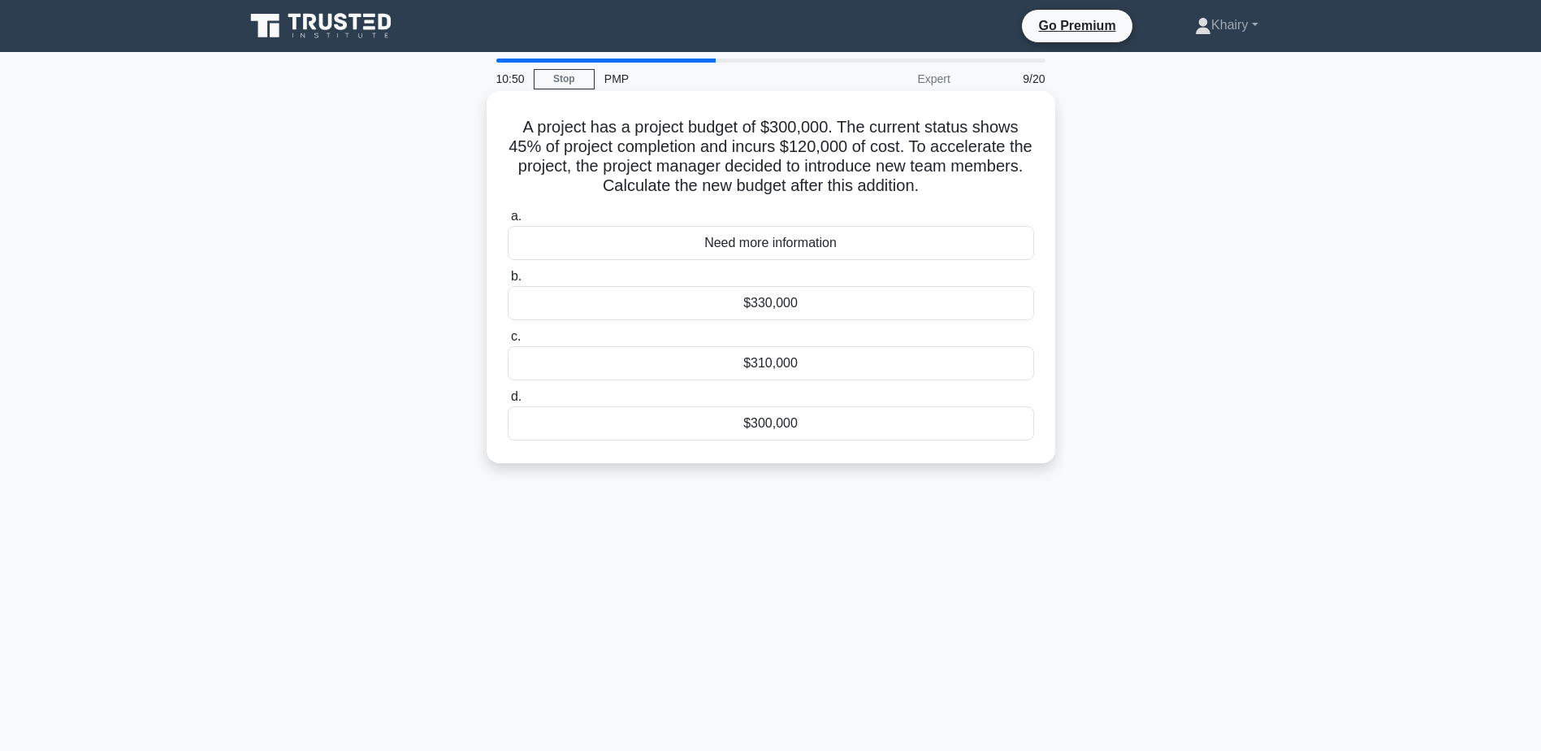
click at [721, 247] on div "Need more information" at bounding box center [771, 243] width 526 height 34
click at [508, 222] on input "a. Need more information" at bounding box center [508, 216] width 0 height 11
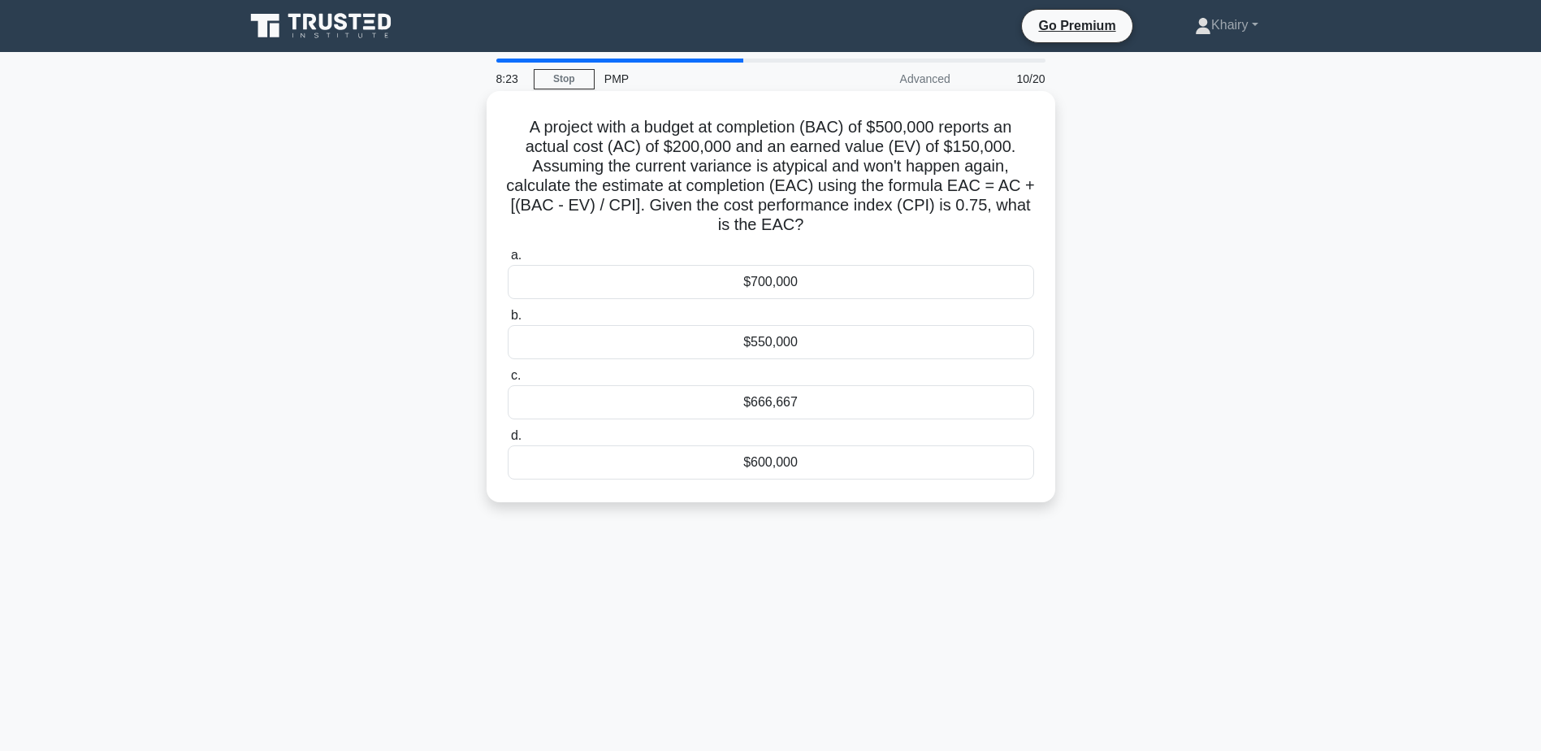
click at [769, 406] on div "$666,667" at bounding box center [771, 402] width 526 height 34
click at [508, 381] on input "c. $666,667" at bounding box center [508, 375] width 0 height 11
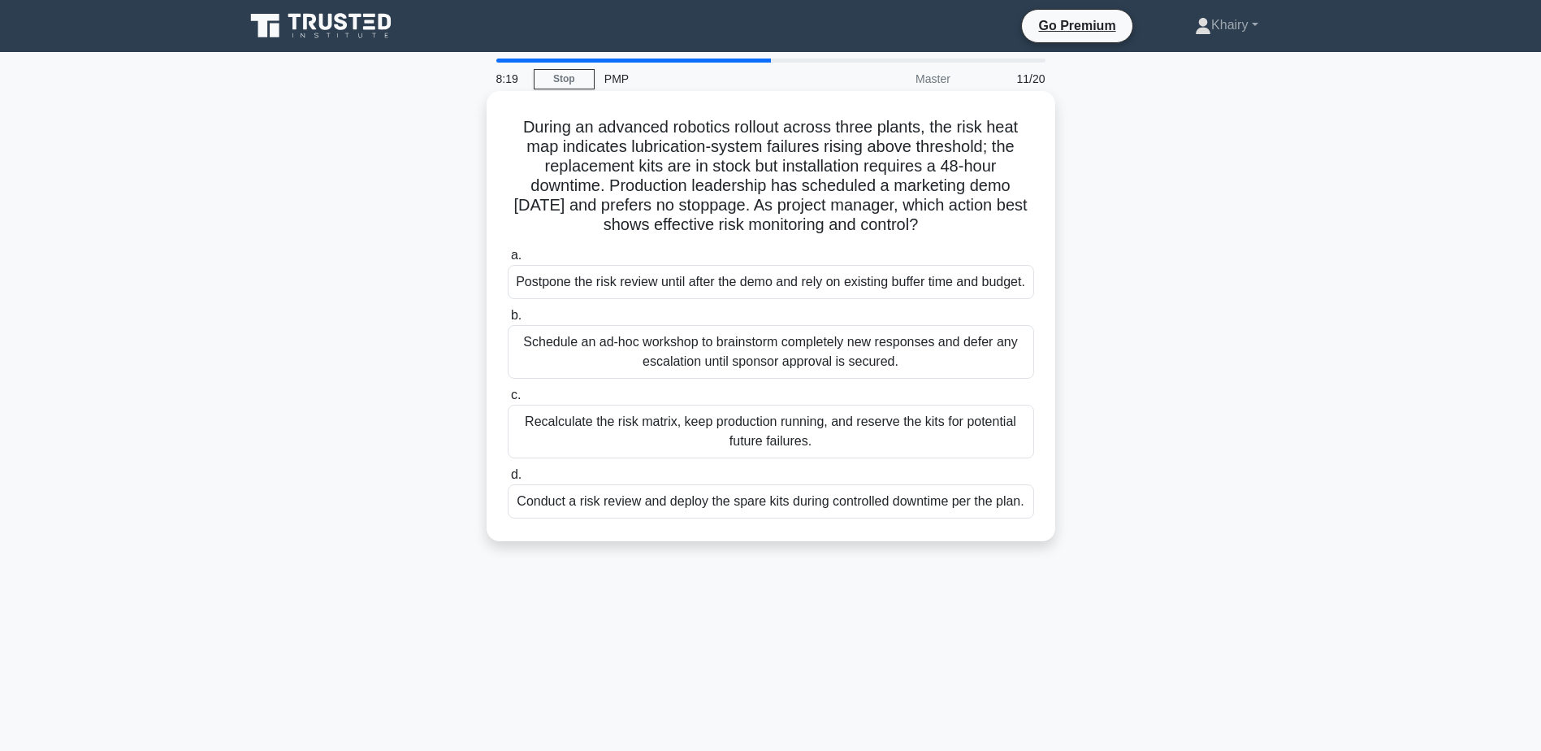
drag, startPoint x: 502, startPoint y: 123, endPoint x: 954, endPoint y: 225, distance: 463.1
click at [954, 225] on div "During an advanced robotics rollout across three plants, the risk heat map indi…" at bounding box center [771, 315] width 556 height 437
copy h5 "During an advanced robotics rollout across three plants, the risk heat map indi…"
click at [731, 454] on div "Recalculate the risk matrix, keep production running, and reserve the kits for …" at bounding box center [771, 432] width 526 height 54
click at [508, 400] on input "c. Recalculate the risk matrix, keep production running, and reserve the kits f…" at bounding box center [508, 395] width 0 height 11
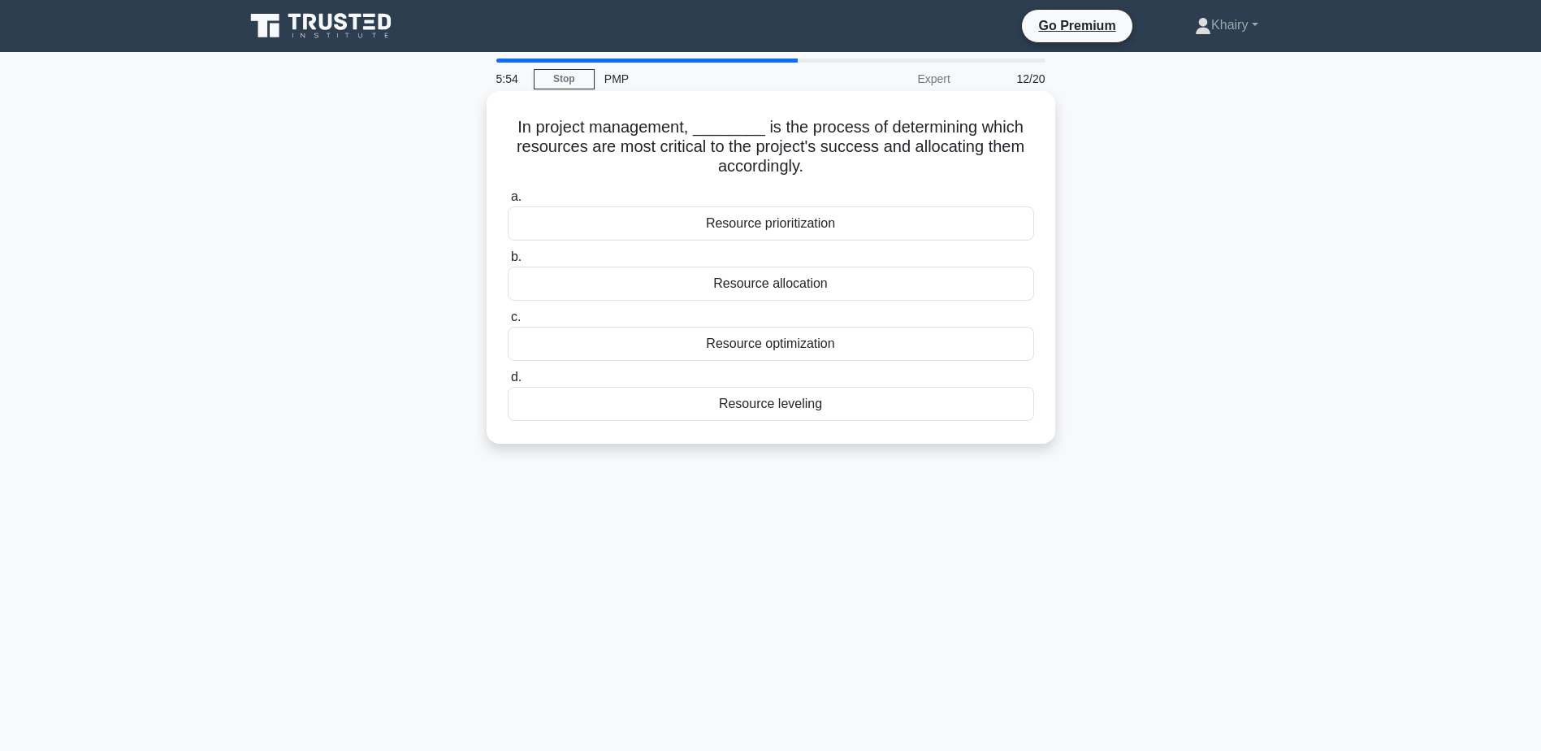
click at [773, 224] on div "Resource prioritization" at bounding box center [771, 223] width 526 height 34
click at [508, 202] on input "a. Resource prioritization" at bounding box center [508, 197] width 0 height 11
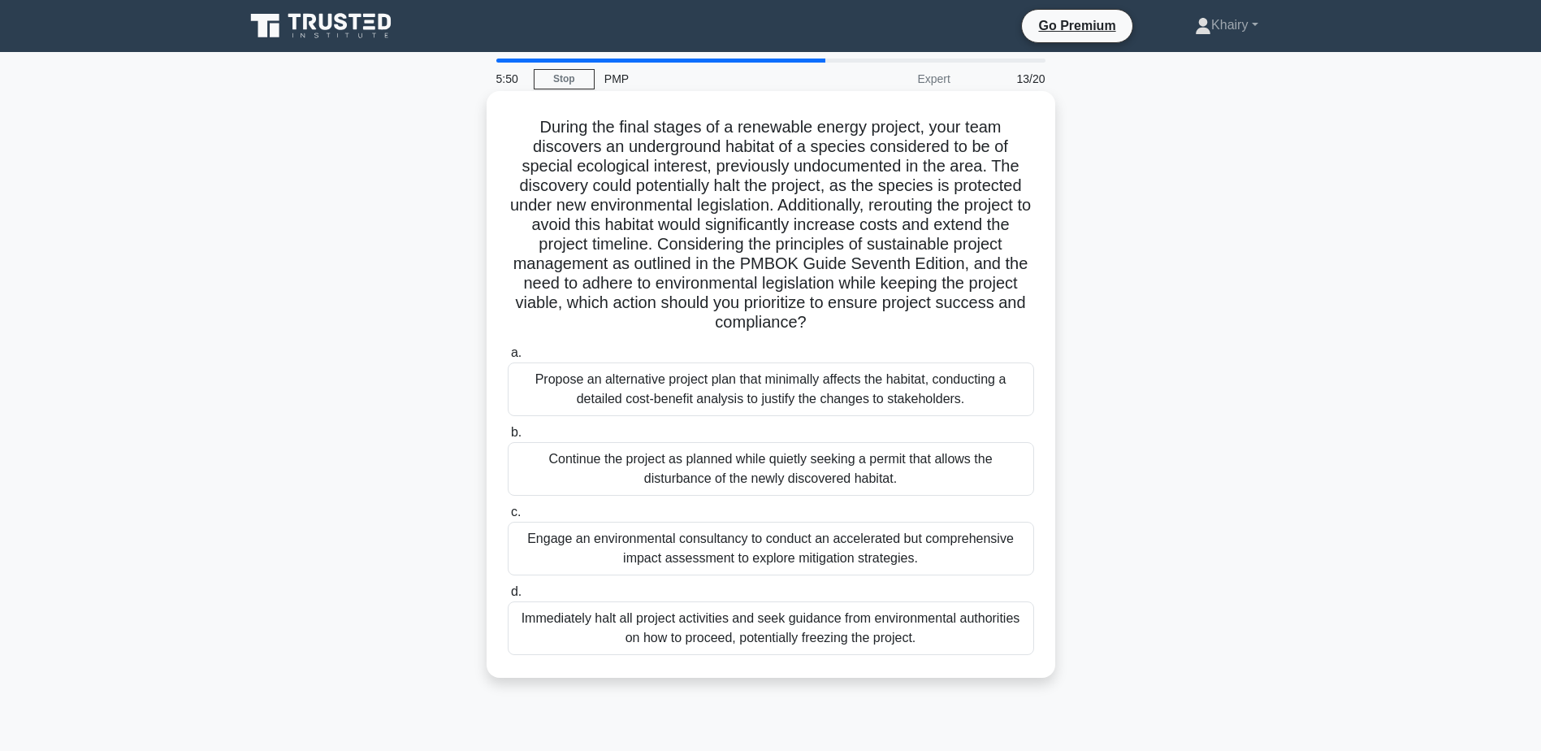
drag, startPoint x: 527, startPoint y: 123, endPoint x: 843, endPoint y: 316, distance: 370.0
click at [843, 316] on h5 "During the final stages of a renewable energy project, your team discovers an u…" at bounding box center [771, 225] width 530 height 216
copy h5 "During the final stages of a renewable energy project, your team discovers an u…"
click at [735, 393] on div "Propose an alternative project plan that minimally affects the habitat, conduct…" at bounding box center [771, 389] width 526 height 54
click at [508, 358] on input "a. Propose an alternative project plan that minimally affects the habitat, cond…" at bounding box center [508, 353] width 0 height 11
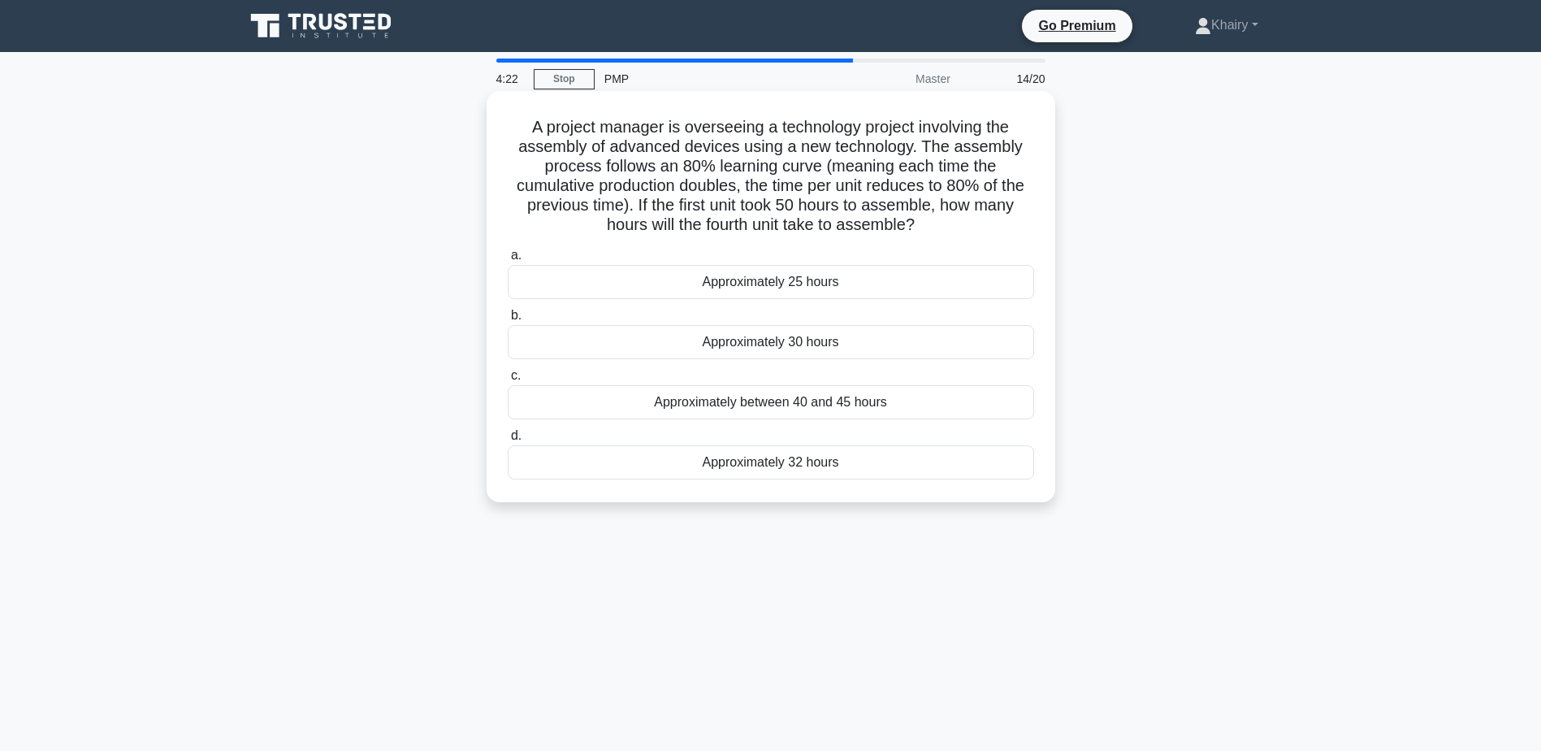
drag, startPoint x: 520, startPoint y: 123, endPoint x: 924, endPoint y: 221, distance: 416.1
click at [924, 221] on h5 "A project manager is overseeing a technology project involving the assembly of …" at bounding box center [771, 176] width 530 height 119
copy h5 "A project manager is overseeing a technology project involving the assembly of …"
click at [738, 279] on div "Approximately 25 hours" at bounding box center [771, 282] width 526 height 34
click at [508, 261] on input "a. Approximately 25 hours" at bounding box center [508, 255] width 0 height 11
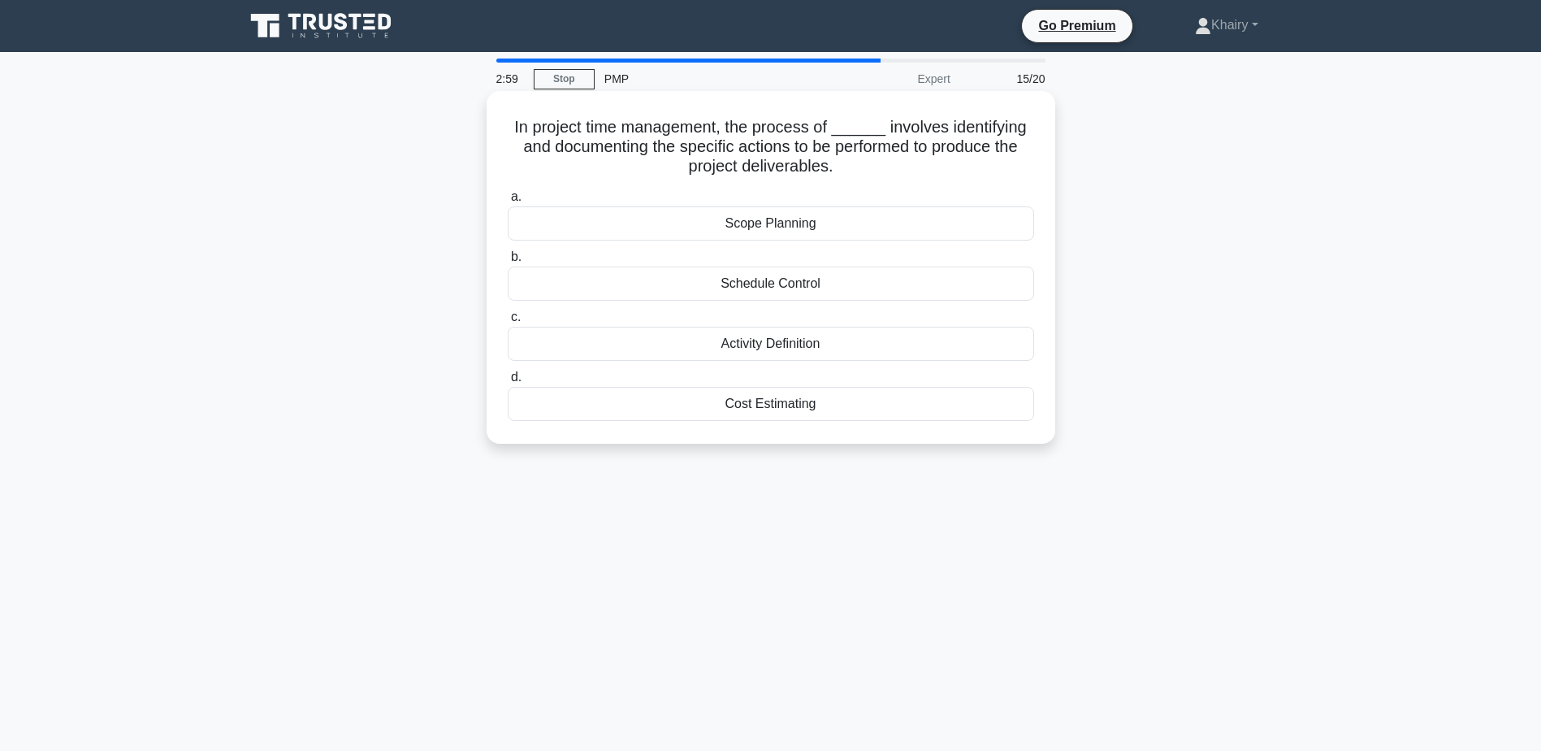
click at [789, 223] on div "Scope Planning" at bounding box center [771, 223] width 526 height 34
click at [508, 202] on input "a. Scope Planning" at bounding box center [508, 197] width 0 height 11
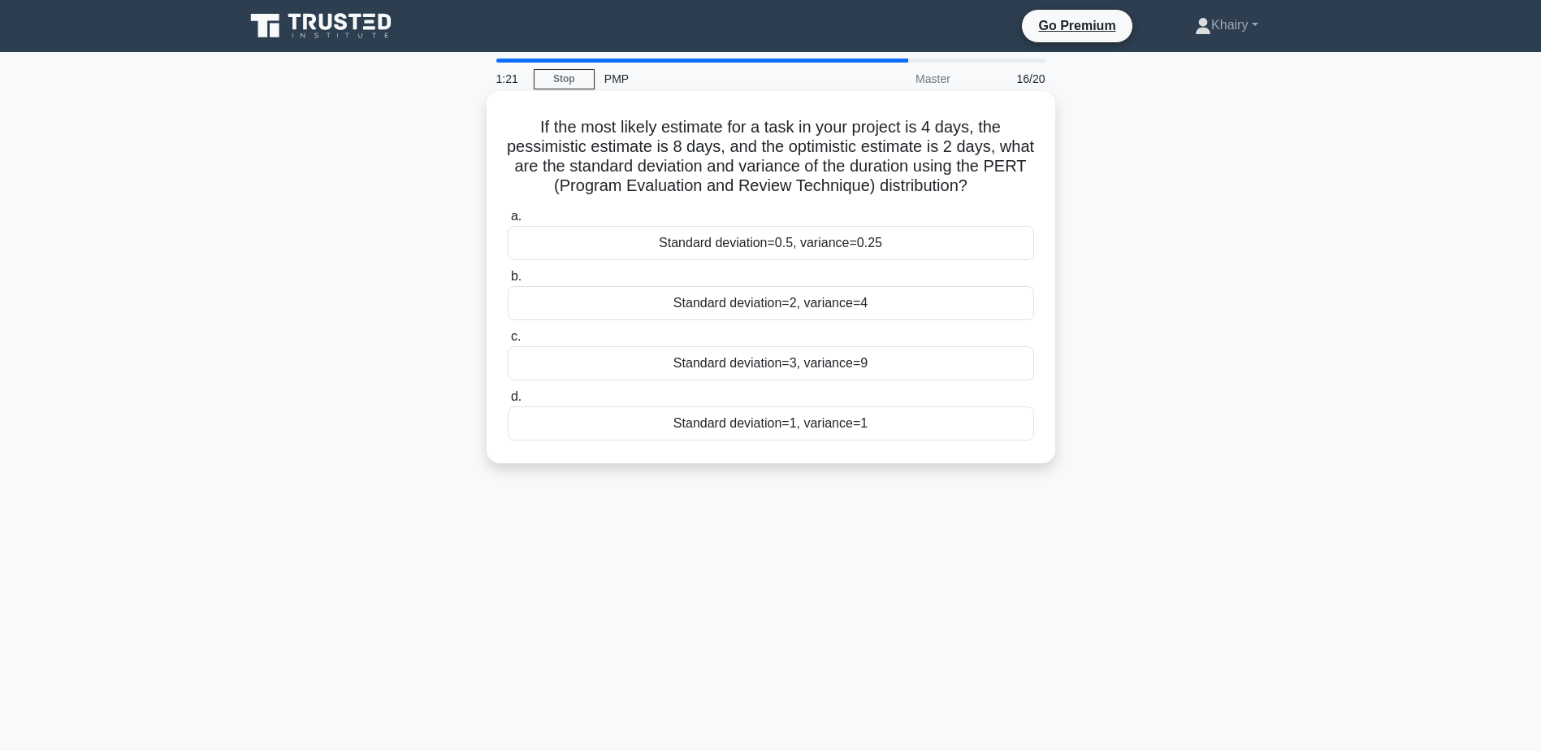
click at [719, 301] on div "Standard deviation=2, variance=4" at bounding box center [771, 303] width 526 height 34
click at [508, 282] on input "b. Standard deviation=2, variance=4" at bounding box center [508, 276] width 0 height 11
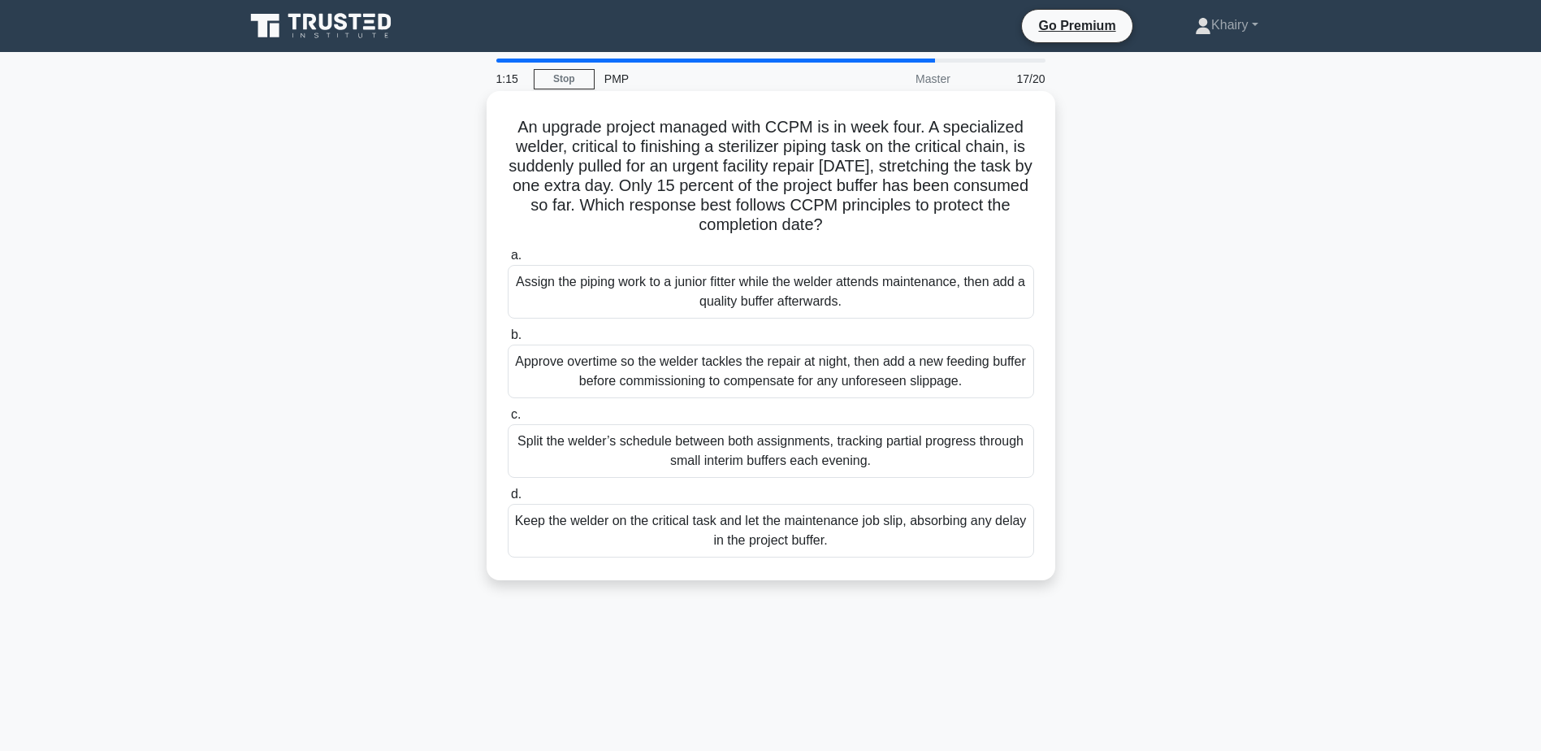
drag, startPoint x: 513, startPoint y: 126, endPoint x: 908, endPoint y: 223, distance: 407.4
click at [908, 223] on h5 "An upgrade project managed with CCPM is in week four. A specialized welder, cri…" at bounding box center [771, 176] width 530 height 119
copy h5 "An upgrade project managed with CCPM is in week four. A specialized welder, cri…"
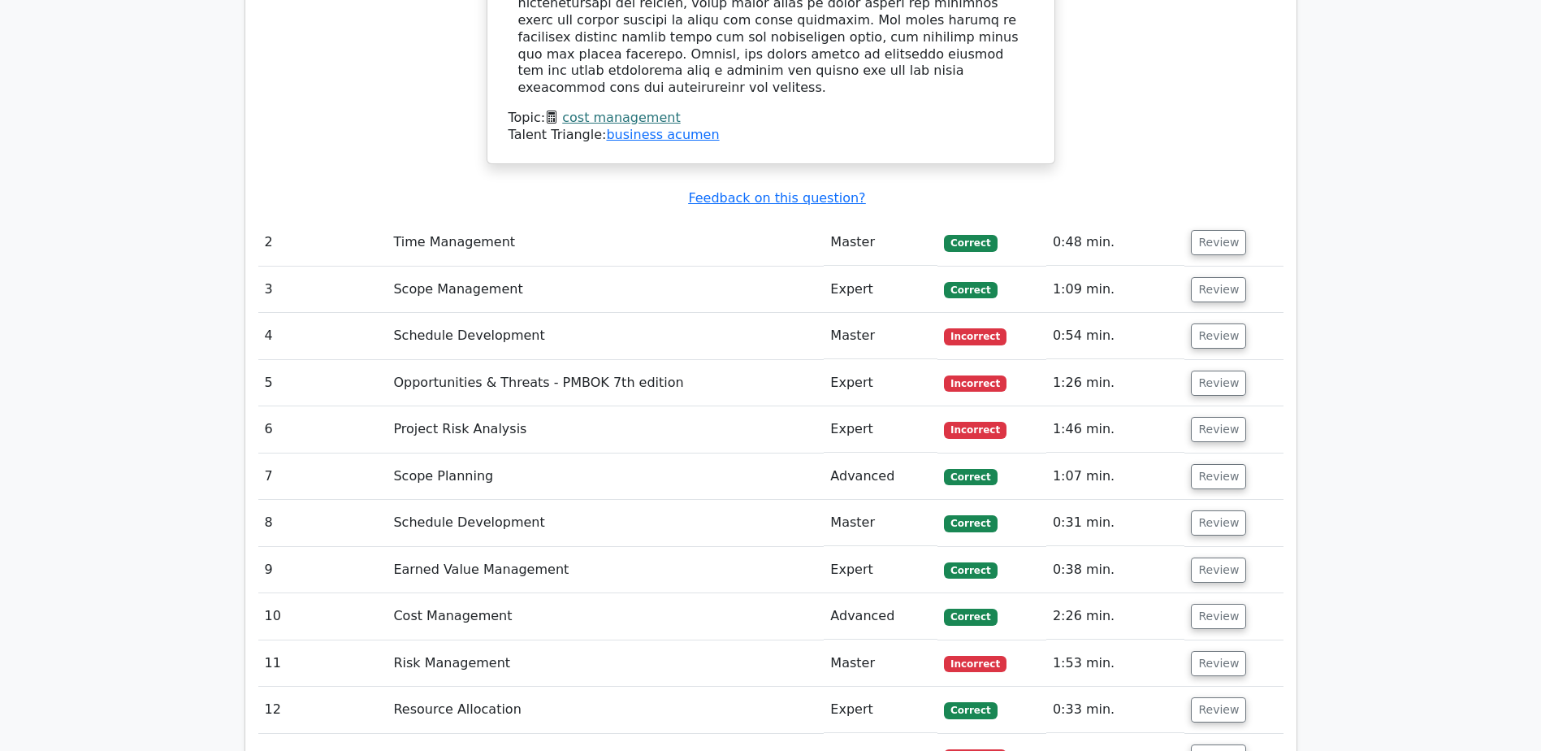
scroll to position [2193, 0]
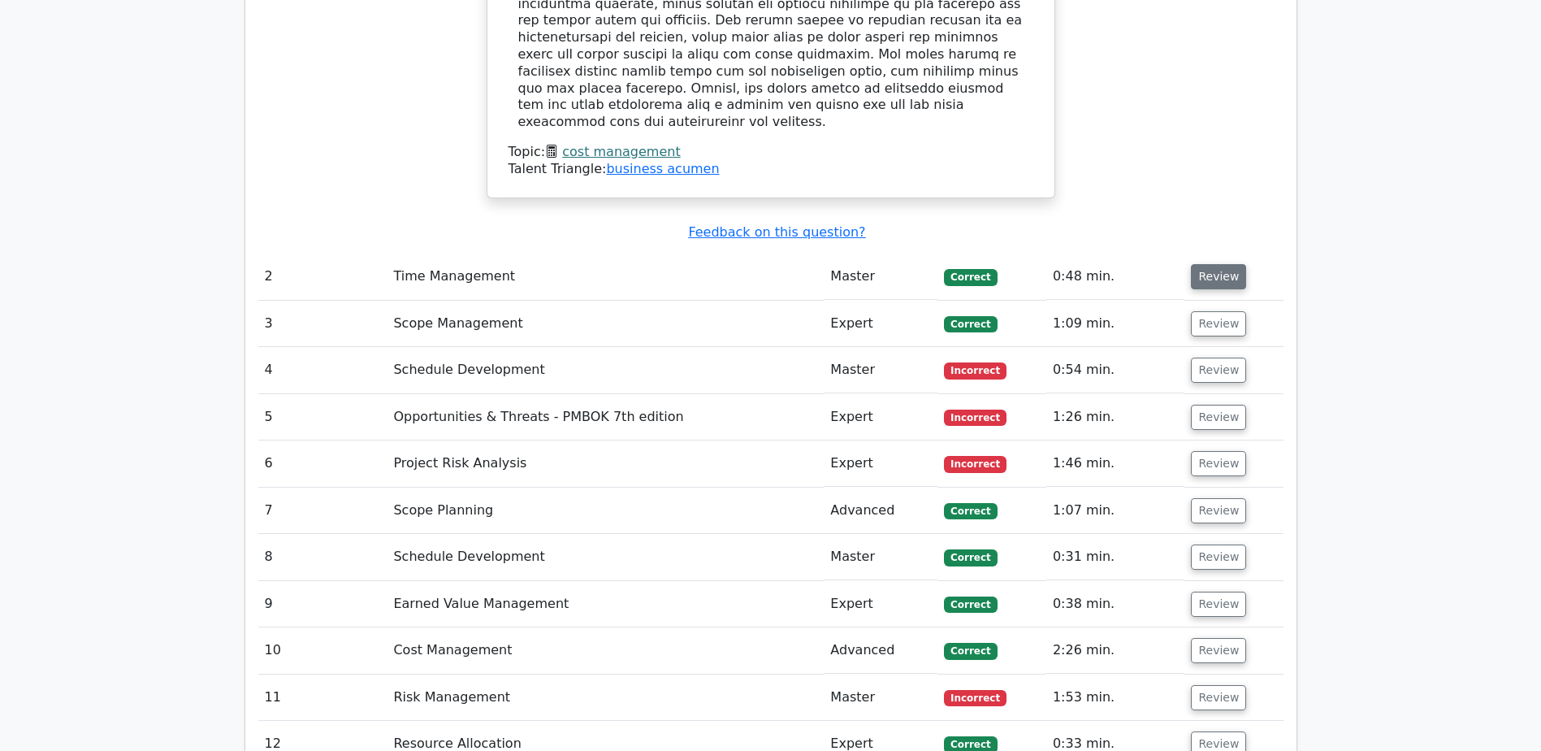
click at [1201, 264] on button "Review" at bounding box center [1218, 276] width 55 height 25
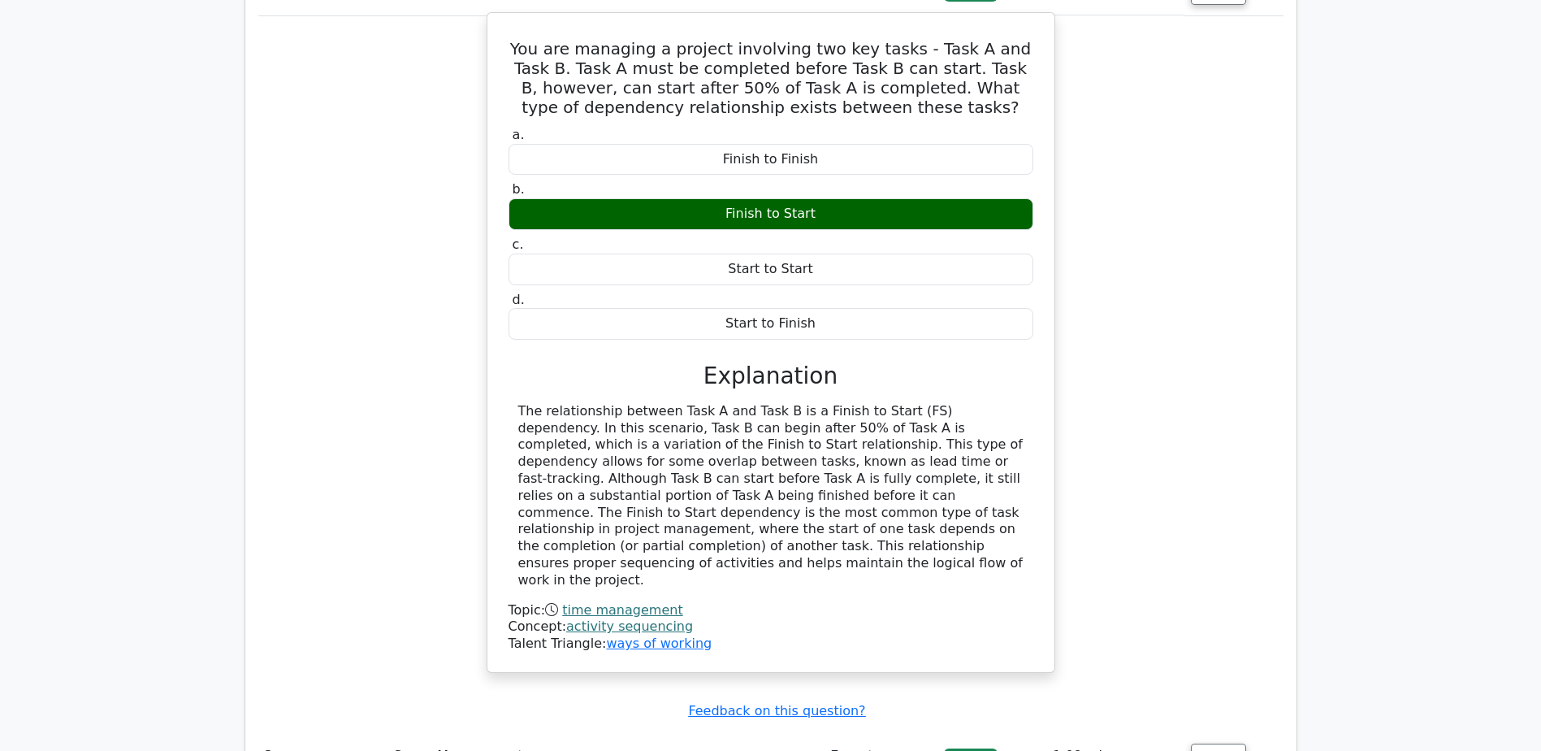
scroll to position [2599, 0]
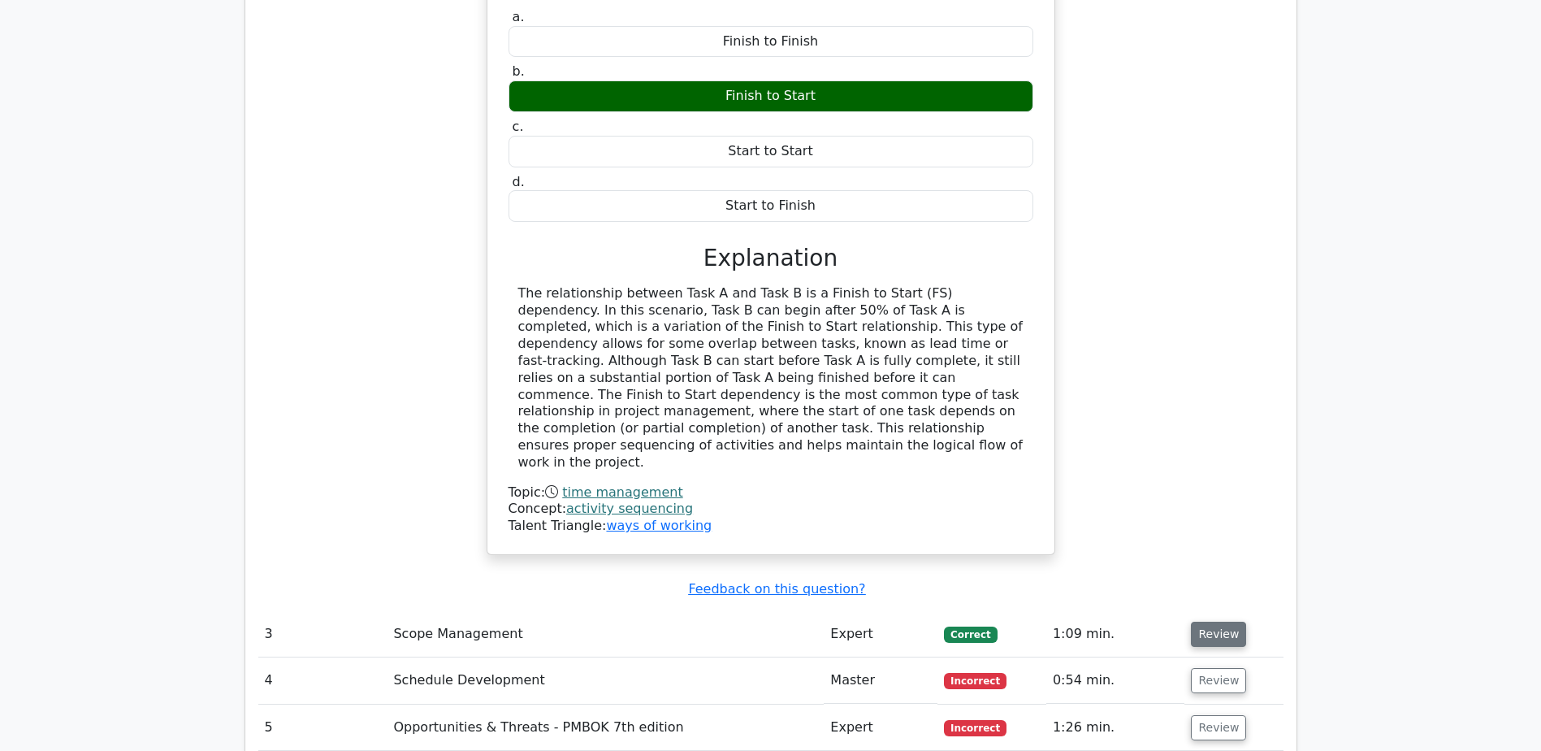
click at [1200, 621] on button "Review" at bounding box center [1218, 633] width 55 height 25
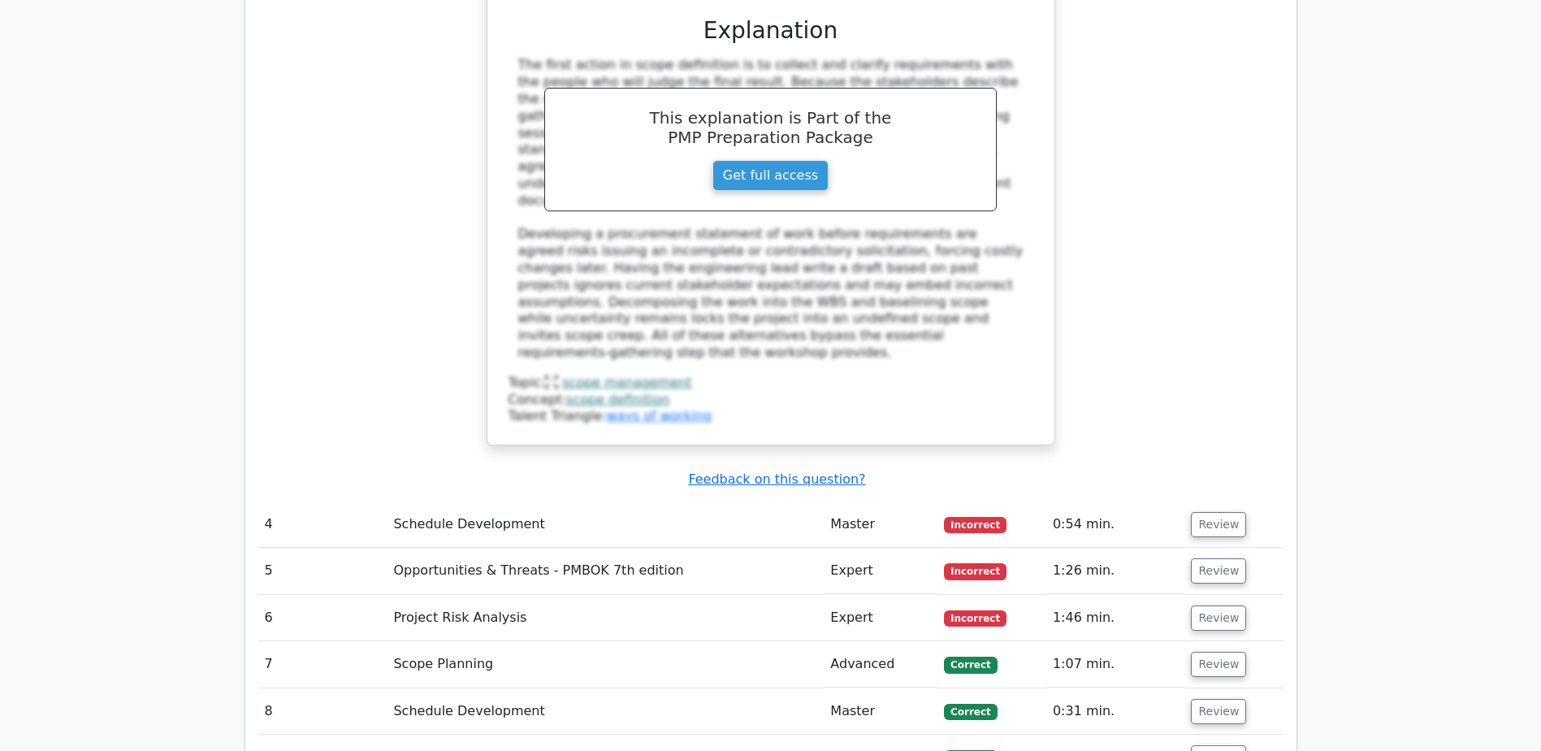
scroll to position [3736, 0]
click at [1206, 511] on button "Review" at bounding box center [1218, 523] width 55 height 25
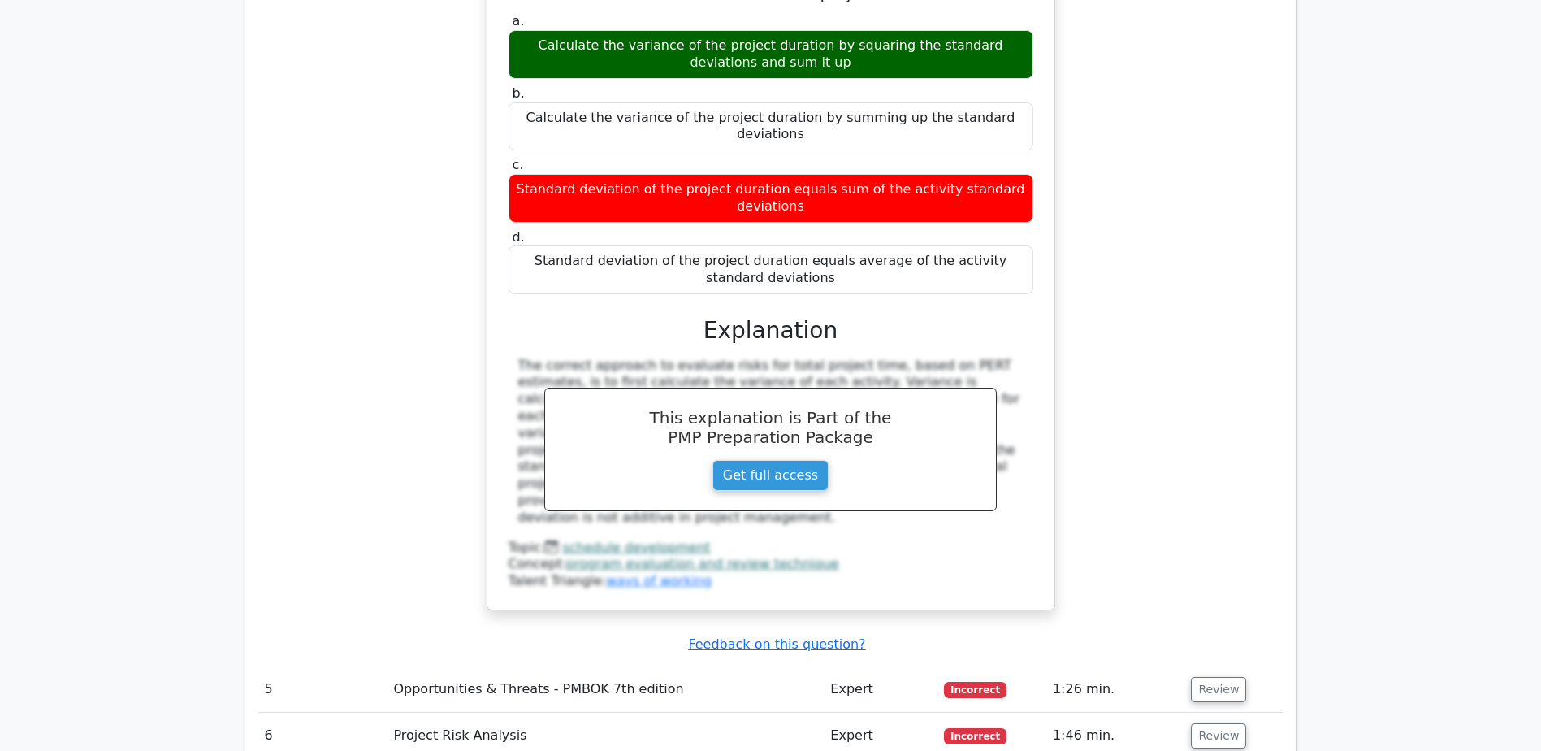
scroll to position [4386, 0]
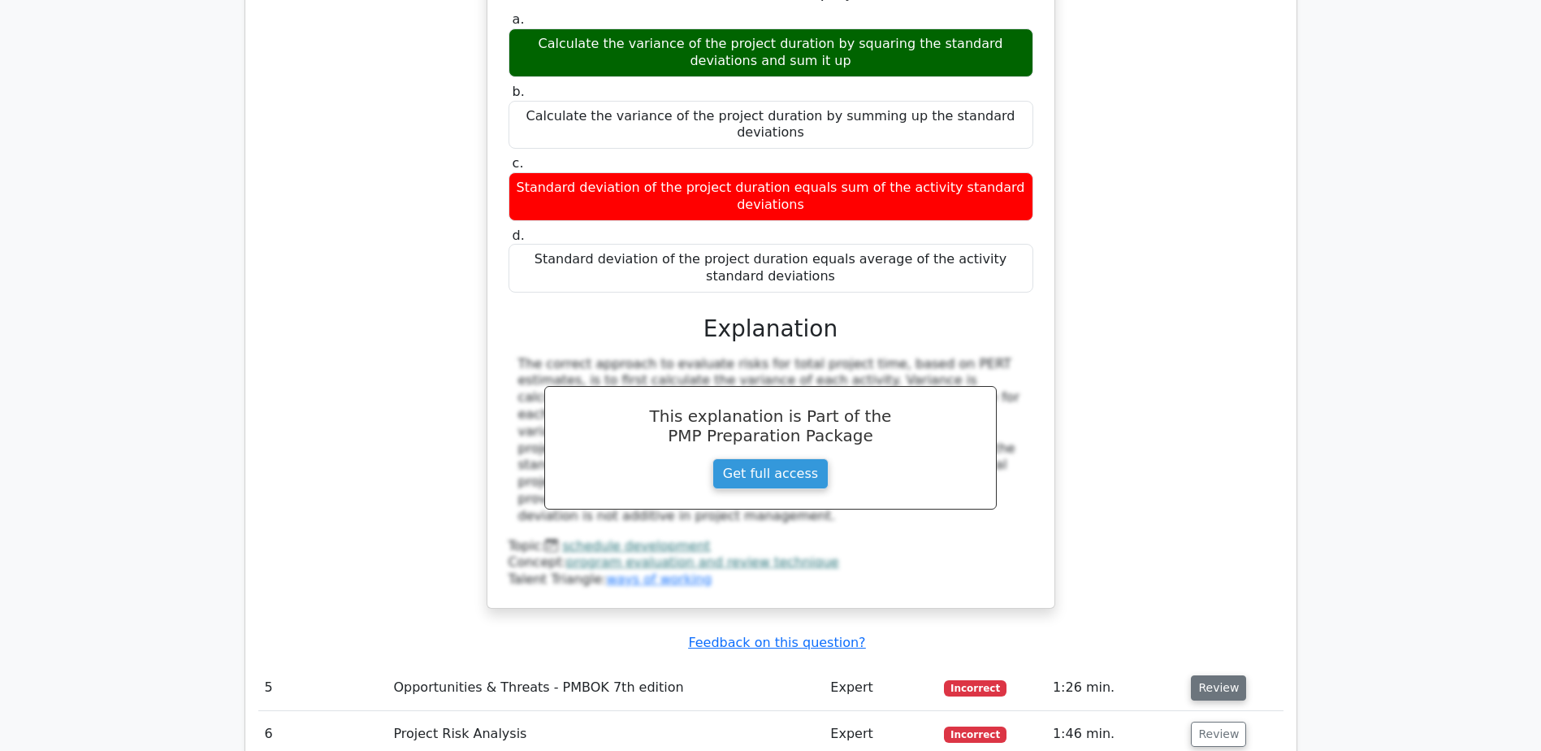
click at [1218, 675] on button "Review" at bounding box center [1218, 687] width 55 height 25
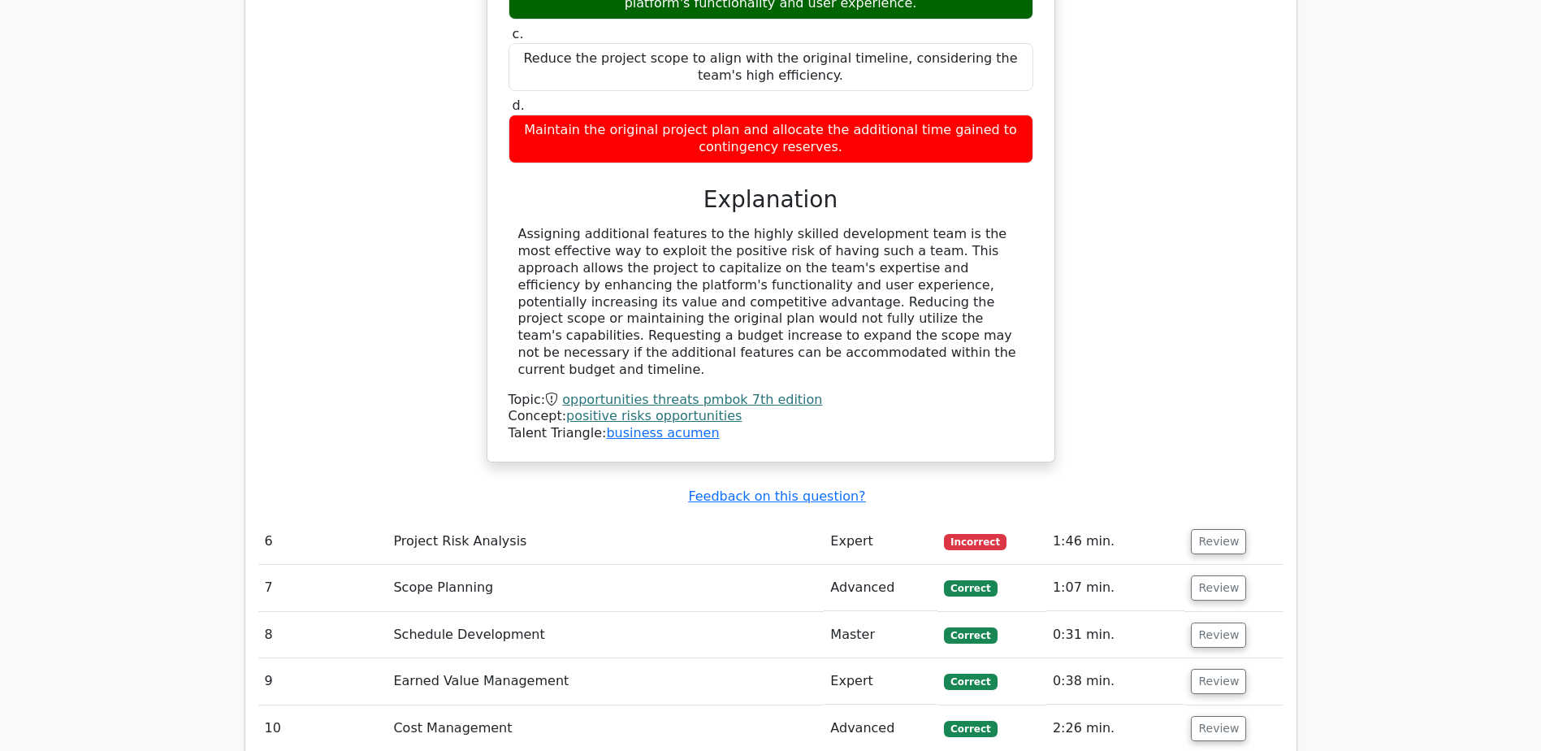
scroll to position [5361, 0]
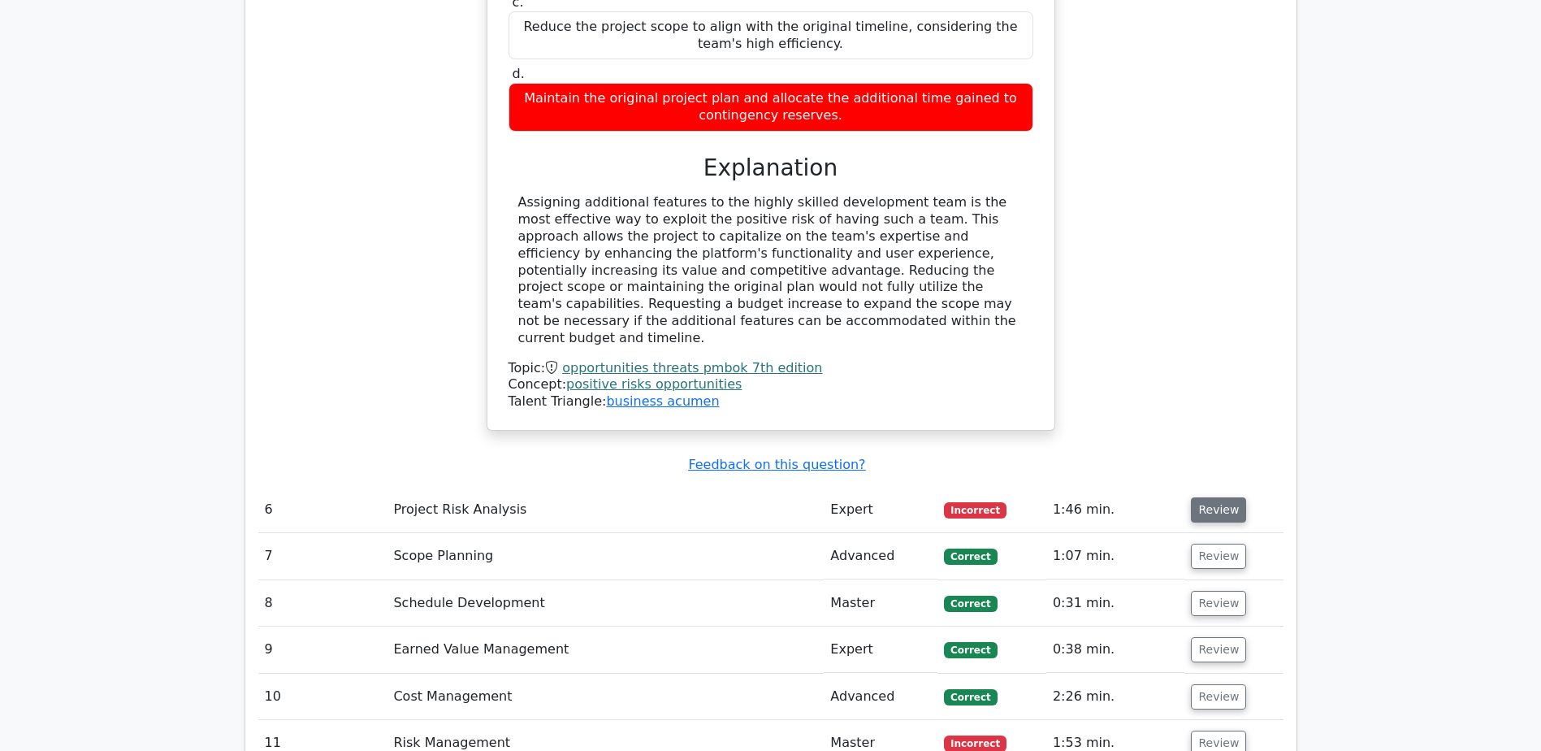
click at [1201, 497] on button "Review" at bounding box center [1218, 509] width 55 height 25
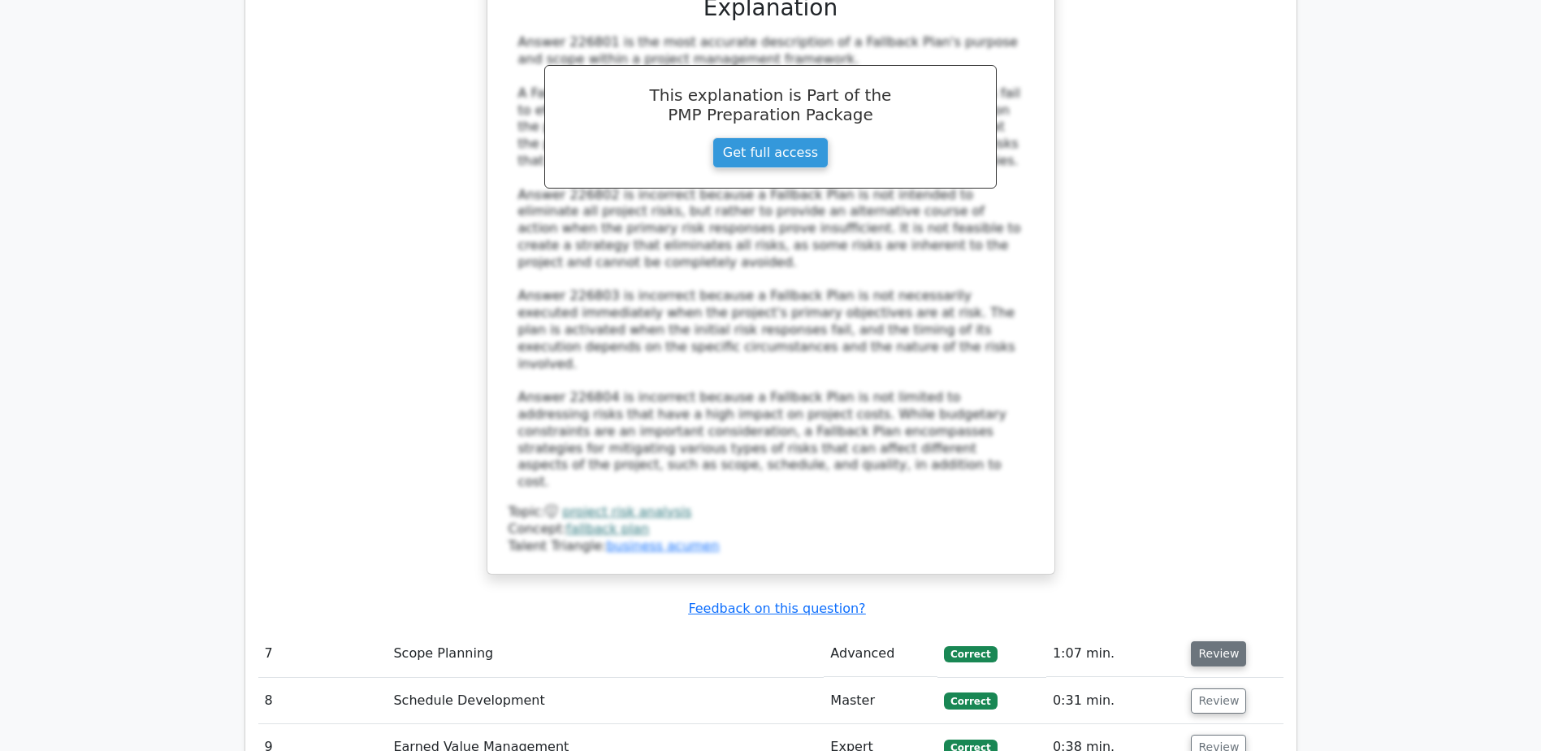
scroll to position [6498, 0]
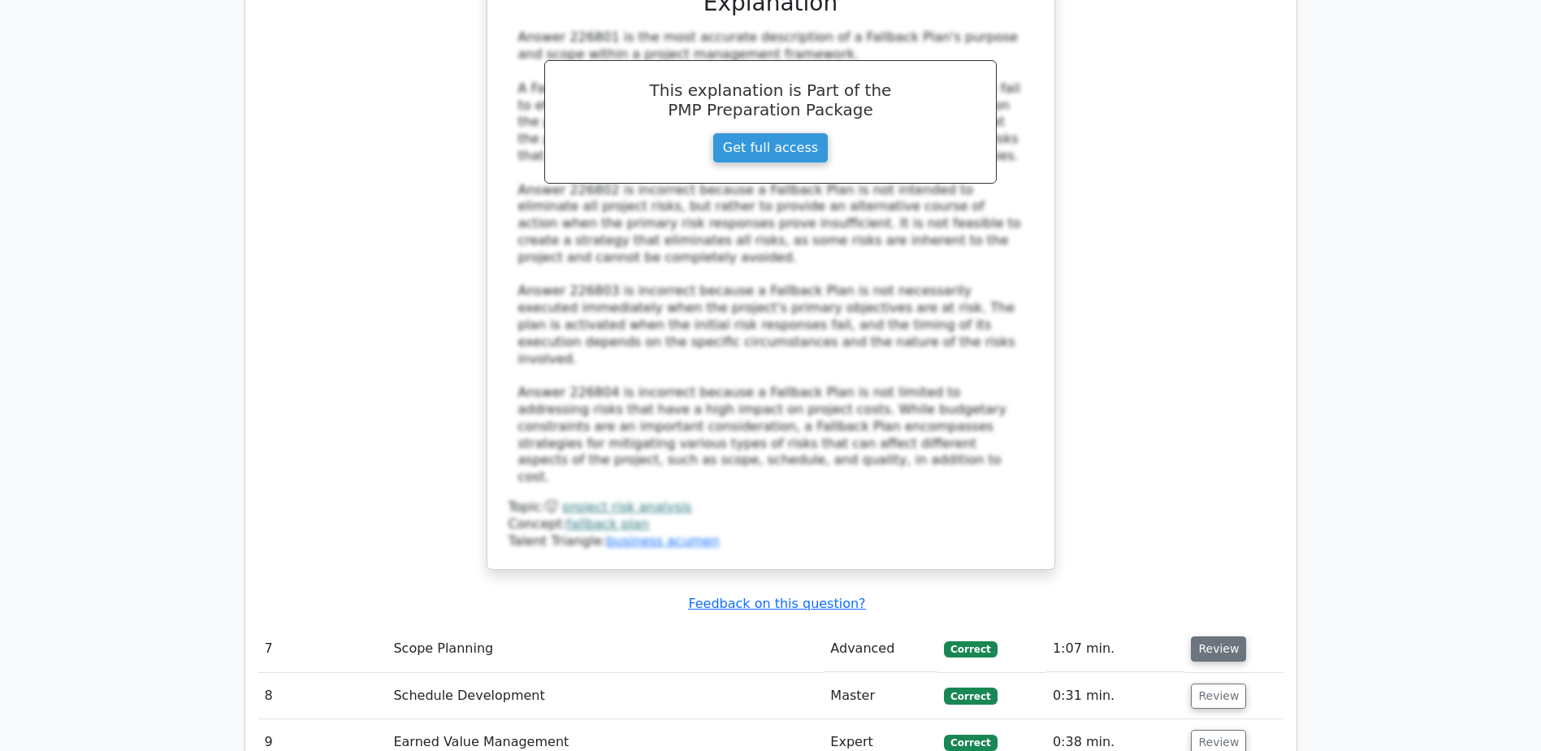
click at [1218, 636] on button "Review" at bounding box center [1218, 648] width 55 height 25
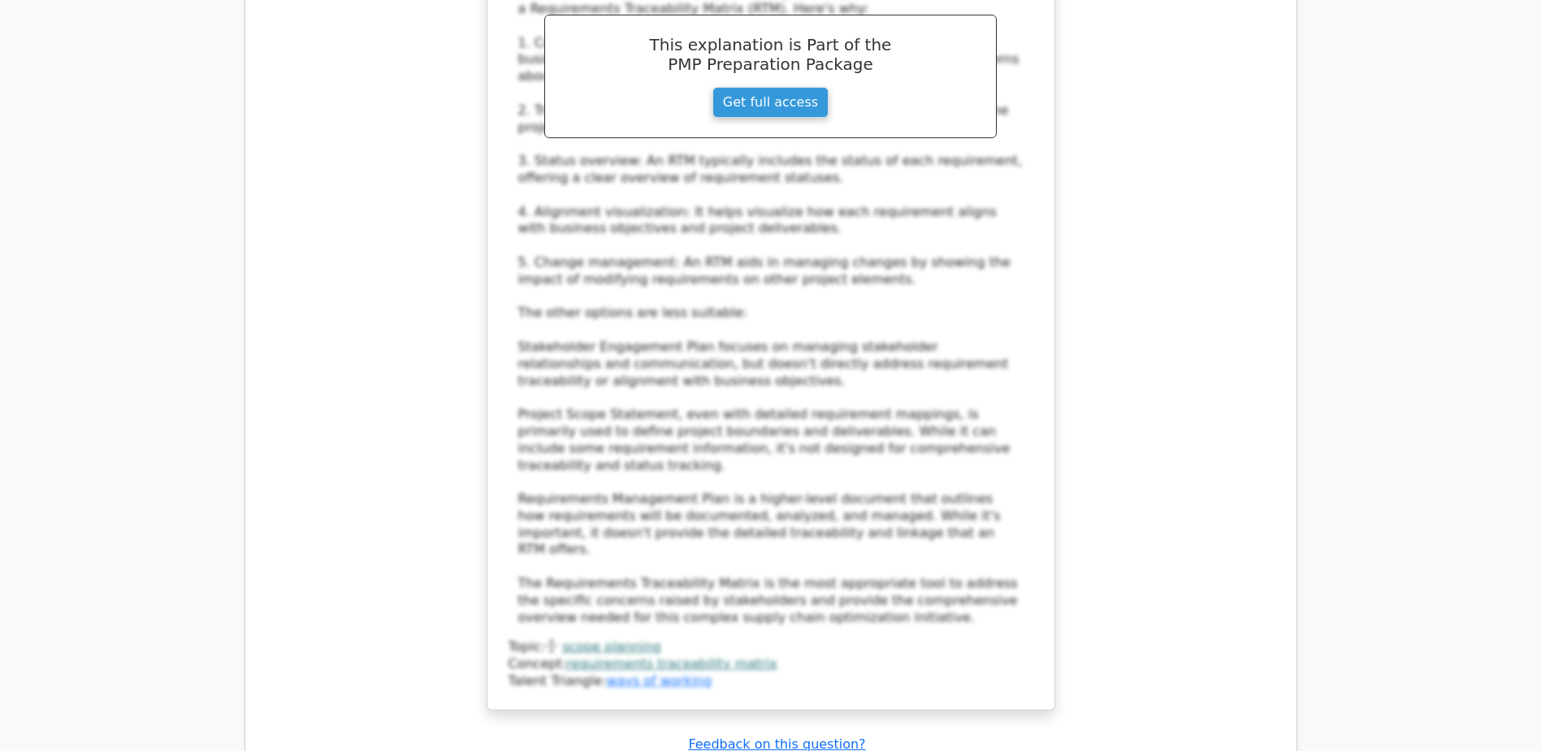
scroll to position [7717, 0]
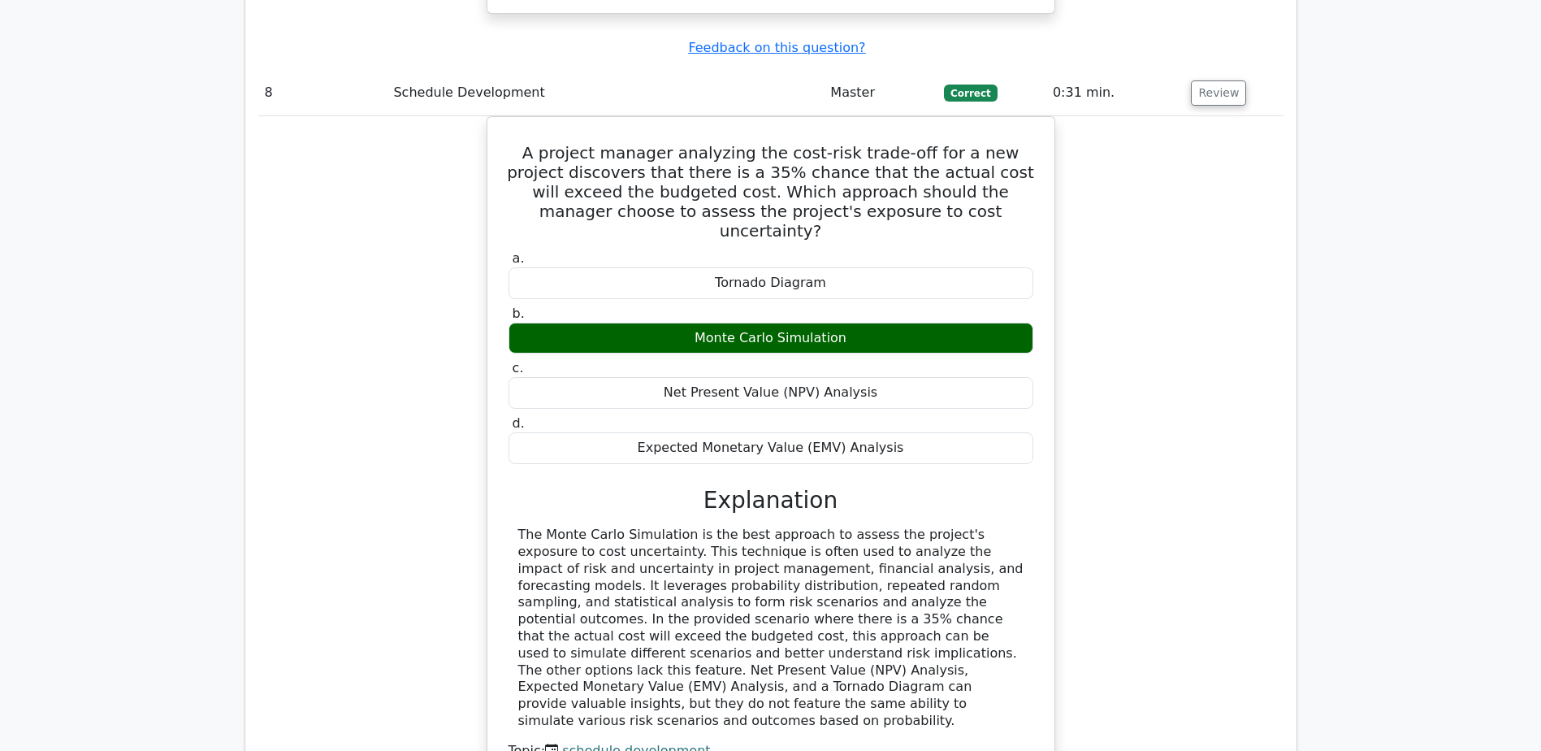
scroll to position [8448, 0]
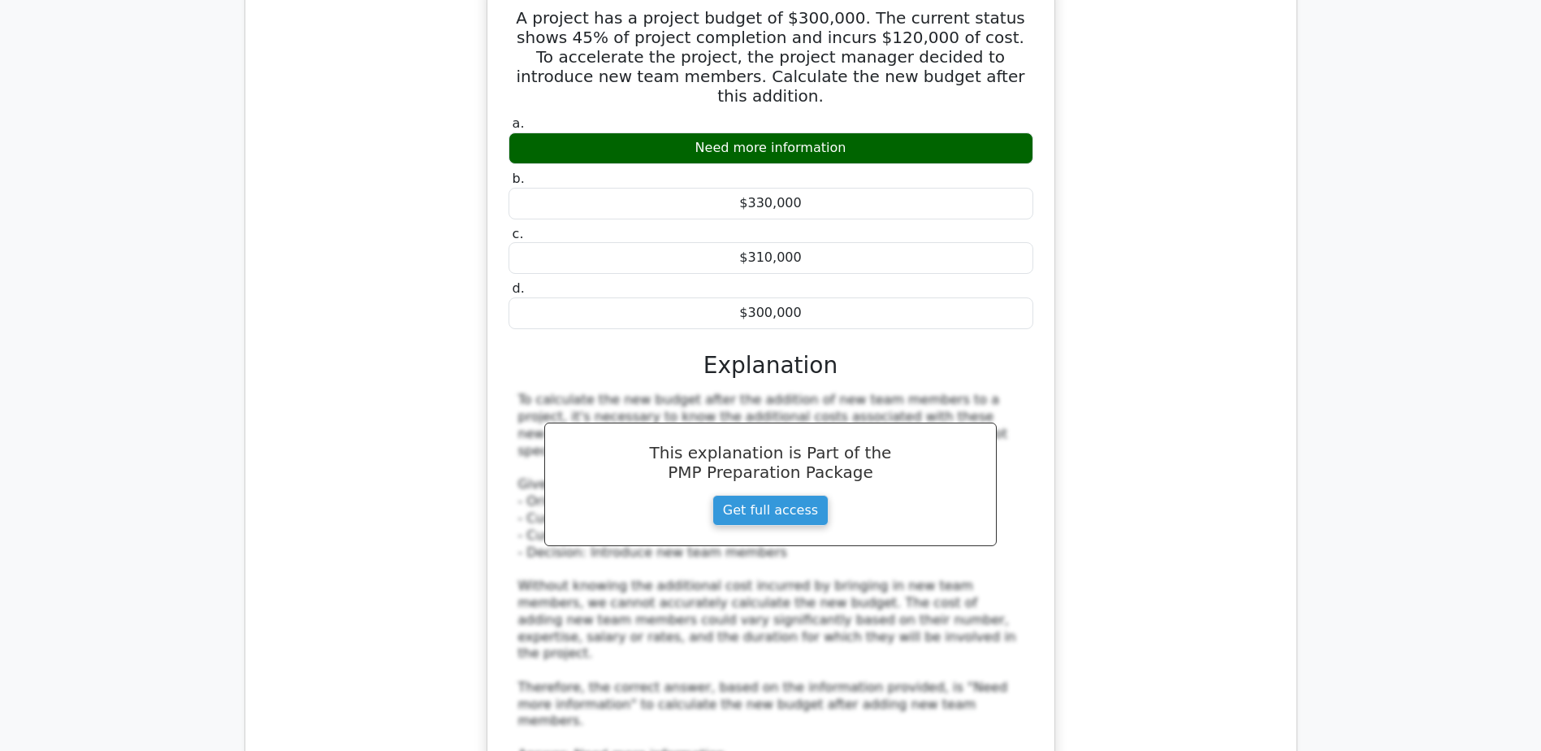
scroll to position [9341, 0]
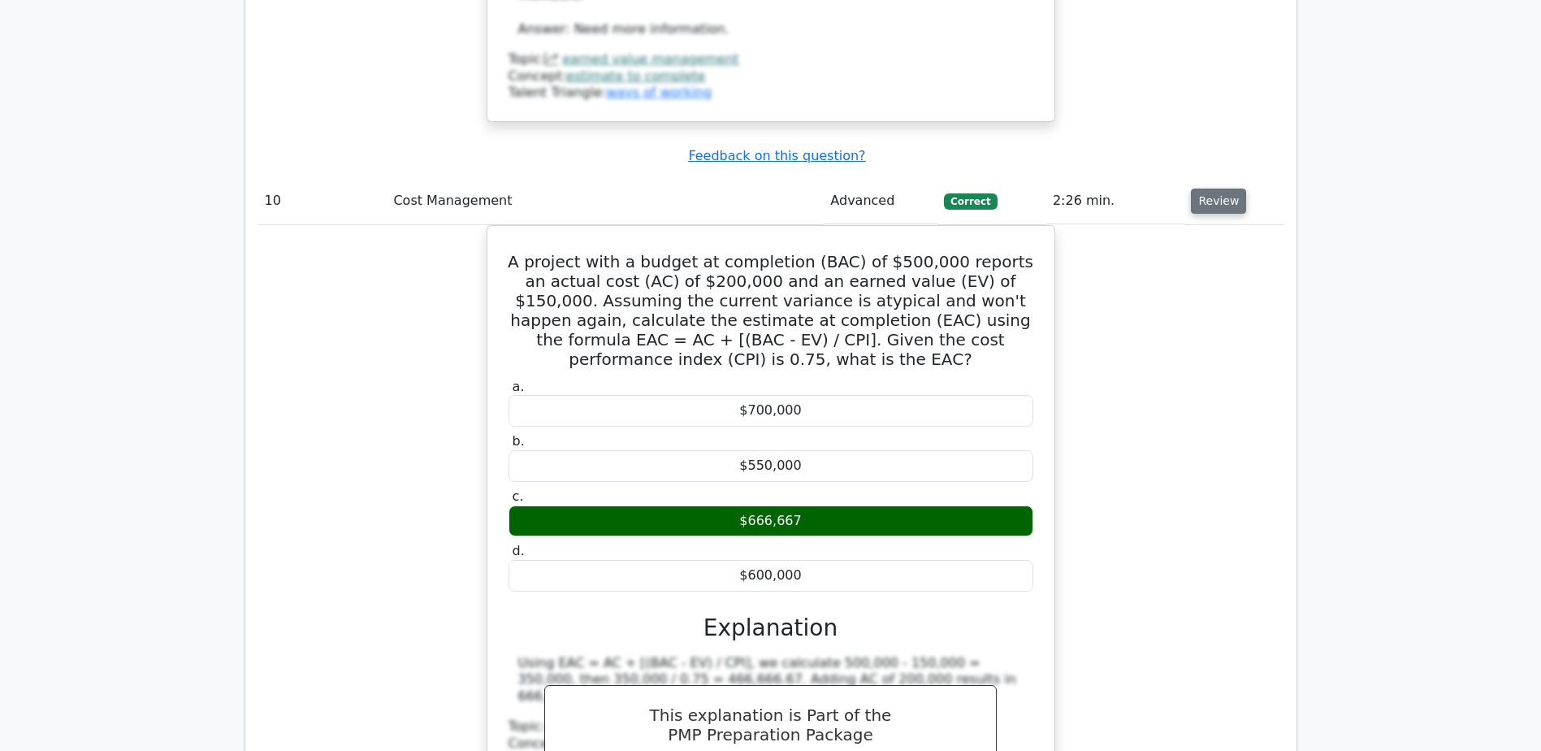
scroll to position [10154, 0]
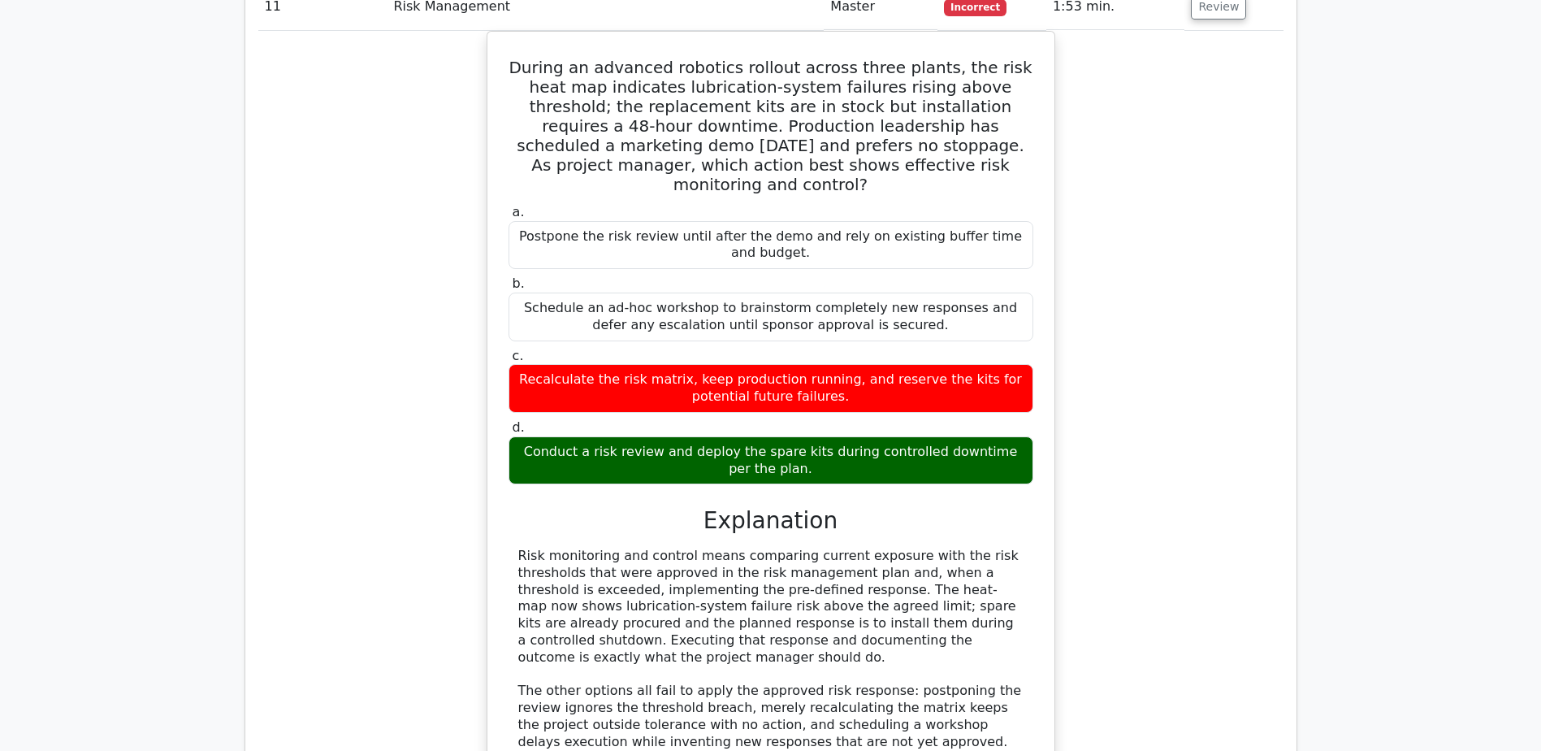
scroll to position [11047, 0]
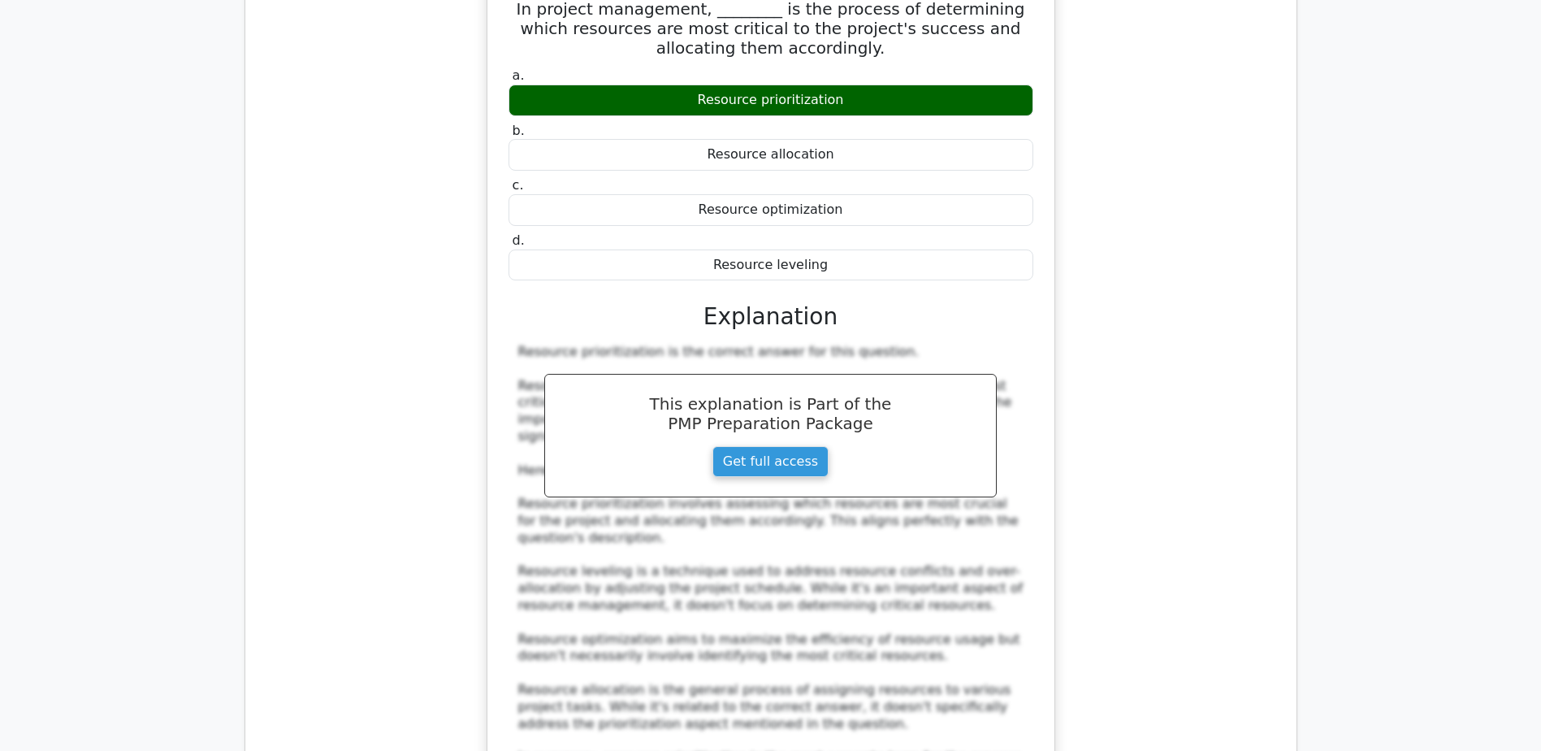
scroll to position [12022, 0]
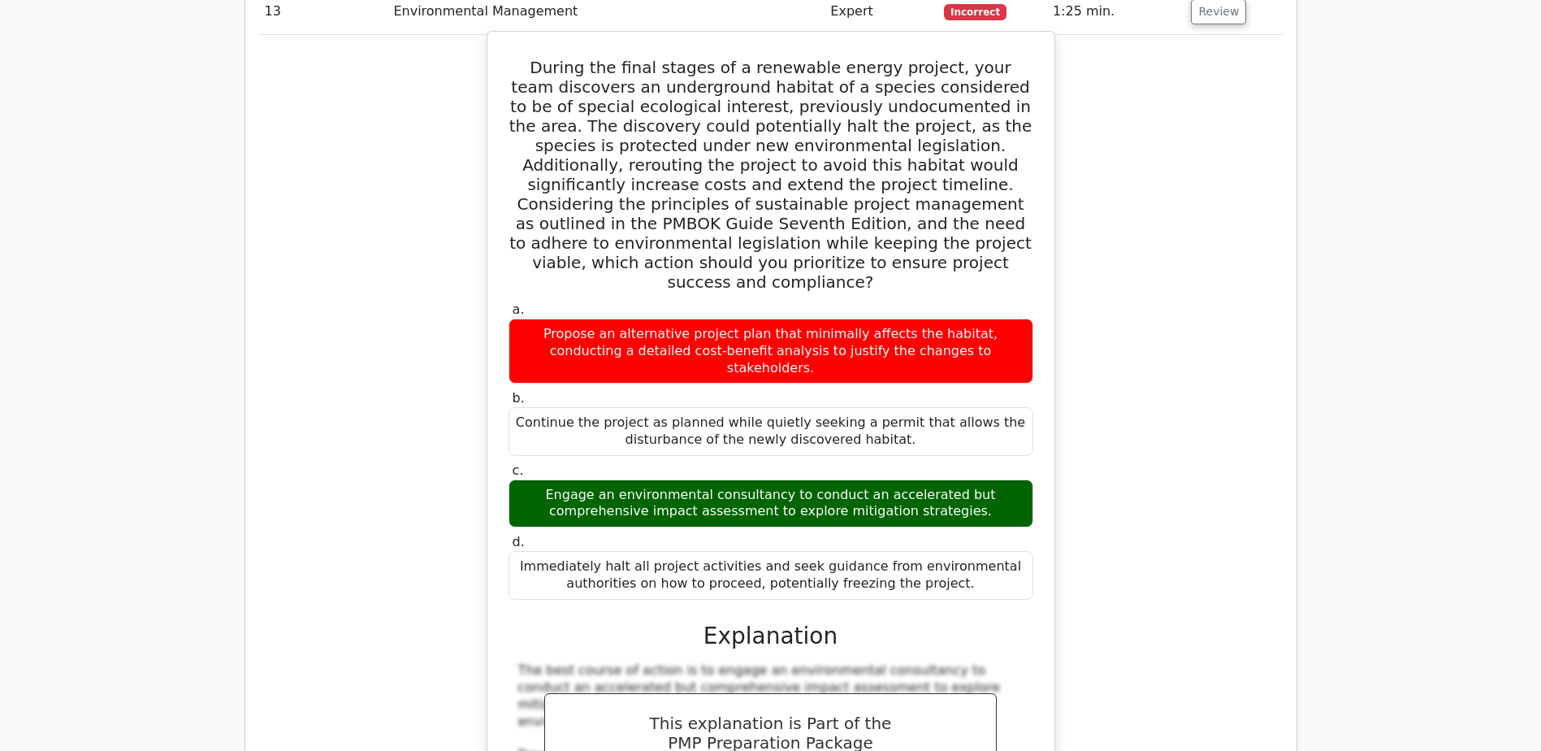
scroll to position [12996, 0]
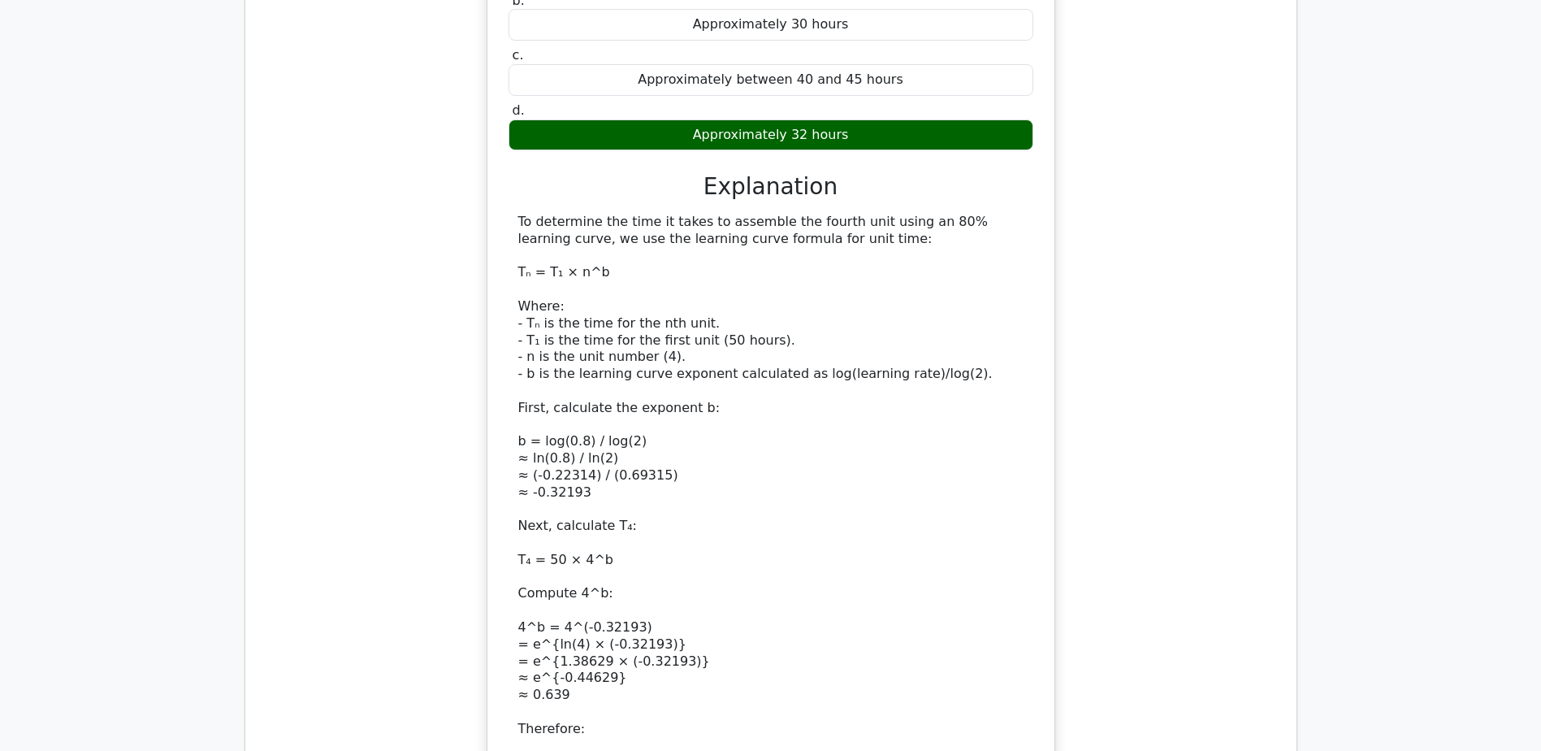
scroll to position [14459, 0]
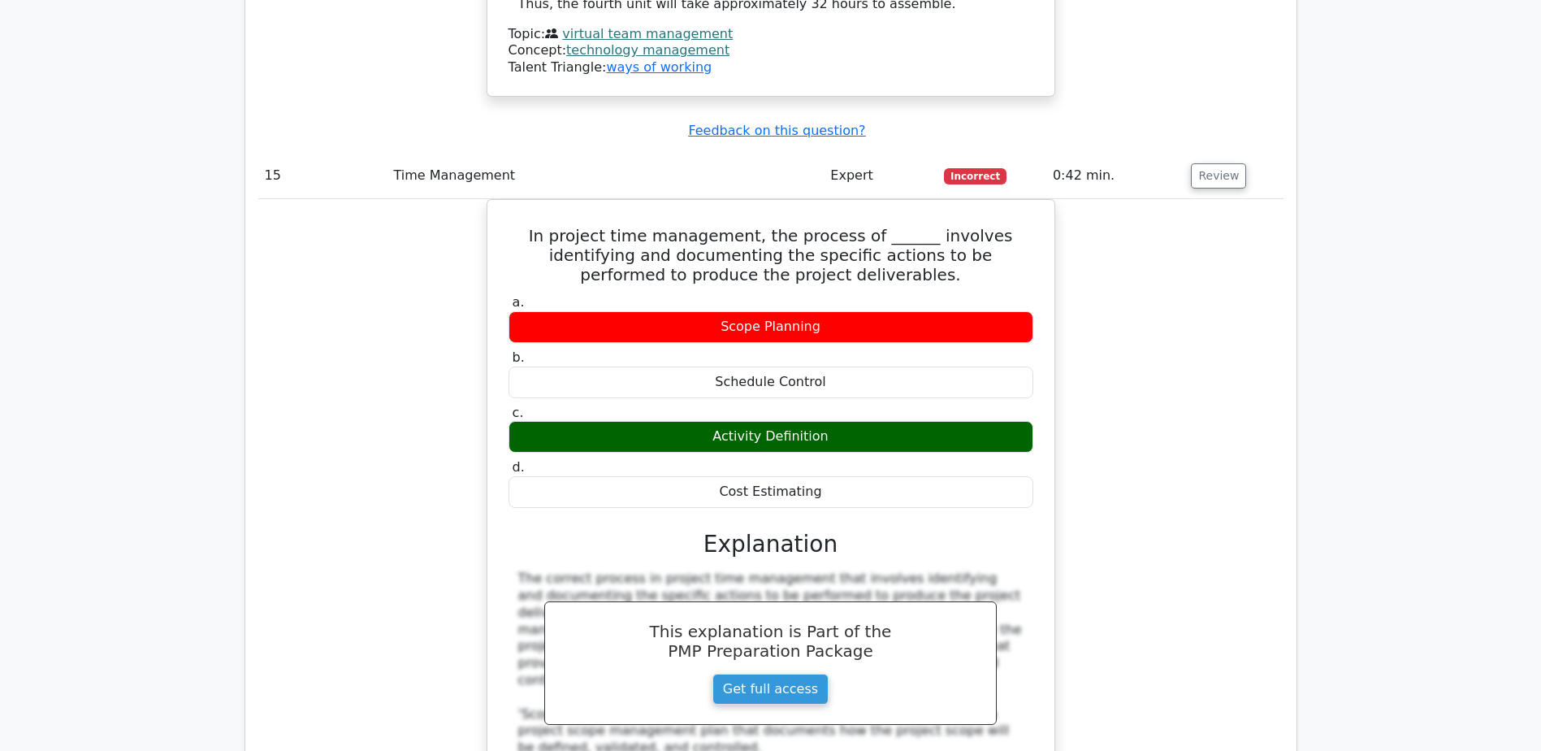
scroll to position [15190, 0]
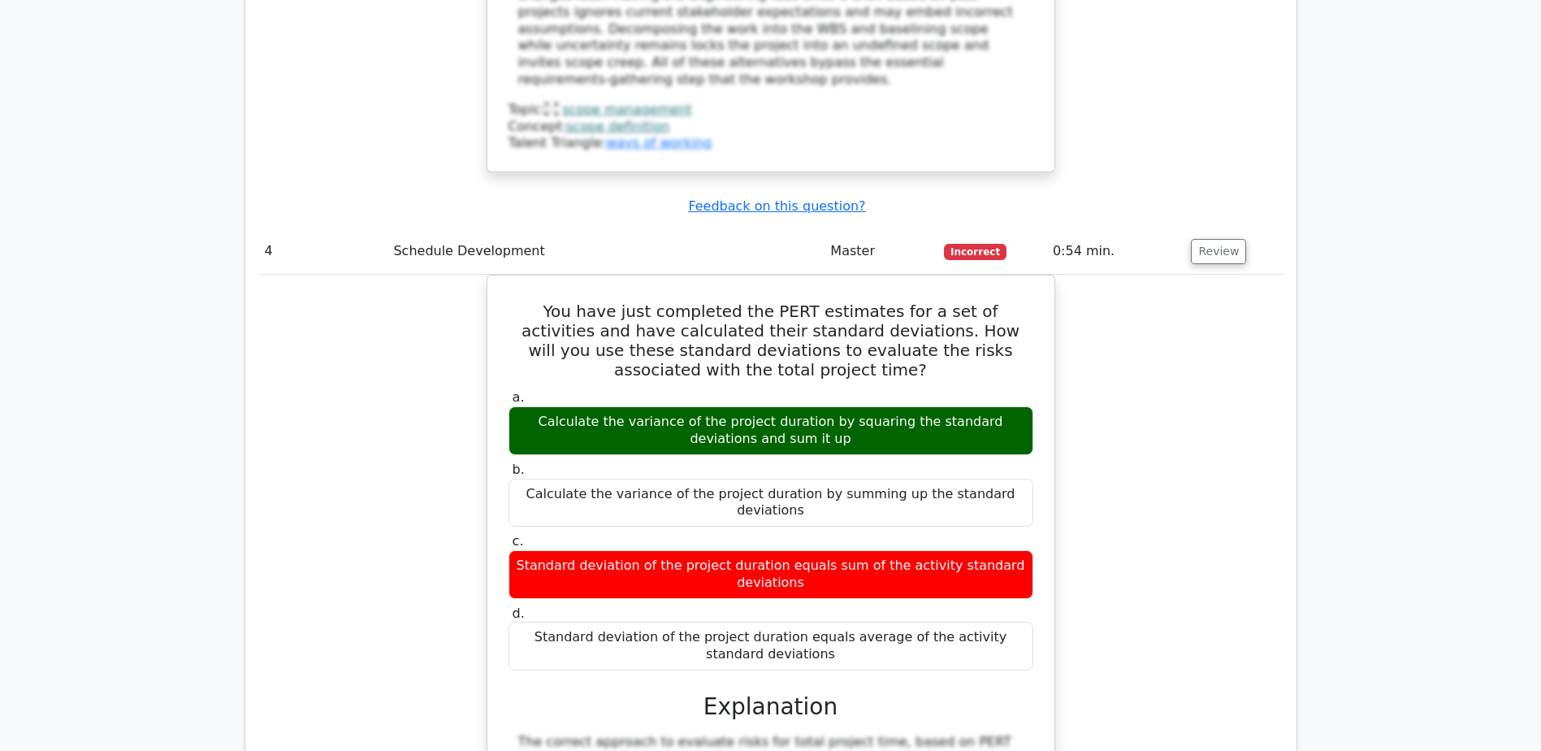
scroll to position [3980, 0]
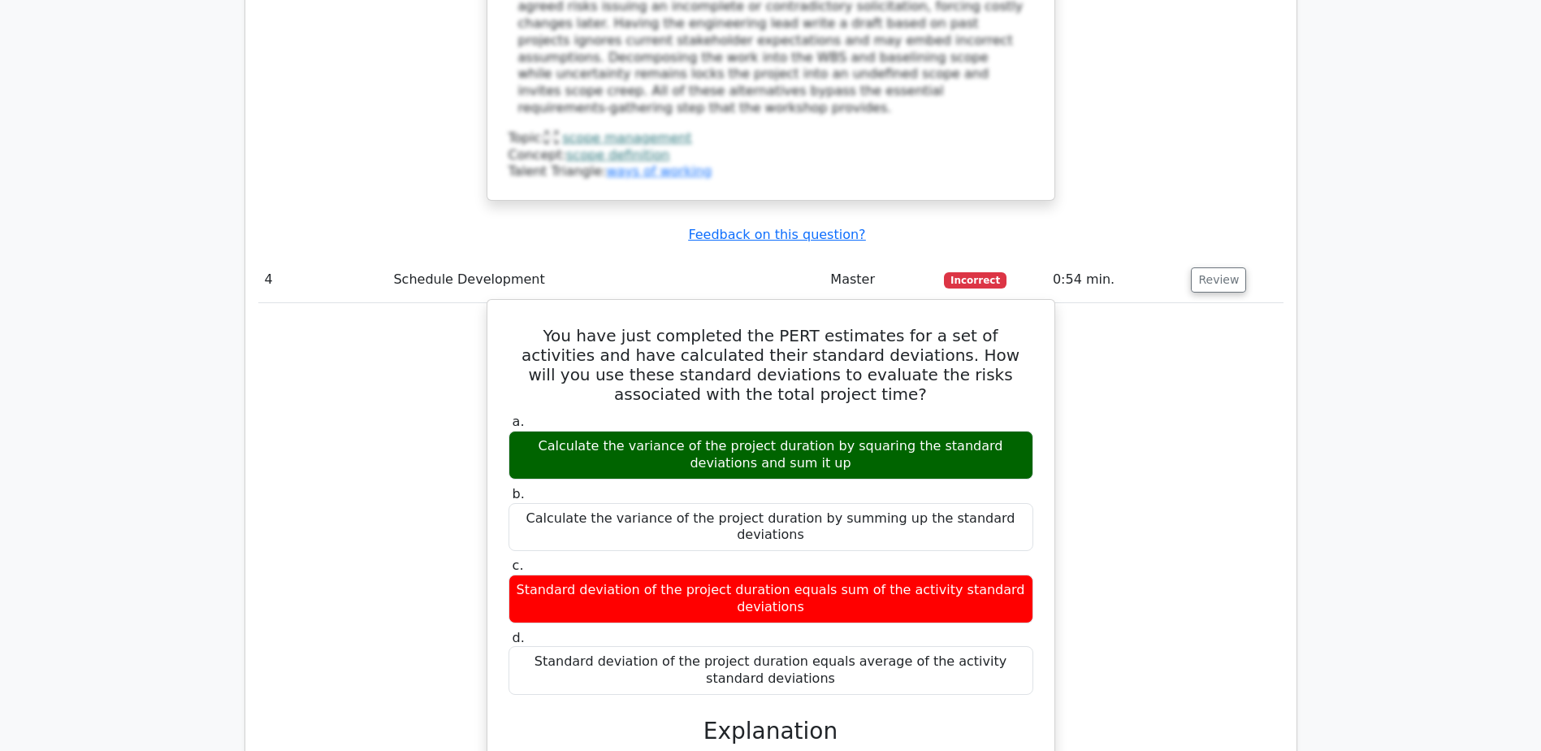
drag, startPoint x: 518, startPoint y: 244, endPoint x: 1019, endPoint y: 259, distance: 501.4
click at [1019, 431] on div "Calculate the variance of the project duration by squaring the standard deviati…" at bounding box center [770, 455] width 525 height 49
copy div "Calculate the variance of the project duration by squaring the standard deviati…"
